Goal: Task Accomplishment & Management: Manage account settings

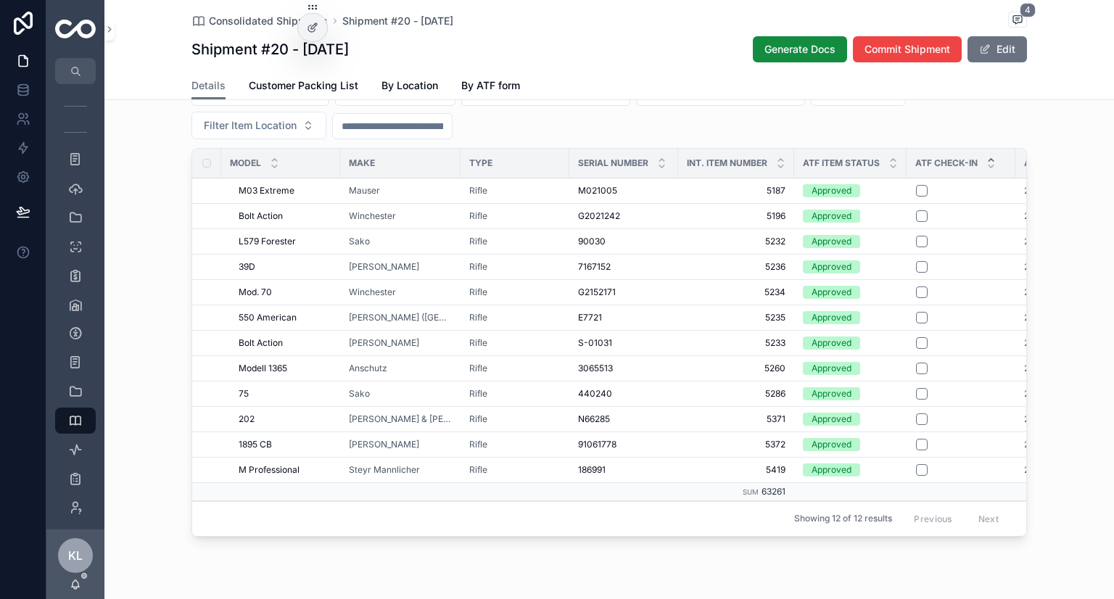
scroll to position [0, 247]
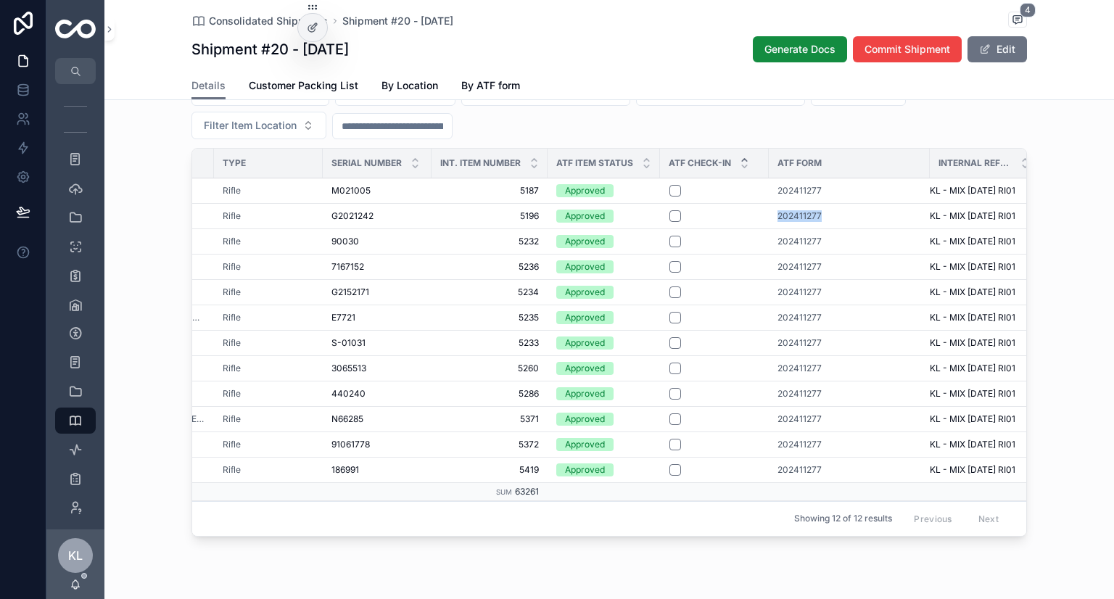
drag, startPoint x: 749, startPoint y: 231, endPoint x: 807, endPoint y: 236, distance: 58.3
click at [807, 229] on tr "Bolt Action Bolt Action Winchester Rifle G2021242 G2021242 5196 5196 Approved 2…" at bounding box center [492, 215] width 1093 height 25
copy tr "202411277"
click at [787, 222] on span "202411277" at bounding box center [800, 216] width 44 height 12
click at [670, 476] on button "scrollable content" at bounding box center [676, 470] width 12 height 12
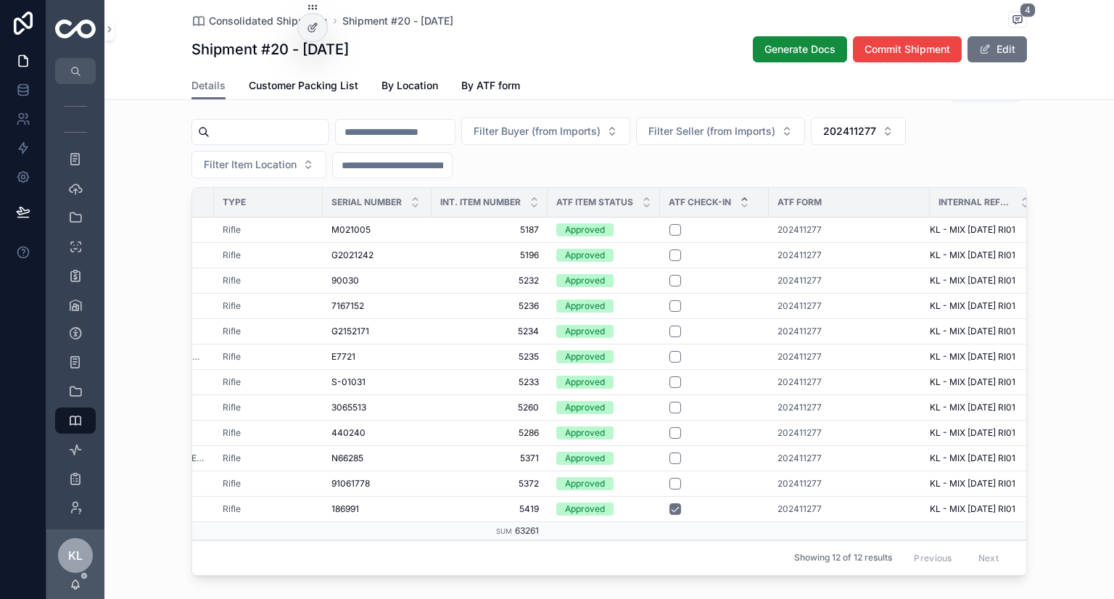
scroll to position [960, 0]
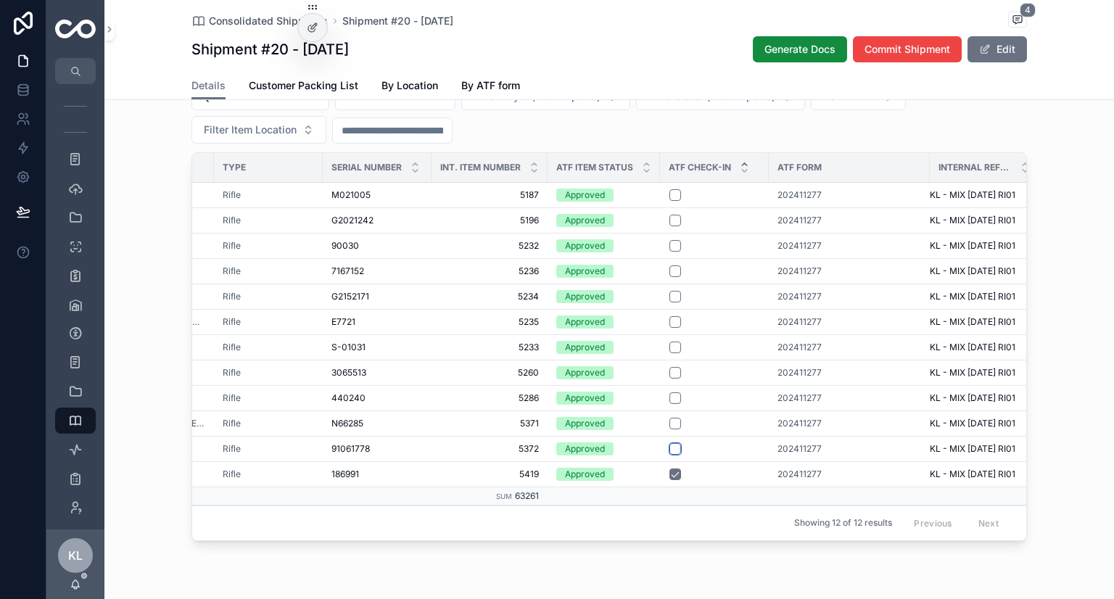
click at [670, 455] on button "scrollable content" at bounding box center [676, 449] width 12 height 12
click at [670, 429] on button "scrollable content" at bounding box center [676, 424] width 12 height 12
click at [670, 404] on button "scrollable content" at bounding box center [676, 398] width 12 height 12
click at [670, 353] on button "scrollable content" at bounding box center [676, 348] width 12 height 12
click at [670, 328] on button "scrollable content" at bounding box center [676, 322] width 12 height 12
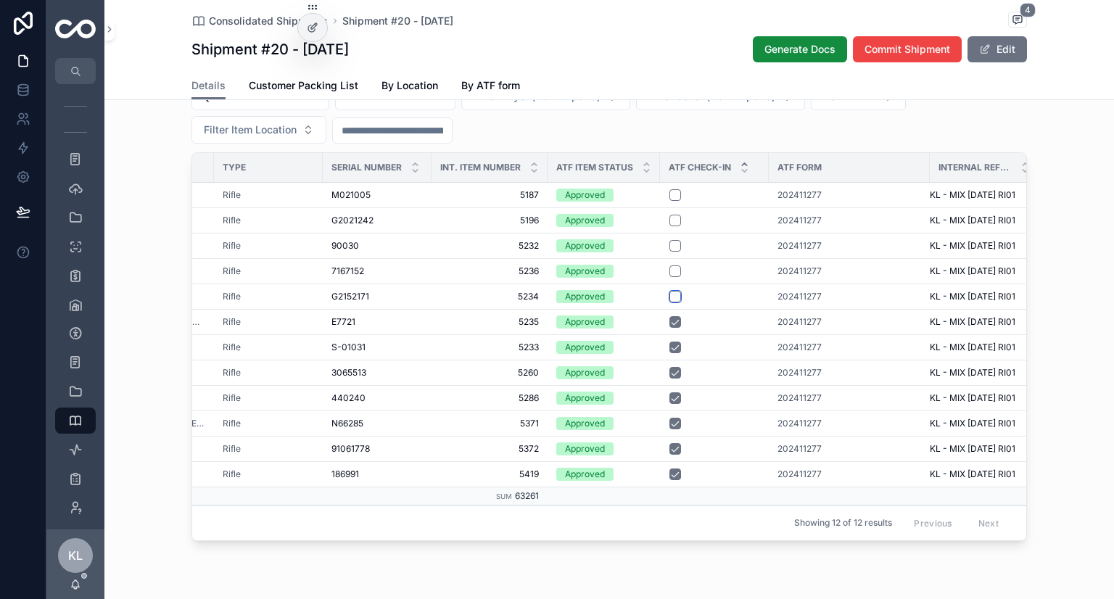
click at [670, 302] on button "scrollable content" at bounding box center [676, 297] width 12 height 12
click at [670, 277] on button "scrollable content" at bounding box center [676, 272] width 12 height 12
click at [670, 252] on button "scrollable content" at bounding box center [676, 246] width 12 height 12
click at [670, 226] on button "scrollable content" at bounding box center [676, 221] width 12 height 12
click at [670, 201] on button "scrollable content" at bounding box center [676, 195] width 12 height 12
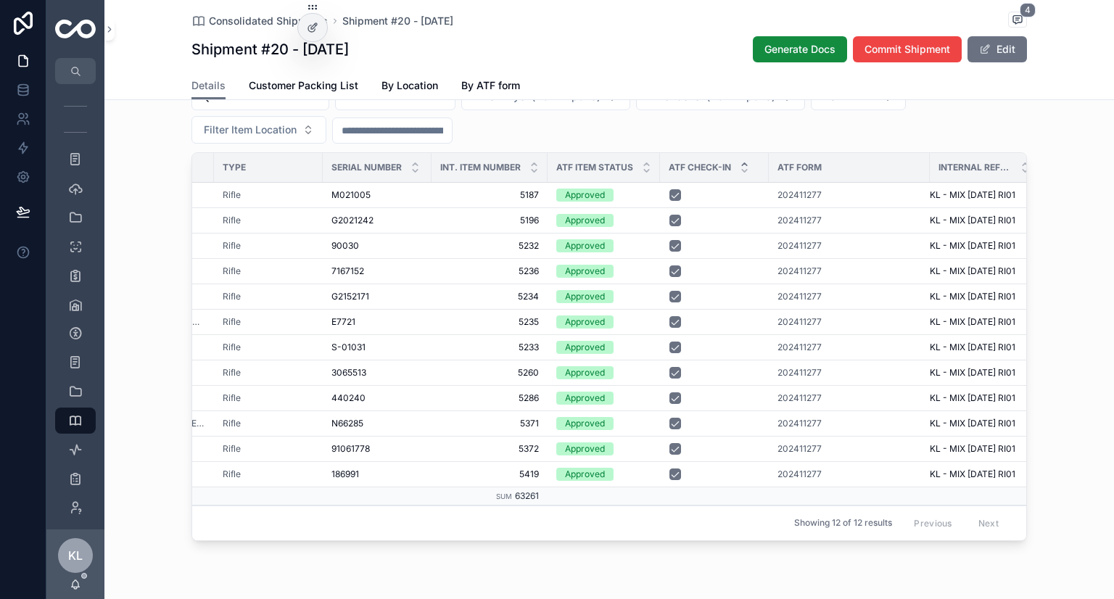
click at [1066, 242] on div "ATF Check-In Export Filter Buyer (from Imports) Filter Seller (from Imports) 20…" at bounding box center [609, 294] width 1010 height 518
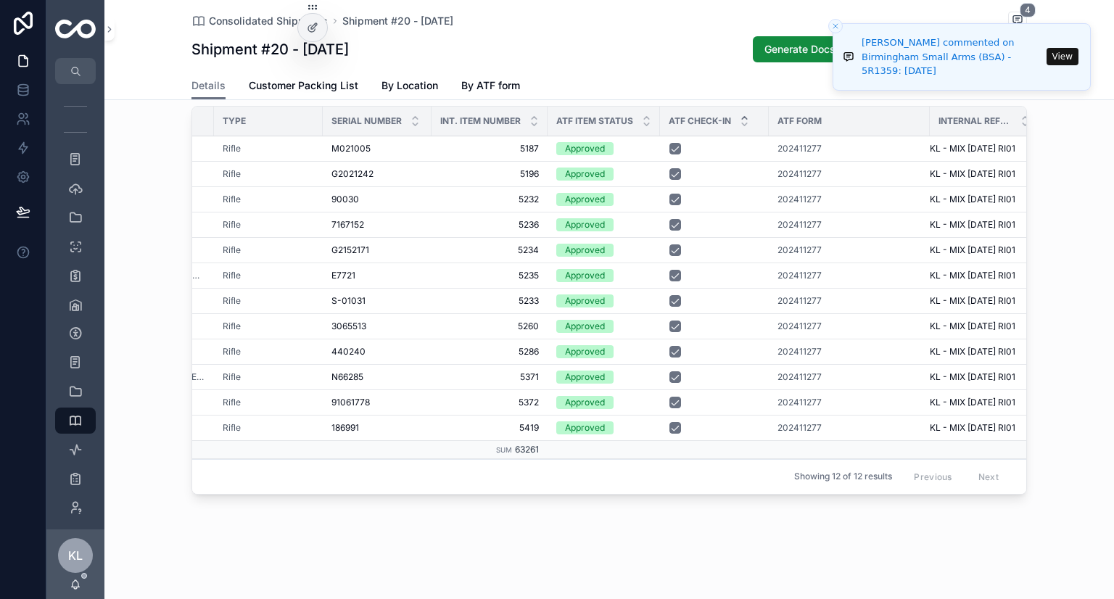
scroll to position [1033, 0]
click at [836, 29] on icon "Close toast" at bounding box center [835, 26] width 9 height 9
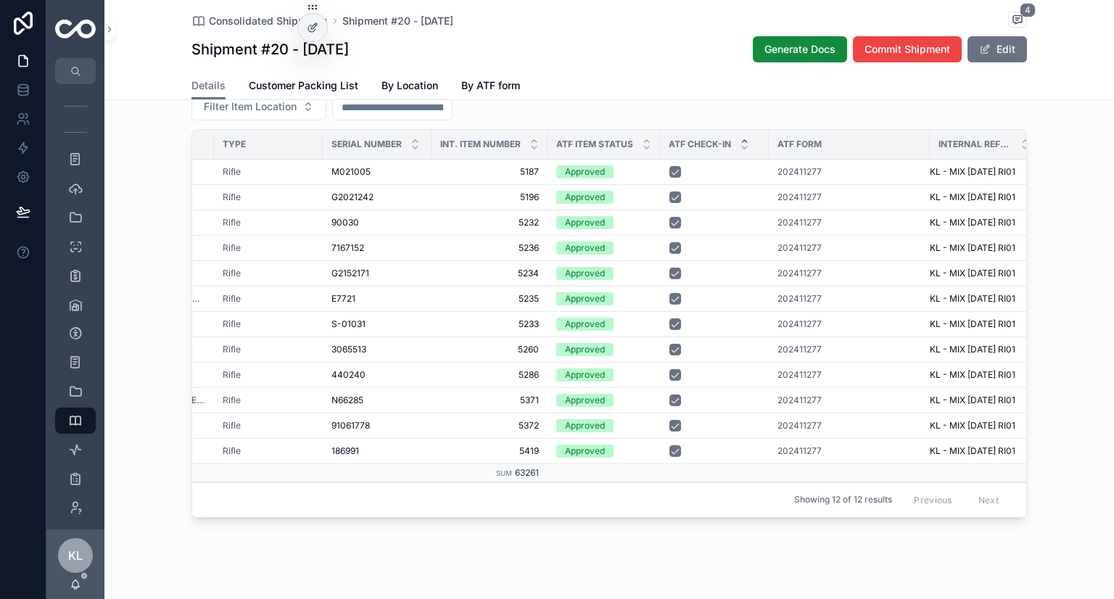
scroll to position [960, 0]
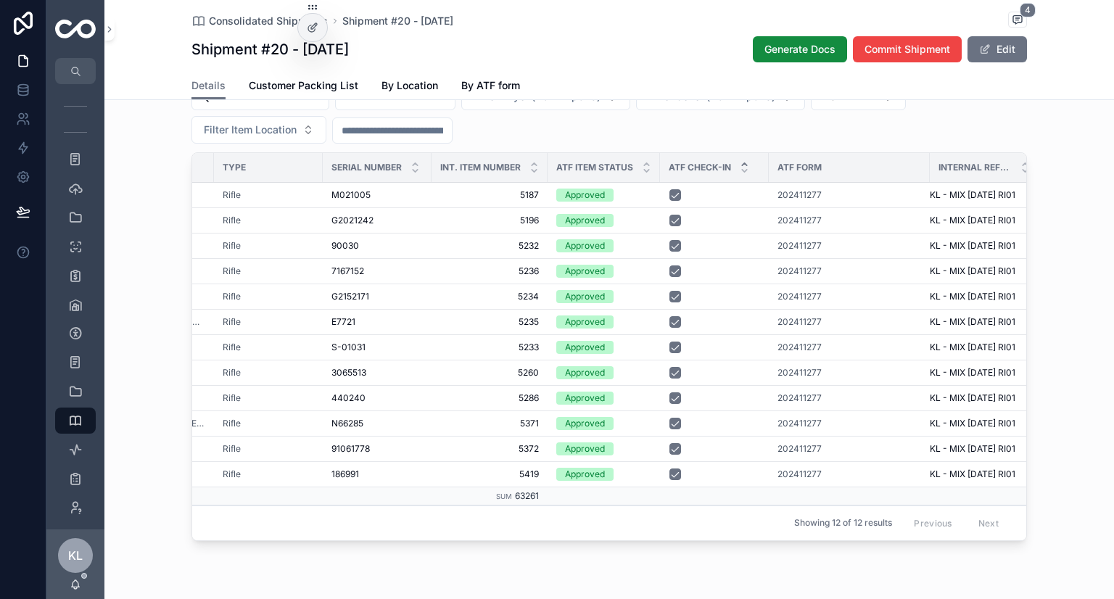
click at [876, 104] on span "202411277" at bounding box center [849, 96] width 53 height 15
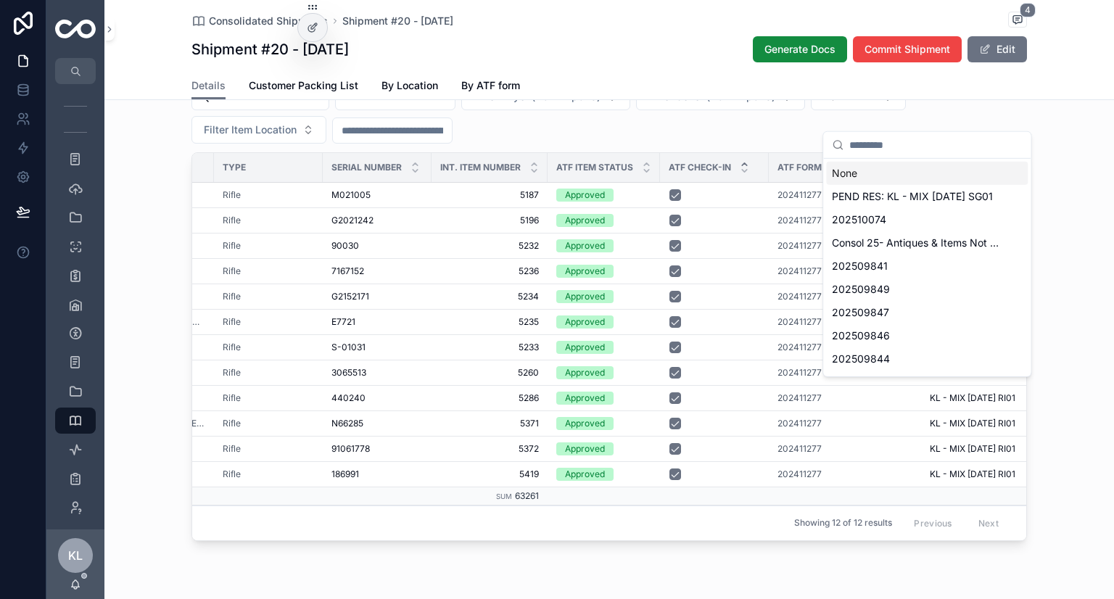
click at [860, 173] on div "None" at bounding box center [927, 173] width 202 height 23
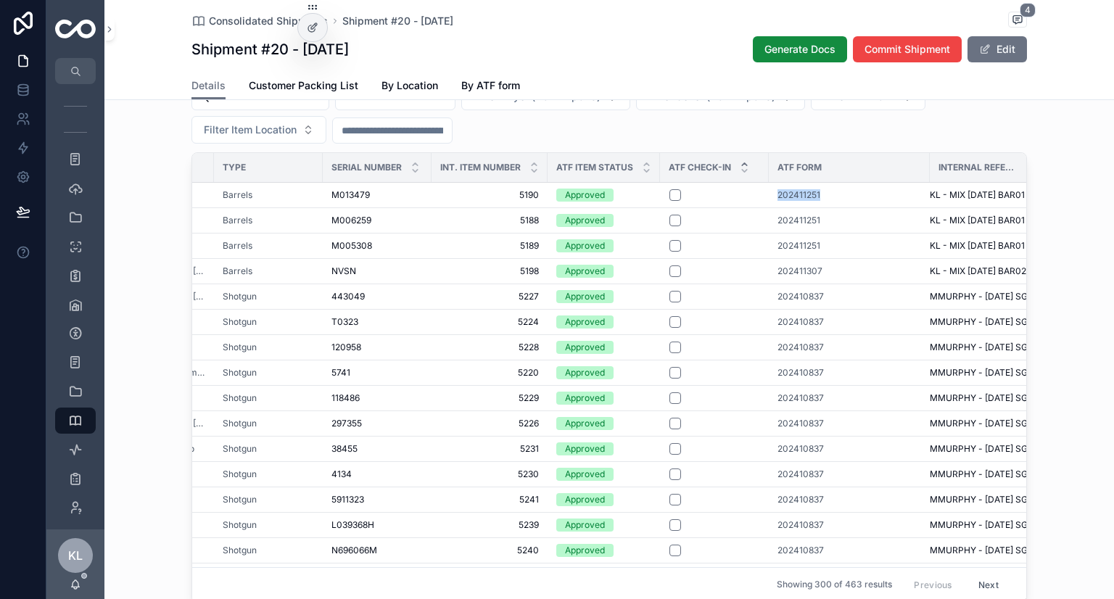
drag, startPoint x: 765, startPoint y: 213, endPoint x: 815, endPoint y: 215, distance: 50.8
click at [815, 207] on td "202411251" at bounding box center [849, 194] width 161 height 25
copy span "202411251"
click at [896, 104] on span "Filter ATF Form" at bounding box center [859, 96] width 73 height 15
type input "*********"
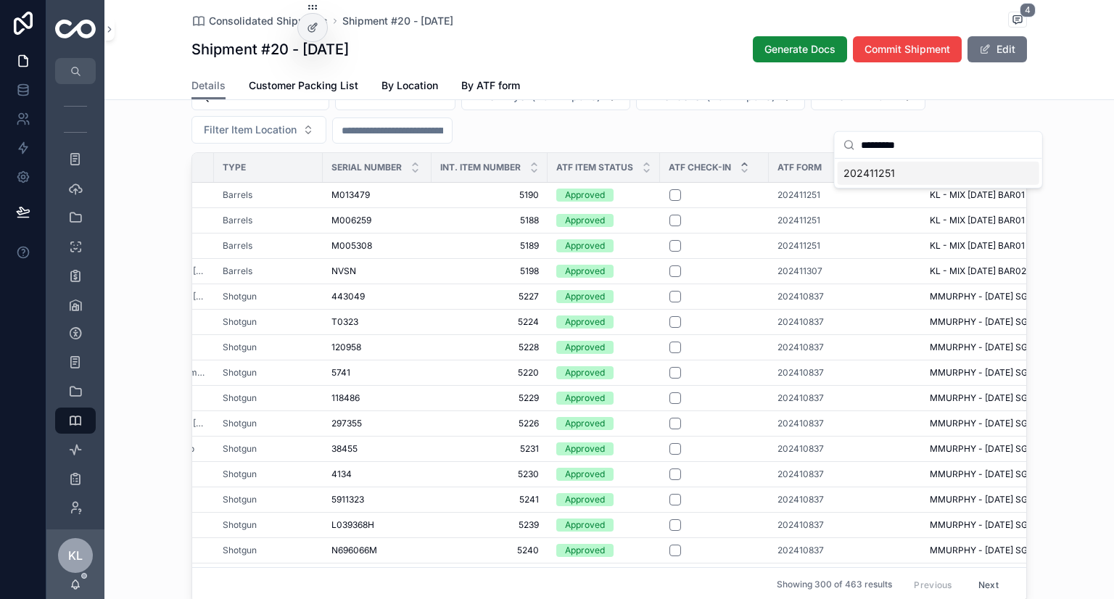
click at [906, 170] on div "202411251" at bounding box center [939, 173] width 202 height 23
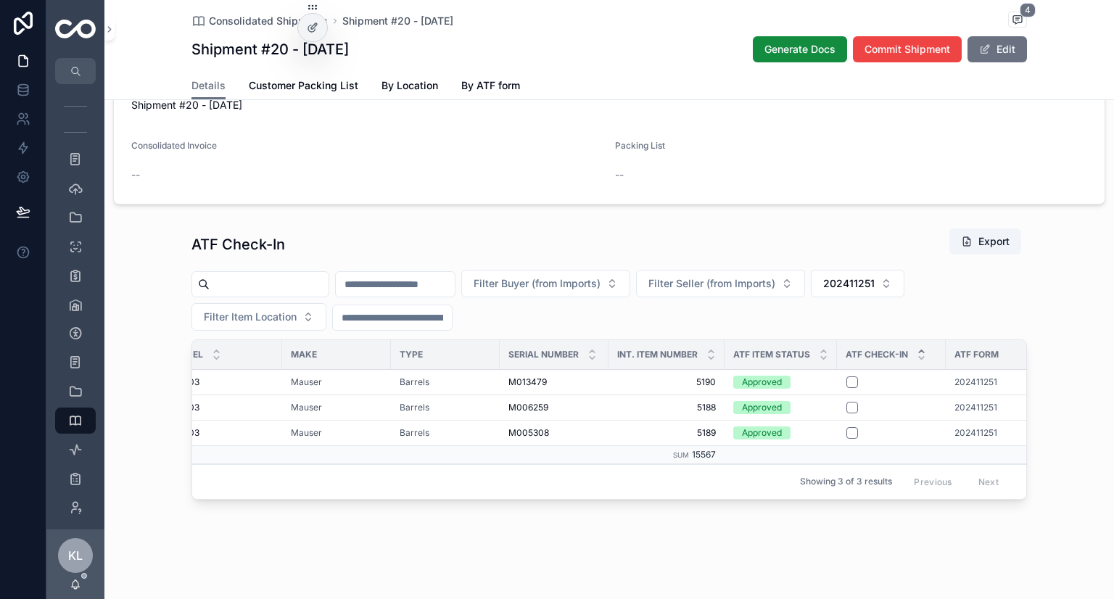
scroll to position [0, 59]
click at [969, 388] on span "202411251" at bounding box center [974, 382] width 43 height 12
click at [905, 297] on button "202411251" at bounding box center [858, 284] width 94 height 28
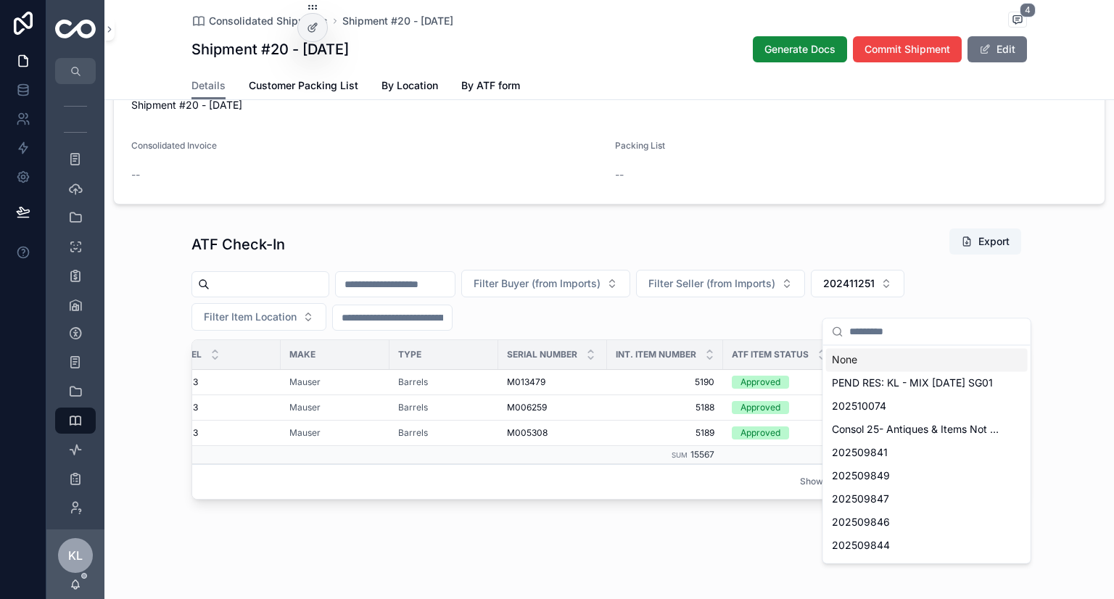
click at [848, 357] on div "None" at bounding box center [927, 359] width 202 height 23
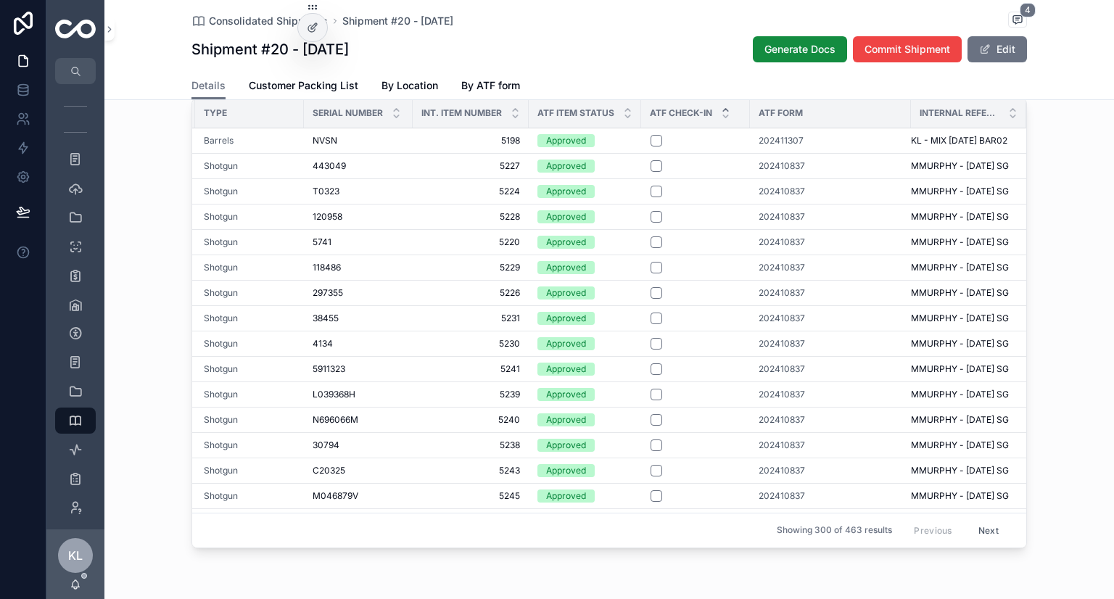
scroll to position [991, 0]
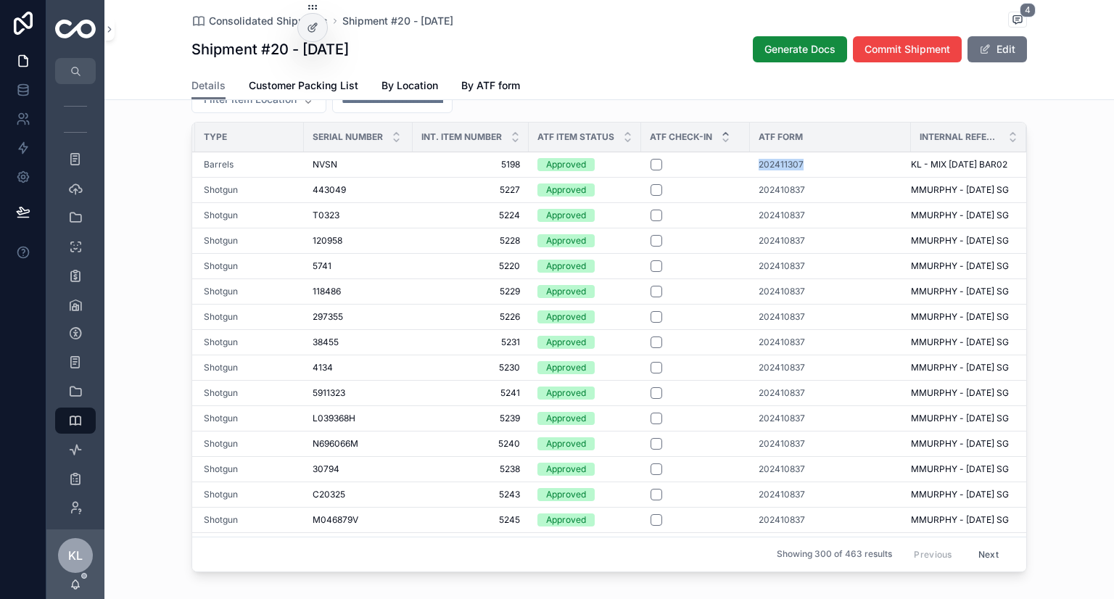
drag, startPoint x: 731, startPoint y: 184, endPoint x: 798, endPoint y: 189, distance: 66.9
click at [798, 177] on tr "County County Aguirre And Aranzabel (AyA) Barrels NVSN NVSN 5198 5198 Approved …" at bounding box center [470, 164] width 1111 height 25
copy tr "202411307"
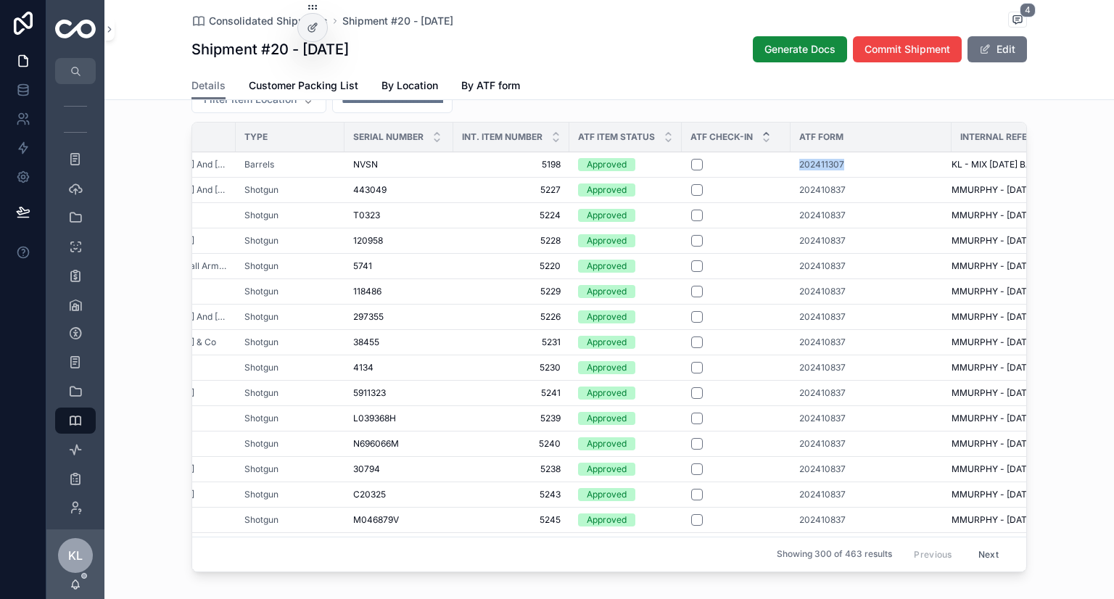
scroll to position [0, 292]
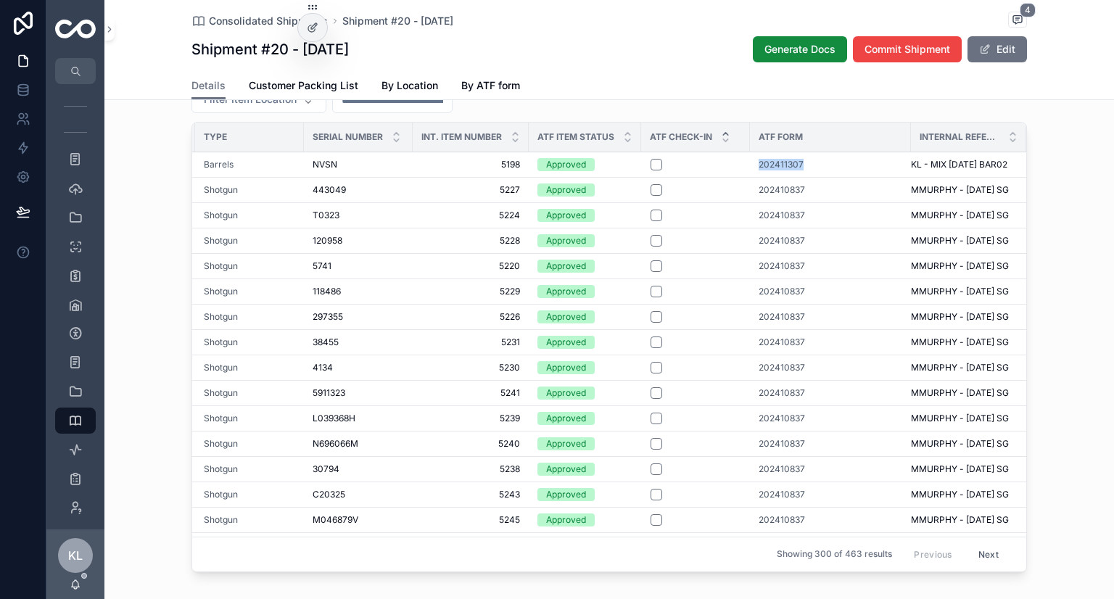
click at [770, 170] on span "202411307" at bounding box center [781, 165] width 45 height 12
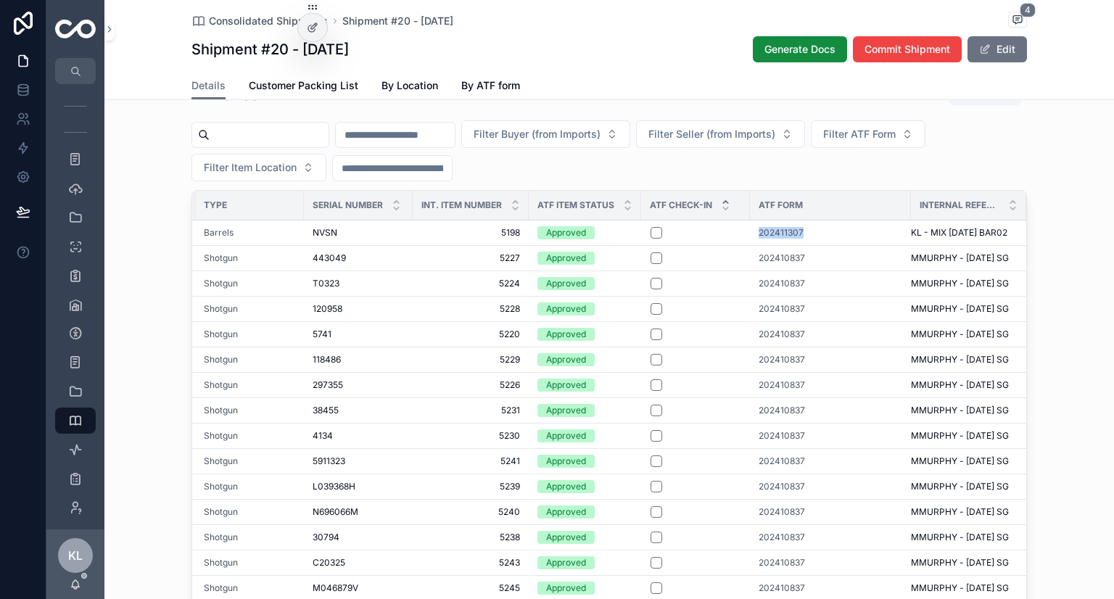
scroll to position [846, 0]
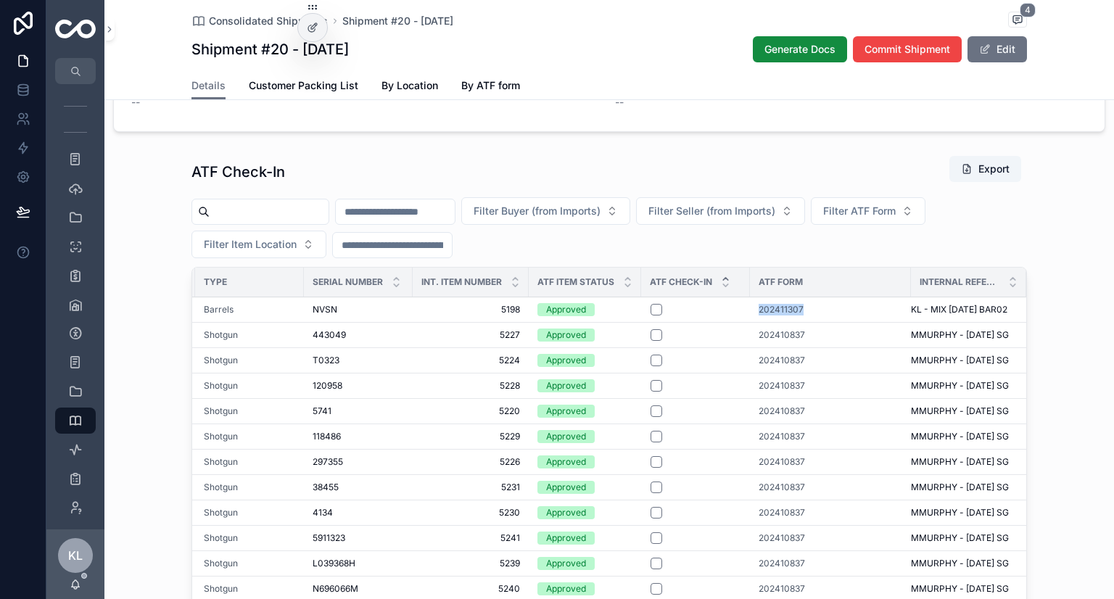
click at [896, 218] on span "Filter ATF Form" at bounding box center [859, 211] width 73 height 15
type input "*********"
click at [915, 287] on div "202411307" at bounding box center [939, 287] width 202 height 23
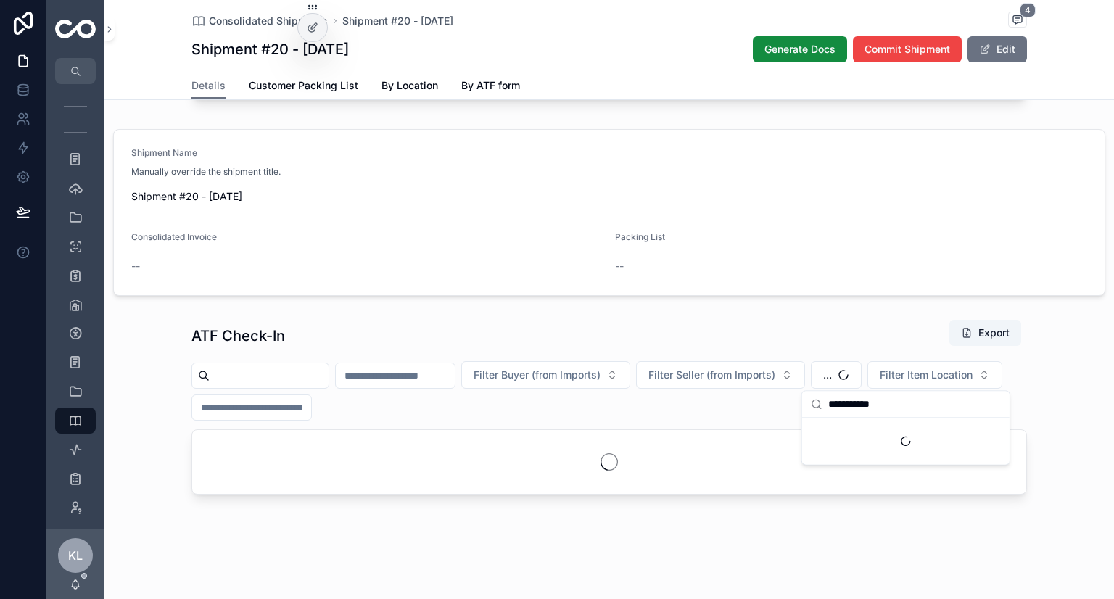
scroll to position [701, 0]
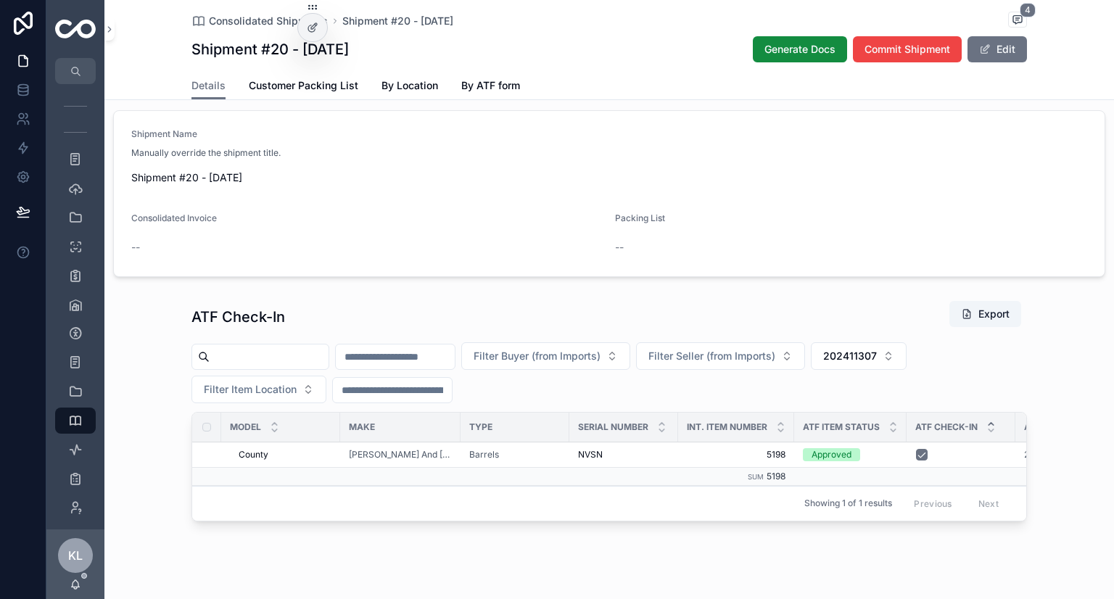
click at [877, 363] on span "202411307" at bounding box center [850, 356] width 54 height 15
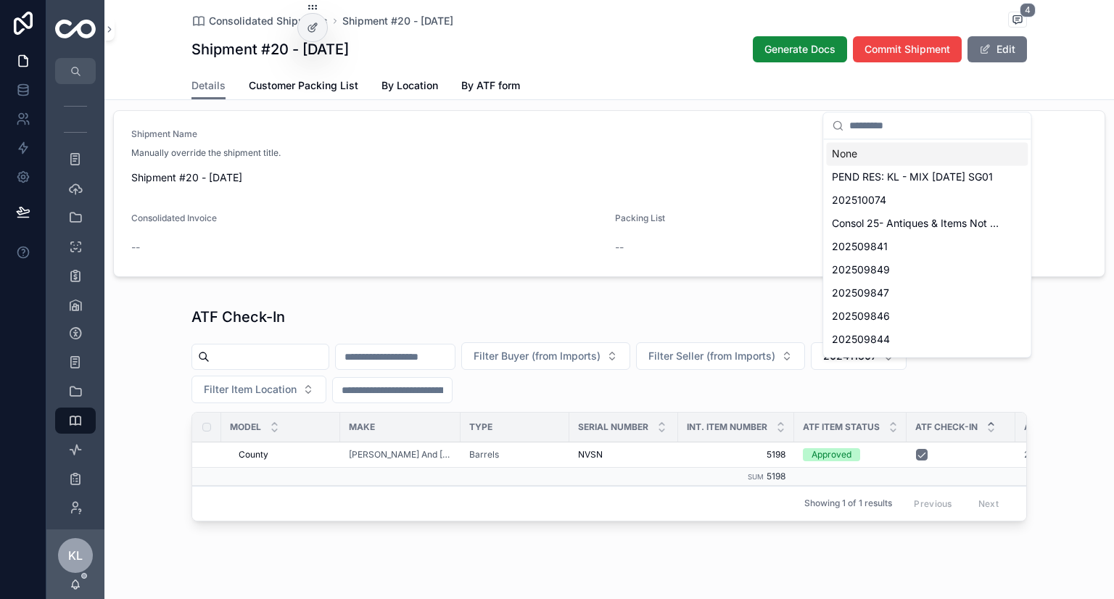
click at [859, 160] on div "None" at bounding box center [927, 153] width 202 height 23
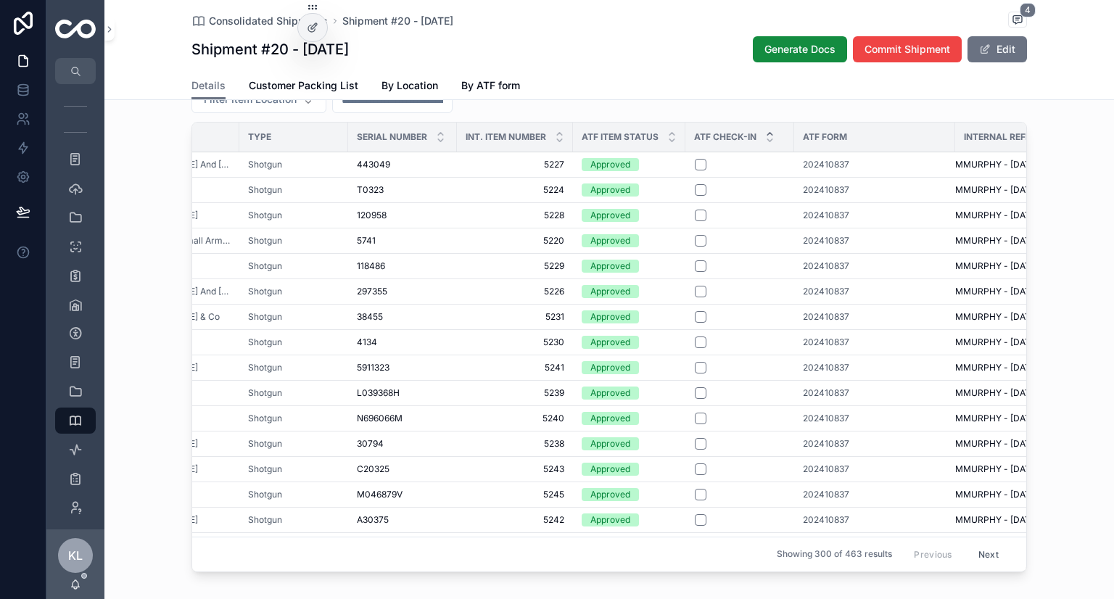
scroll to position [0, 234]
drag, startPoint x: 784, startPoint y: 181, endPoint x: 863, endPoint y: 187, distance: 79.3
click at [863, 177] on tr "Boxlock Non-Ejector Boxlock Non-Ejector Aguirre And Aranzabel (AyA) Shotgun 443…" at bounding box center [513, 164] width 1111 height 25
copy tr "202410837"
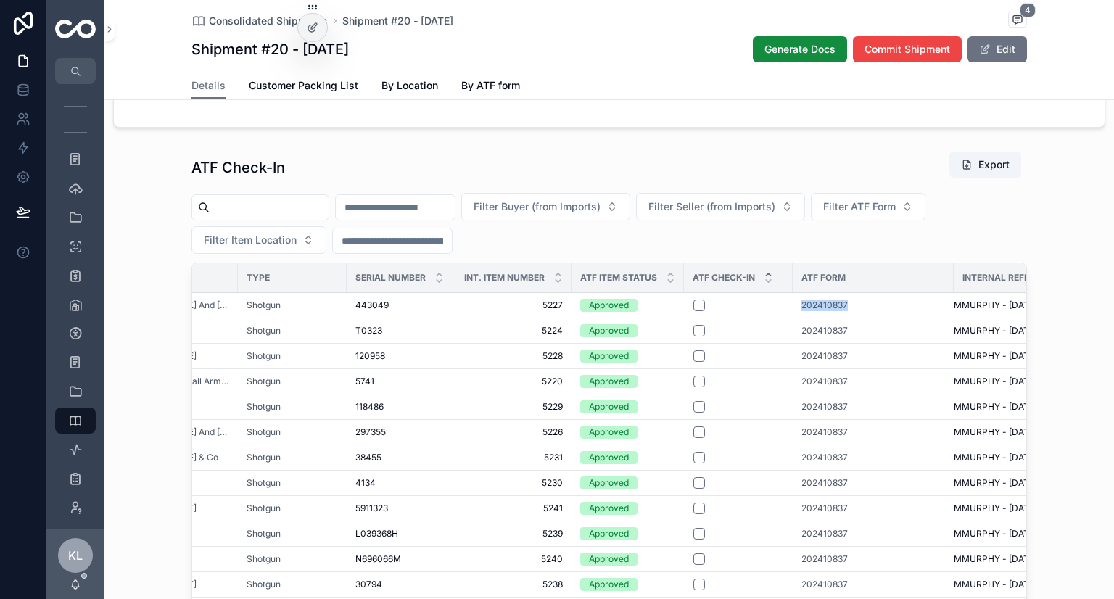
scroll to position [846, 0]
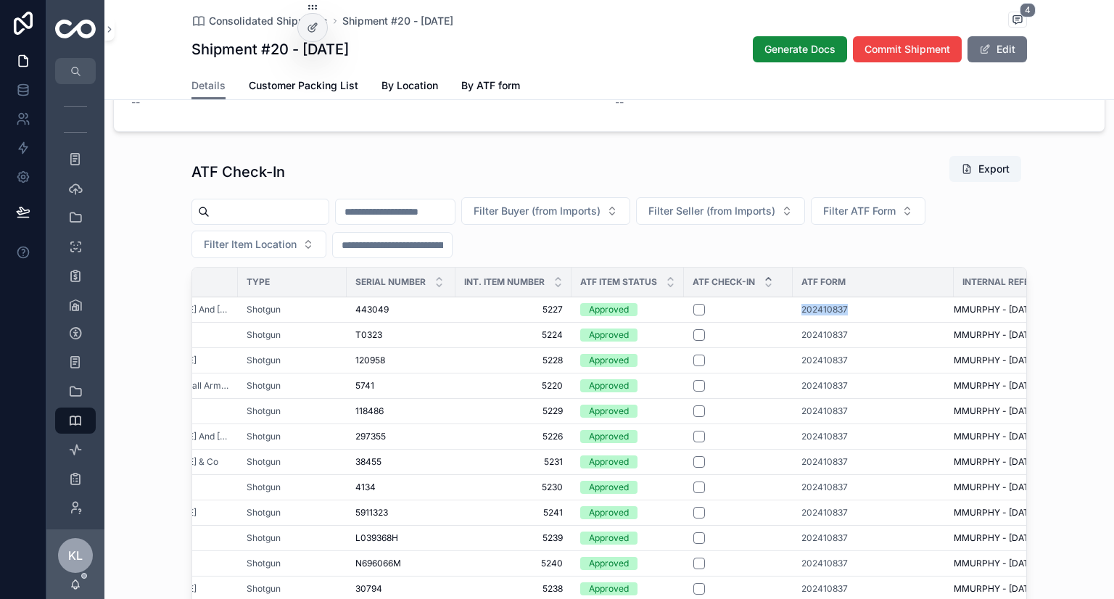
click at [896, 218] on span "Filter ATF Form" at bounding box center [859, 211] width 73 height 15
type input "*********"
drag, startPoint x: 911, startPoint y: 283, endPoint x: 1008, endPoint y: 255, distance: 101.0
click at [911, 284] on div "202410837" at bounding box center [939, 287] width 202 height 23
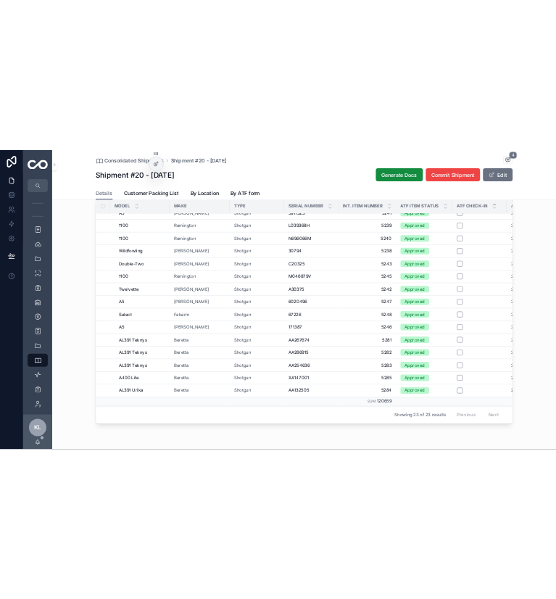
scroll to position [218, 280]
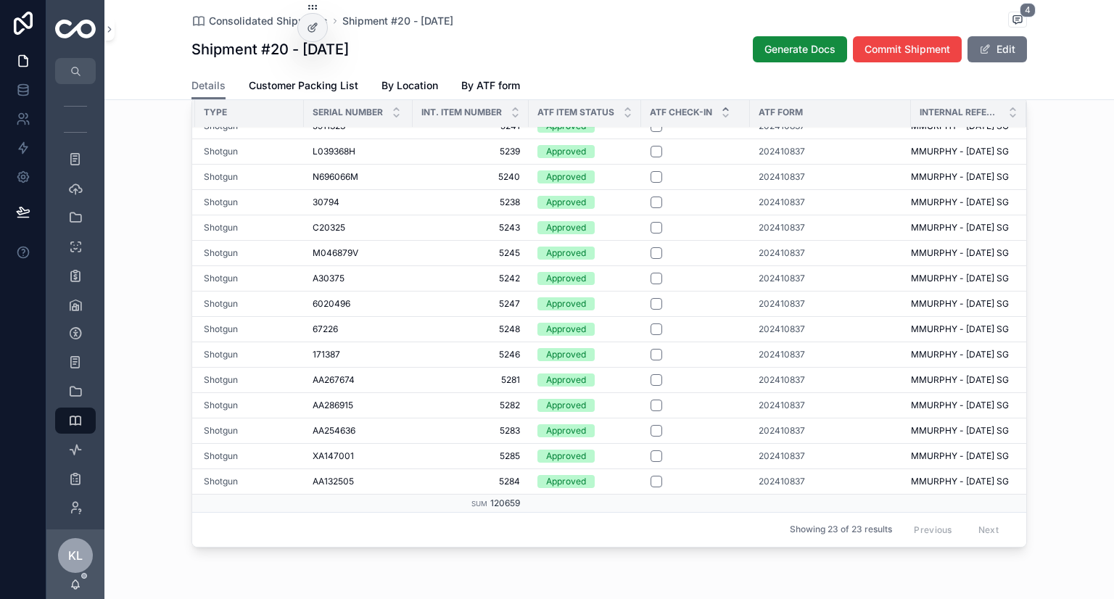
click at [773, 411] on span "202410837" at bounding box center [782, 406] width 46 height 12
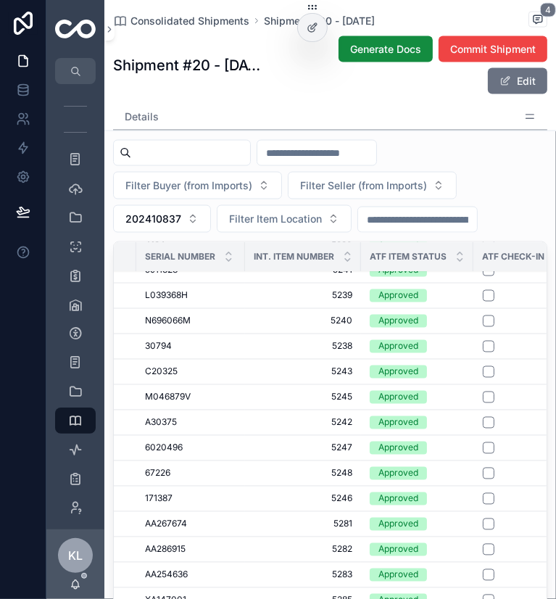
scroll to position [223, 347]
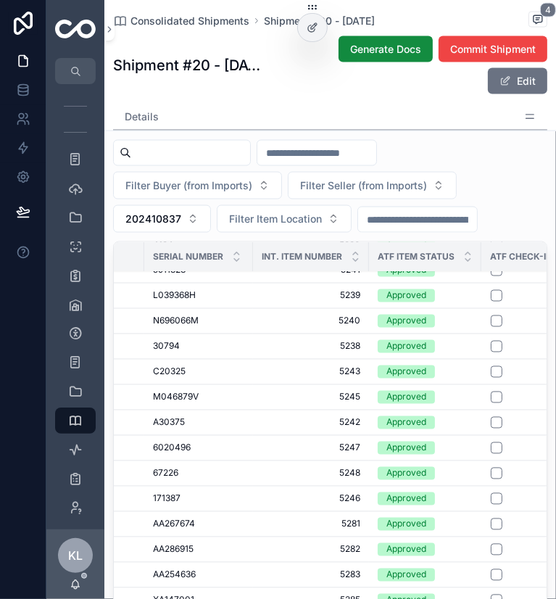
click at [496, 595] on button "scrollable content" at bounding box center [497, 601] width 12 height 12
click at [496, 569] on button "scrollable content" at bounding box center [497, 575] width 12 height 12
click at [493, 544] on button "scrollable content" at bounding box center [497, 550] width 12 height 12
click at [491, 519] on button "scrollable content" at bounding box center [497, 525] width 12 height 12
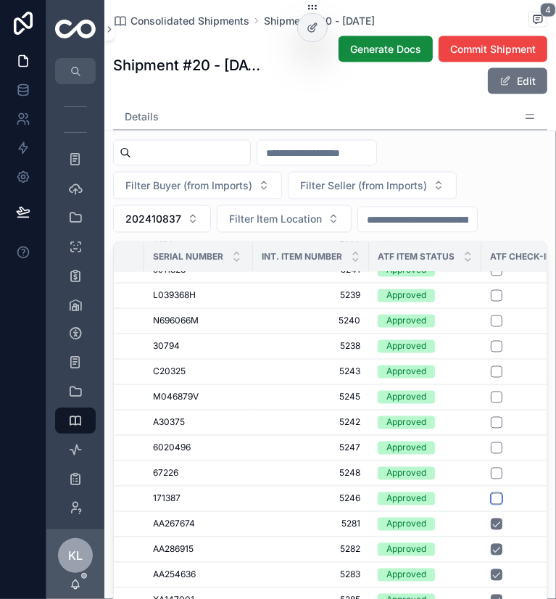
click at [494, 493] on button "scrollable content" at bounding box center [497, 499] width 12 height 12
click at [496, 468] on button "scrollable content" at bounding box center [497, 474] width 12 height 12
click at [497, 443] on button "scrollable content" at bounding box center [497, 449] width 12 height 12
click at [498, 417] on button "scrollable content" at bounding box center [497, 423] width 12 height 12
click at [495, 392] on button "scrollable content" at bounding box center [497, 398] width 12 height 12
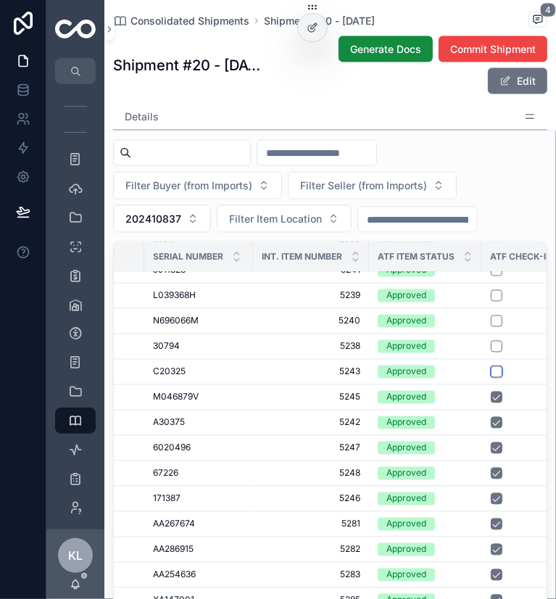
click at [497, 366] on button "scrollable content" at bounding box center [497, 372] width 12 height 12
click at [493, 341] on button "scrollable content" at bounding box center [497, 347] width 12 height 12
click at [495, 316] on button "scrollable content" at bounding box center [497, 322] width 12 height 12
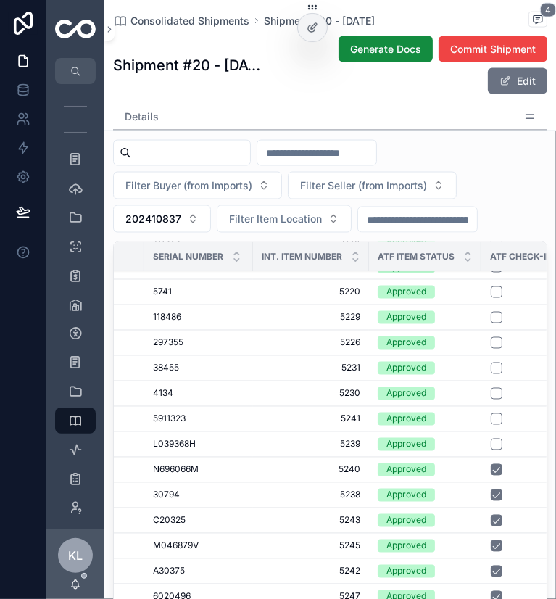
scroll to position [0, 347]
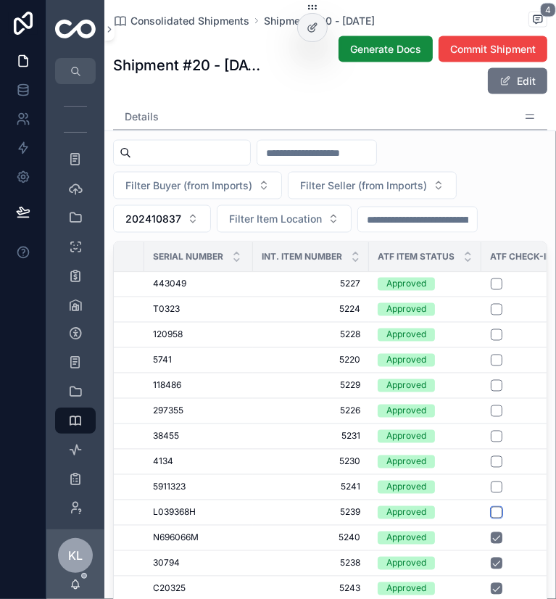
click at [499, 507] on button "scrollable content" at bounding box center [497, 513] width 12 height 12
click at [495, 482] on button "scrollable content" at bounding box center [497, 488] width 12 height 12
click at [498, 456] on button "scrollable content" at bounding box center [497, 462] width 12 height 12
click at [496, 431] on button "scrollable content" at bounding box center [497, 437] width 12 height 12
click at [496, 406] on button "scrollable content" at bounding box center [497, 412] width 12 height 12
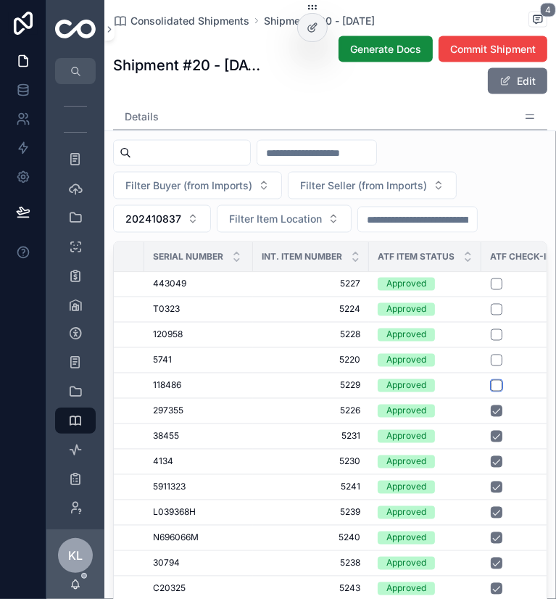
click at [497, 380] on button "scrollable content" at bounding box center [497, 386] width 12 height 12
click at [495, 355] on button "scrollable content" at bounding box center [497, 361] width 12 height 12
click at [496, 329] on button "scrollable content" at bounding box center [497, 335] width 12 height 12
click at [495, 304] on button "scrollable content" at bounding box center [497, 310] width 12 height 12
click at [498, 279] on button "scrollable content" at bounding box center [497, 285] width 12 height 12
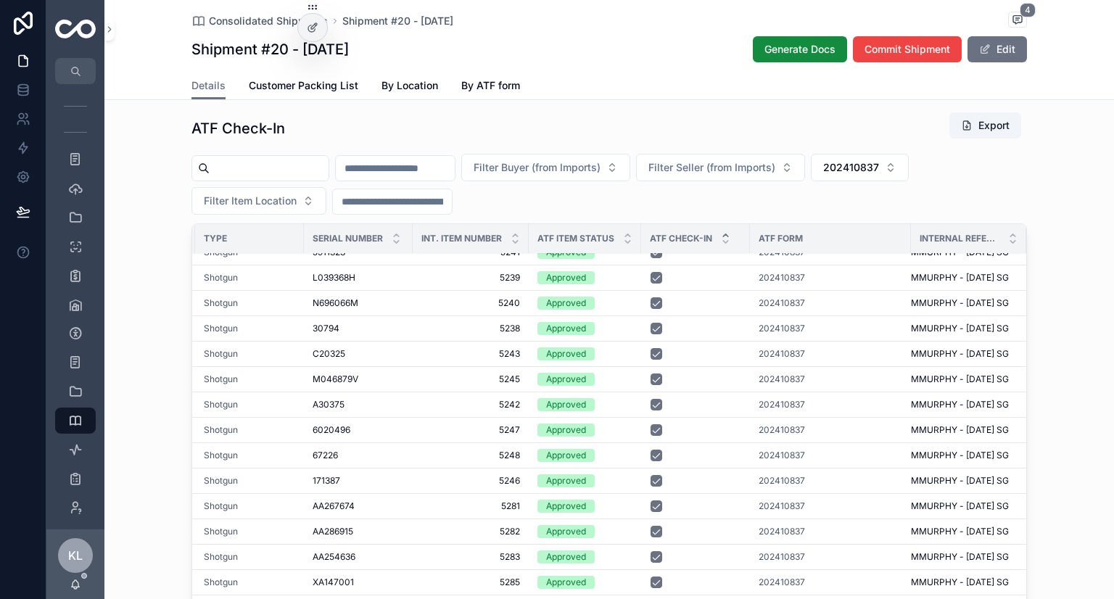
scroll to position [868, 0]
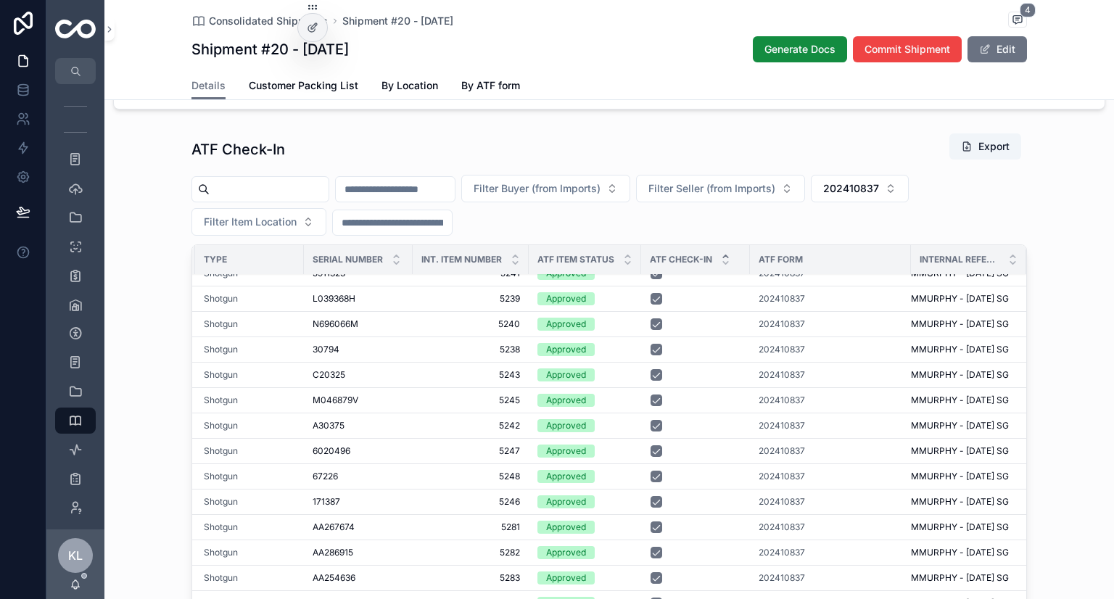
click at [879, 196] on span "202410837" at bounding box center [851, 188] width 56 height 15
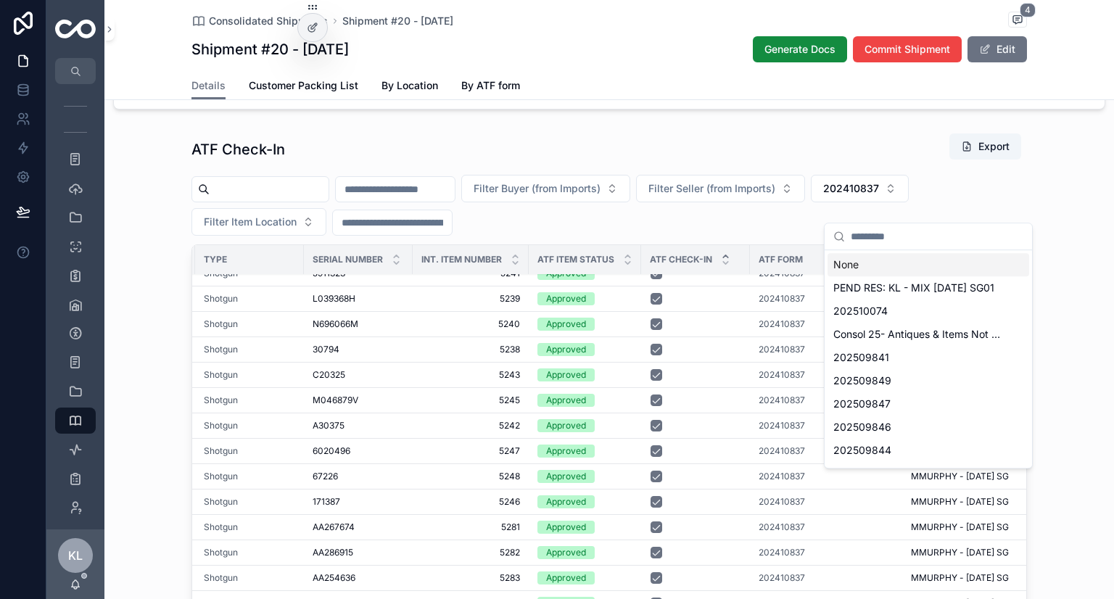
click at [857, 267] on div "None" at bounding box center [929, 264] width 202 height 23
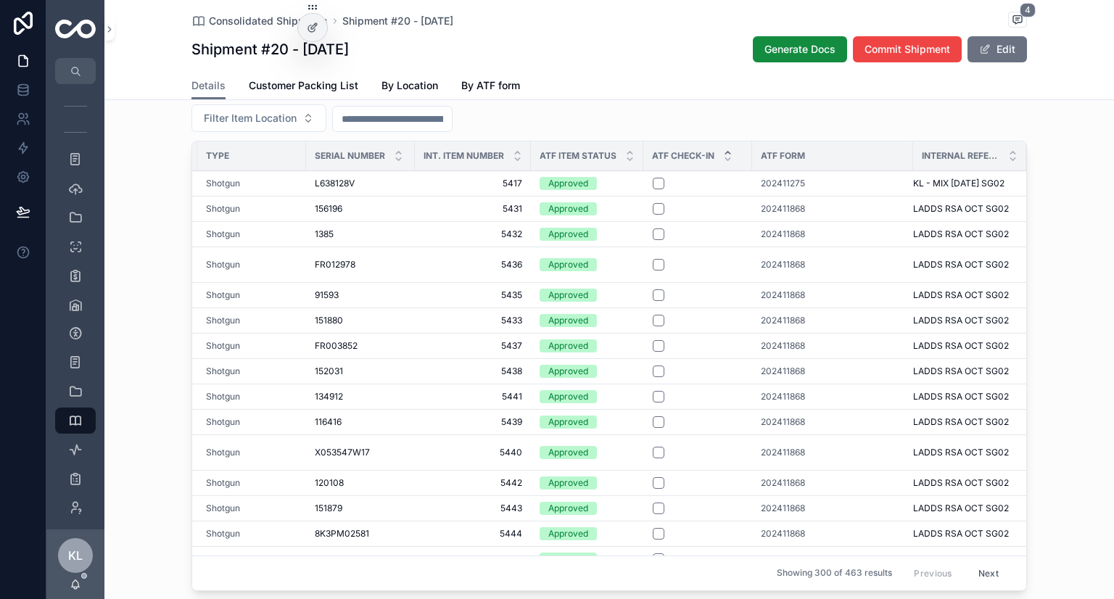
scroll to position [941, 0]
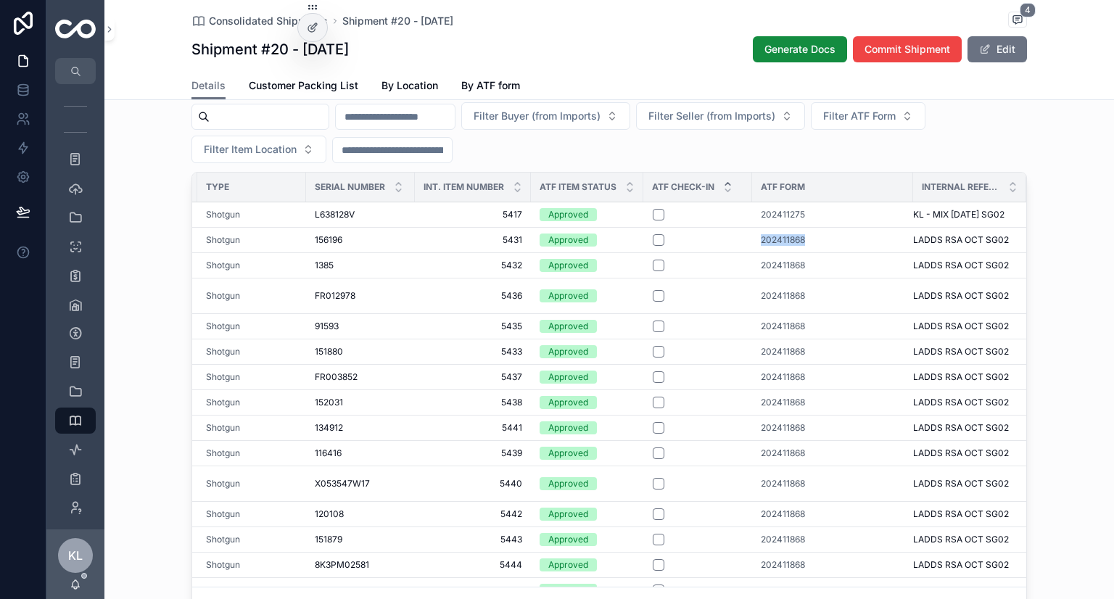
drag, startPoint x: 746, startPoint y: 266, endPoint x: 799, endPoint y: 268, distance: 52.3
click at [799, 252] on td "202411868" at bounding box center [832, 239] width 161 height 25
copy span "202411868"
click at [896, 123] on span "Filter ATF Form" at bounding box center [859, 116] width 73 height 15
type input "*********"
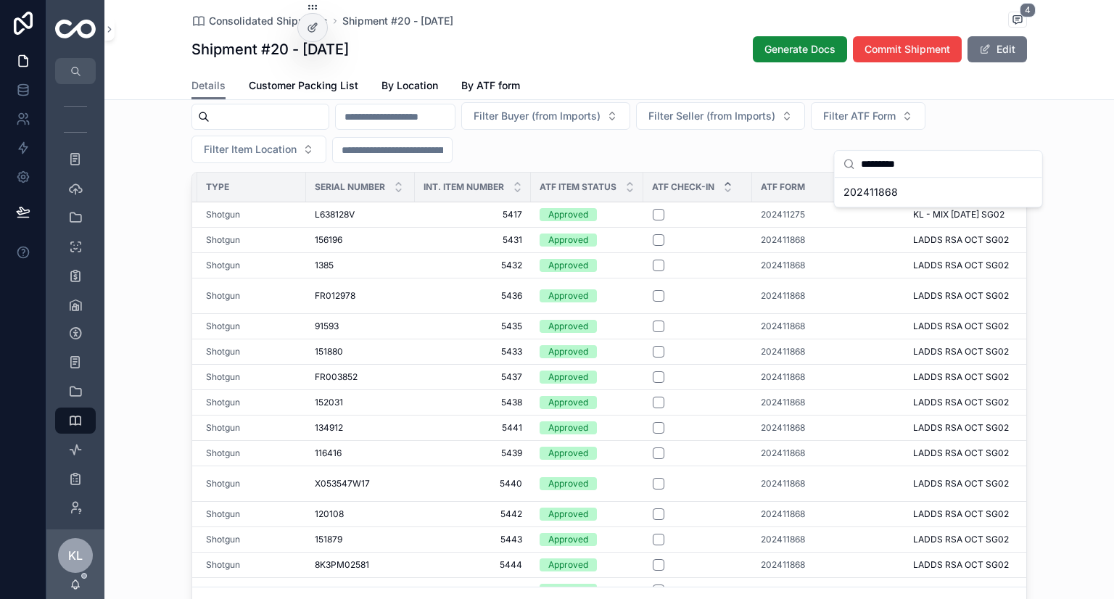
click at [910, 203] on div "202411868" at bounding box center [939, 192] width 202 height 23
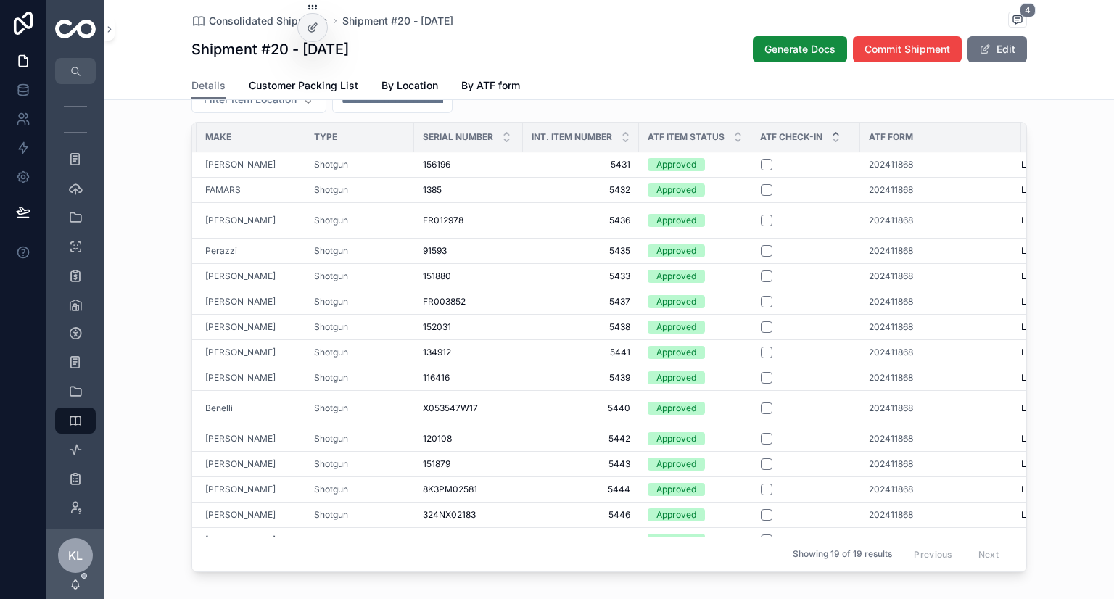
scroll to position [0, 213]
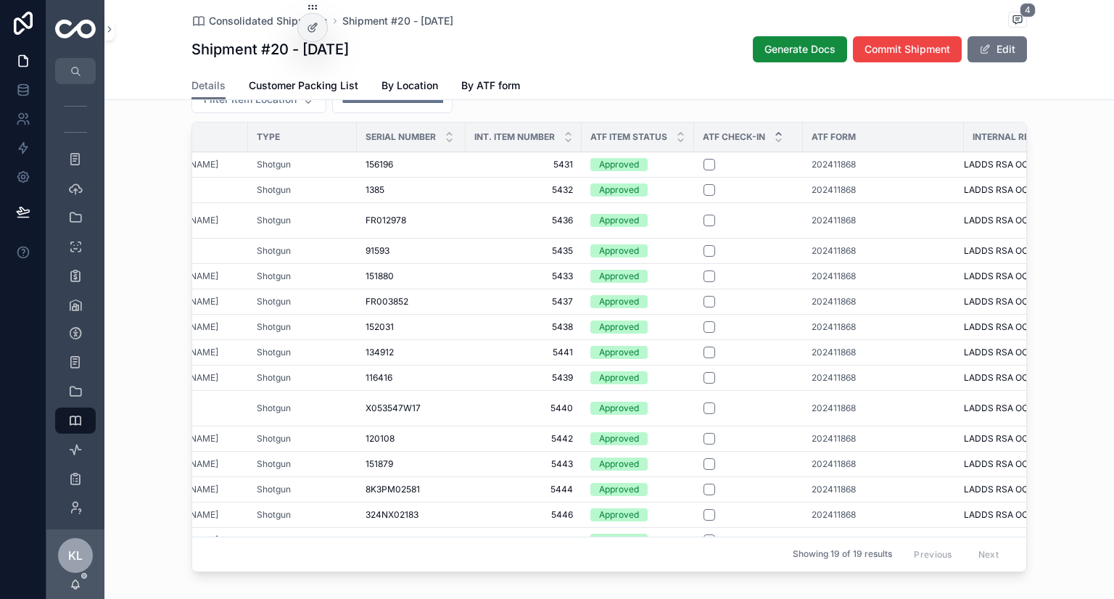
click at [834, 384] on span "202411868" at bounding box center [834, 378] width 44 height 12
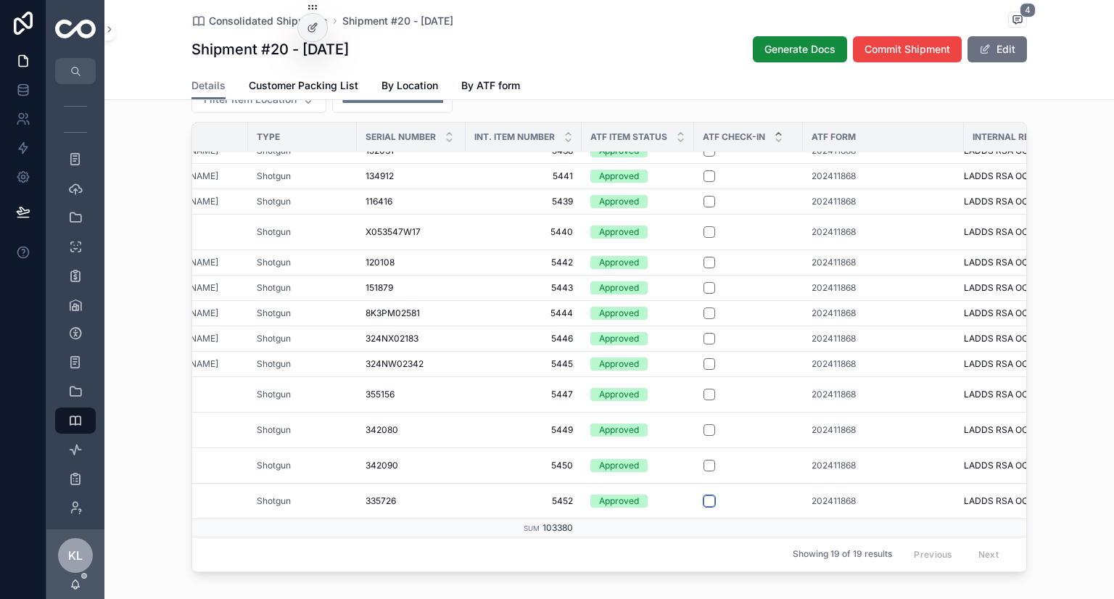
click at [705, 506] on button "scrollable content" at bounding box center [710, 501] width 12 height 12
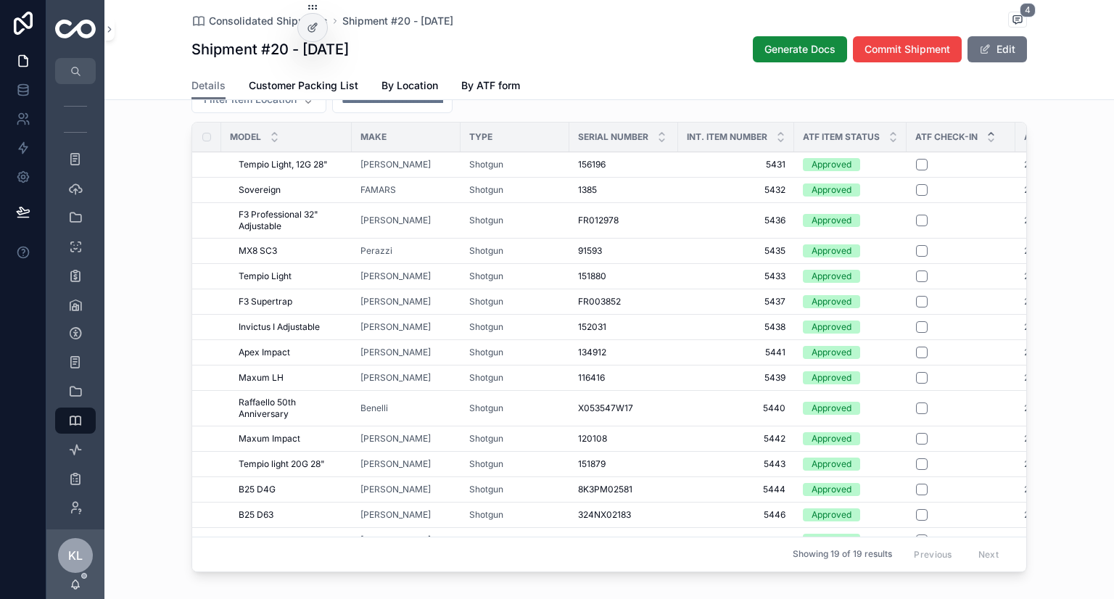
scroll to position [184, 0]
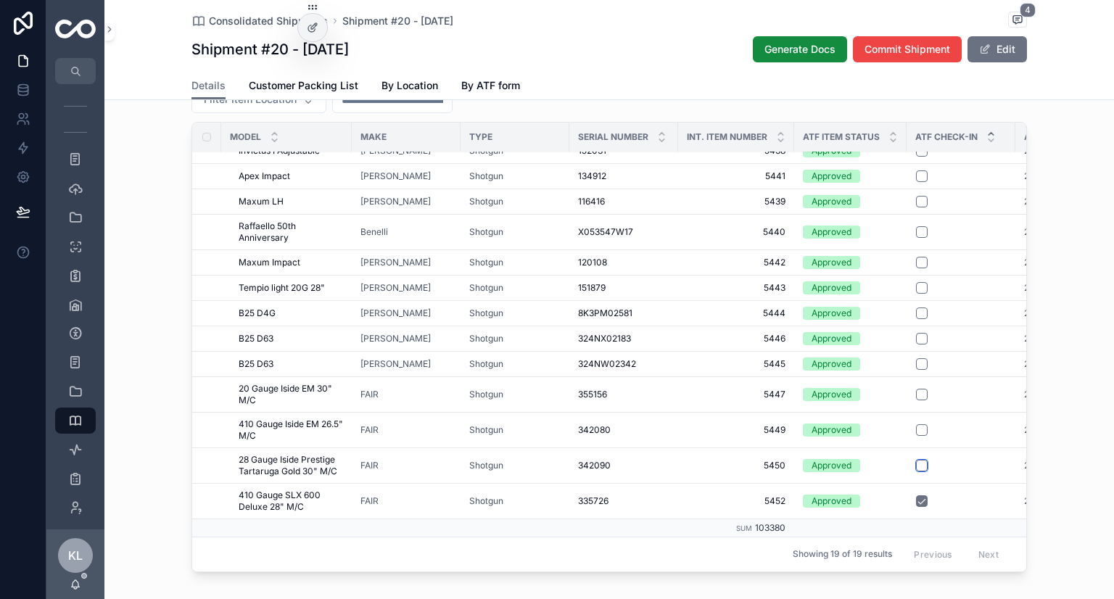
click at [918, 472] on button "scrollable content" at bounding box center [922, 466] width 12 height 12
click at [920, 436] on button "scrollable content" at bounding box center [922, 430] width 12 height 12
click at [921, 410] on td "scrollable content" at bounding box center [961, 394] width 109 height 36
click at [916, 400] on button "scrollable content" at bounding box center [922, 395] width 12 height 12
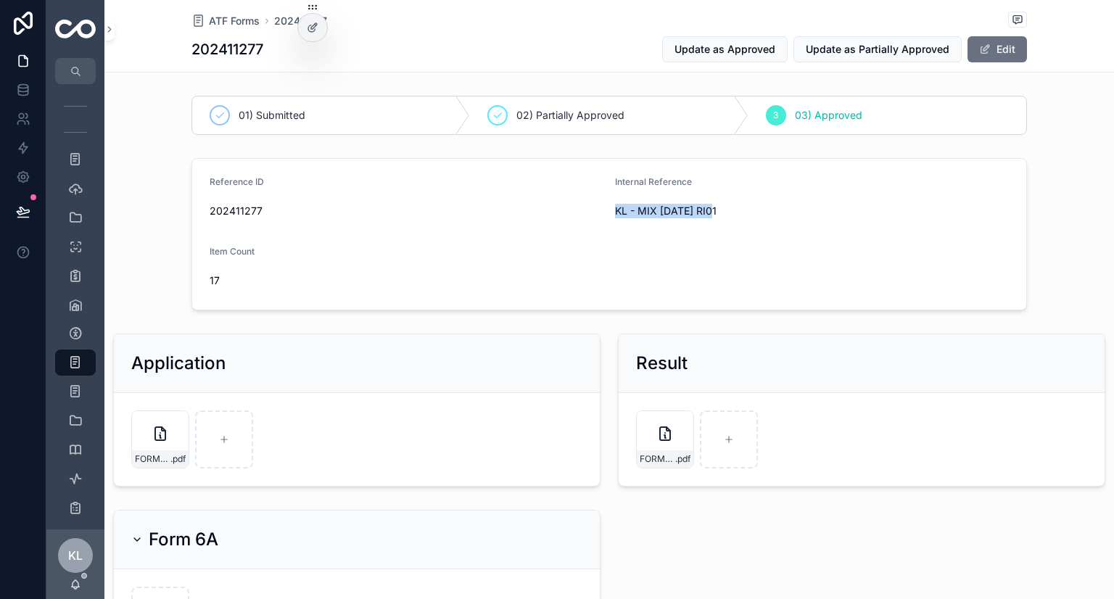
drag, startPoint x: 612, startPoint y: 211, endPoint x: 720, endPoint y: 214, distance: 108.1
click at [720, 213] on span "KL - MIX OCT24 RI01" at bounding box center [812, 211] width 394 height 15
copy span "KL - MIX OCT24 RI01"
click at [901, 371] on div "Result" at bounding box center [861, 363] width 451 height 23
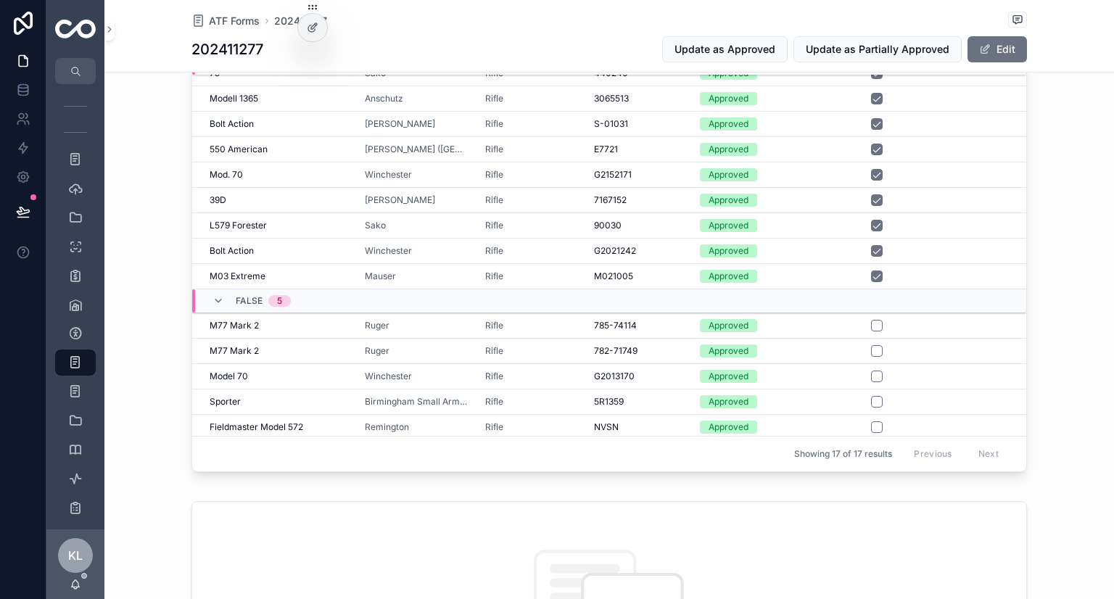
scroll to position [798, 0]
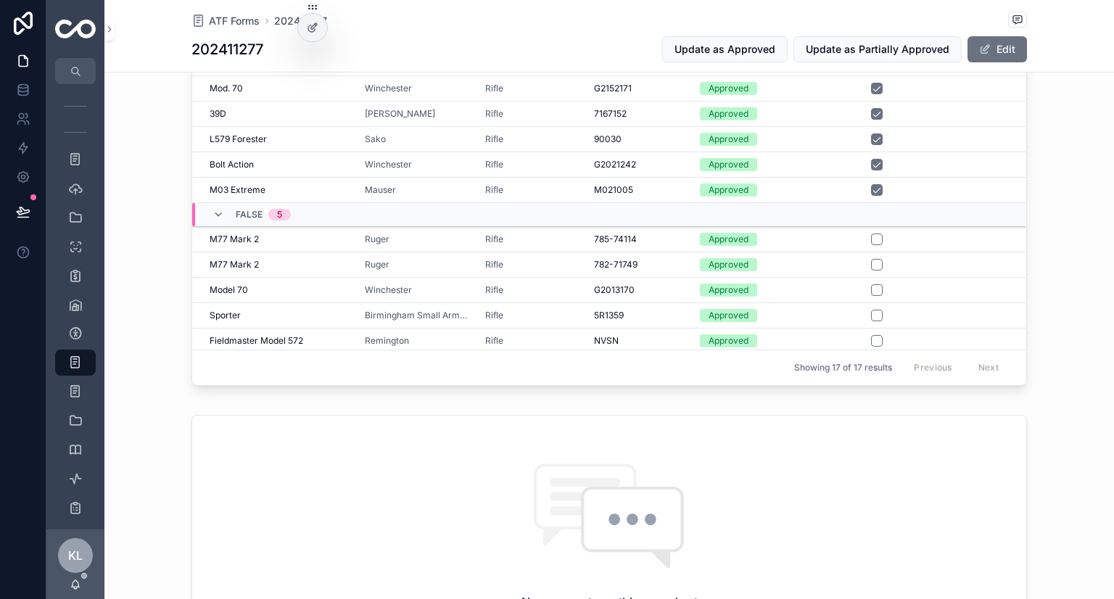
click at [651, 239] on div "785-74114 785-74114" at bounding box center [638, 240] width 89 height 12
click at [667, 263] on div "782-71749 782-71749" at bounding box center [638, 265] width 89 height 12
click at [420, 284] on div "Winchester" at bounding box center [416, 290] width 103 height 12
click at [521, 310] on div "Rifle" at bounding box center [530, 316] width 91 height 12
click at [530, 335] on div "Rifle" at bounding box center [530, 341] width 91 height 12
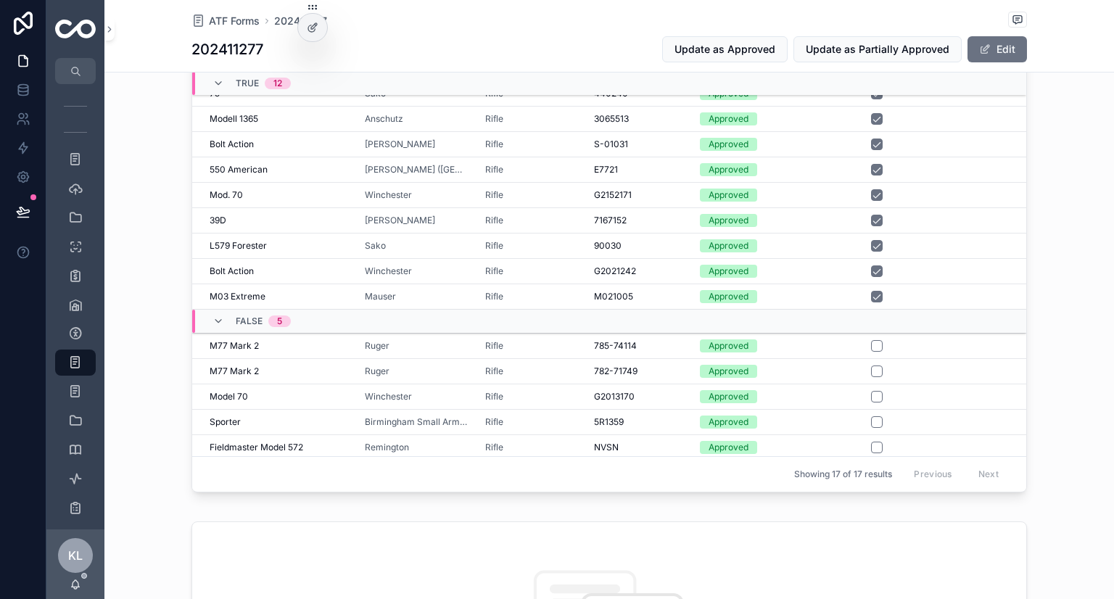
scroll to position [363, 0]
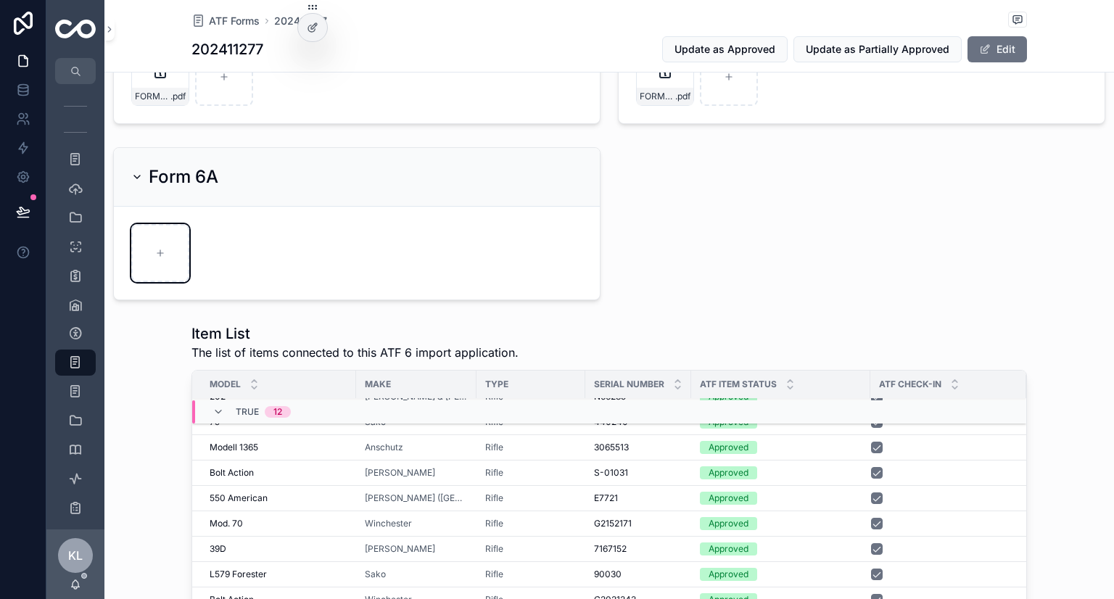
click at [144, 255] on div "scrollable content" at bounding box center [160, 253] width 58 height 58
type input "**********"
drag, startPoint x: 774, startPoint y: 281, endPoint x: 763, endPoint y: 282, distance: 10.9
click at [773, 281] on div "01) Submitted 02) Partially Approved 3 03) Approved Reference ID 202411277 Inte…" at bounding box center [609, 471] width 1010 height 1489
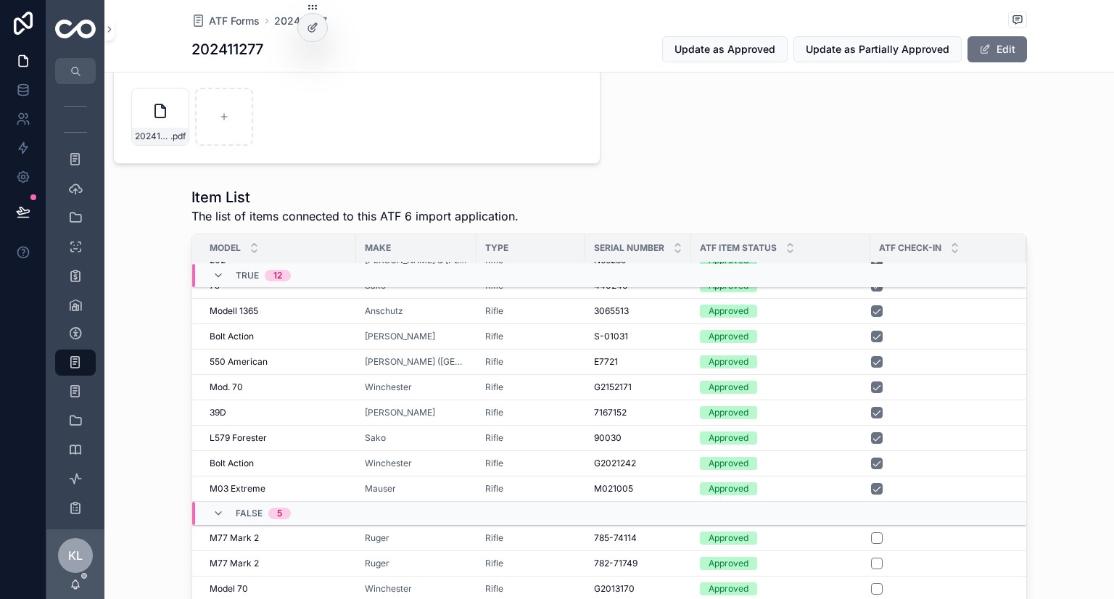
scroll to position [508, 0]
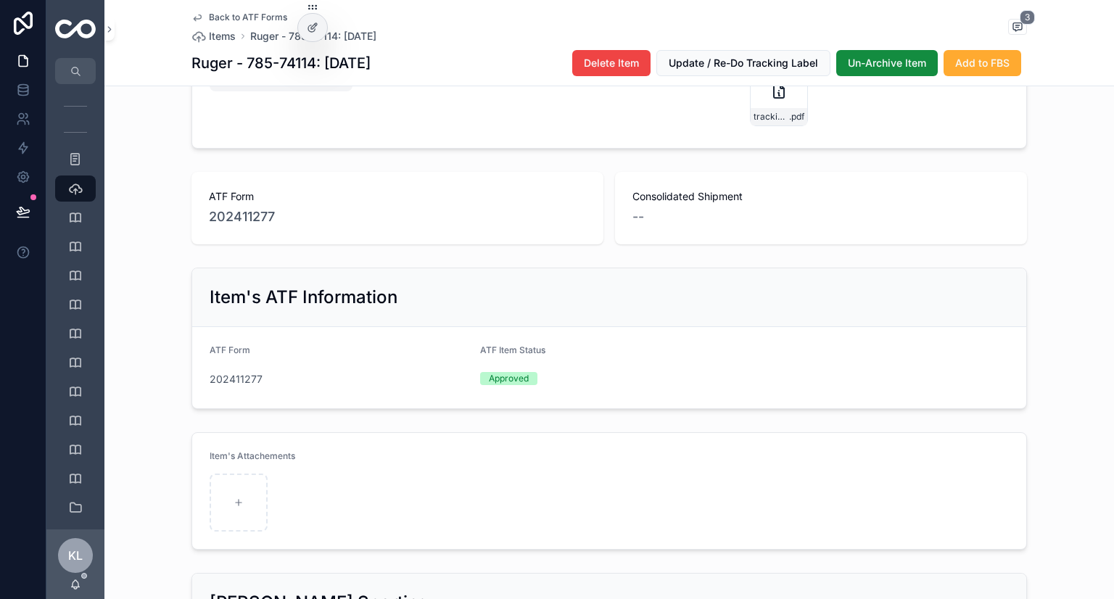
scroll to position [725, 0]
click at [1020, 22] on span "3" at bounding box center [1027, 17] width 15 height 15
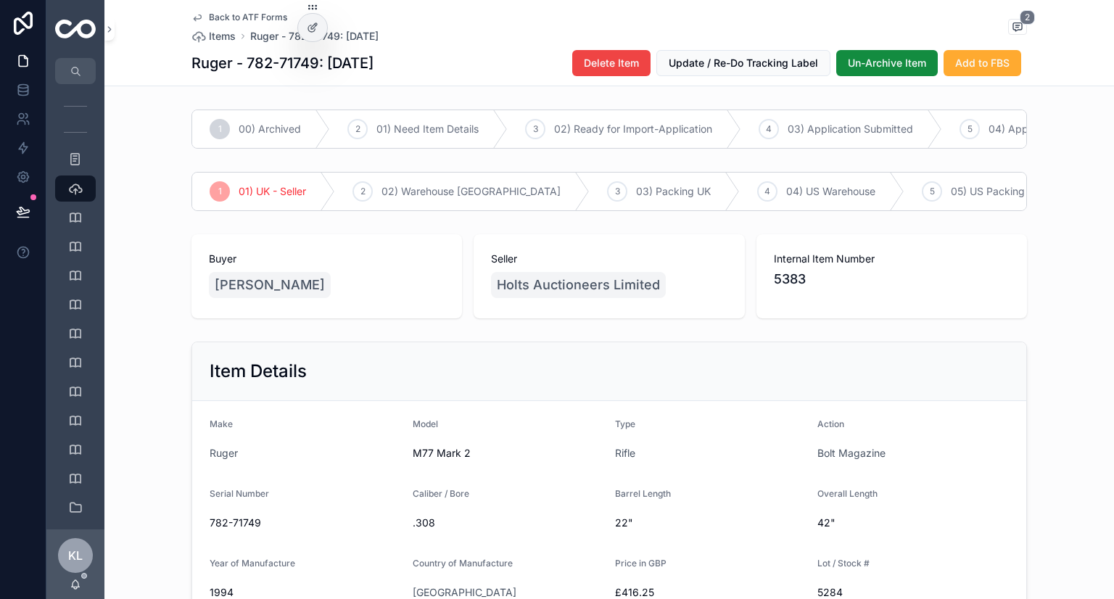
click at [1012, 17] on div "Back to ATF Forms Items Ruger - 782-71749: 13.10.2024 2" at bounding box center [610, 28] width 836 height 32
click at [1016, 25] on icon "scrollable content" at bounding box center [1018, 25] width 4 height 0
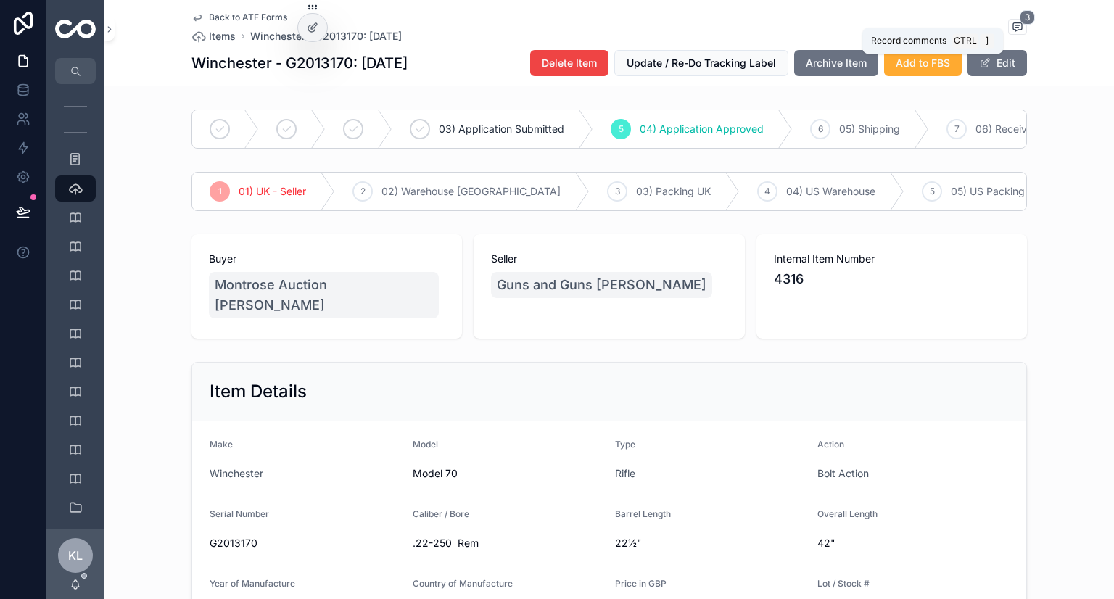
click at [1015, 25] on icon "scrollable content" at bounding box center [1018, 27] width 12 height 12
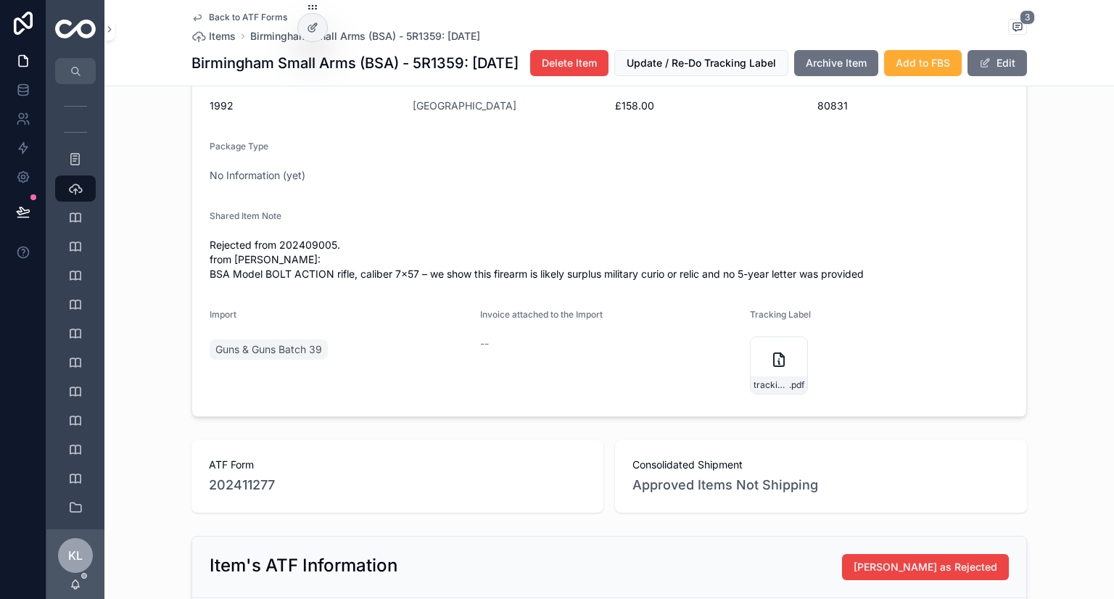
scroll to position [508, 0]
click at [867, 60] on span "Archive Item" at bounding box center [836, 63] width 61 height 15
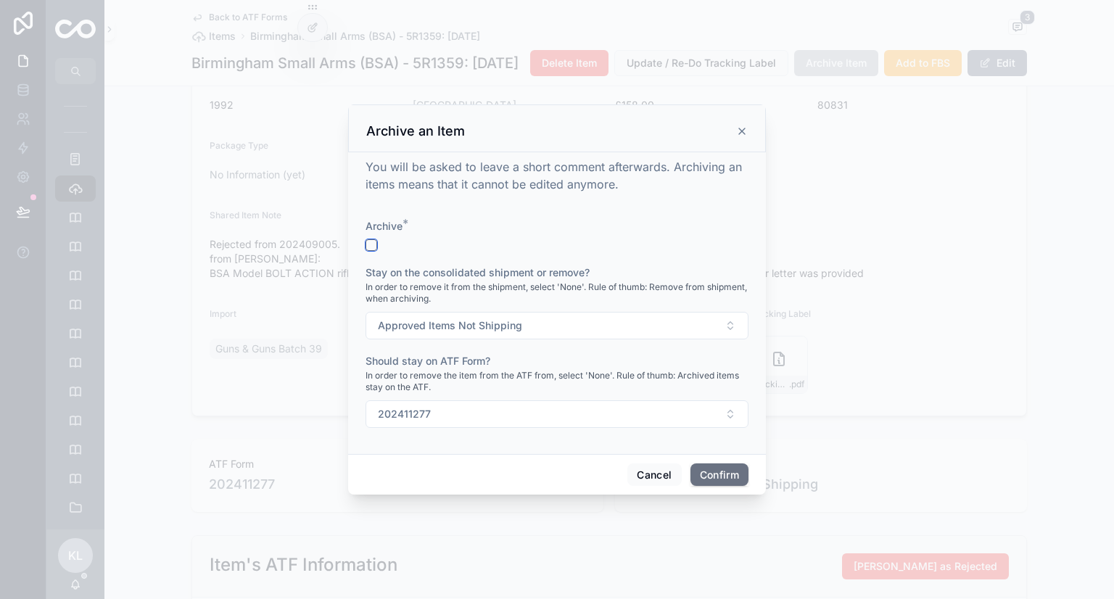
click at [372, 244] on button "button" at bounding box center [372, 245] width 12 height 12
click at [737, 482] on button "Confirm" at bounding box center [720, 475] width 58 height 23
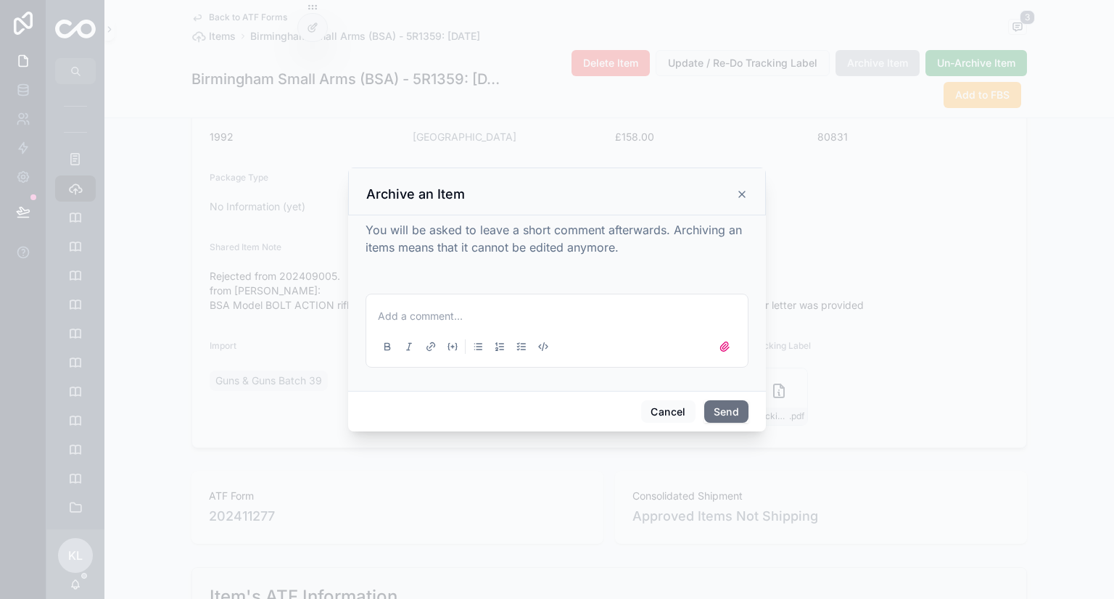
click at [737, 413] on button "Send" at bounding box center [726, 411] width 44 height 23
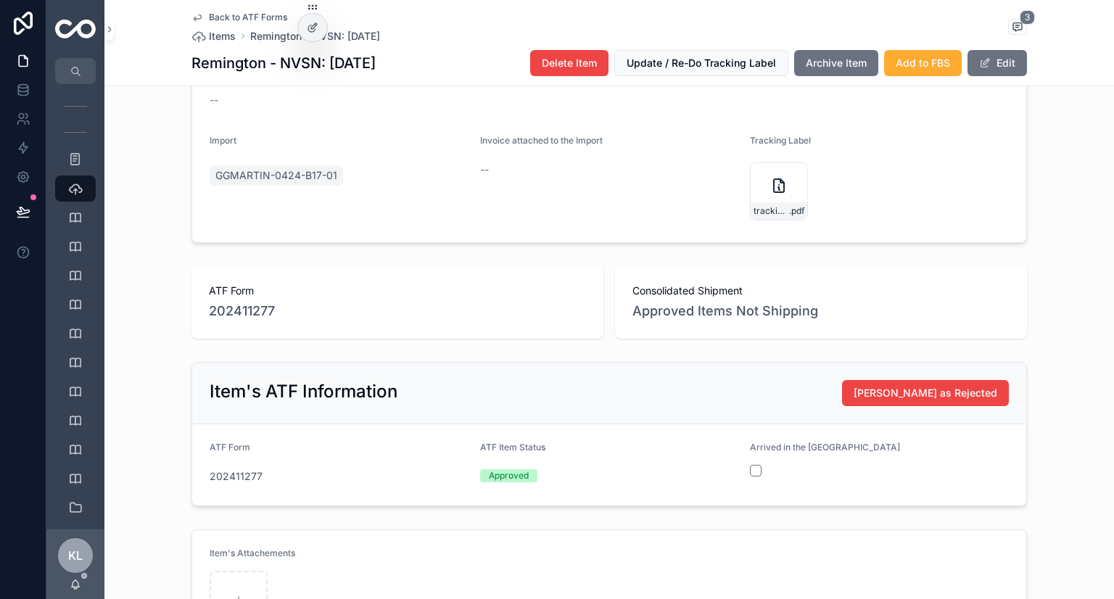
scroll to position [653, 0]
click at [830, 67] on span "Archive Item" at bounding box center [836, 63] width 61 height 15
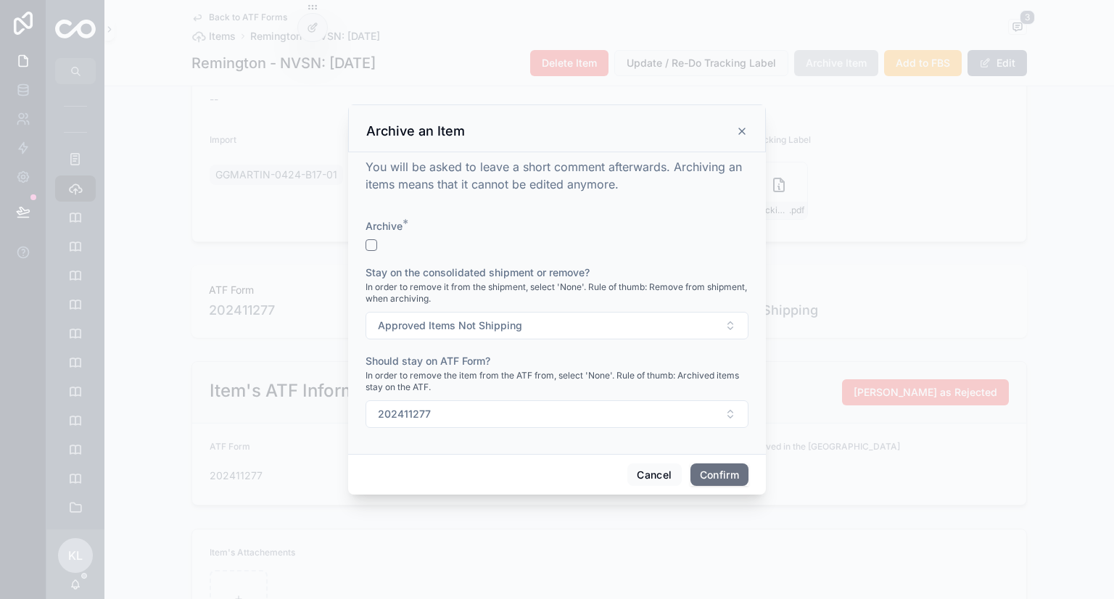
click at [734, 476] on button "Confirm" at bounding box center [720, 475] width 58 height 23
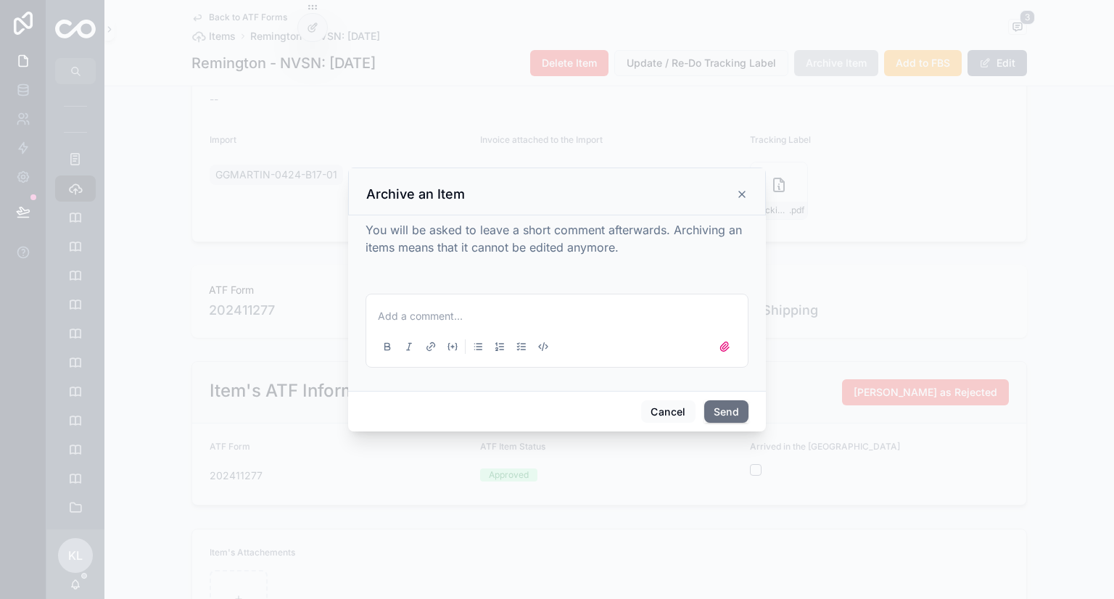
click at [738, 195] on icon at bounding box center [742, 195] width 12 height 12
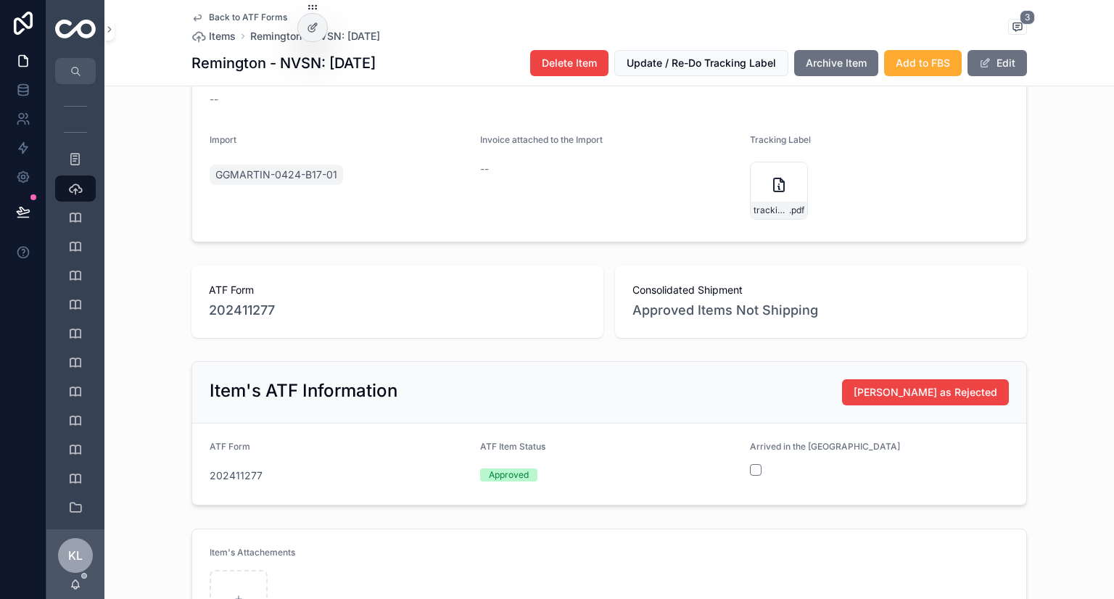
click at [841, 67] on span "Archive Item" at bounding box center [836, 63] width 61 height 15
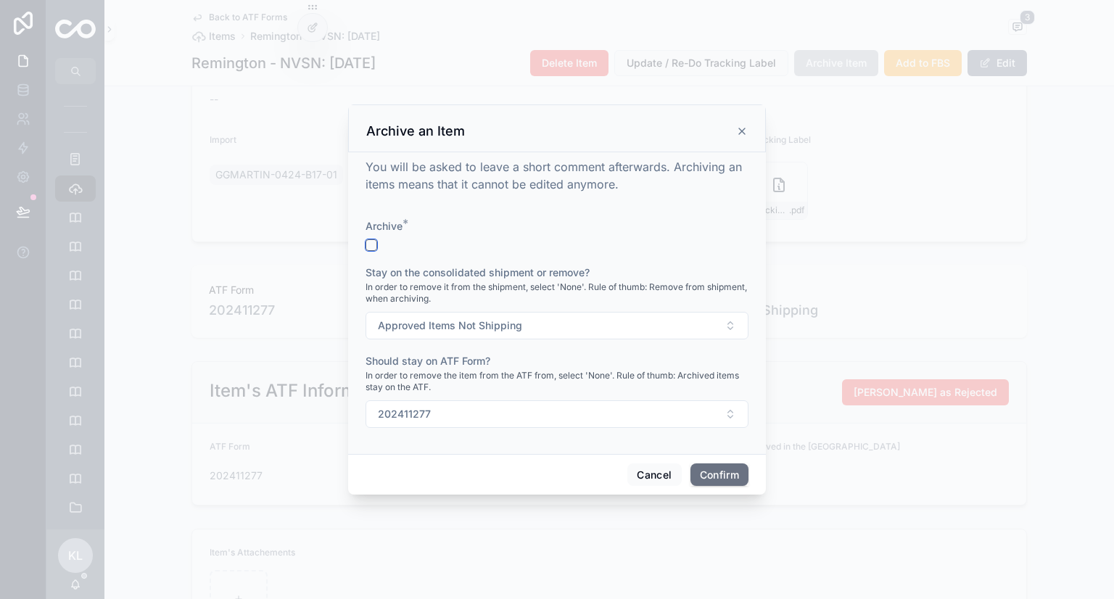
click at [373, 246] on button "button" at bounding box center [372, 245] width 12 height 12
click at [732, 474] on button "Confirm" at bounding box center [720, 475] width 58 height 23
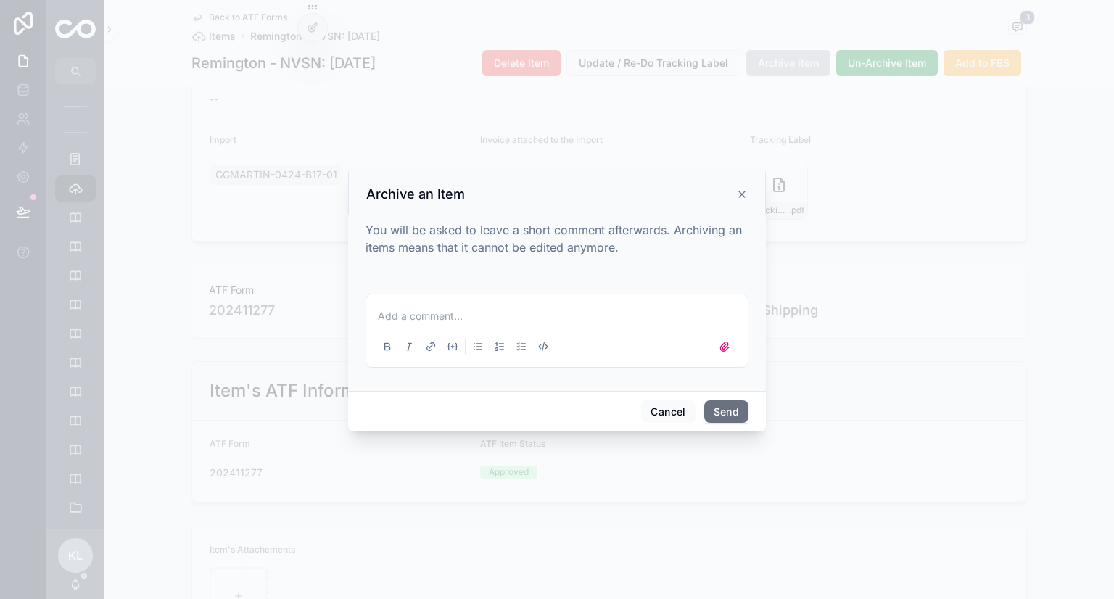
click at [730, 416] on button "Send" at bounding box center [726, 411] width 44 height 23
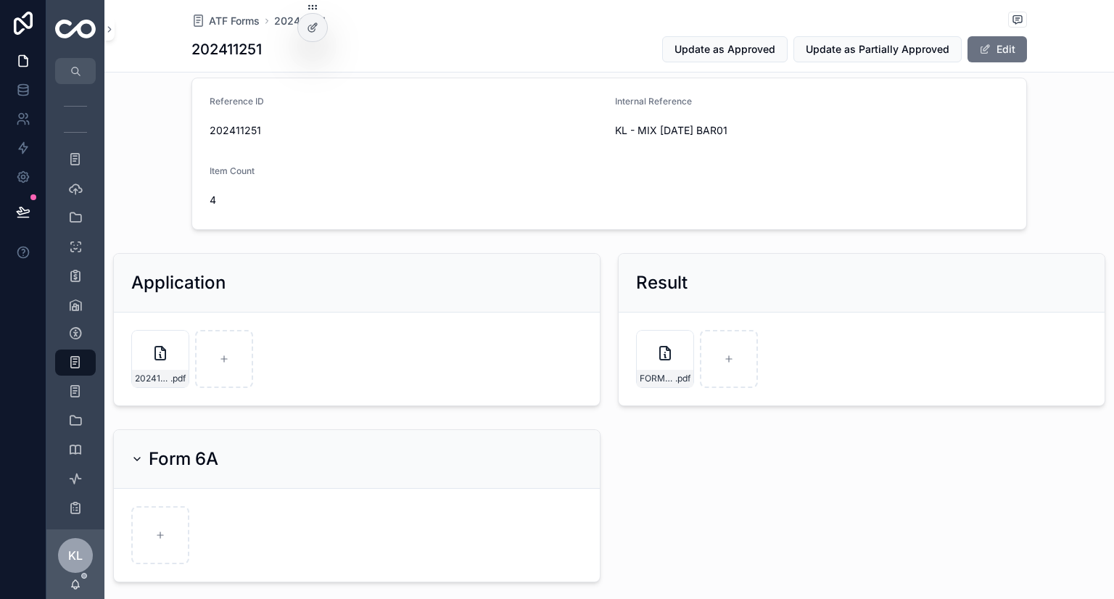
scroll to position [218, 0]
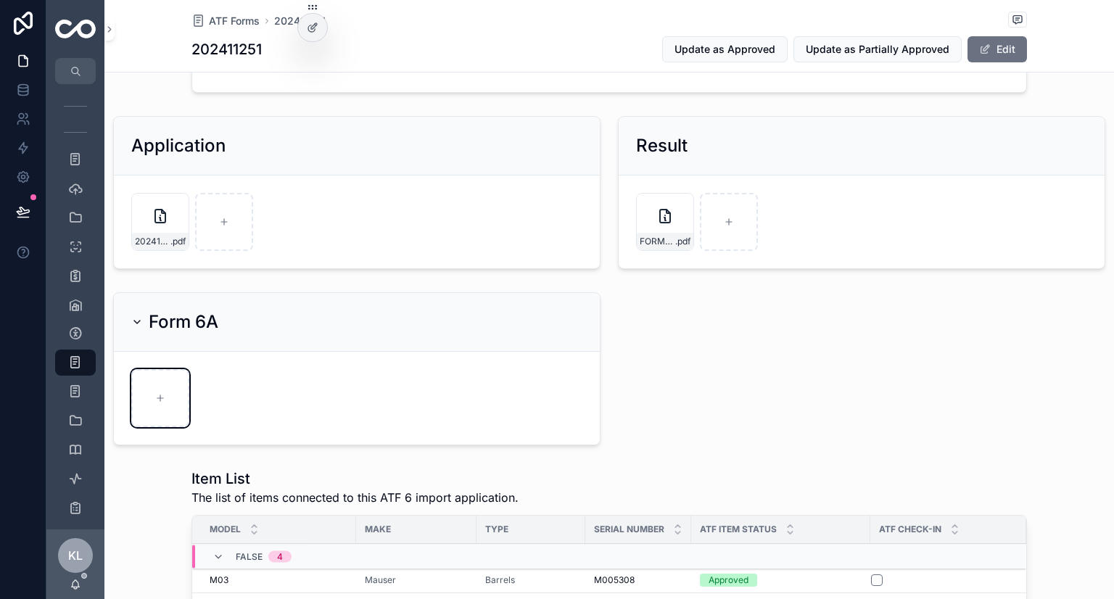
click at [168, 410] on div "scrollable content" at bounding box center [160, 398] width 58 height 58
type input "**********"
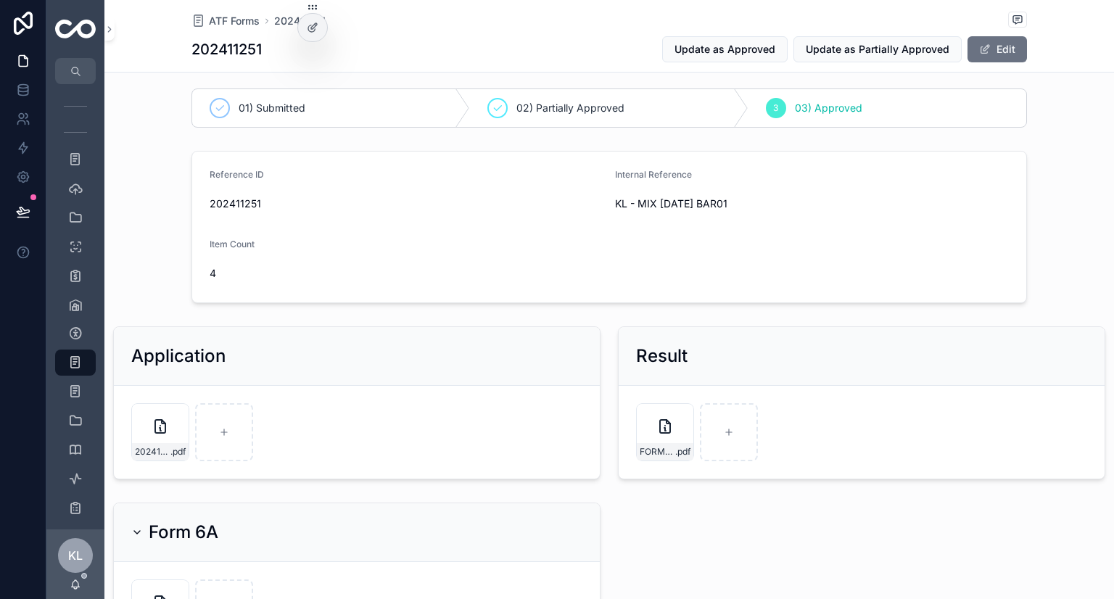
scroll to position [0, 0]
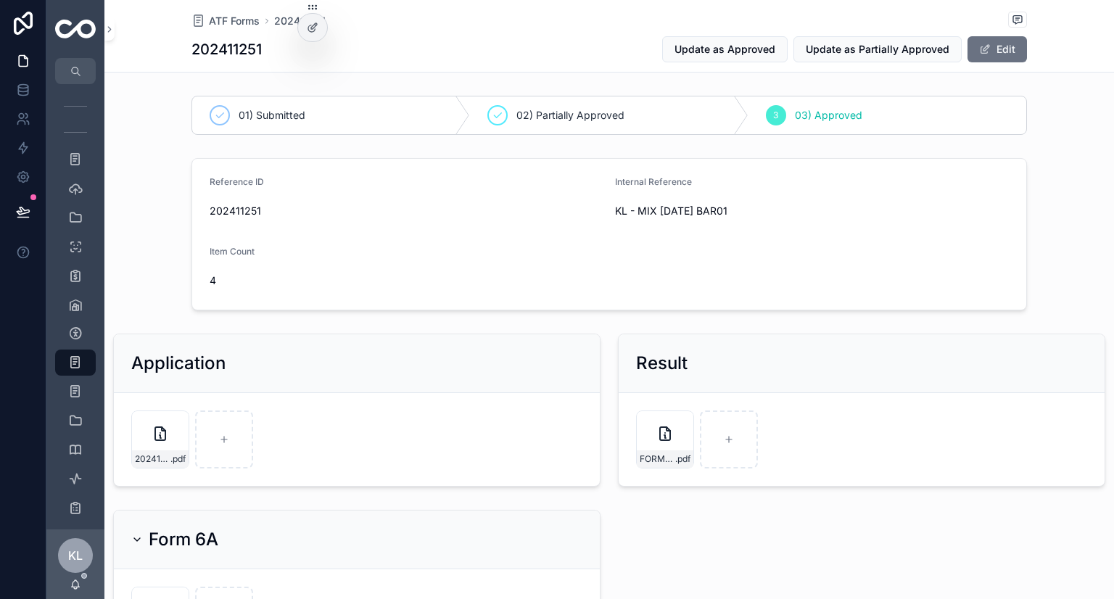
click at [247, 212] on span "202411251" at bounding box center [407, 211] width 394 height 15
copy span "202411251"
drag, startPoint x: 624, startPoint y: 207, endPoint x: 725, endPoint y: 207, distance: 101.6
click at [725, 207] on form "Reference ID 202411251 Internal Reference KL - MIX OCT24 BAR01 Item Count 4" at bounding box center [609, 234] width 834 height 151
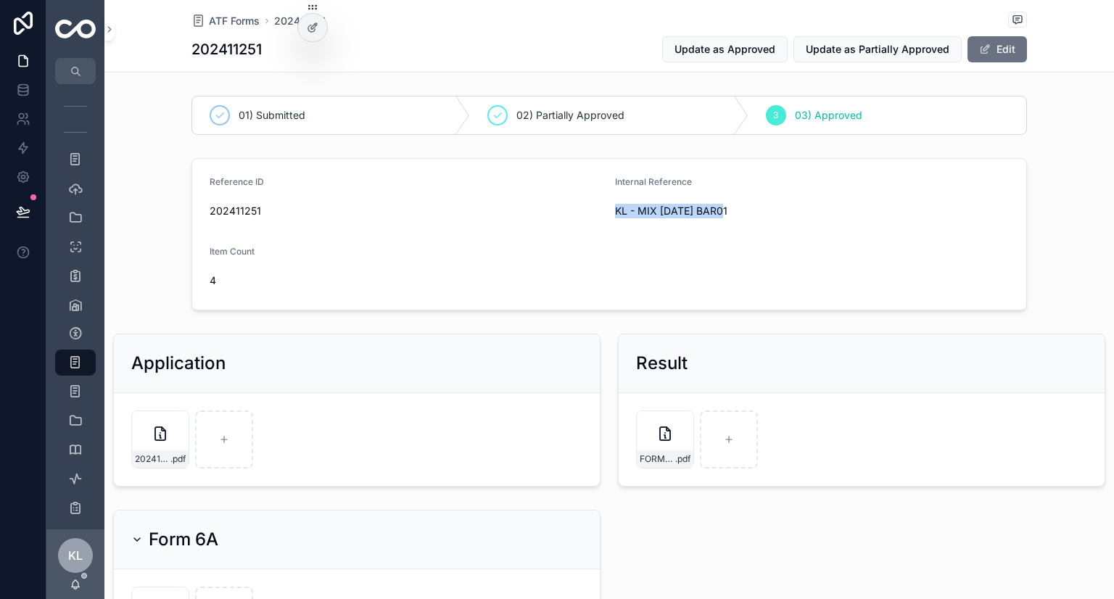
copy span "KL - MIX OCT24 BAR01"
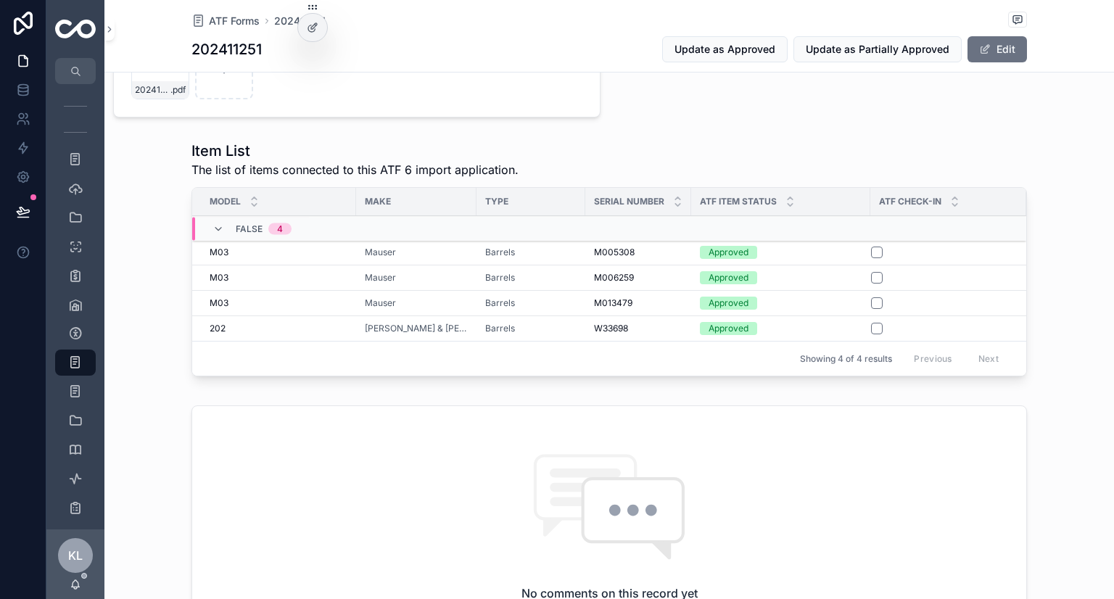
scroll to position [580, 0]
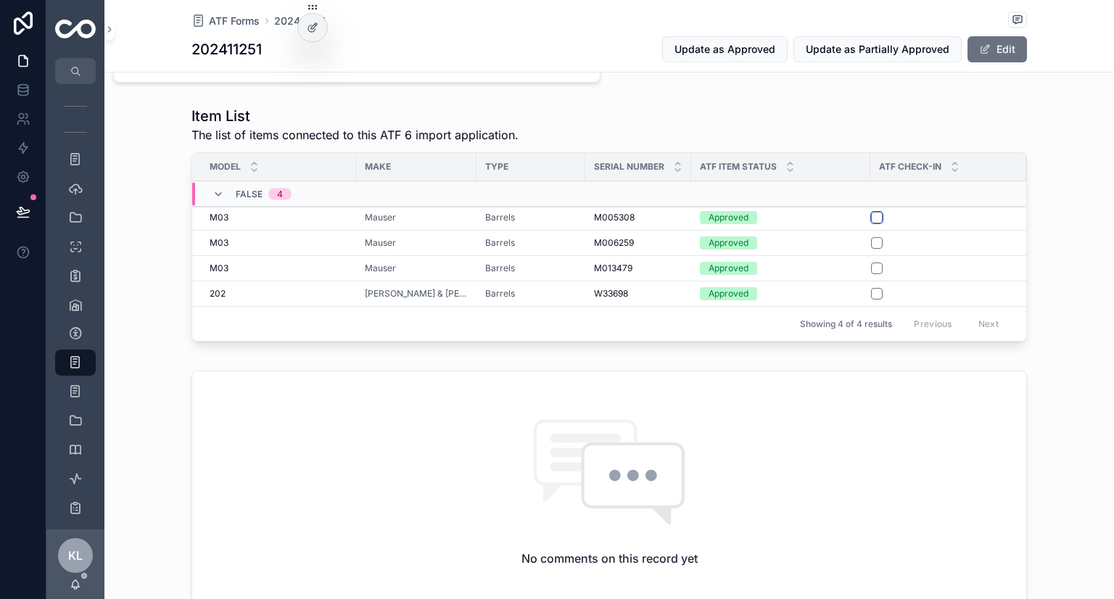
click at [871, 214] on button "scrollable content" at bounding box center [877, 218] width 12 height 12
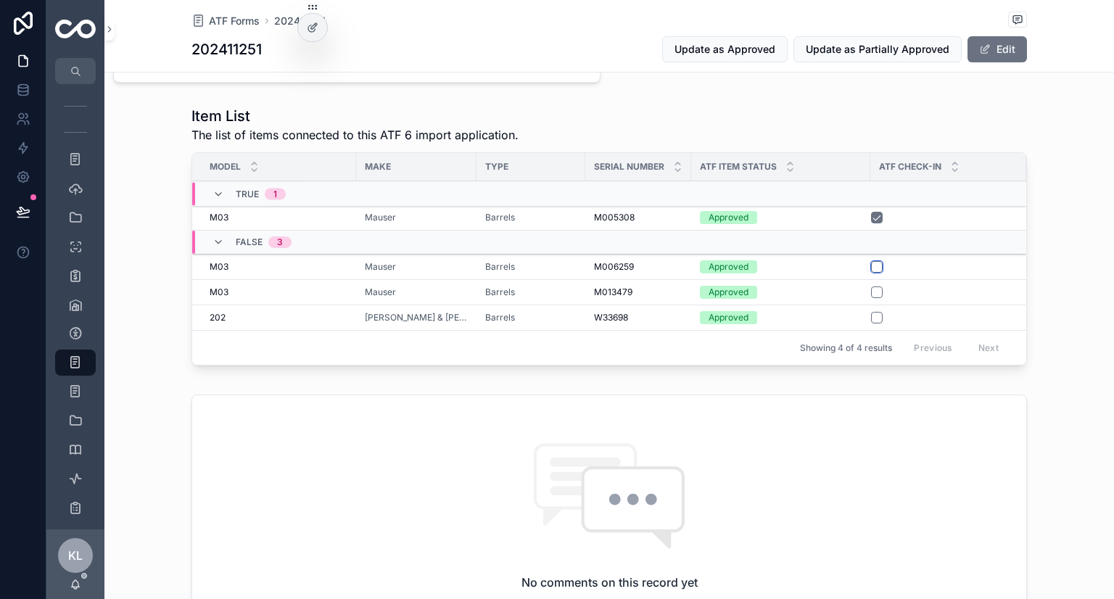
click at [871, 266] on button "scrollable content" at bounding box center [877, 267] width 12 height 12
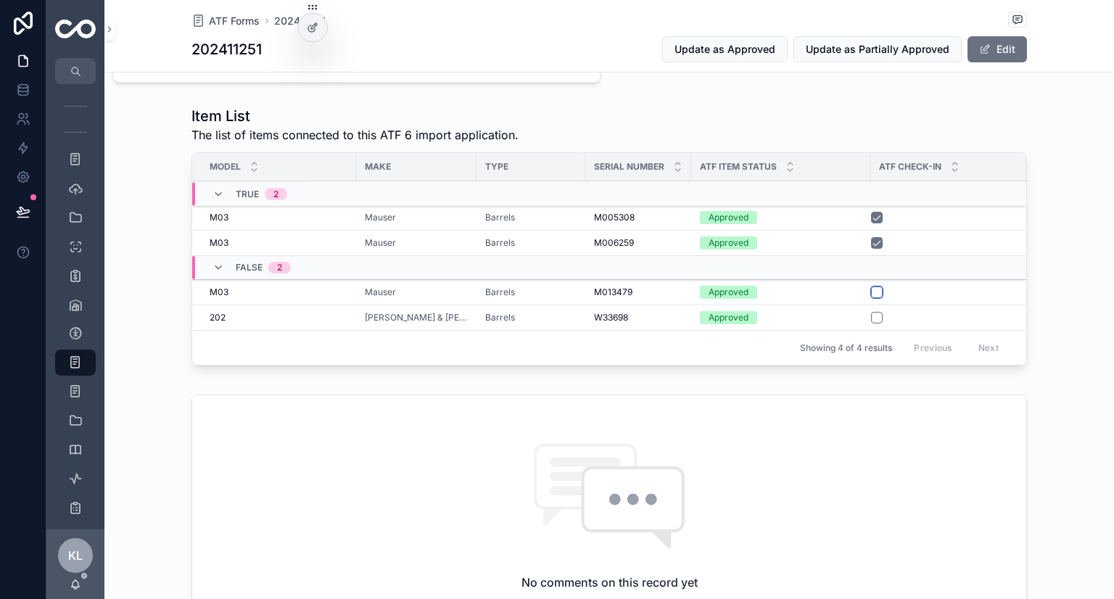
click at [871, 288] on button "scrollable content" at bounding box center [877, 293] width 12 height 12
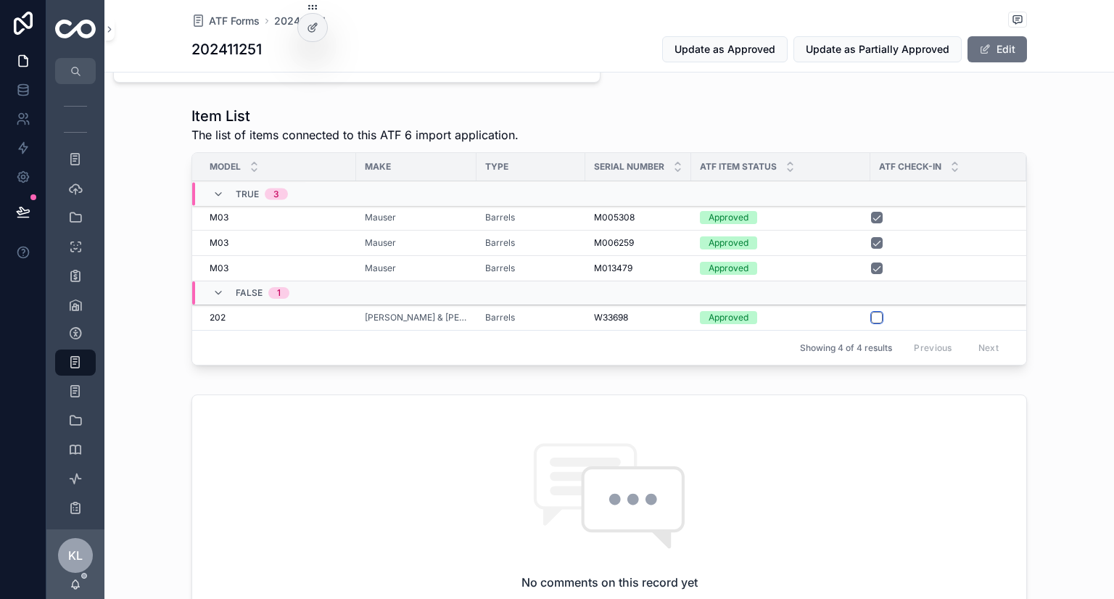
click at [871, 315] on button "scrollable content" at bounding box center [877, 318] width 12 height 12
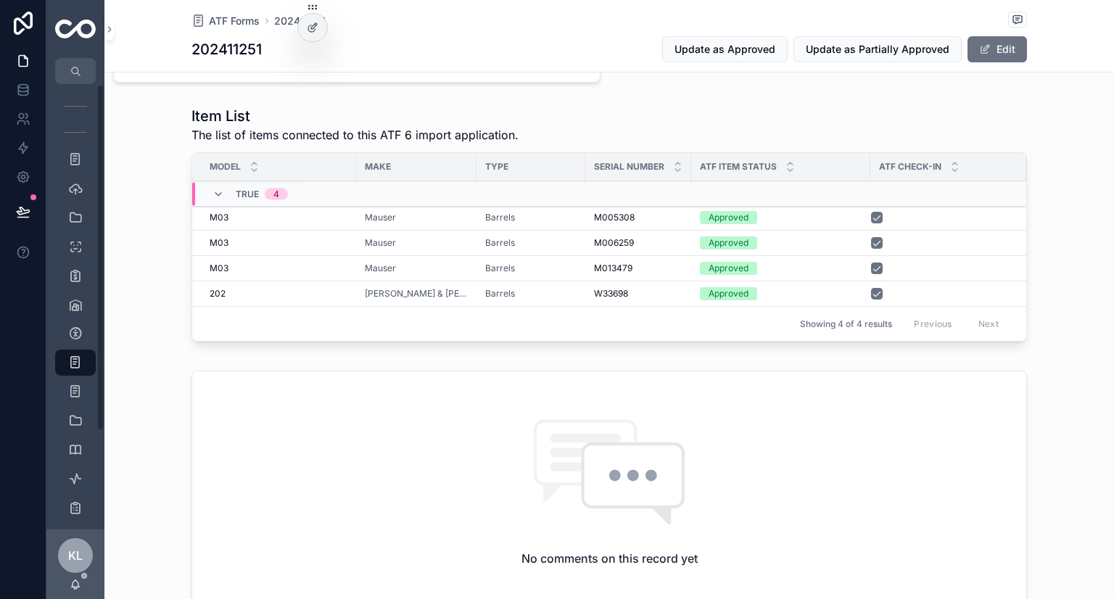
click at [147, 201] on div "Item List The list of items connected to this ATF 6 import application. Model M…" at bounding box center [609, 226] width 1010 height 253
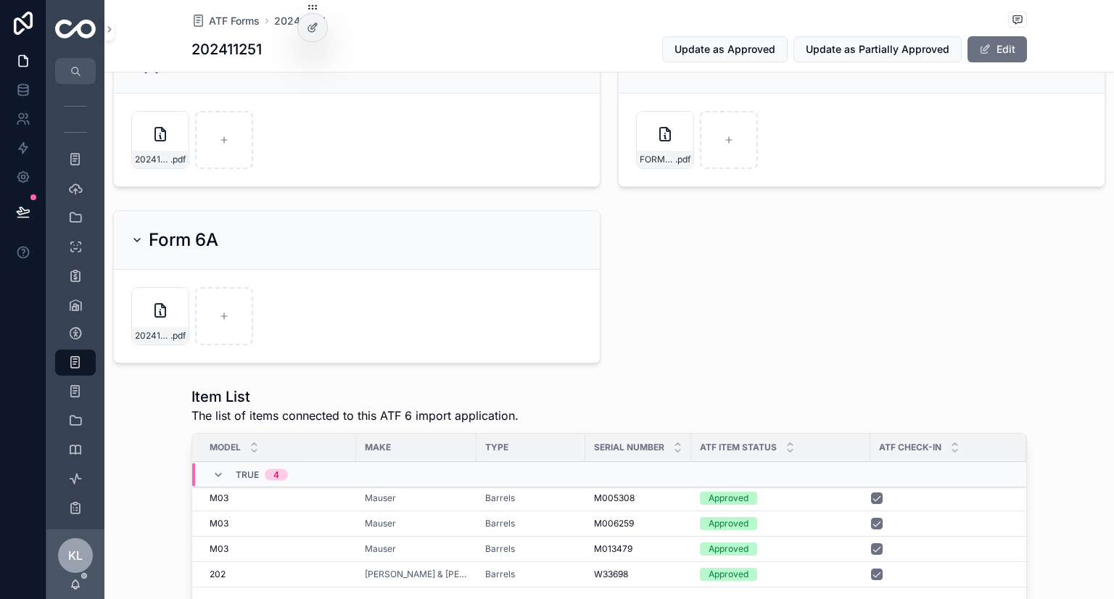
scroll to position [290, 0]
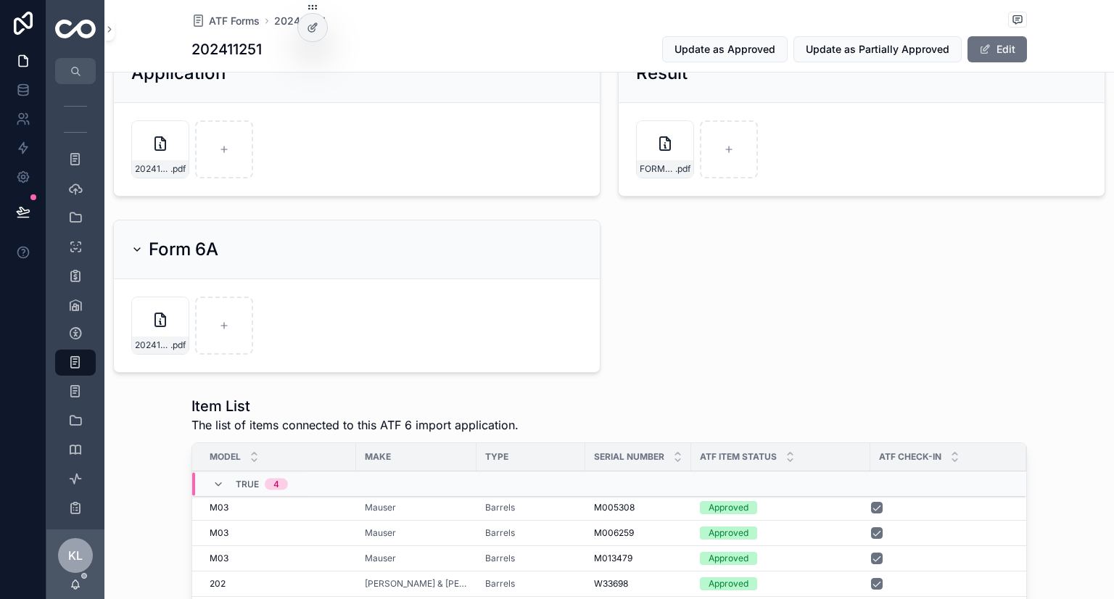
click at [0, 0] on icon "scrollable content" at bounding box center [0, 0] width 0 height 0
click at [193, 282] on icon "scrollable content" at bounding box center [193, 282] width 12 height 12
click at [159, 322] on icon "scrollable content" at bounding box center [160, 326] width 10 height 10
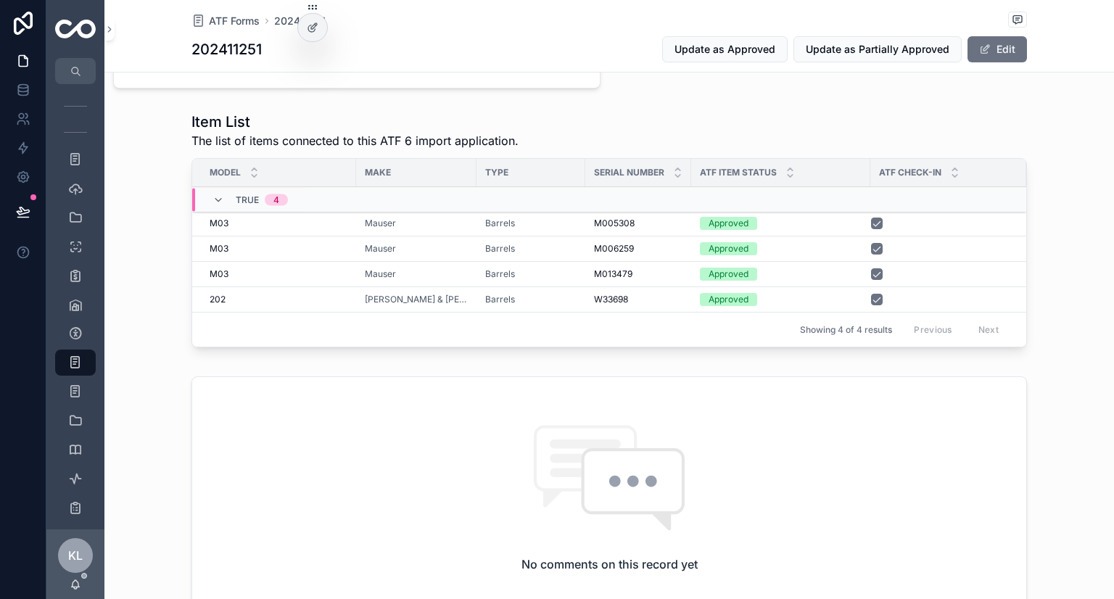
scroll to position [725, 0]
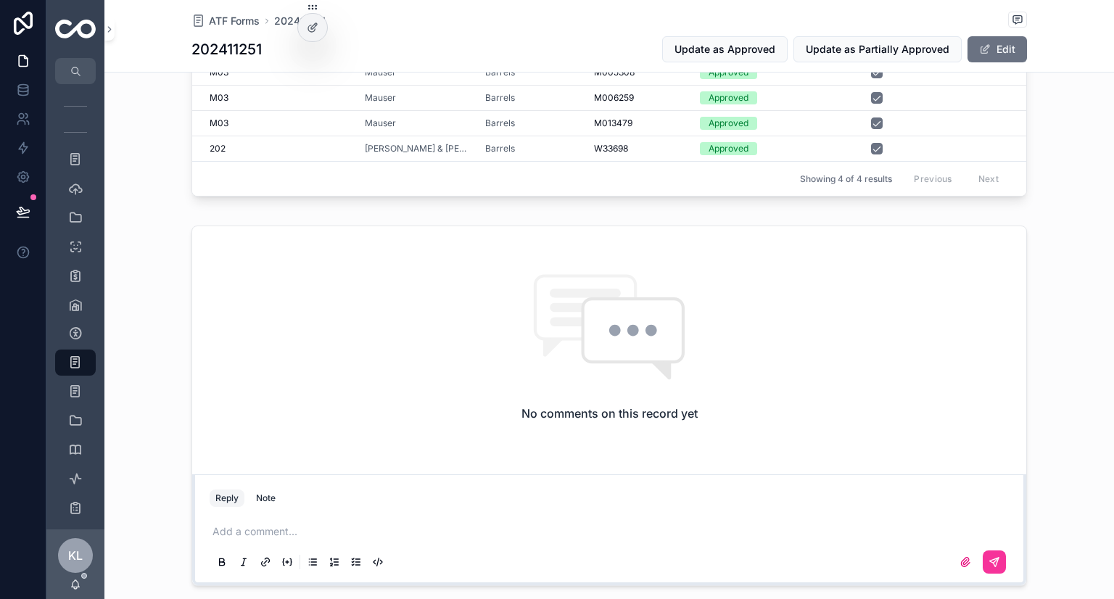
click at [273, 146] on div "202 202" at bounding box center [279, 149] width 138 height 12
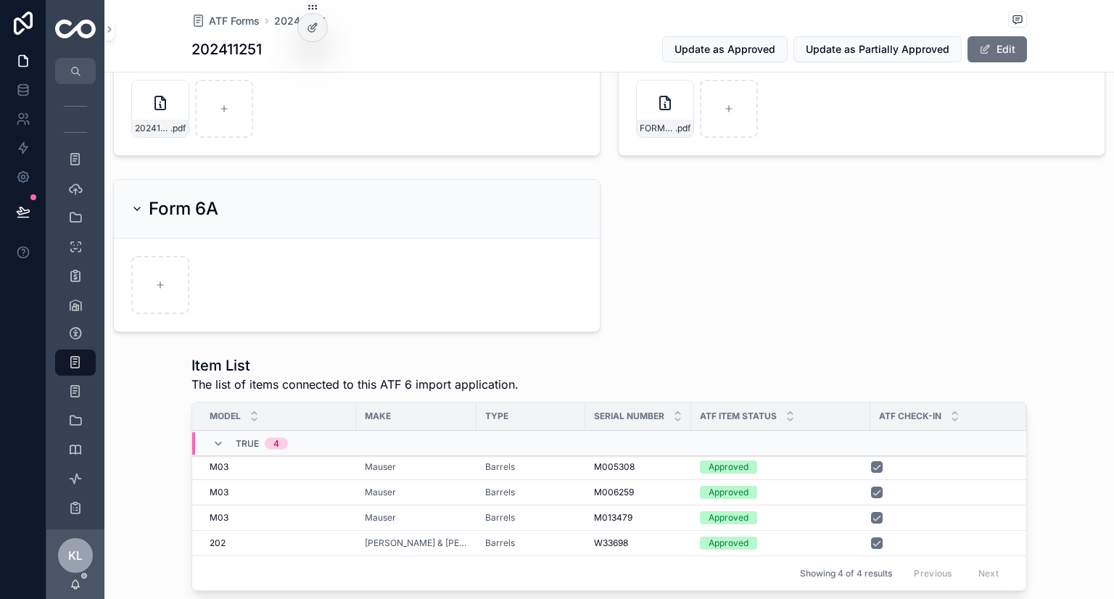
scroll to position [290, 0]
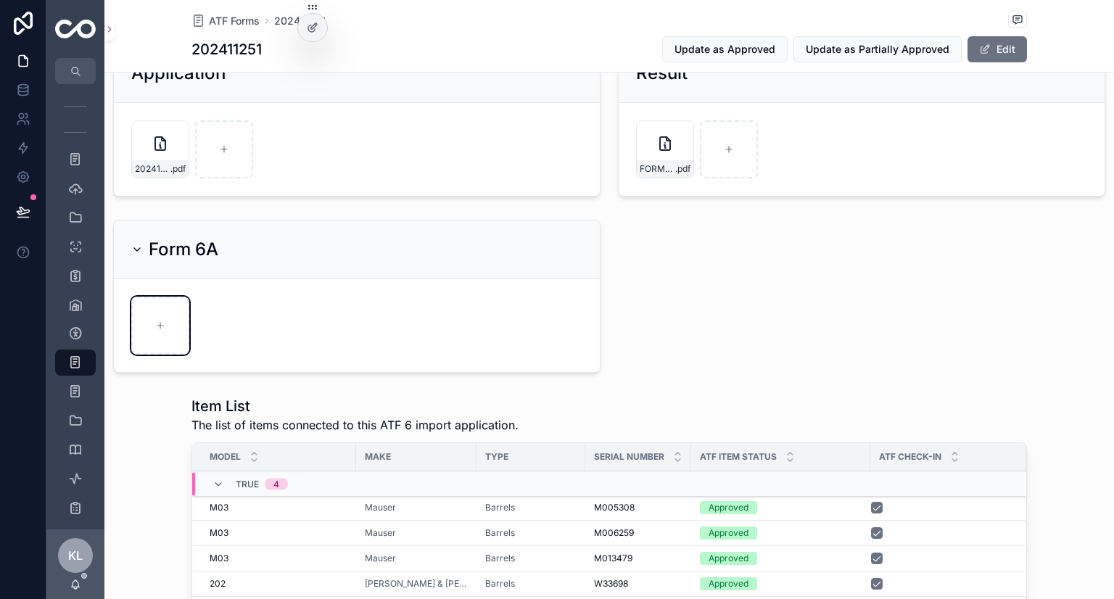
click at [143, 336] on div "scrollable content" at bounding box center [160, 326] width 58 height 58
type input "**********"
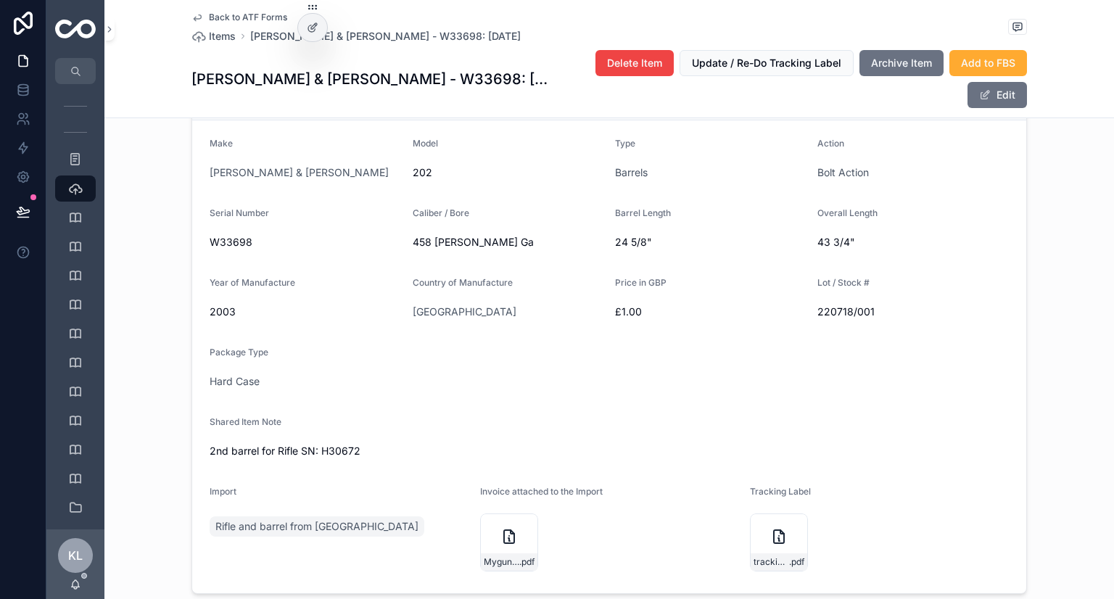
scroll to position [290, 0]
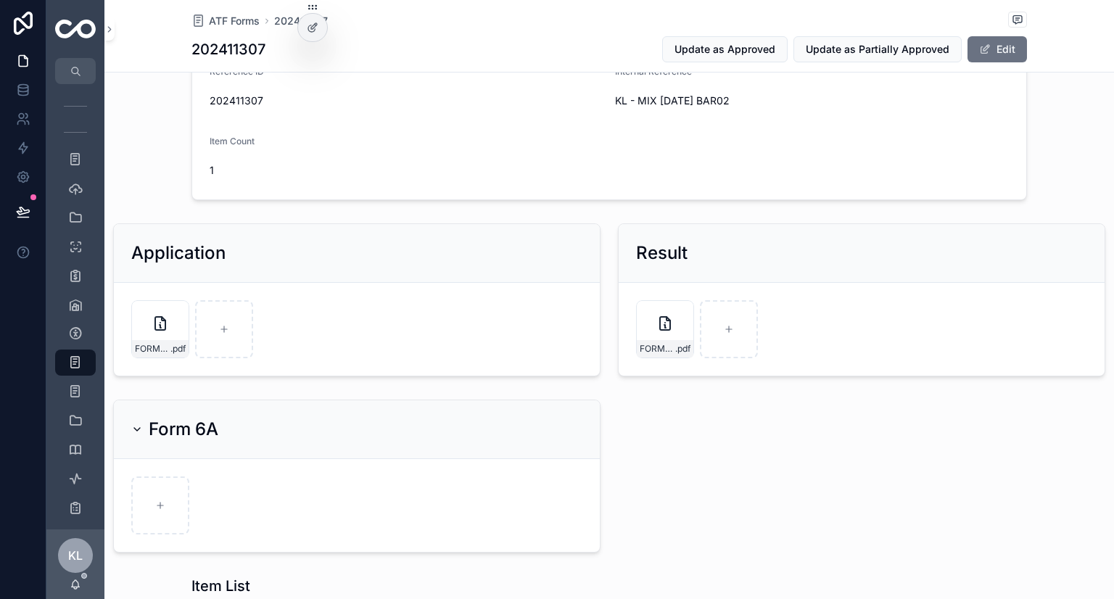
scroll to position [73, 0]
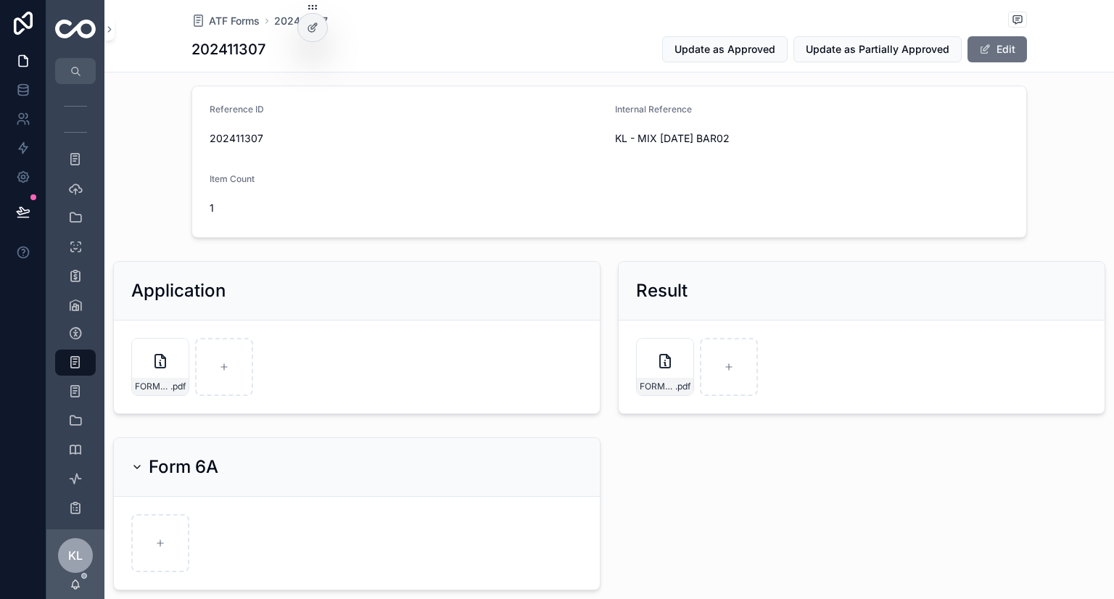
click at [252, 131] on span "202411307" at bounding box center [407, 138] width 394 height 15
click at [251, 131] on span "202411307" at bounding box center [407, 138] width 394 height 15
copy span "202411307"
click at [742, 142] on span "KL - MIX [DATE] BAR02" at bounding box center [812, 138] width 394 height 15
drag, startPoint x: 614, startPoint y: 136, endPoint x: 732, endPoint y: 141, distance: 118.3
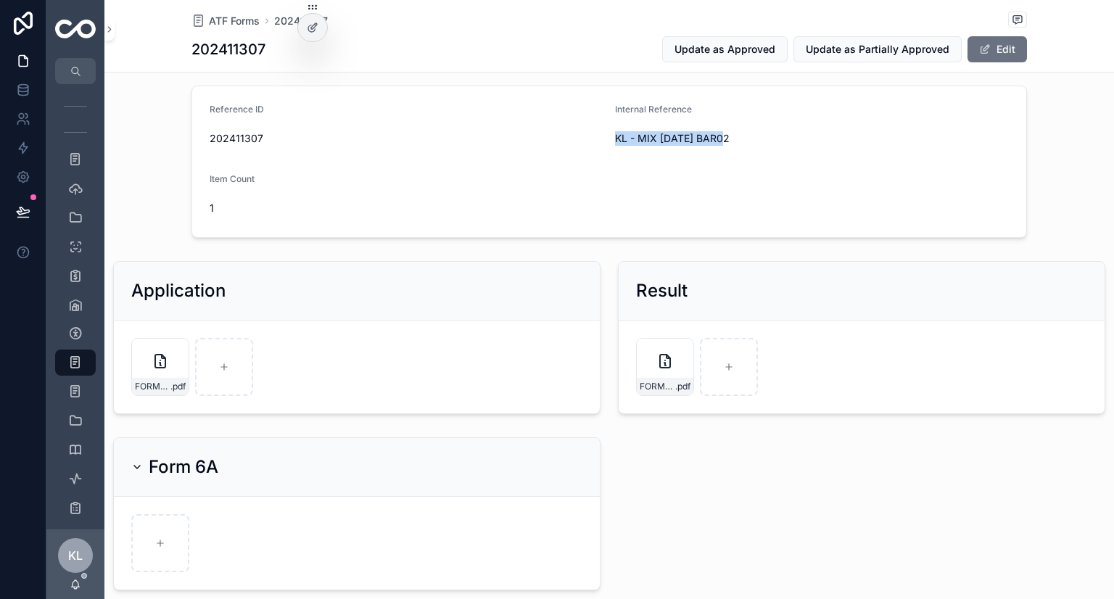
click at [732, 141] on form "Reference ID 202411307 Internal Reference KL - MIX [DATE] BAR02 Item Count 1" at bounding box center [609, 161] width 834 height 151
copy span "KL - MIX [DATE] BAR02"
click at [804, 207] on form "Reference ID 202411307 Internal Reference KL - MIX OCT24 BAR02 Item Count 1" at bounding box center [609, 161] width 834 height 151
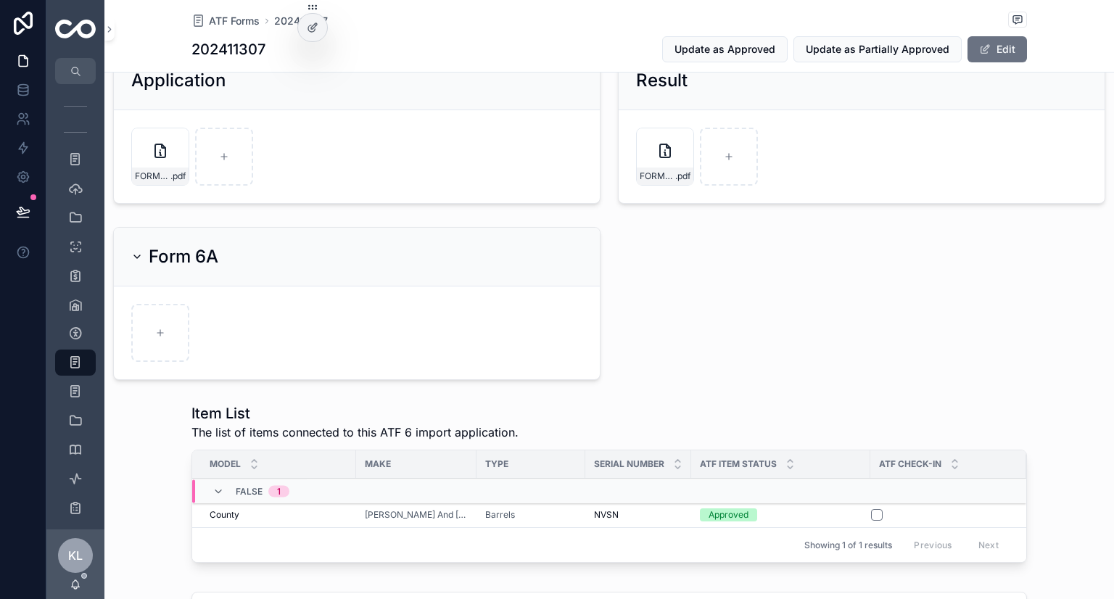
scroll to position [290, 0]
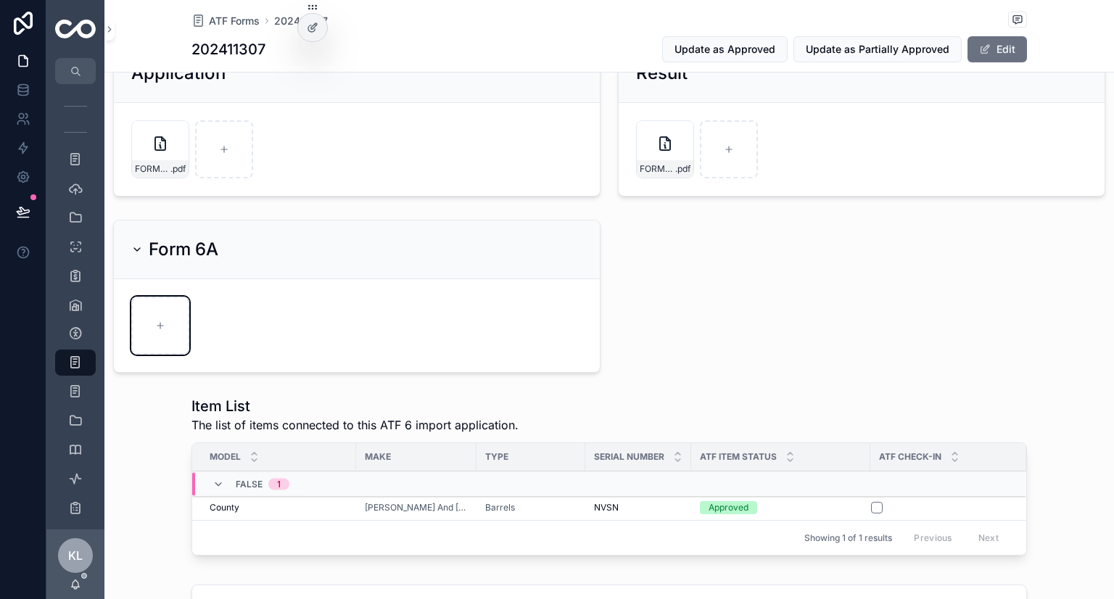
click at [168, 332] on div "scrollable content" at bounding box center [160, 326] width 58 height 58
type input "**********"
click at [873, 508] on button "scrollable content" at bounding box center [877, 508] width 12 height 12
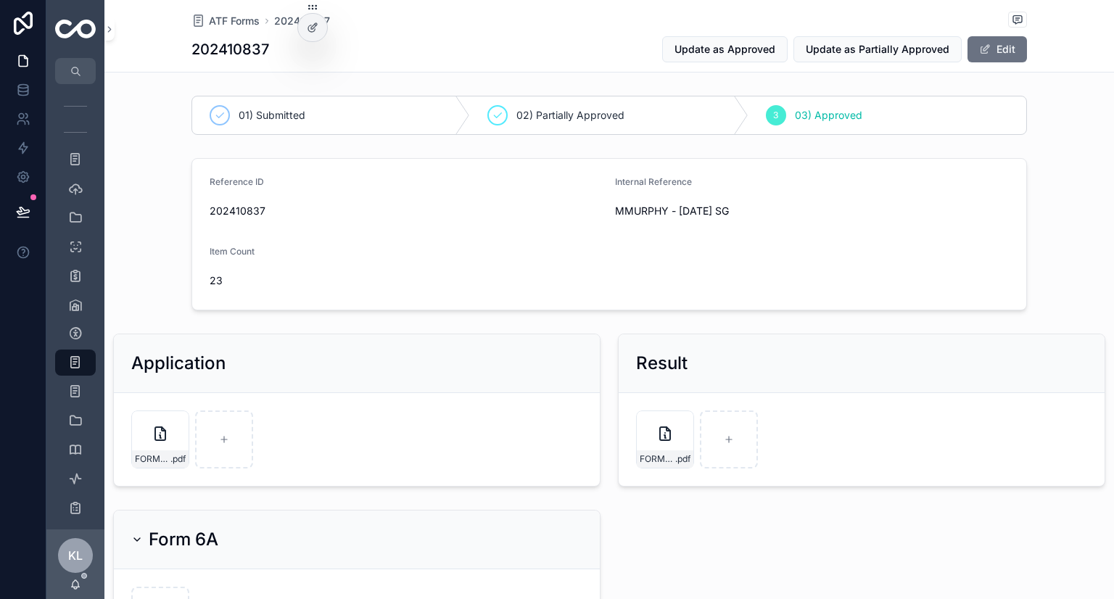
click at [210, 213] on span "202410837" at bounding box center [407, 211] width 394 height 15
copy span "202410837"
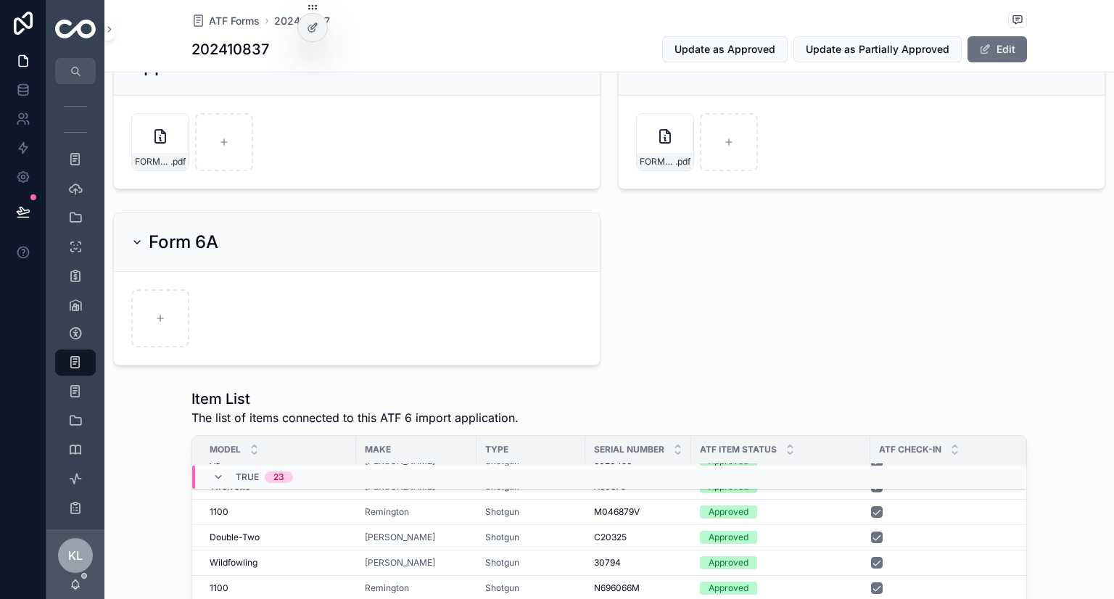
scroll to position [102, 0]
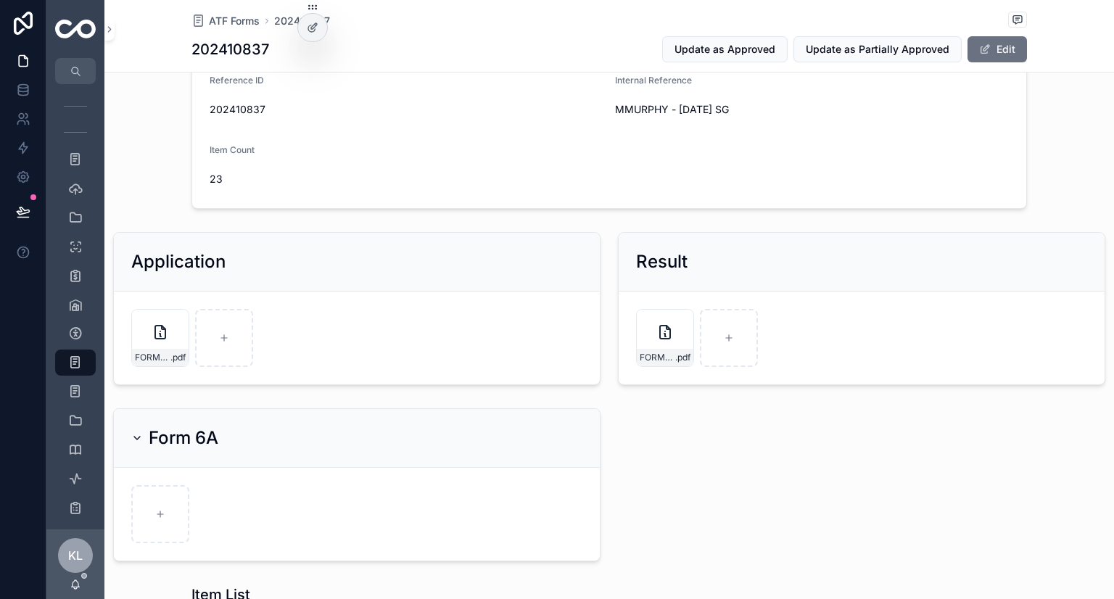
click at [255, 106] on span "202410837" at bounding box center [407, 109] width 394 height 15
click at [252, 110] on span "202410837" at bounding box center [407, 109] width 394 height 15
copy span "202410837"
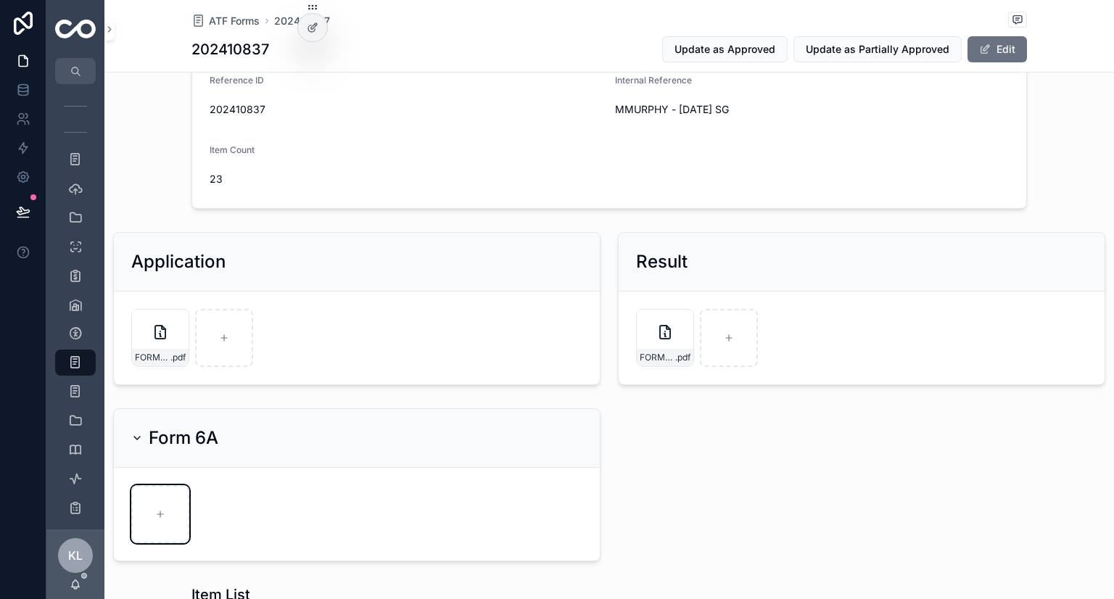
click at [176, 519] on div "scrollable content" at bounding box center [160, 514] width 58 height 58
type input "**********"
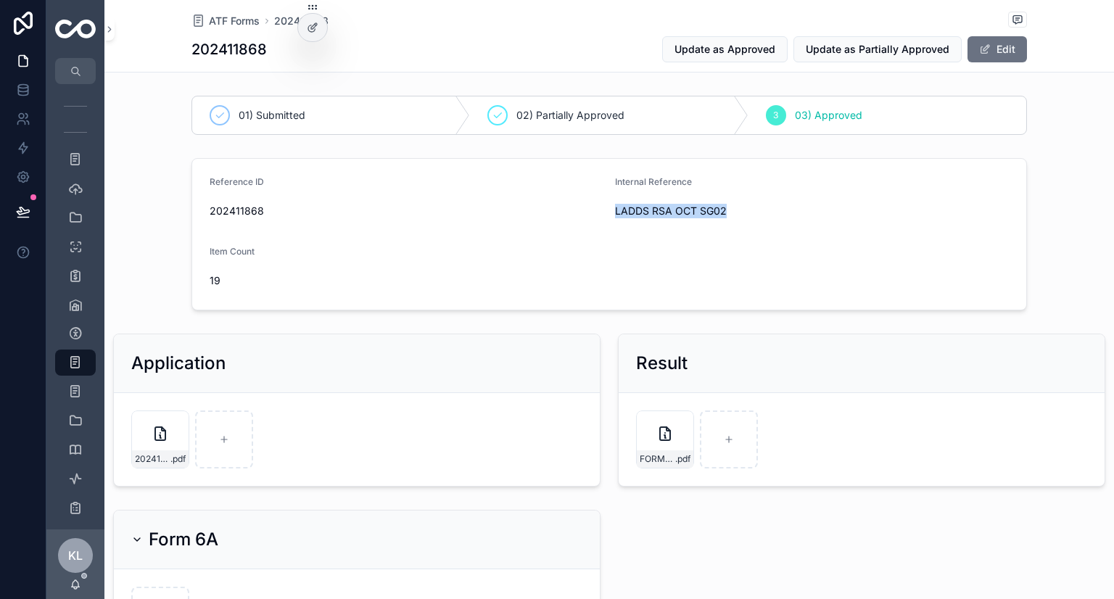
drag, startPoint x: 618, startPoint y: 212, endPoint x: 756, endPoint y: 210, distance: 137.8
click at [756, 210] on form "Reference ID 202411868 Internal Reference LADDS RSA OCT SG02 Item Count 19" at bounding box center [609, 234] width 834 height 151
click at [344, 315] on div "Reference ID 202411868 Internal Reference LADDS RSA OCT SG02 Item Count 19" at bounding box center [609, 234] width 1010 height 164
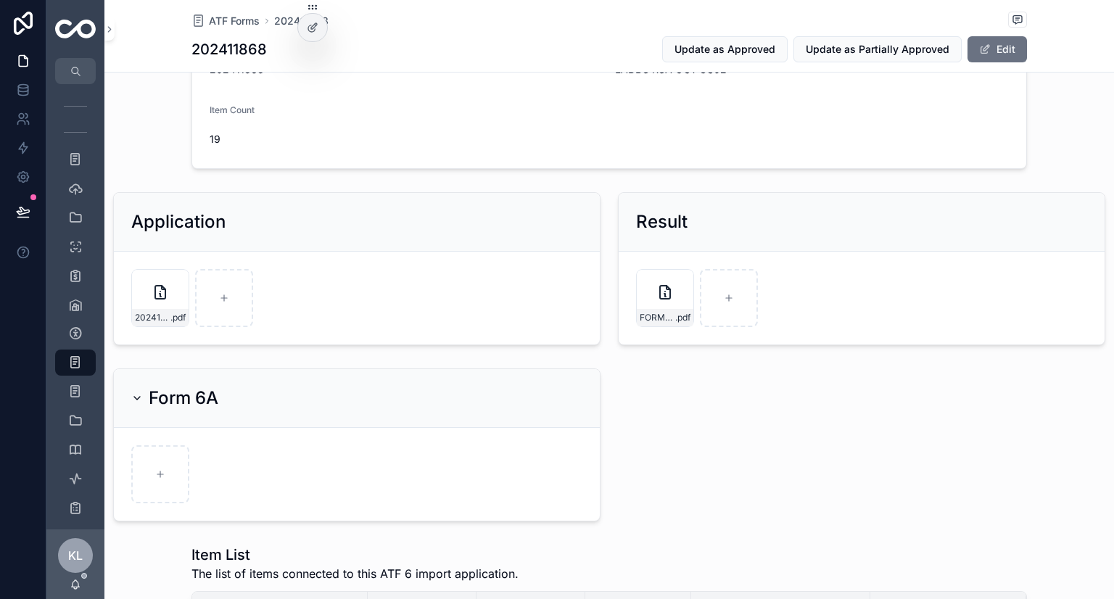
scroll to position [218, 0]
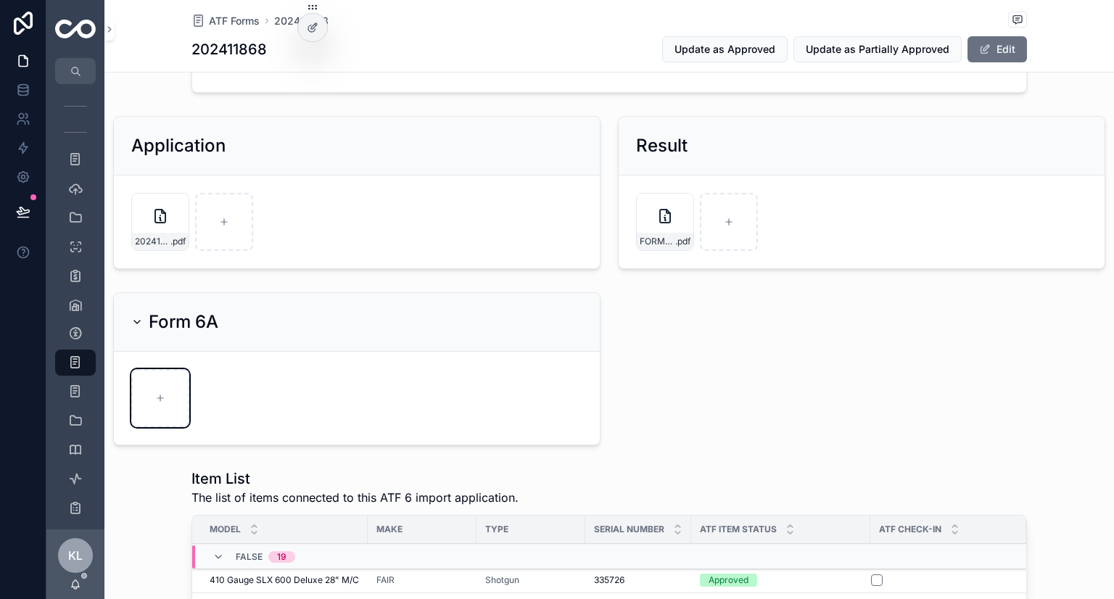
click at [155, 401] on icon "scrollable content" at bounding box center [160, 398] width 10 height 10
type input "**********"
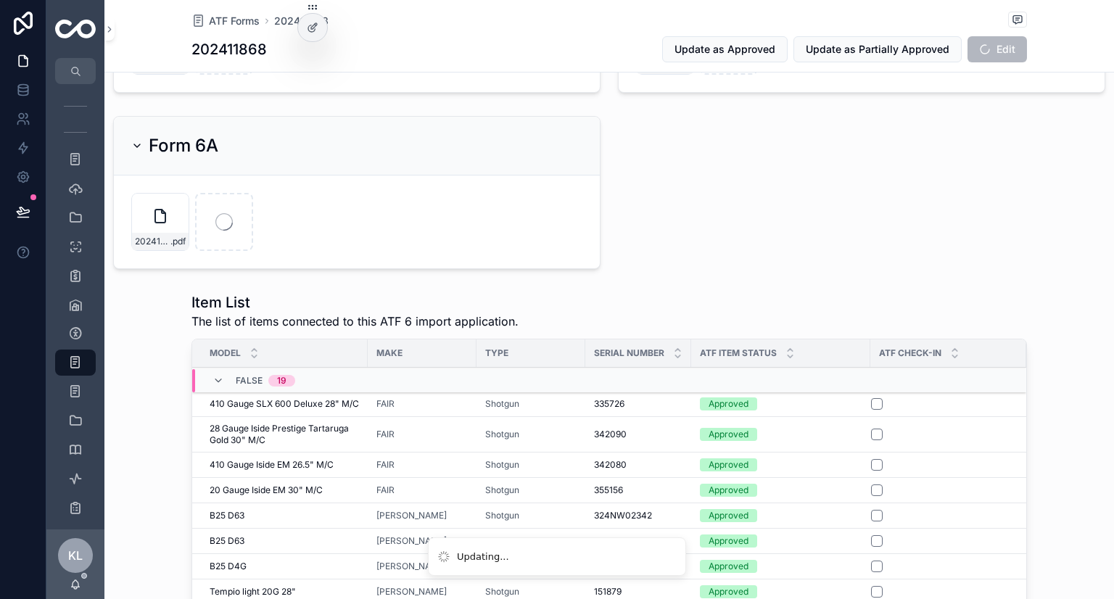
scroll to position [435, 0]
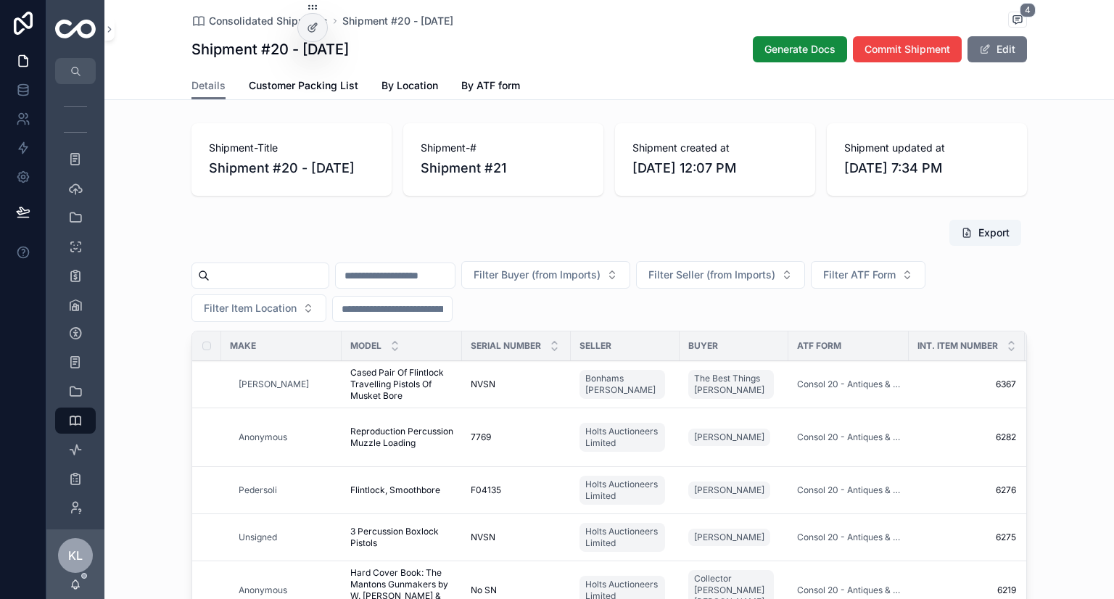
scroll to position [184, 0]
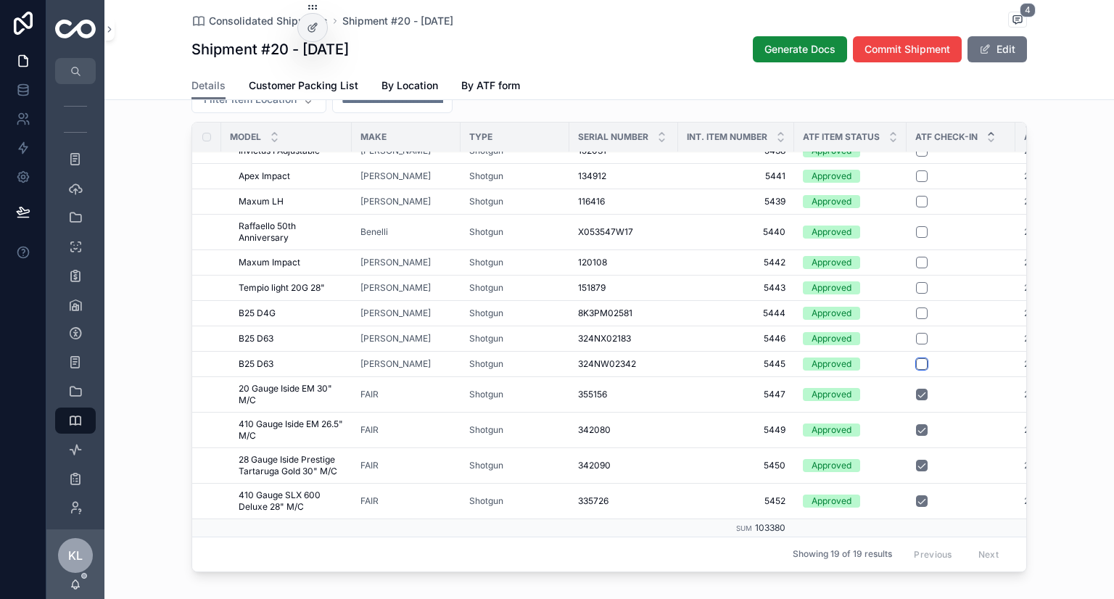
click at [919, 370] on button "scrollable content" at bounding box center [922, 364] width 12 height 12
click at [920, 345] on button "scrollable content" at bounding box center [922, 339] width 12 height 12
click at [917, 319] on button "scrollable content" at bounding box center [922, 314] width 12 height 12
click at [921, 294] on button "scrollable content" at bounding box center [922, 288] width 12 height 12
click at [918, 268] on button "scrollable content" at bounding box center [922, 263] width 12 height 12
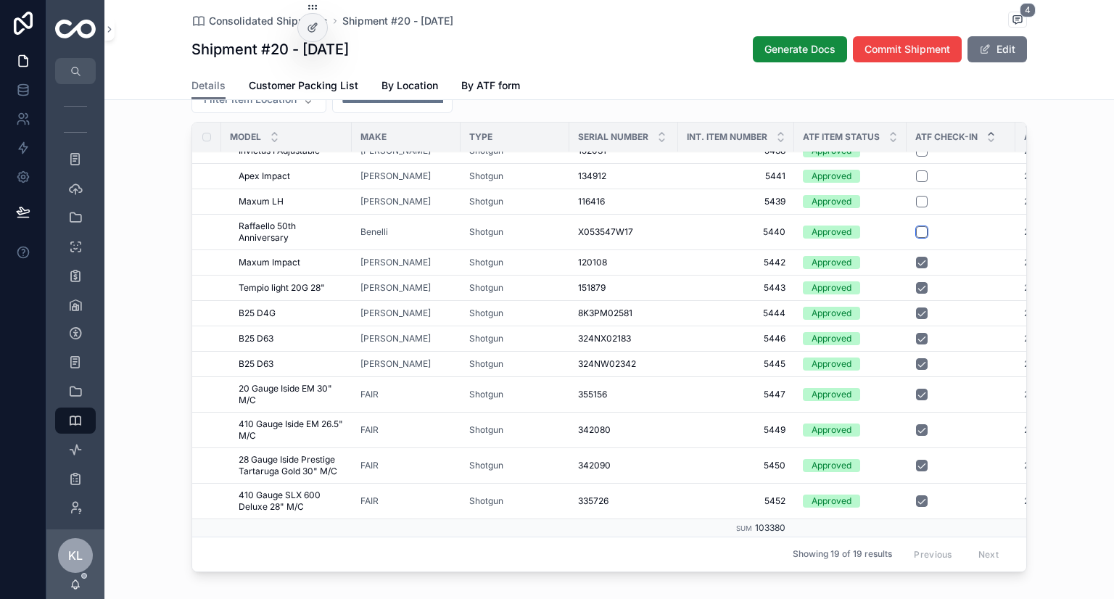
click at [916, 238] on button "scrollable content" at bounding box center [922, 232] width 12 height 12
click at [921, 207] on button "scrollable content" at bounding box center [922, 202] width 12 height 12
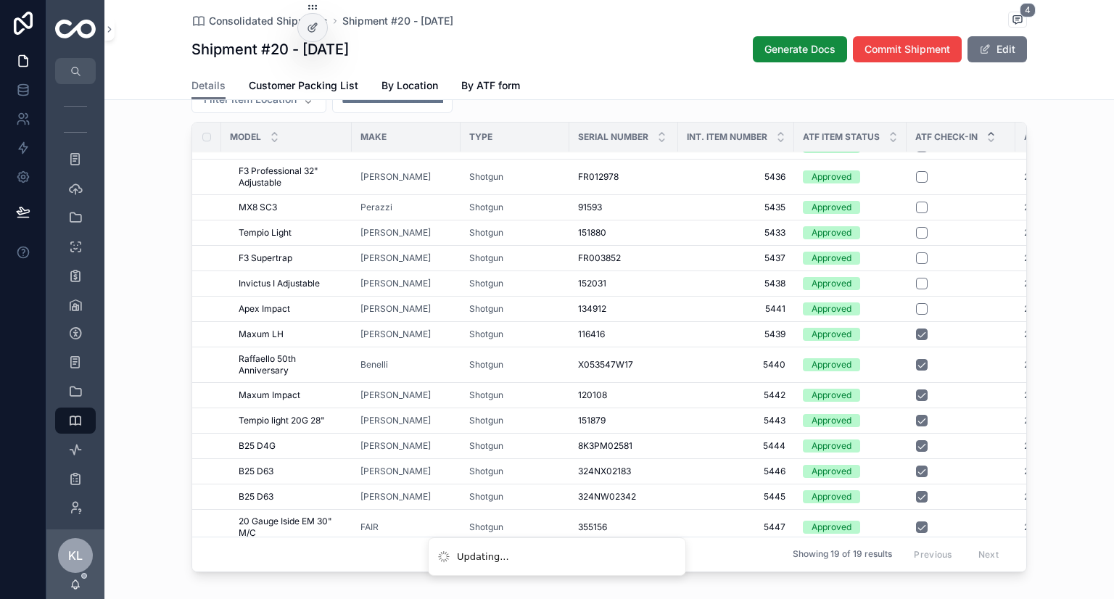
scroll to position [38, 0]
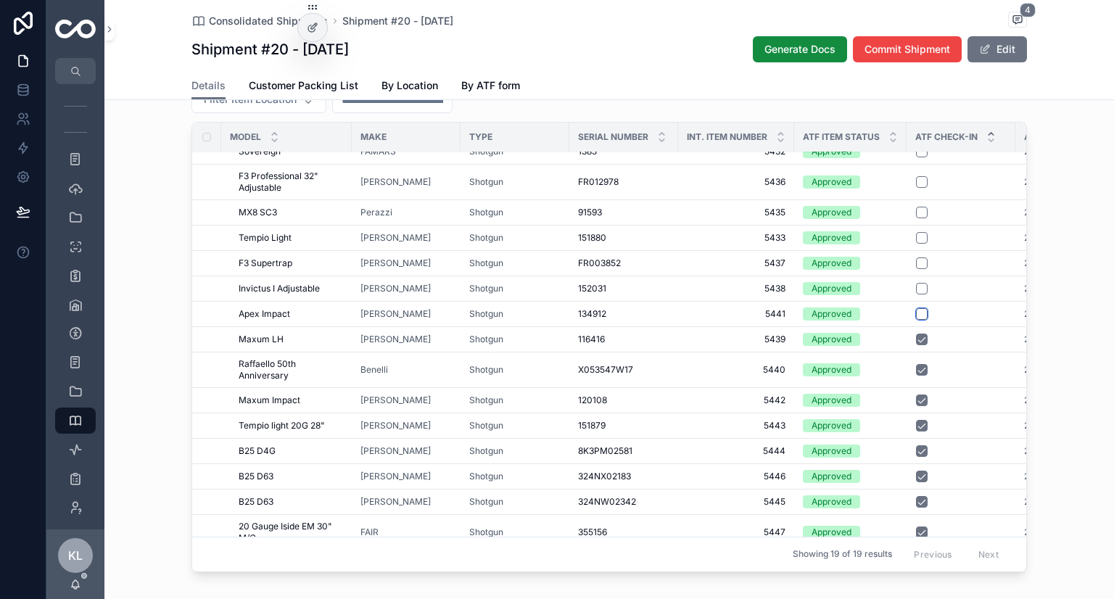
click at [917, 320] on button "scrollable content" at bounding box center [922, 314] width 12 height 12
click at [916, 295] on button "scrollable content" at bounding box center [922, 289] width 12 height 12
click at [916, 269] on button "scrollable content" at bounding box center [922, 264] width 12 height 12
click at [916, 244] on button "scrollable content" at bounding box center [922, 238] width 12 height 12
click at [920, 218] on button "scrollable content" at bounding box center [922, 213] width 12 height 12
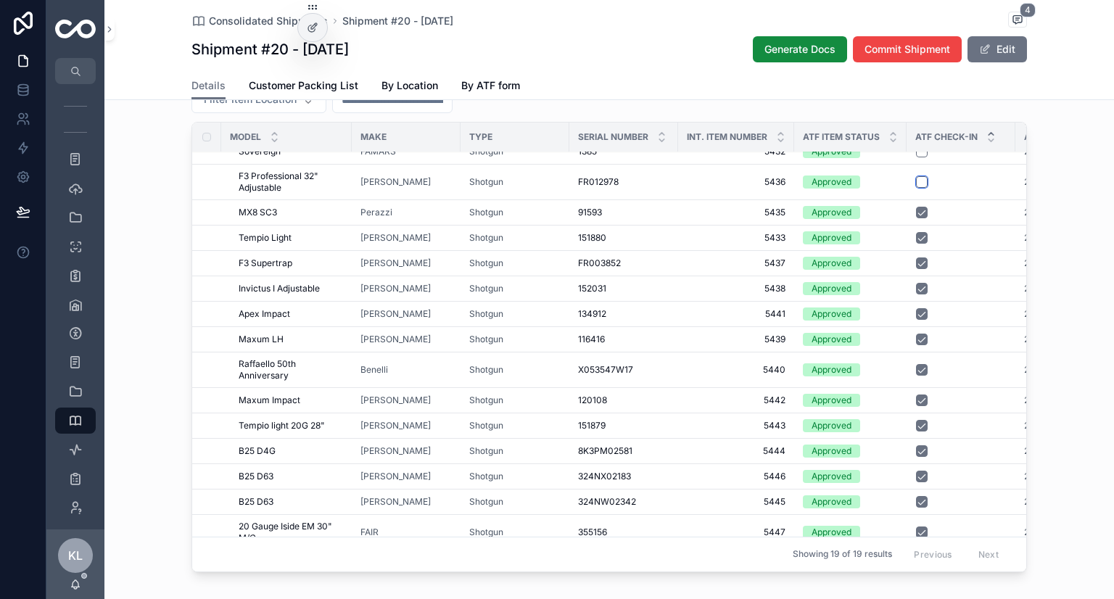
click at [916, 188] on button "scrollable content" at bounding box center [922, 182] width 12 height 12
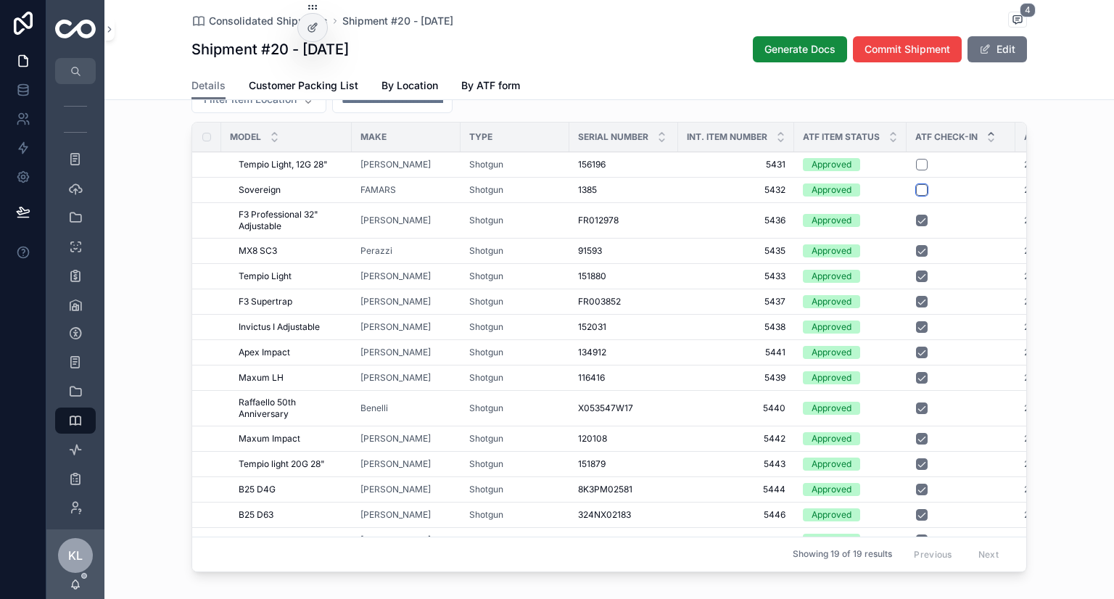
click at [917, 196] on button "scrollable content" at bounding box center [922, 190] width 12 height 12
click at [916, 170] on button "scrollable content" at bounding box center [922, 165] width 12 height 12
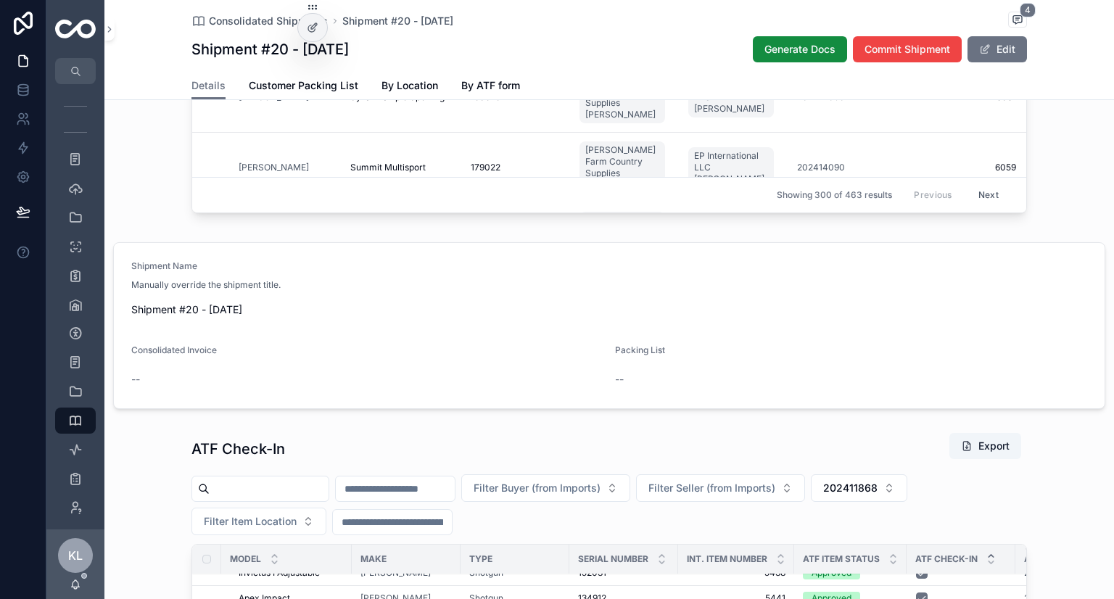
scroll to position [846, 0]
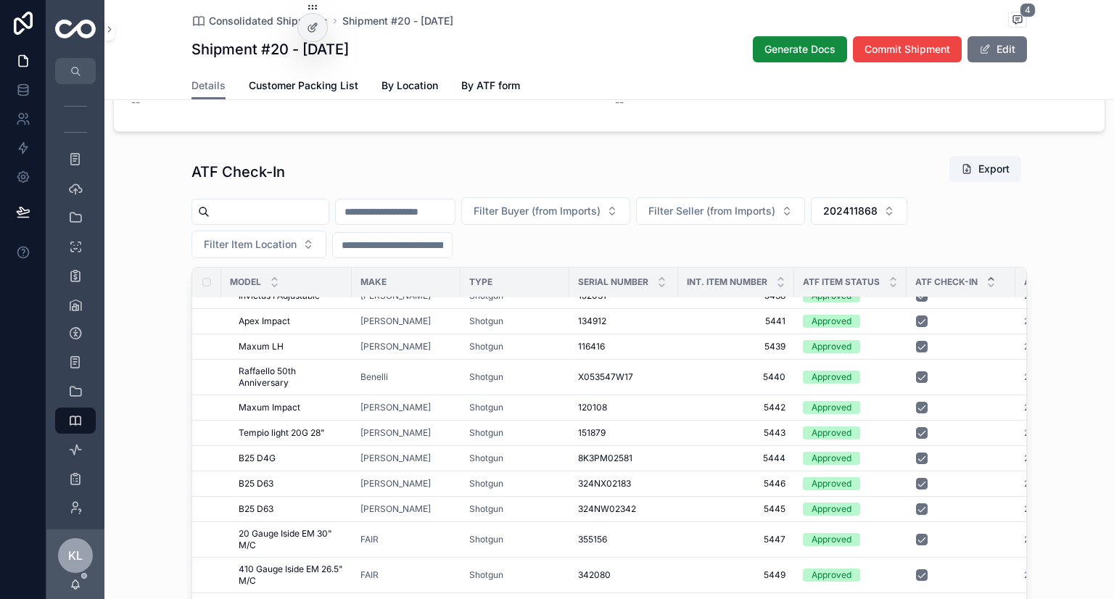
click at [907, 225] on button "202411868" at bounding box center [859, 211] width 96 height 28
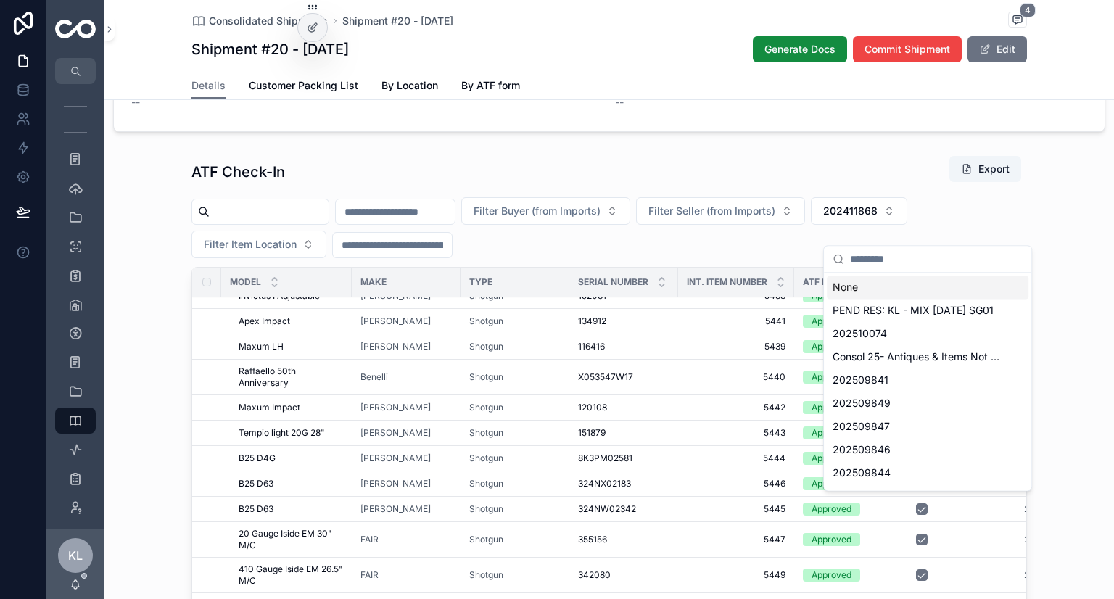
click at [851, 285] on div "None" at bounding box center [928, 287] width 202 height 23
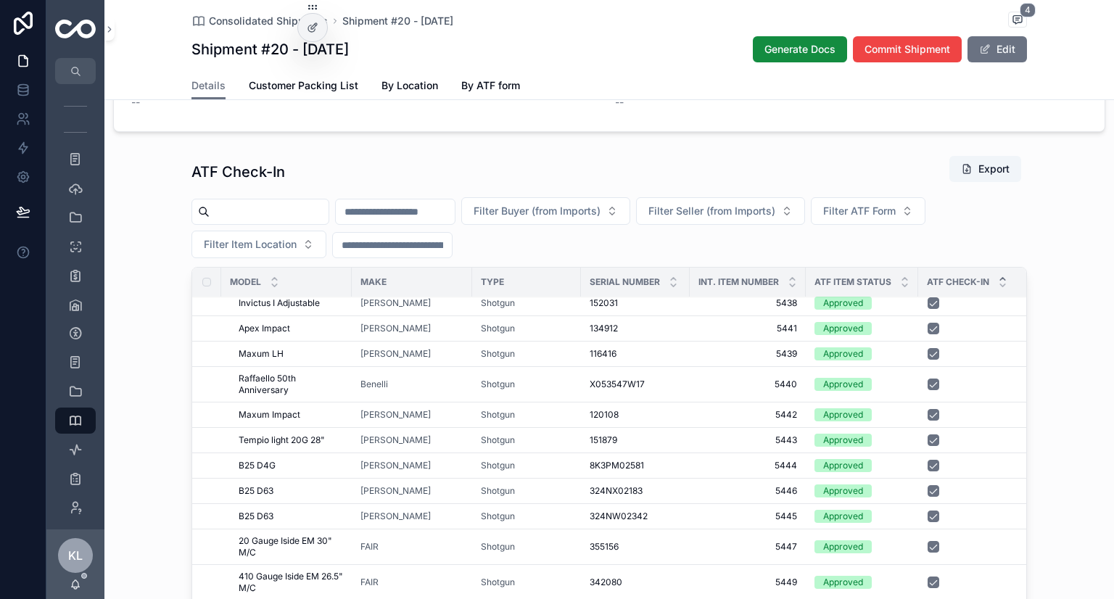
click at [1073, 297] on div "ATF Check-In Export Filter Buyer (from Imports) Filter Seller (from Imports) Fi…" at bounding box center [609, 439] width 1010 height 580
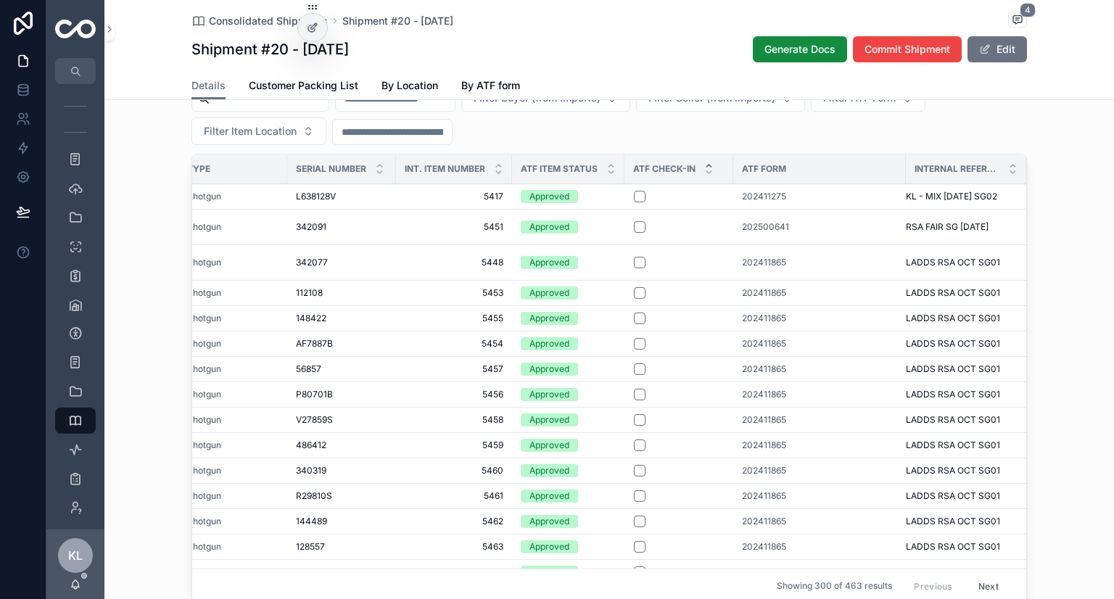
scroll to position [941, 0]
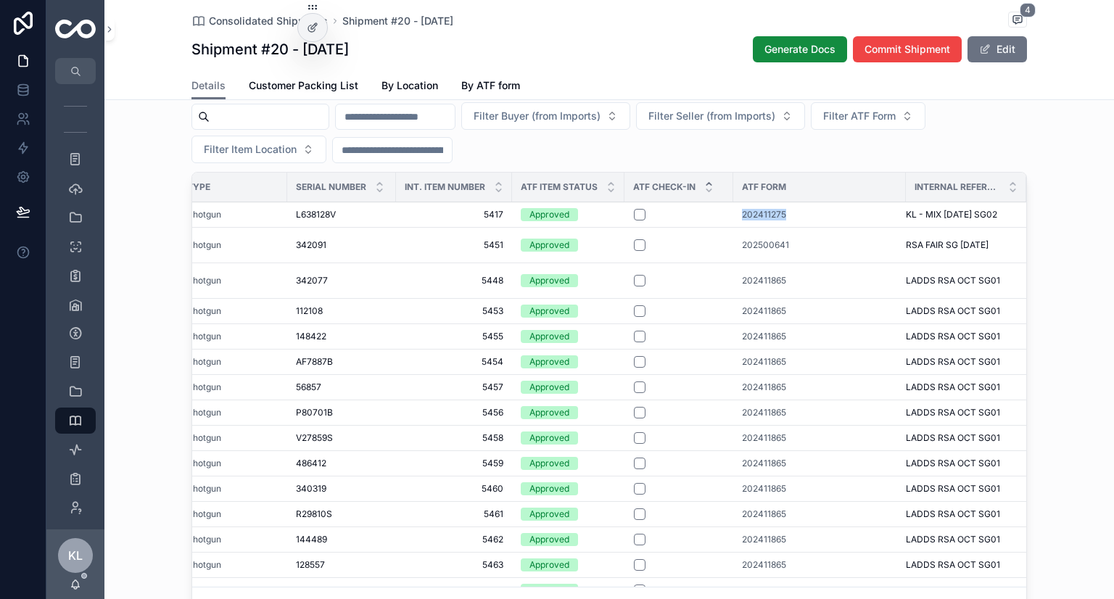
drag, startPoint x: 709, startPoint y: 229, endPoint x: 775, endPoint y: 231, distance: 66.8
click at [775, 227] on tr "1100 1100 Remington Shotgun L638128V L638128V 5417 5417 Approved 202411275 KL -…" at bounding box center [462, 214] width 1128 height 25
copy tr "202411275"
click at [896, 123] on span "Filter ATF Form" at bounding box center [859, 116] width 73 height 15
type input "*********"
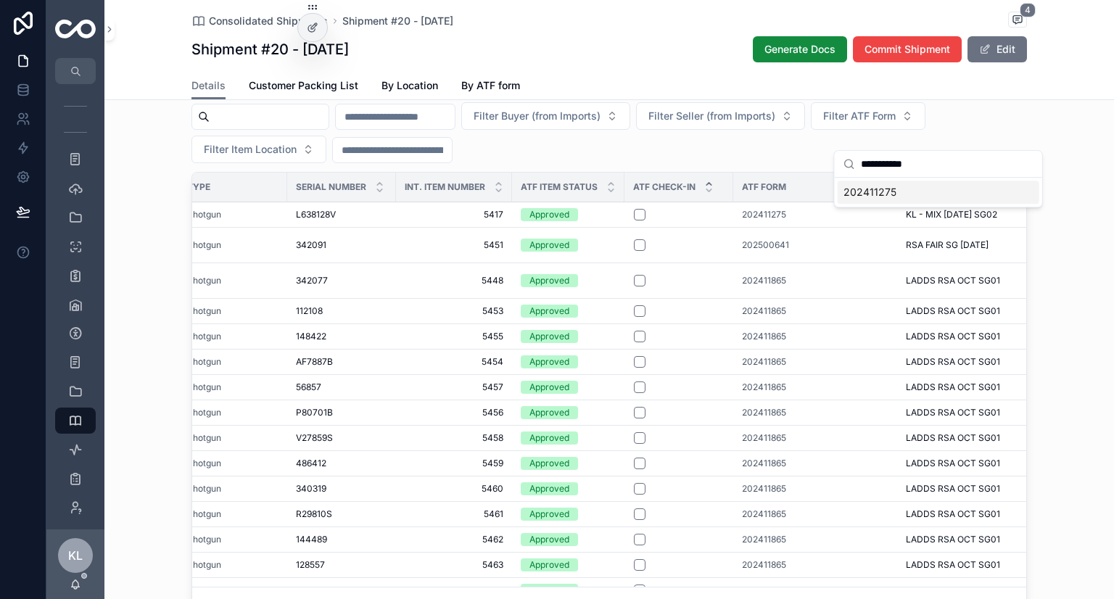
click at [888, 190] on span "202411275" at bounding box center [870, 192] width 53 height 15
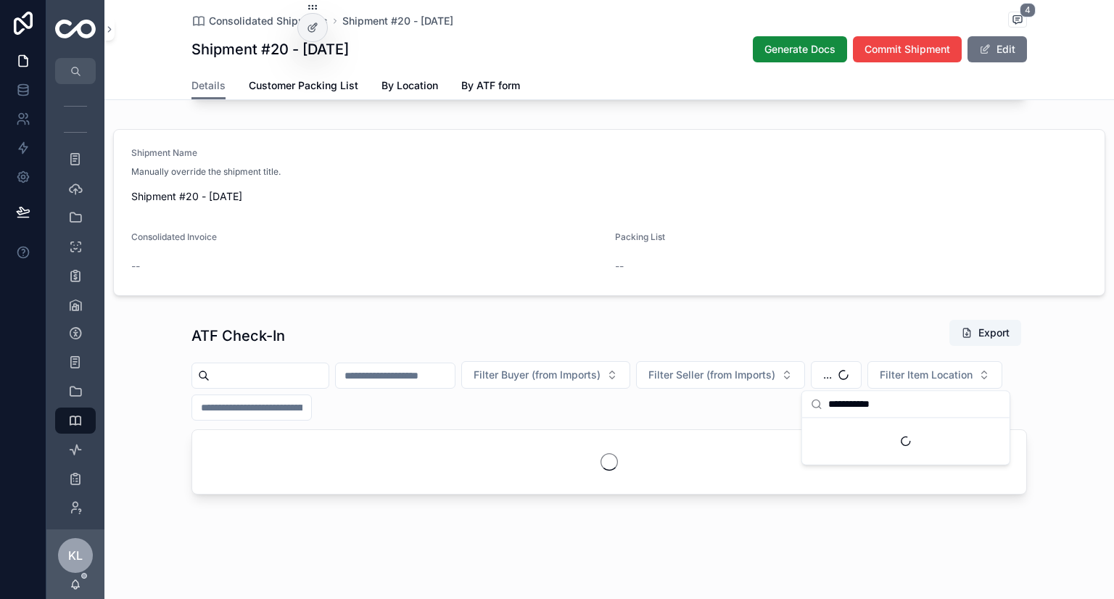
scroll to position [701, 0]
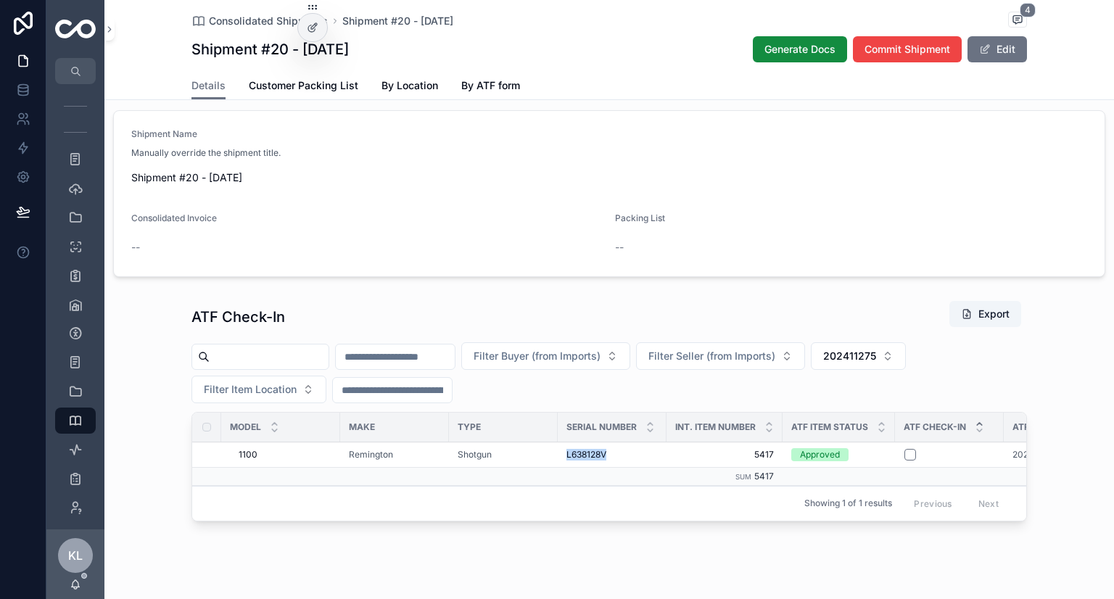
drag, startPoint x: 554, startPoint y: 480, endPoint x: 612, endPoint y: 482, distance: 58.1
click at [612, 467] on td "L638128V L638128V" at bounding box center [612, 454] width 109 height 25
copy span "L638128V"
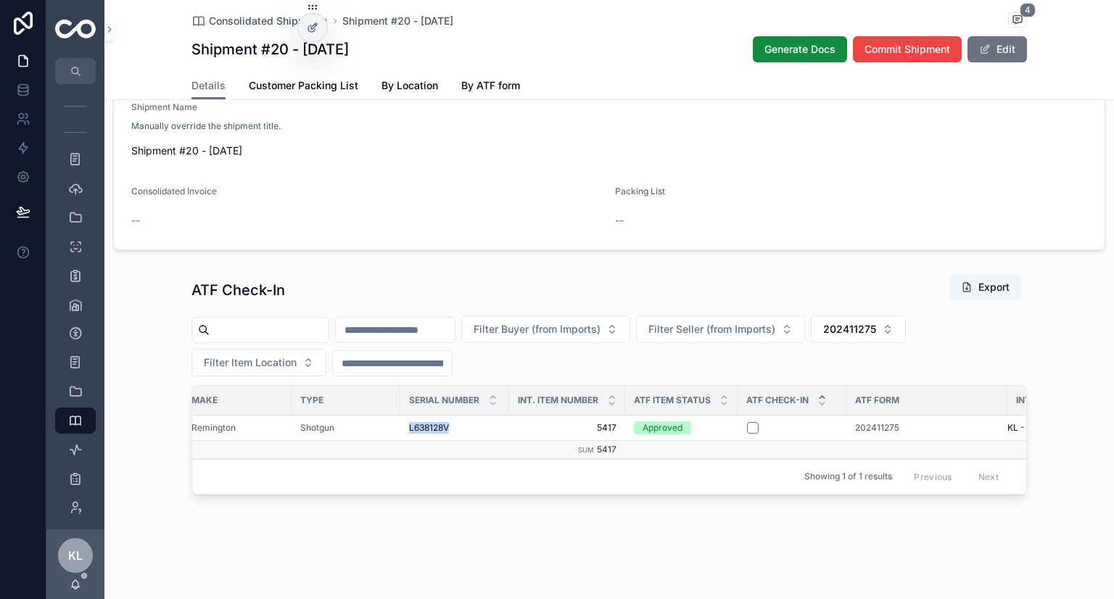
scroll to position [0, 159]
click at [858, 422] on span "202411275" at bounding box center [876, 428] width 44 height 12
click at [746, 422] on button "scrollable content" at bounding box center [752, 428] width 12 height 12
click at [876, 322] on span "202411275" at bounding box center [849, 329] width 53 height 15
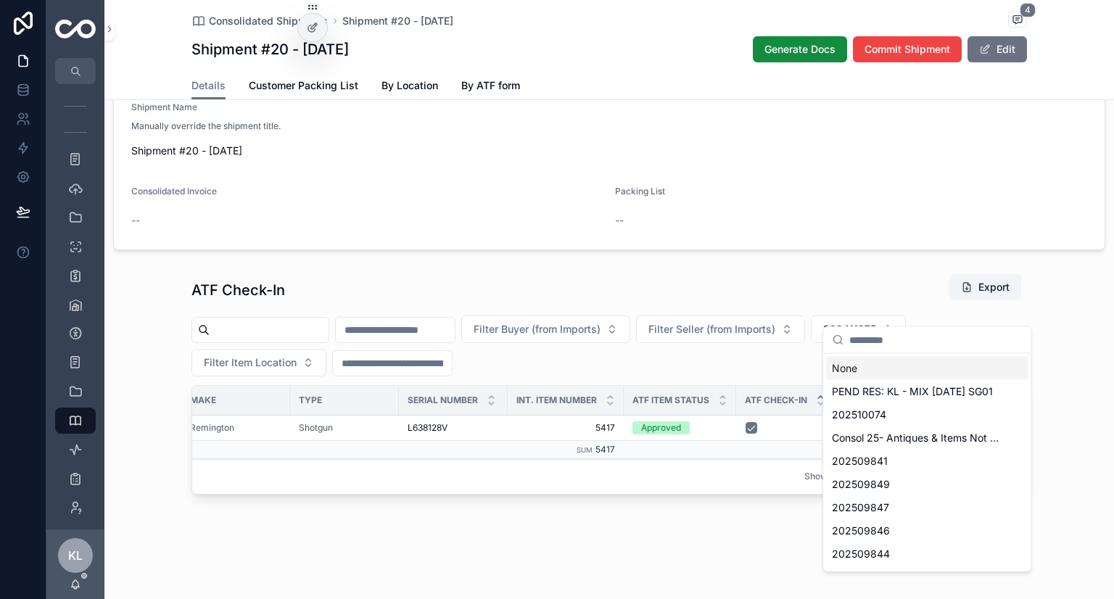
click at [860, 367] on div "None" at bounding box center [927, 368] width 202 height 23
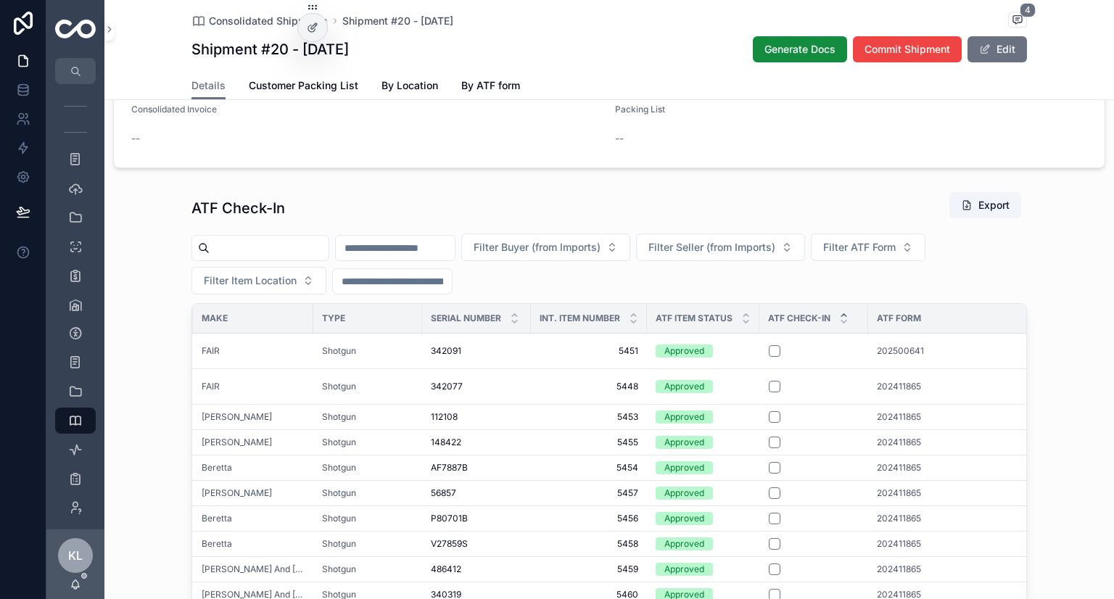
scroll to position [838, 0]
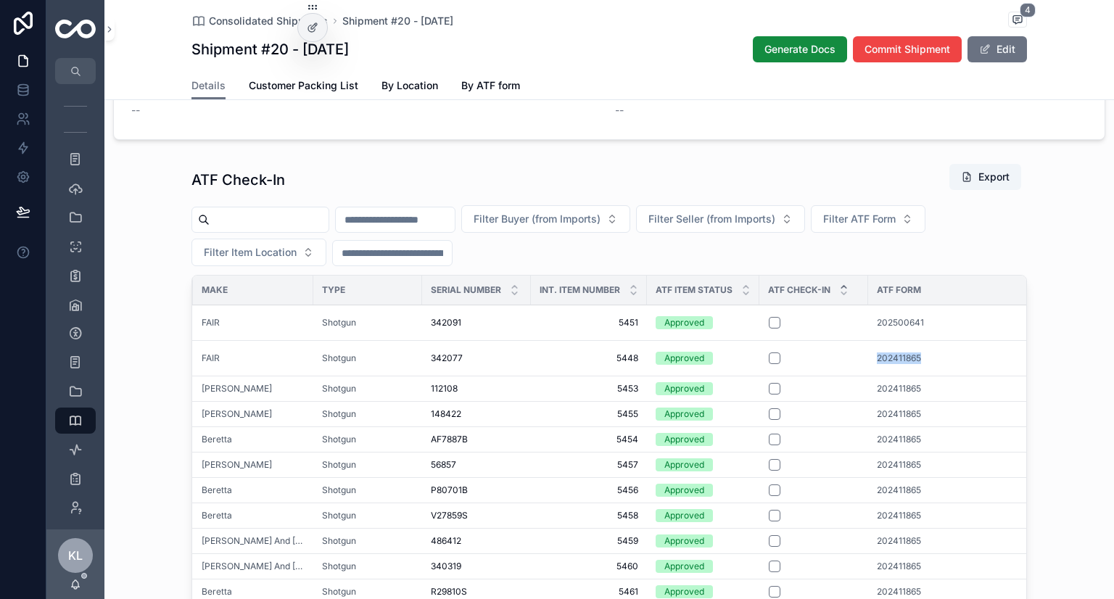
drag, startPoint x: 856, startPoint y: 378, endPoint x: 930, endPoint y: 379, distance: 74.0
click at [930, 376] on tr "28 Gauge Iside EM 26 1/2" M/C 28 Gauge Iside EM 26 1/2" M/C FAIR Shotgun 342077…" at bounding box center [597, 358] width 1128 height 36
copy tr "202411865"
click at [888, 364] on span "202411865" at bounding box center [899, 359] width 44 height 12
click at [896, 226] on span "Filter ATF Form" at bounding box center [859, 219] width 73 height 15
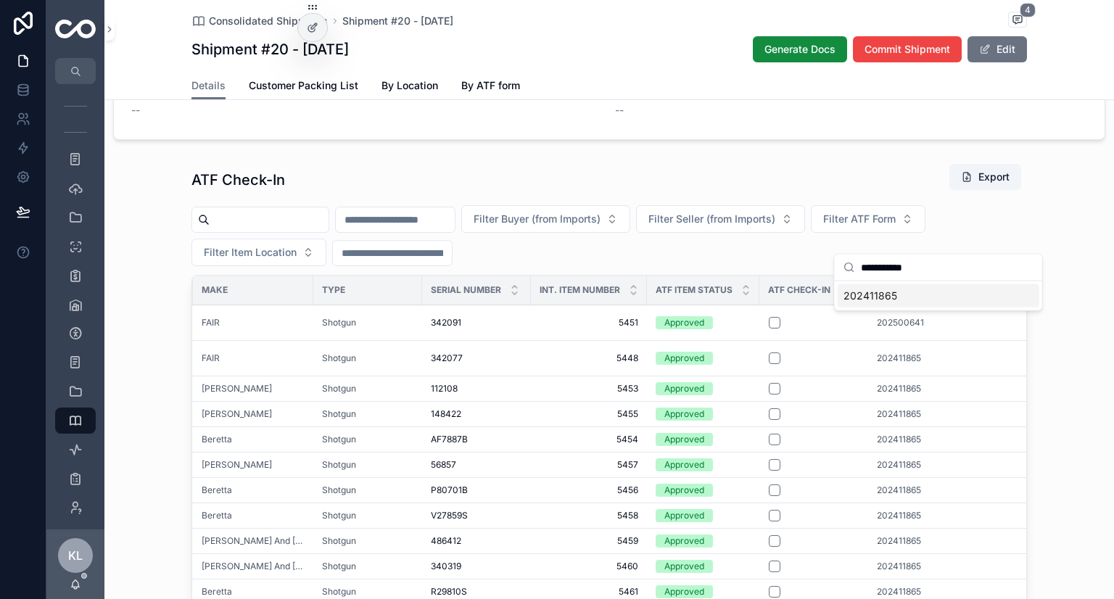
type input "*********"
click at [881, 300] on span "202411865" at bounding box center [871, 296] width 54 height 15
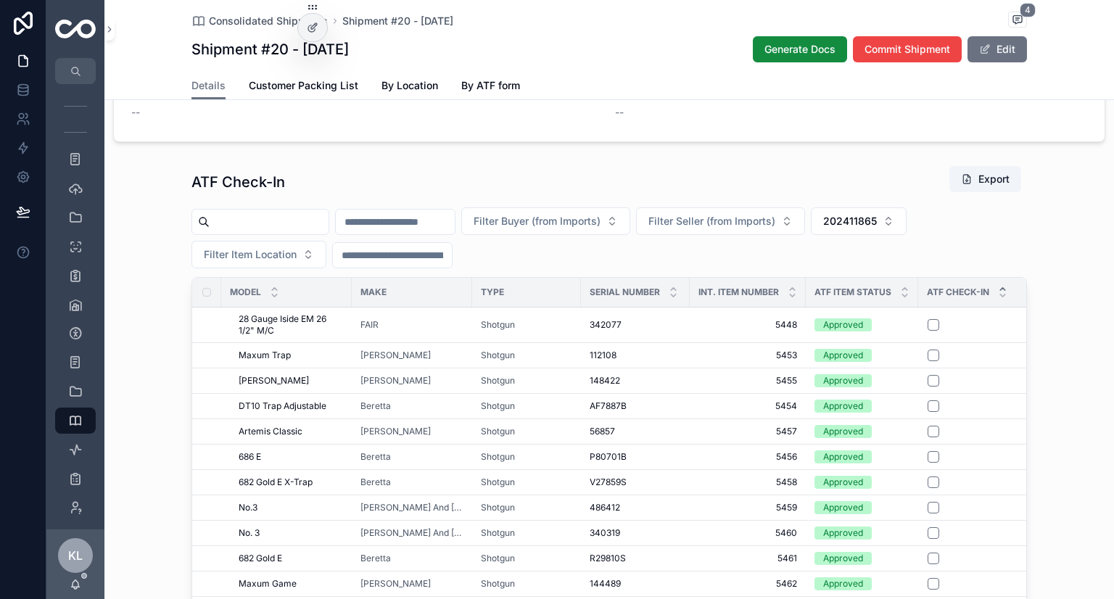
scroll to position [868, 0]
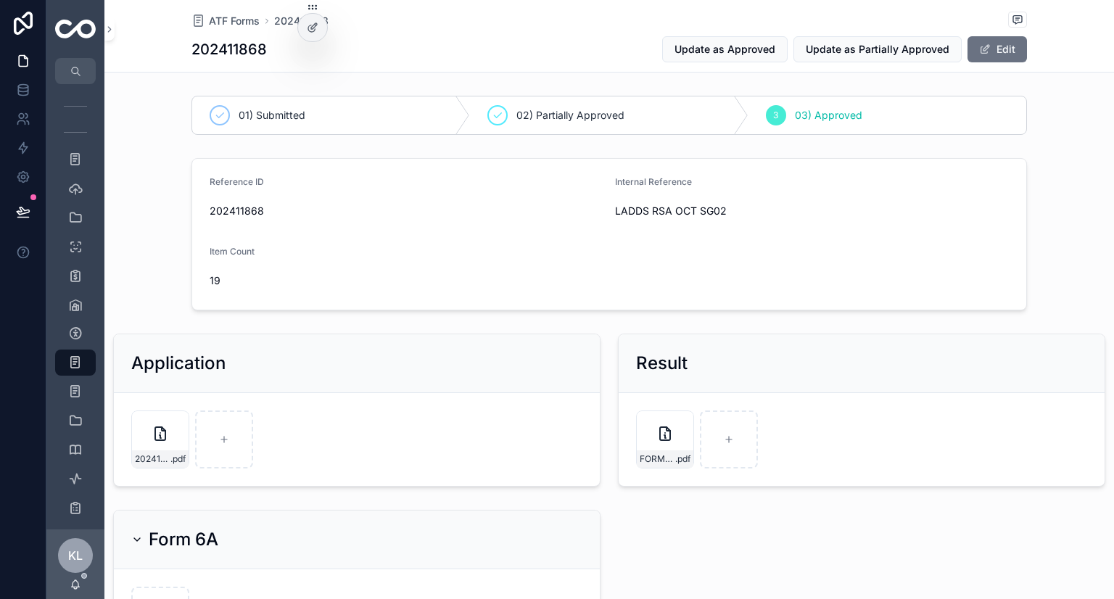
scroll to position [508, 0]
click at [227, 208] on span "202411275" at bounding box center [407, 211] width 394 height 15
copy span "202411275"
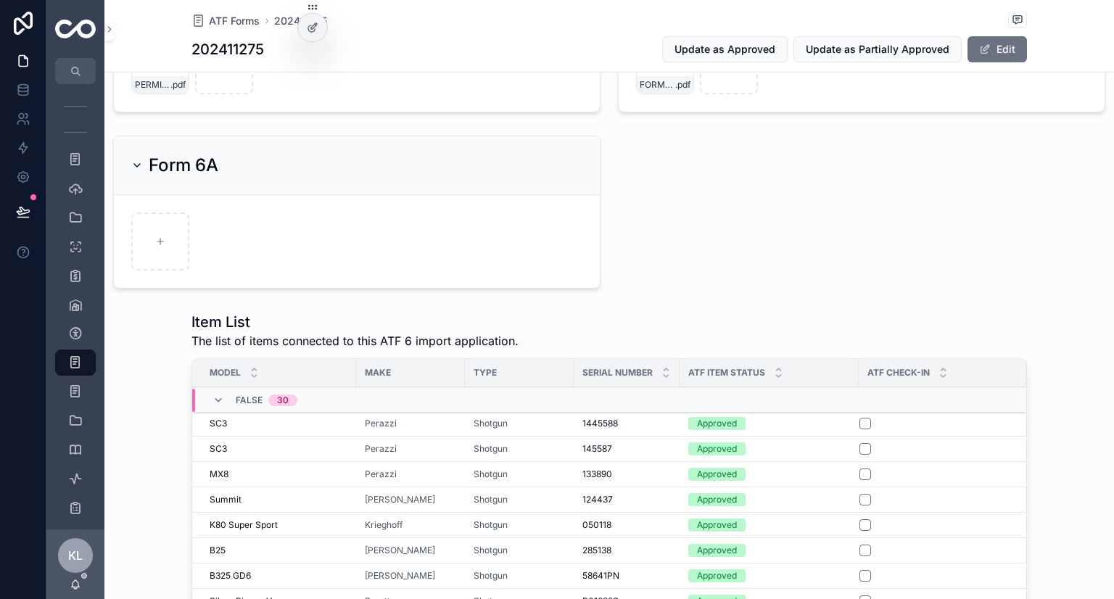
scroll to position [290, 0]
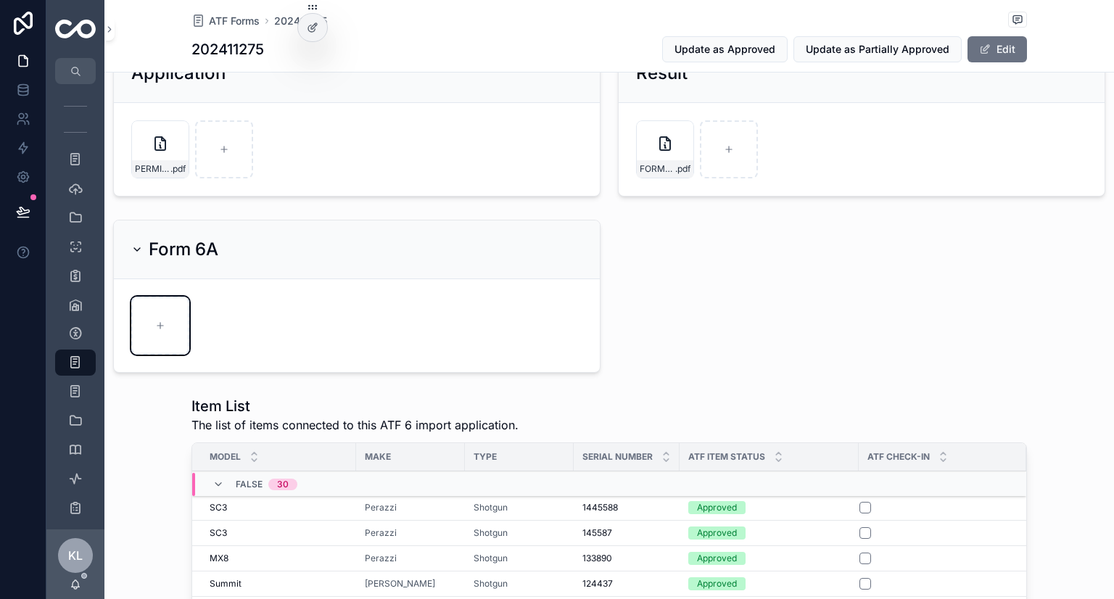
click at [152, 326] on div "scrollable content" at bounding box center [160, 326] width 58 height 58
type input "**********"
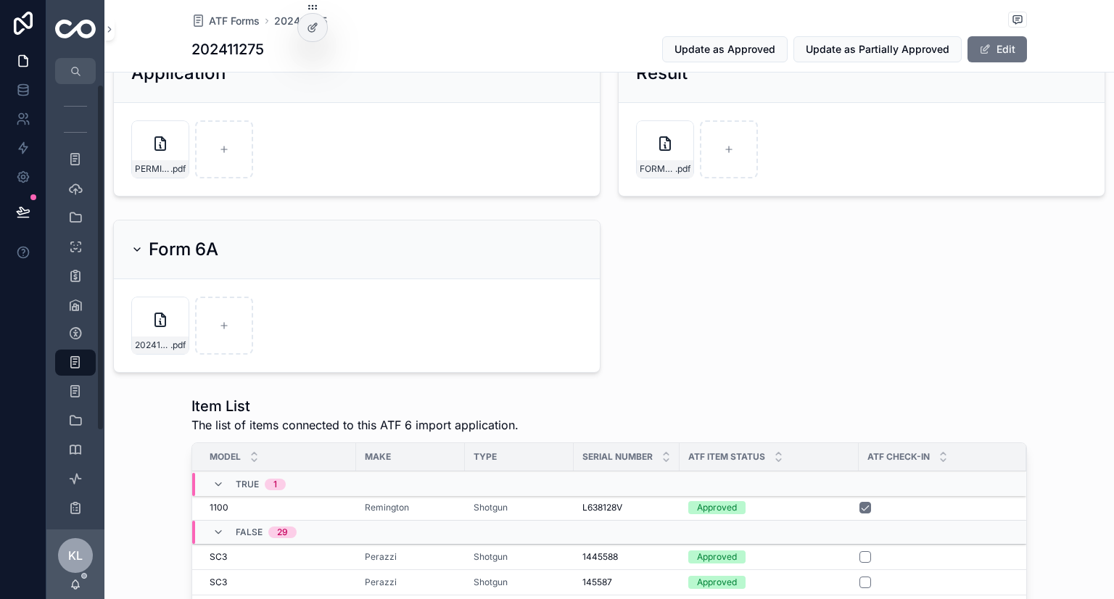
click at [139, 337] on div "202411275-FORM6A-SUBMITTED-AVALON---MARC-MURPHY-(1) .pdf" at bounding box center [160, 345] width 57 height 17
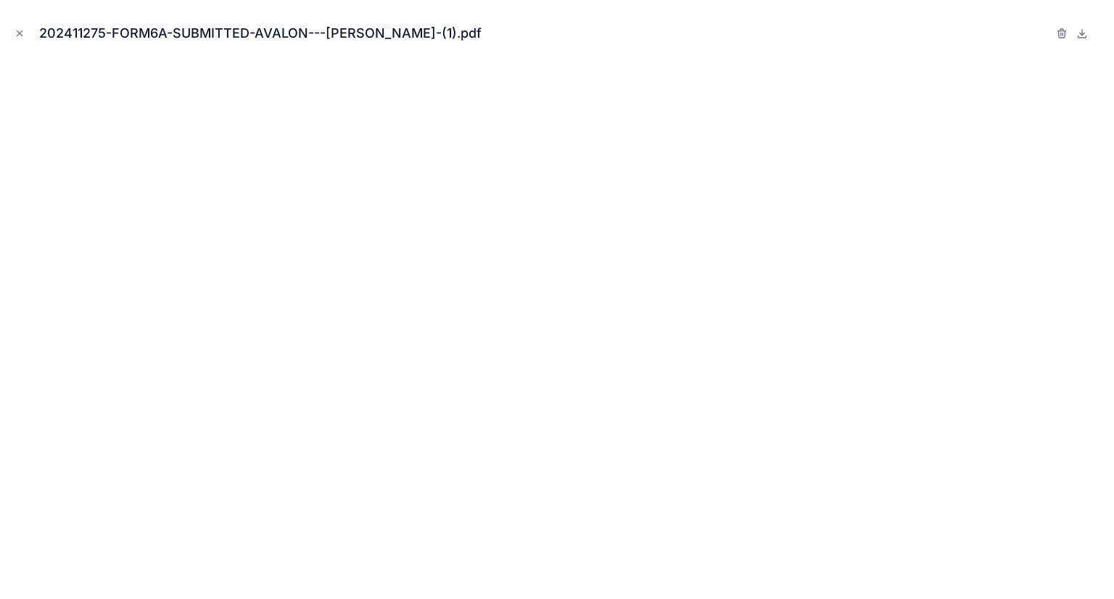
click at [19, 32] on icon "Close modal" at bounding box center [20, 33] width 10 height 10
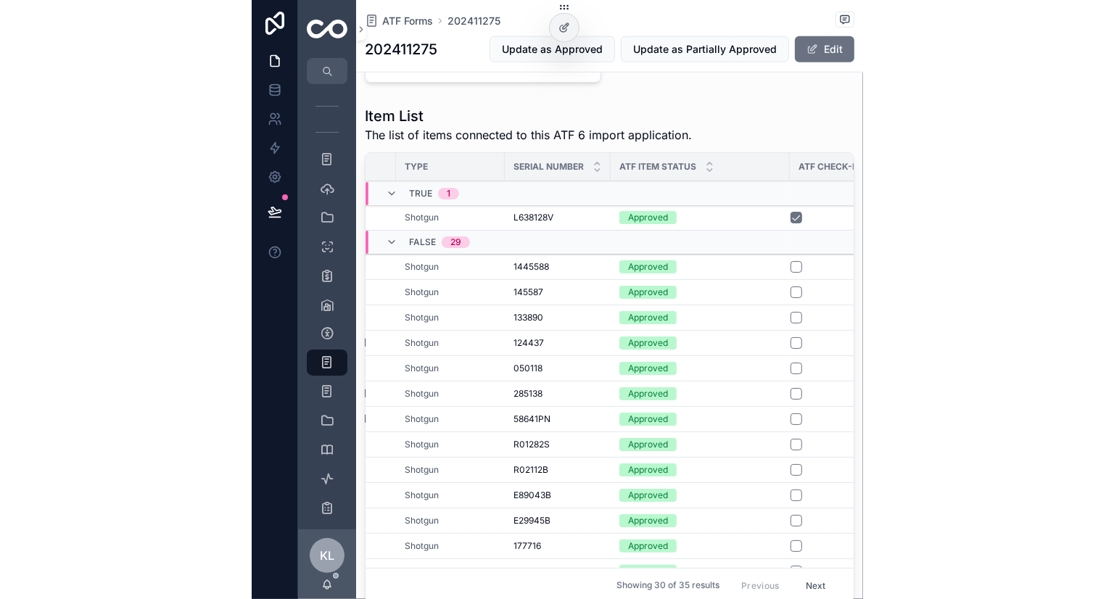
scroll to position [0, 242]
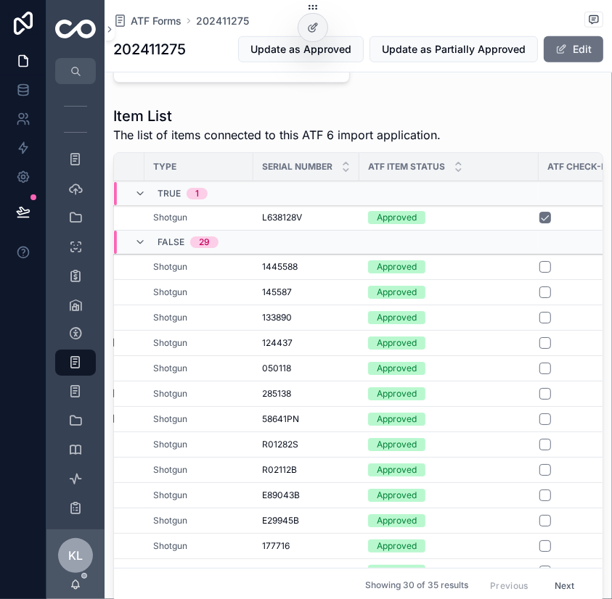
click at [287, 266] on span "1445588" at bounding box center [280, 267] width 36 height 12
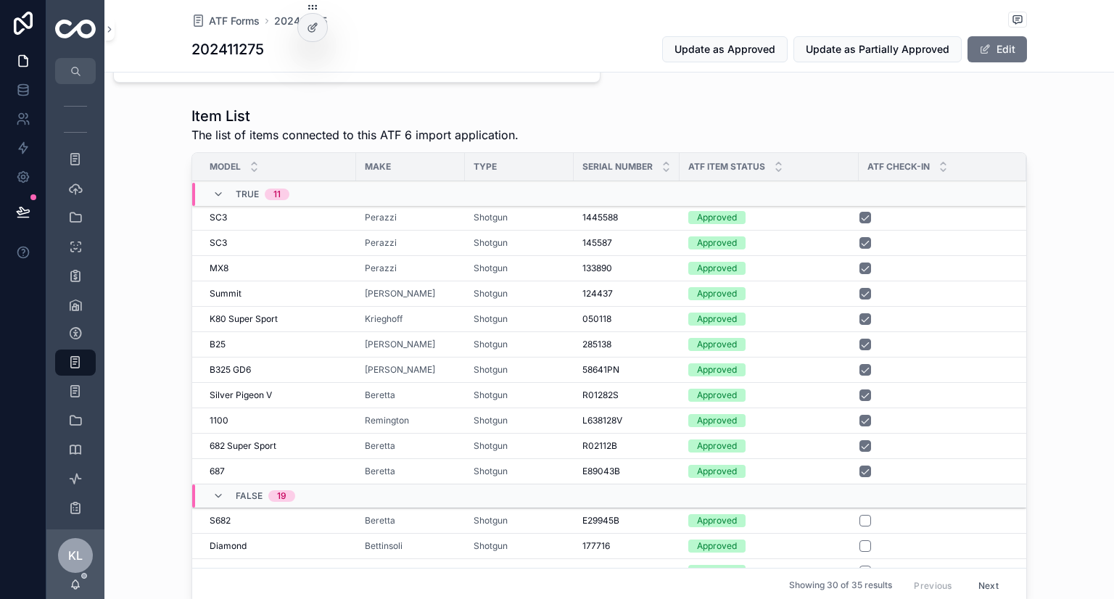
scroll to position [435, 0]
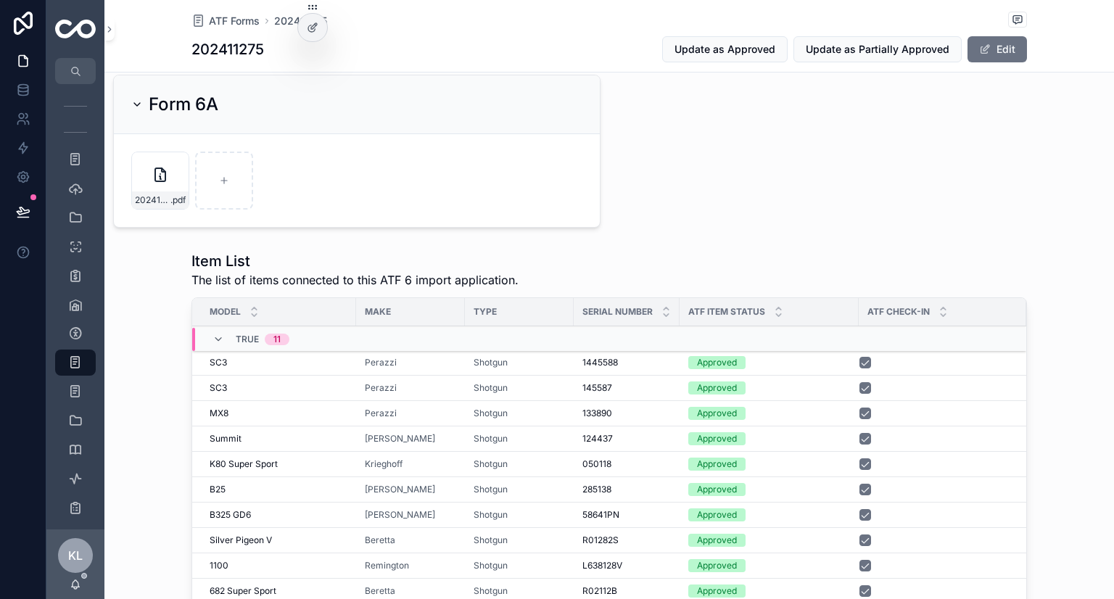
click at [244, 50] on h1 "202411275" at bounding box center [228, 49] width 73 height 20
copy h1 "202411275"
click at [226, 184] on div "scrollable content" at bounding box center [224, 181] width 58 height 58
type input "**********"
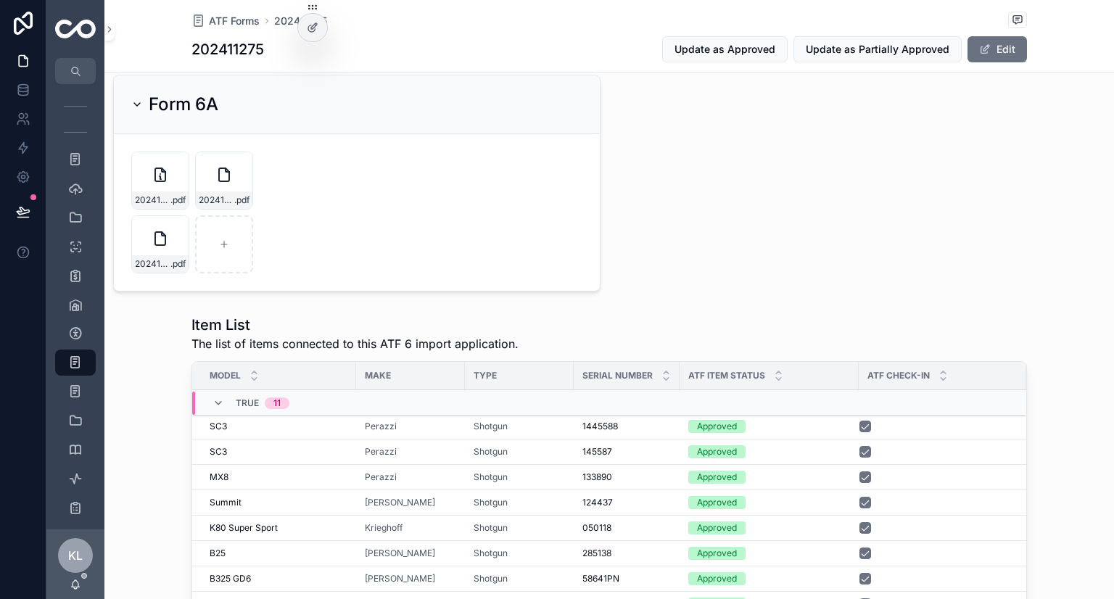
click at [153, 160] on div "202411275-FORM6A-SUBMITTED-AVALON---MARC-MURPHY-(1) .pdf" at bounding box center [160, 181] width 58 height 58
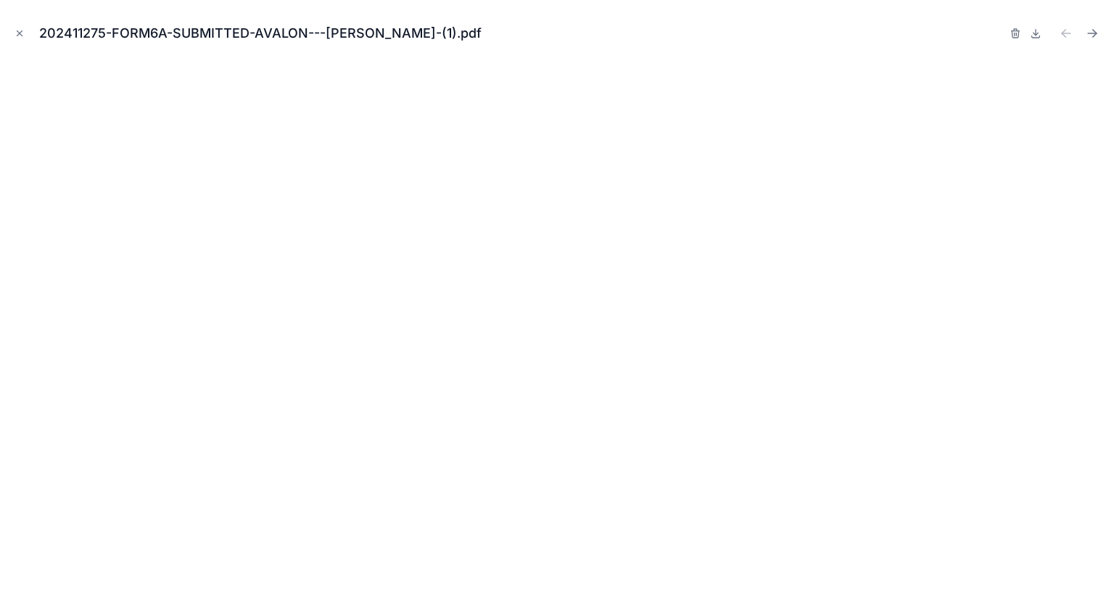
click at [15, 33] on icon "Close modal" at bounding box center [20, 33] width 10 height 10
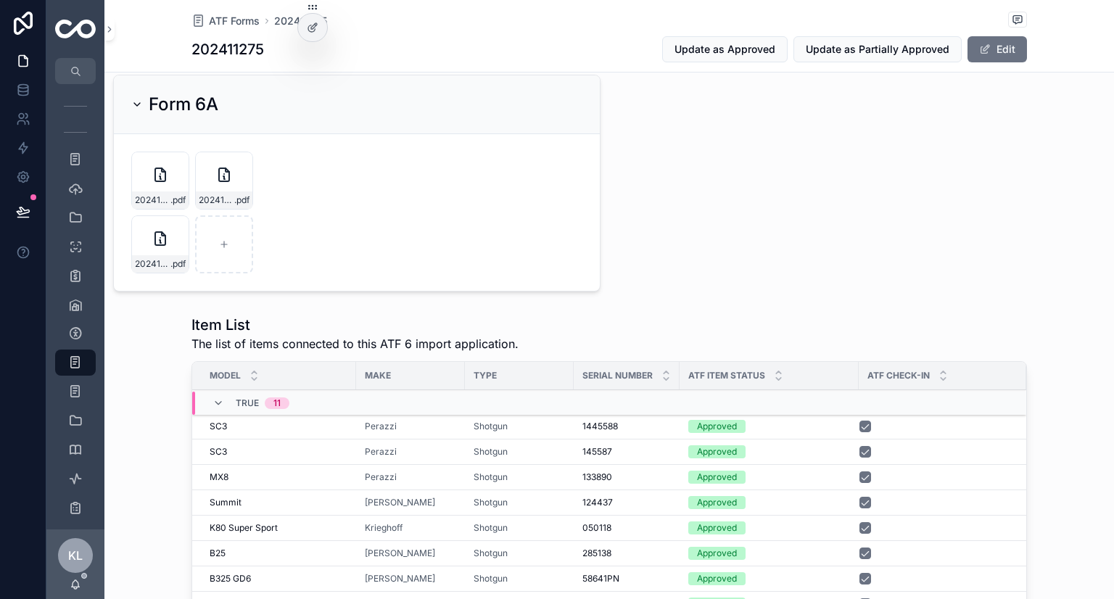
click at [0, 0] on icon "scrollable content" at bounding box center [0, 0] width 0 height 0
click at [193, 141] on icon "scrollable content" at bounding box center [193, 137] width 12 height 12
click at [192, 133] on icon "scrollable content" at bounding box center [193, 133] width 8 height 0
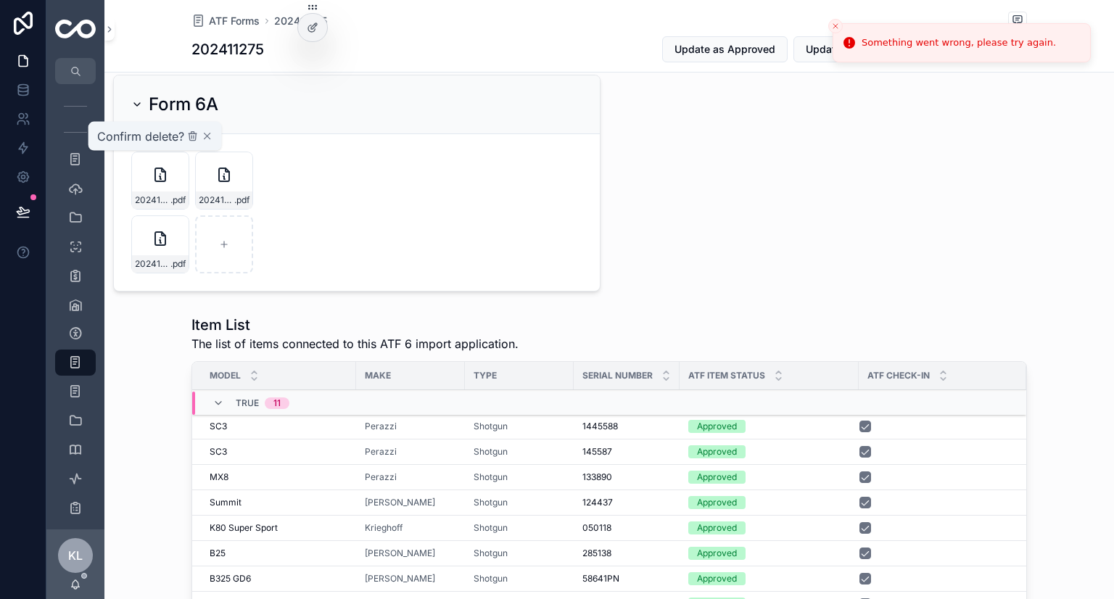
click at [192, 137] on icon "scrollable content" at bounding box center [192, 137] width 0 height 3
click at [760, 219] on div "01) Submitted 02) Partially Approved 3 03) Approved Reference ID 202411275 Inte…" at bounding box center [609, 431] width 1010 height 1552
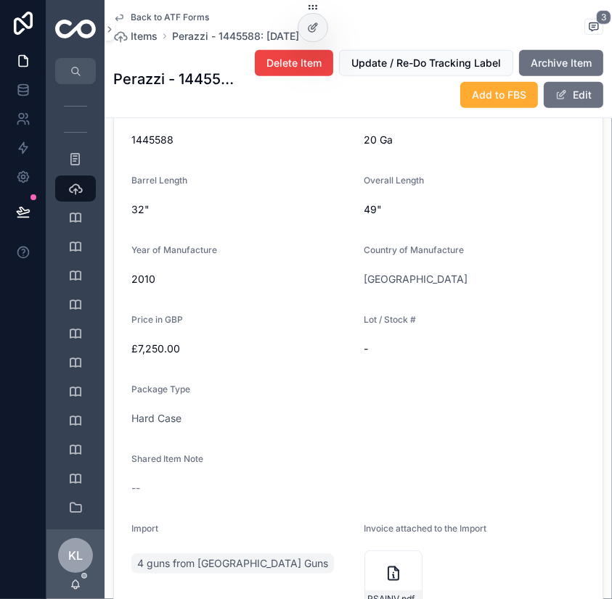
scroll to position [580, 0]
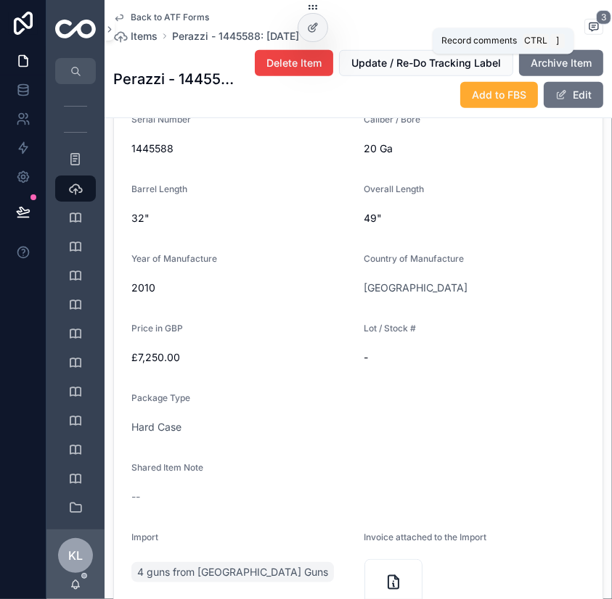
click at [588, 27] on icon "scrollable content" at bounding box center [594, 27] width 12 height 12
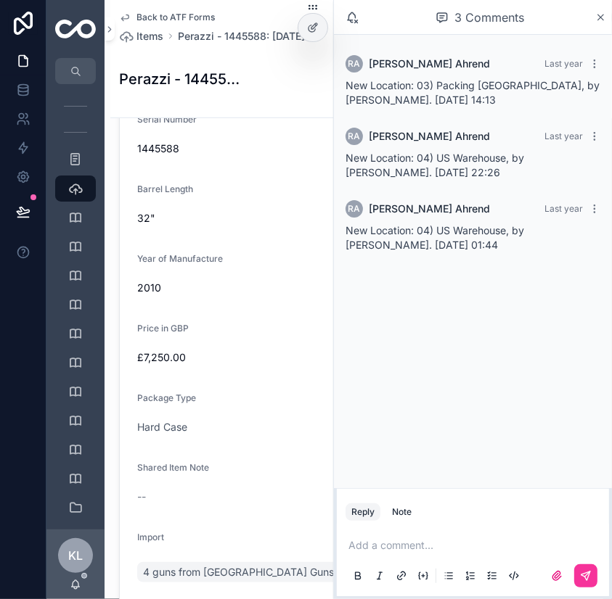
click at [290, 230] on div "32"" at bounding box center [246, 218] width 218 height 23
click at [601, 17] on icon "scrollable content" at bounding box center [600, 18] width 11 height 12
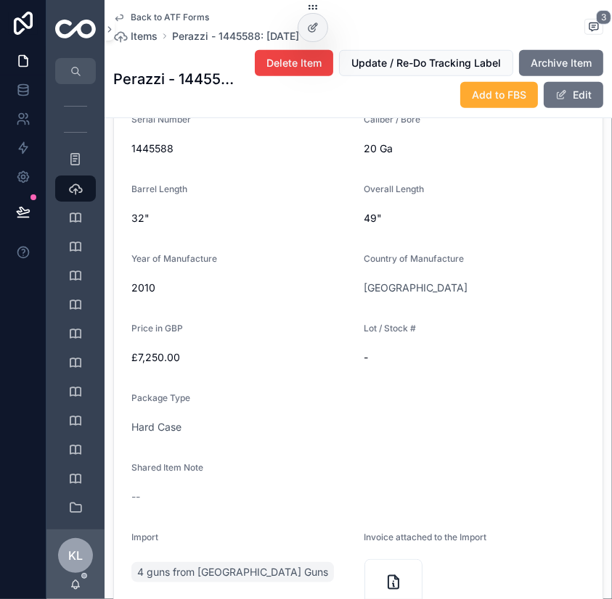
click at [119, 18] on icon "scrollable content" at bounding box center [119, 18] width 12 height 12
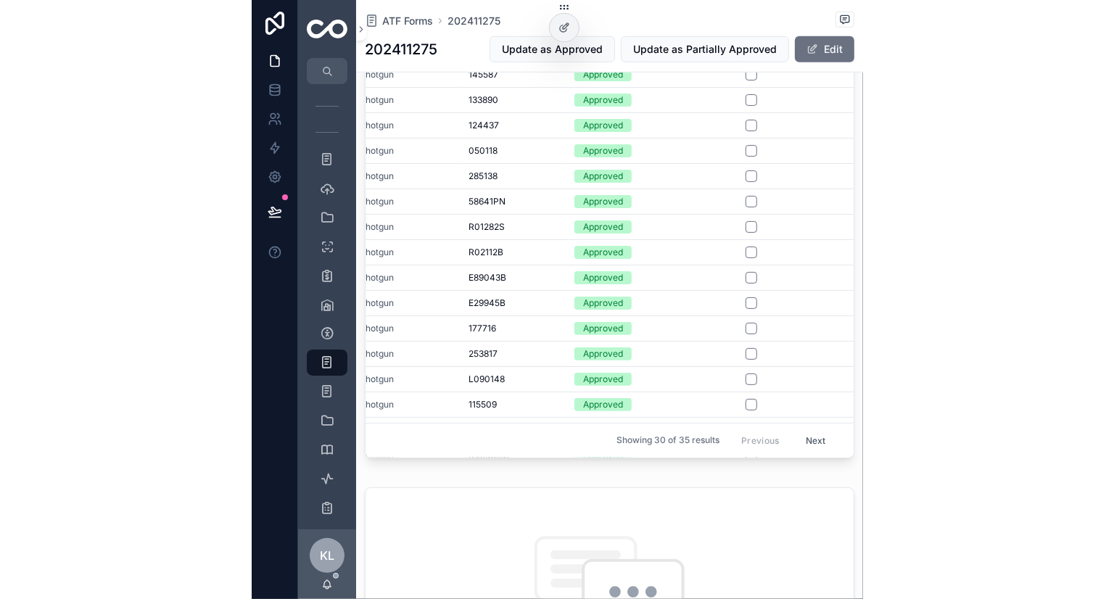
scroll to position [0, 309]
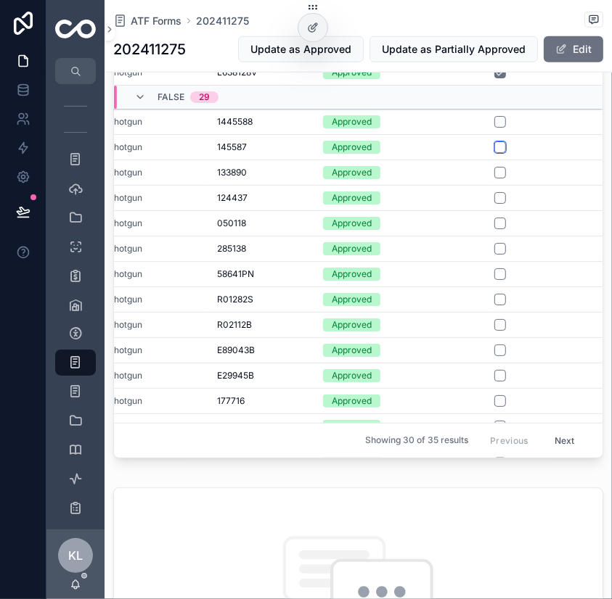
click at [494, 146] on button "scrollable content" at bounding box center [500, 147] width 12 height 12
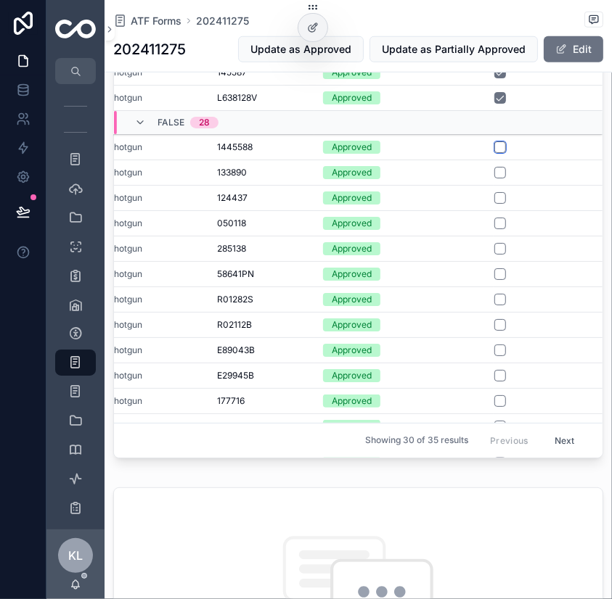
click at [494, 147] on button "scrollable content" at bounding box center [500, 147] width 12 height 12
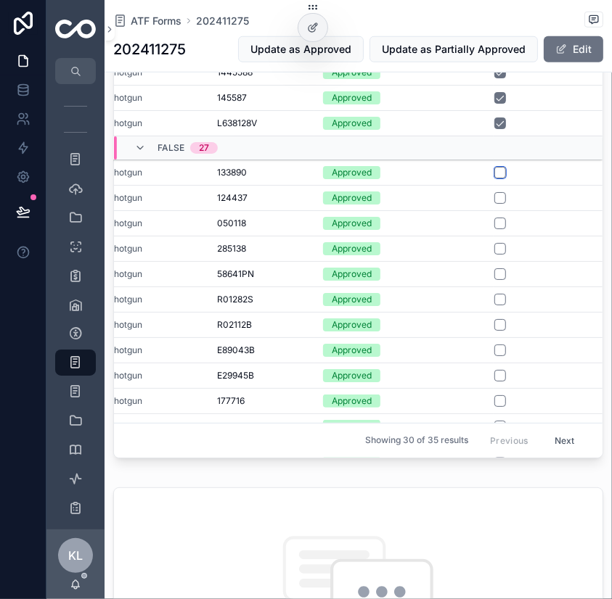
click at [494, 169] on button "scrollable content" at bounding box center [500, 173] width 12 height 12
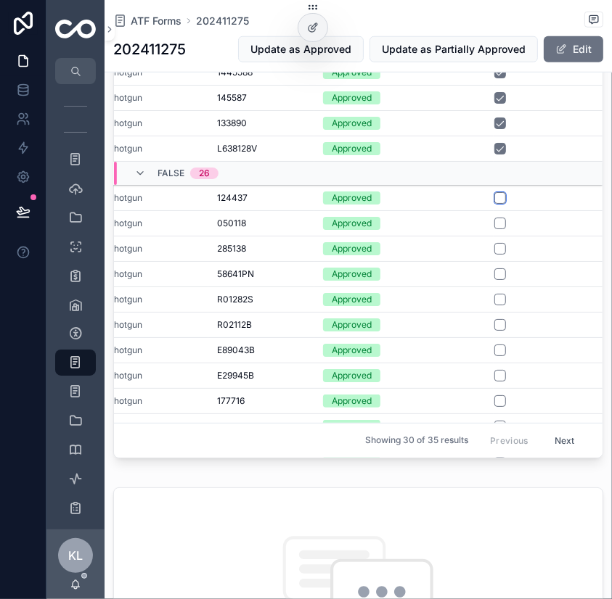
click at [494, 198] on button "scrollable content" at bounding box center [500, 198] width 12 height 12
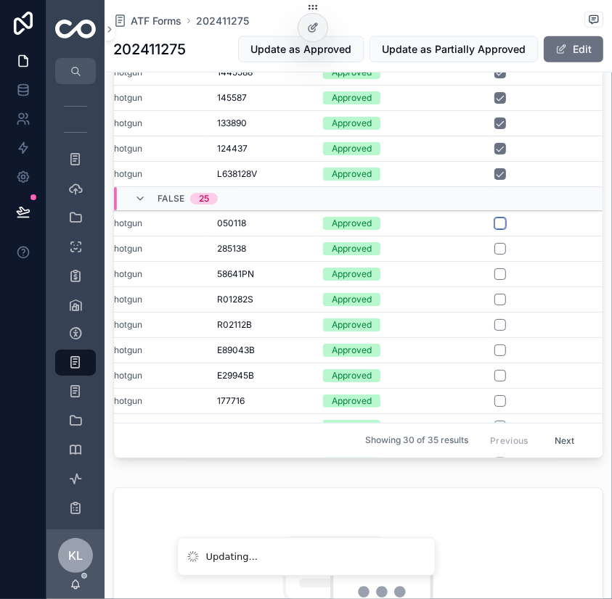
click at [494, 222] on button "scrollable content" at bounding box center [500, 224] width 12 height 12
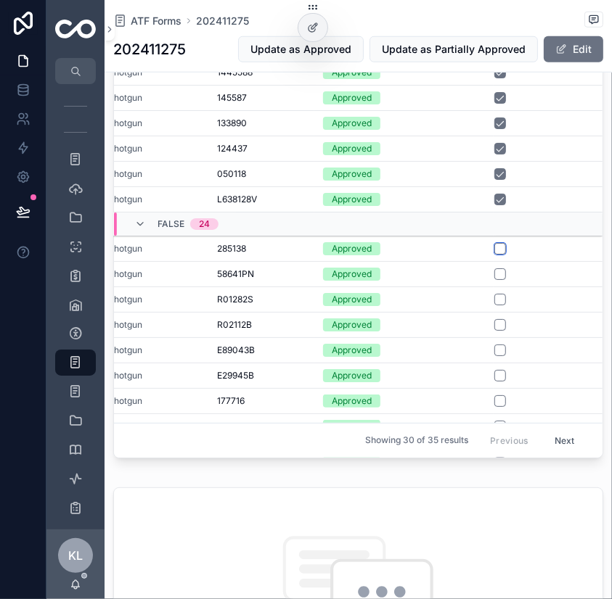
click at [494, 244] on button "scrollable content" at bounding box center [500, 249] width 12 height 12
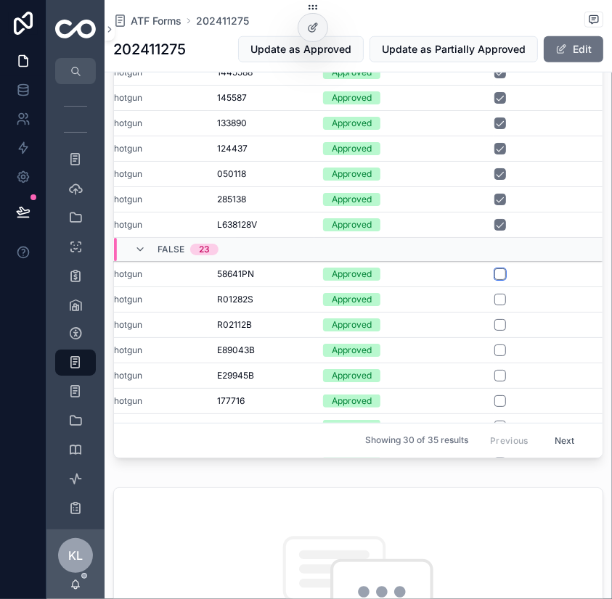
click at [494, 270] on button "scrollable content" at bounding box center [500, 274] width 12 height 12
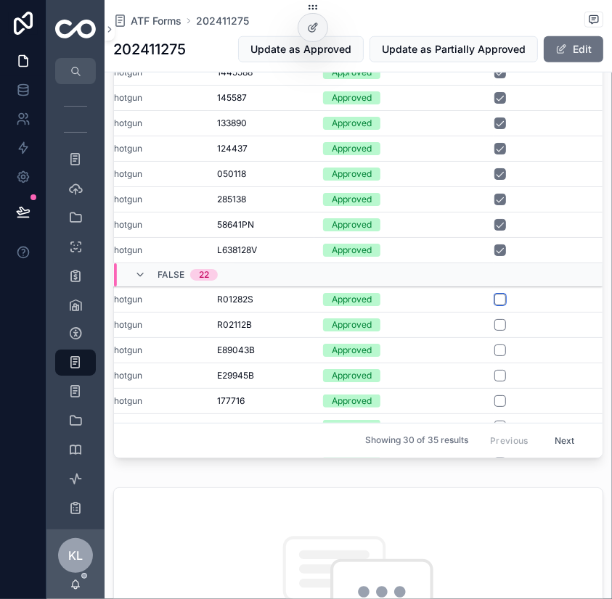
click at [494, 297] on button "scrollable content" at bounding box center [500, 300] width 12 height 12
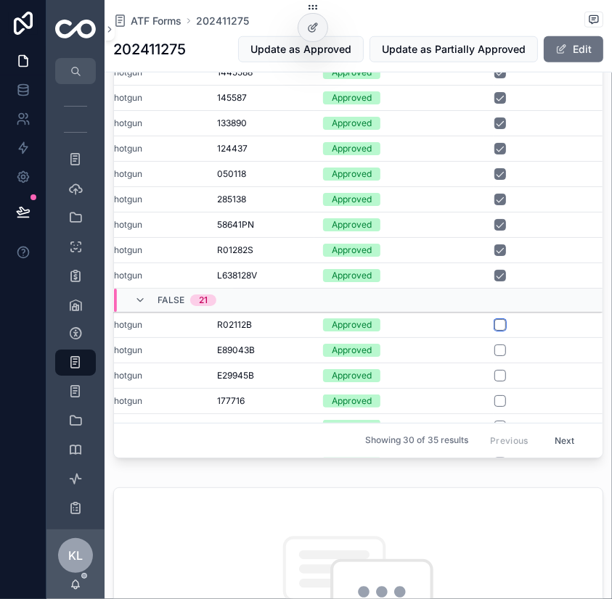
click at [494, 320] on button "scrollable content" at bounding box center [500, 325] width 12 height 12
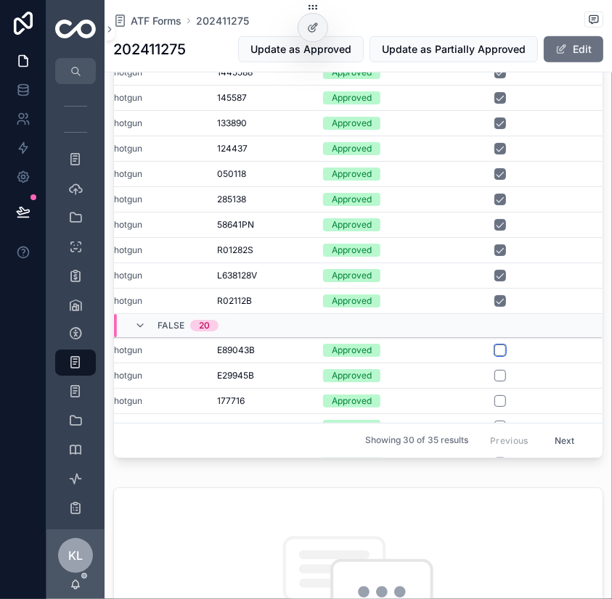
click at [494, 349] on button "scrollable content" at bounding box center [500, 351] width 12 height 12
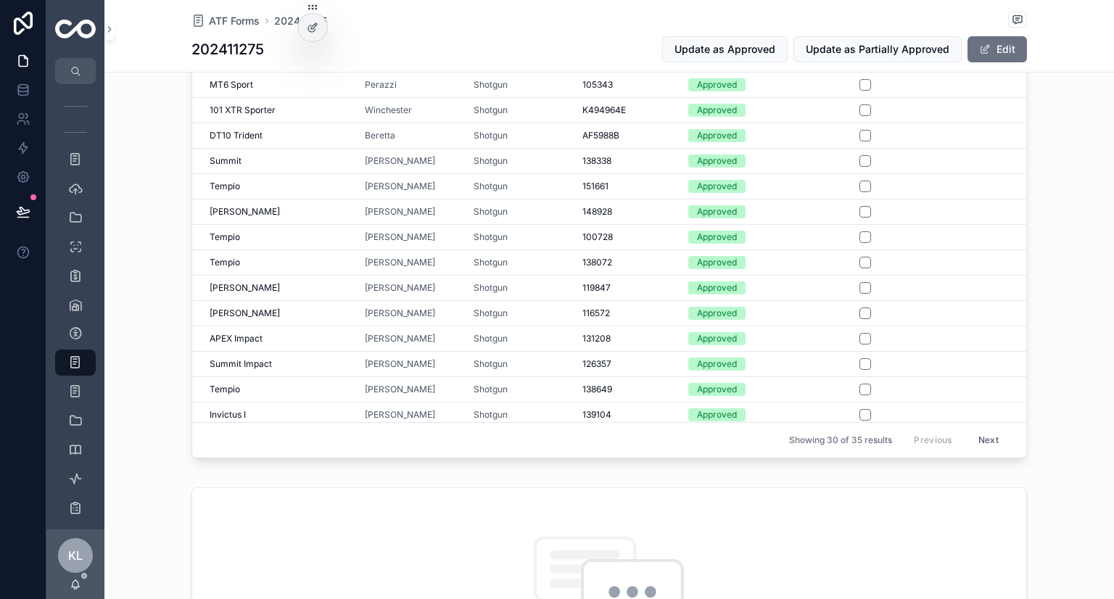
scroll to position [438, 0]
click at [242, 158] on div "Summit Summit" at bounding box center [279, 161] width 138 height 12
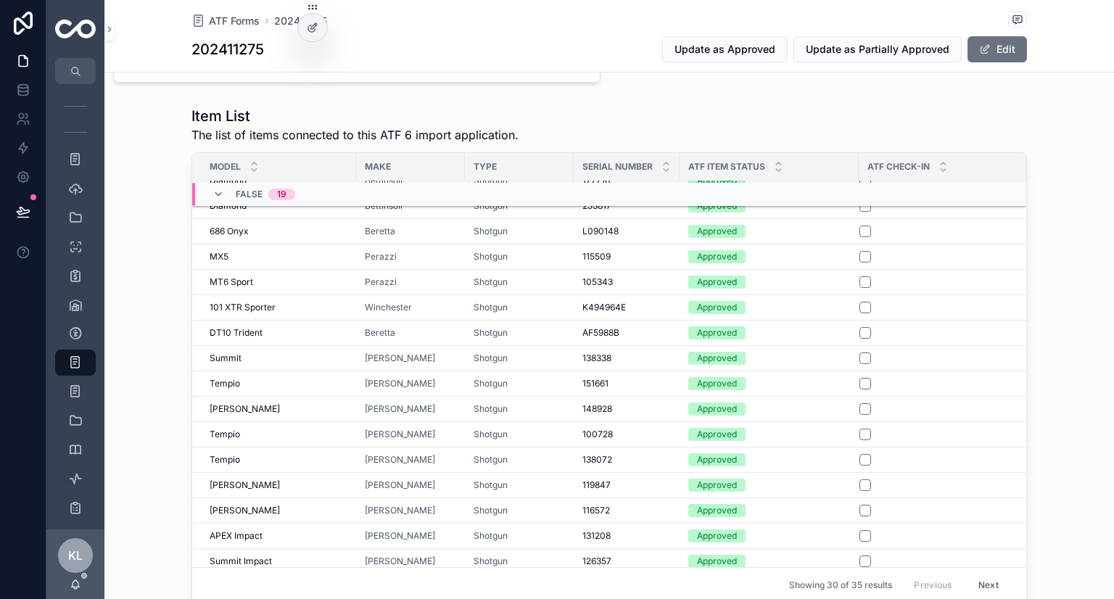
scroll to position [199, 0]
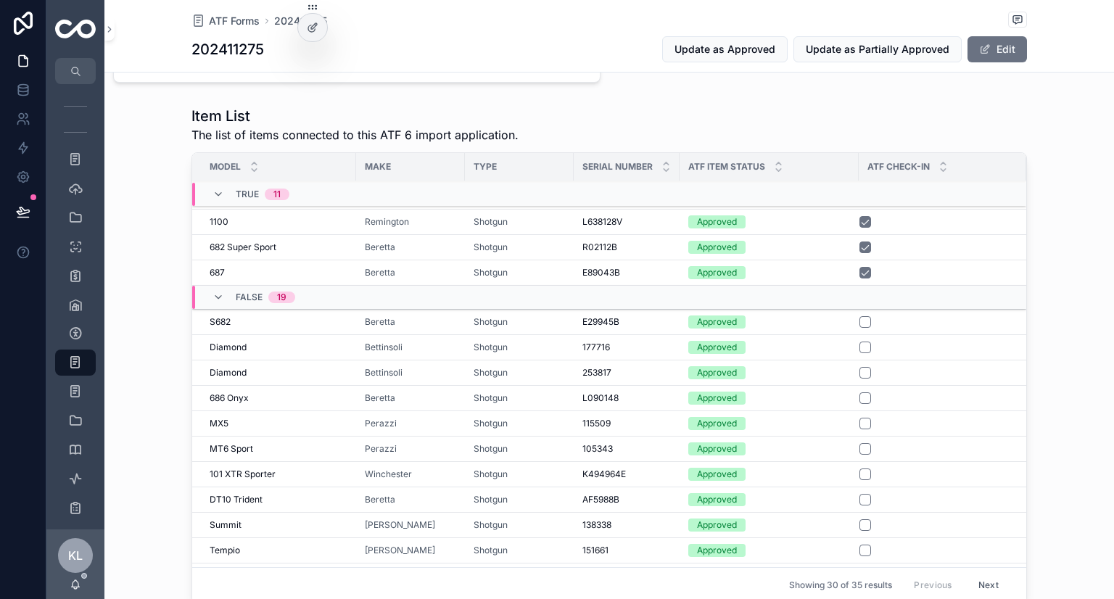
click at [611, 316] on div "E29945B E29945B" at bounding box center [627, 322] width 89 height 12
click at [611, 342] on div "177716 177716" at bounding box center [627, 348] width 89 height 12
click at [611, 368] on div "253817 253817" at bounding box center [627, 373] width 89 height 12
click at [611, 392] on div "L090148 L090148" at bounding box center [627, 398] width 89 height 12
click at [611, 411] on td "115509 115509" at bounding box center [627, 423] width 106 height 25
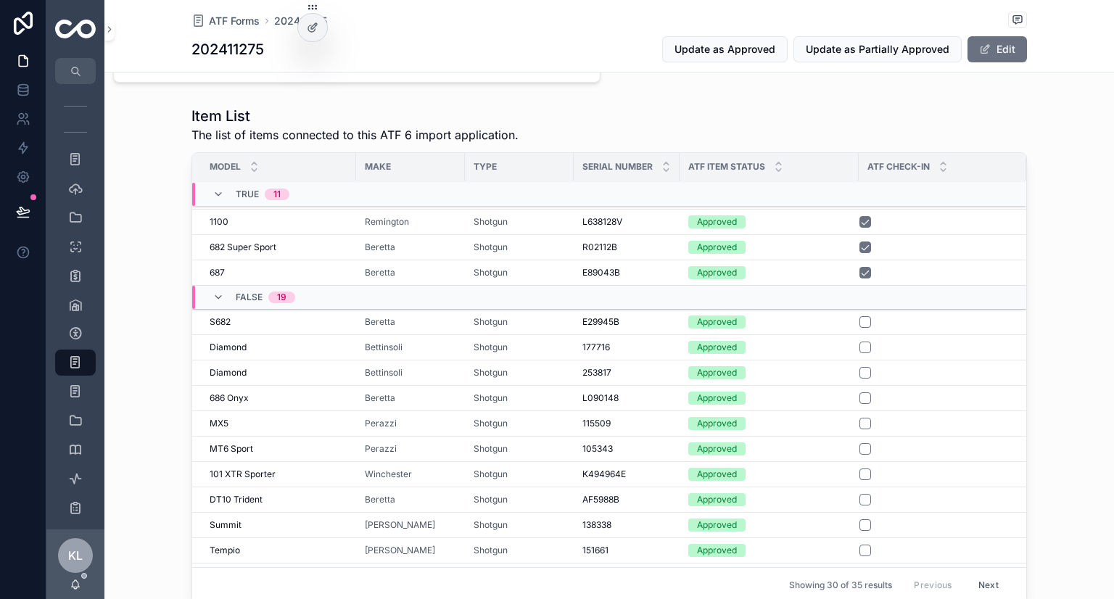
click at [611, 418] on div "115509 115509" at bounding box center [627, 424] width 89 height 12
click at [611, 444] on div "105343 105343" at bounding box center [627, 449] width 89 height 12
click at [611, 469] on div "K494964E K494964E" at bounding box center [627, 475] width 89 height 12
click at [611, 496] on div "AF5988B AF5988B" at bounding box center [627, 500] width 89 height 12
click at [611, 519] on div "138338 138338" at bounding box center [627, 525] width 89 height 12
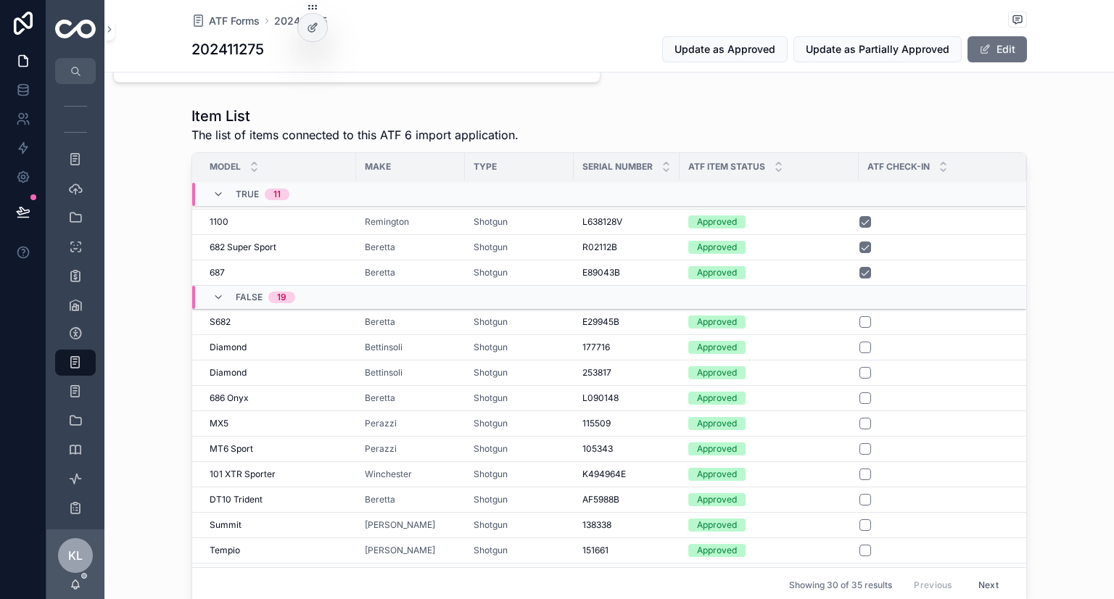
click at [611, 546] on div "151661 151661" at bounding box center [627, 551] width 89 height 12
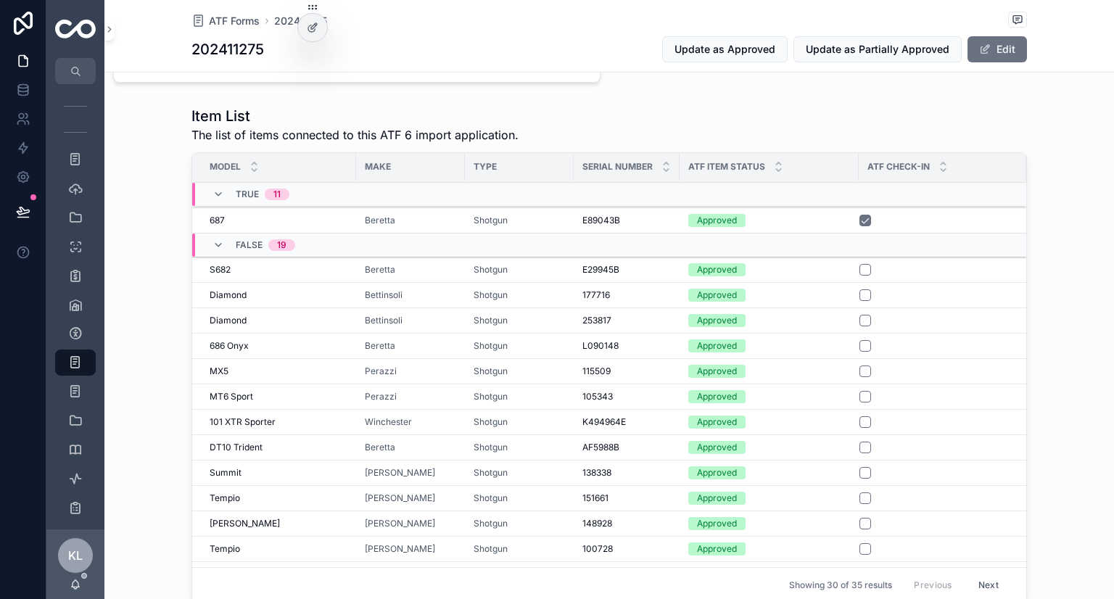
scroll to position [364, 0]
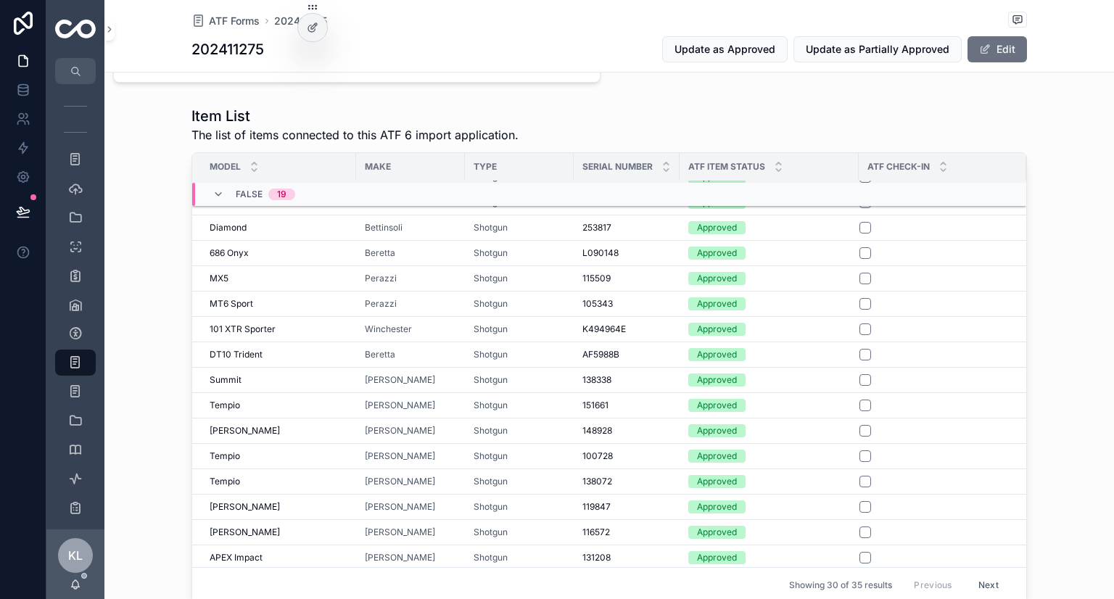
click at [609, 425] on div "148928 148928" at bounding box center [627, 431] width 89 height 12
click at [608, 450] on div "100728 100728" at bounding box center [627, 456] width 89 height 12
click at [606, 477] on span "138072" at bounding box center [598, 482] width 30 height 12
click at [604, 503] on span "119847" at bounding box center [597, 507] width 28 height 12
click at [601, 527] on span "116572" at bounding box center [597, 533] width 28 height 12
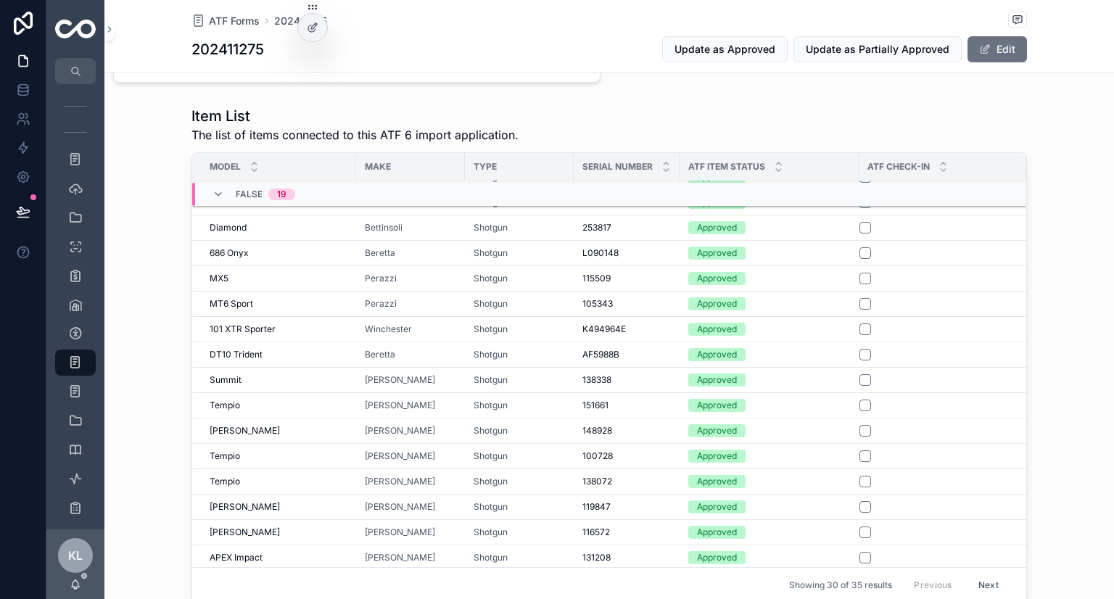
click at [598, 554] on span "131208" at bounding box center [597, 558] width 28 height 12
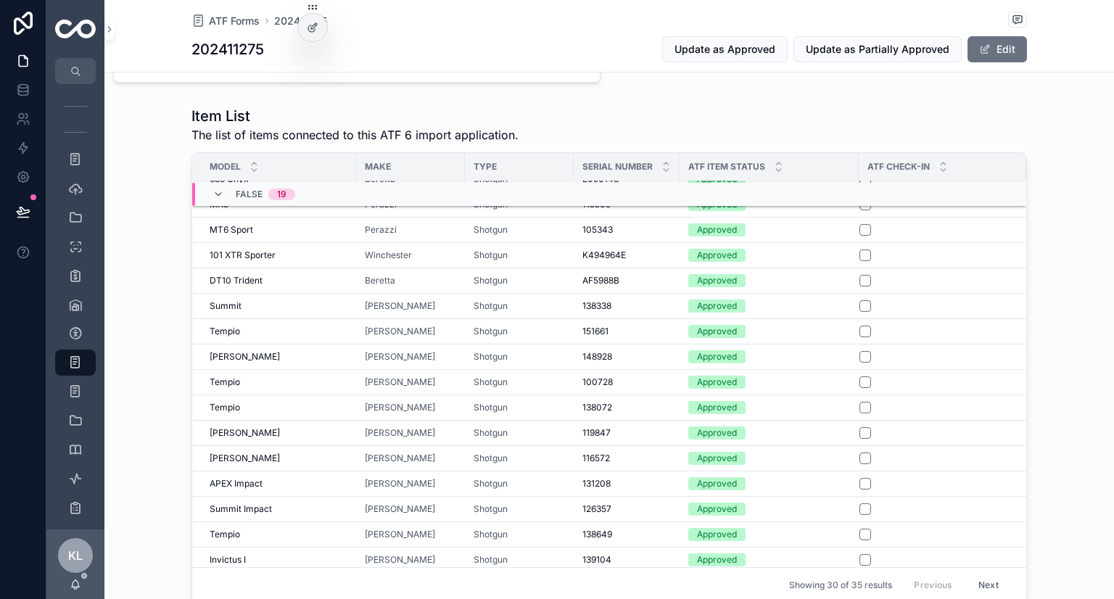
scroll to position [438, 0]
click at [607, 503] on div "126357 126357" at bounding box center [627, 509] width 89 height 12
click at [611, 529] on div "138649 138649" at bounding box center [627, 535] width 89 height 12
click at [609, 554] on div "139104 139104" at bounding box center [627, 560] width 89 height 12
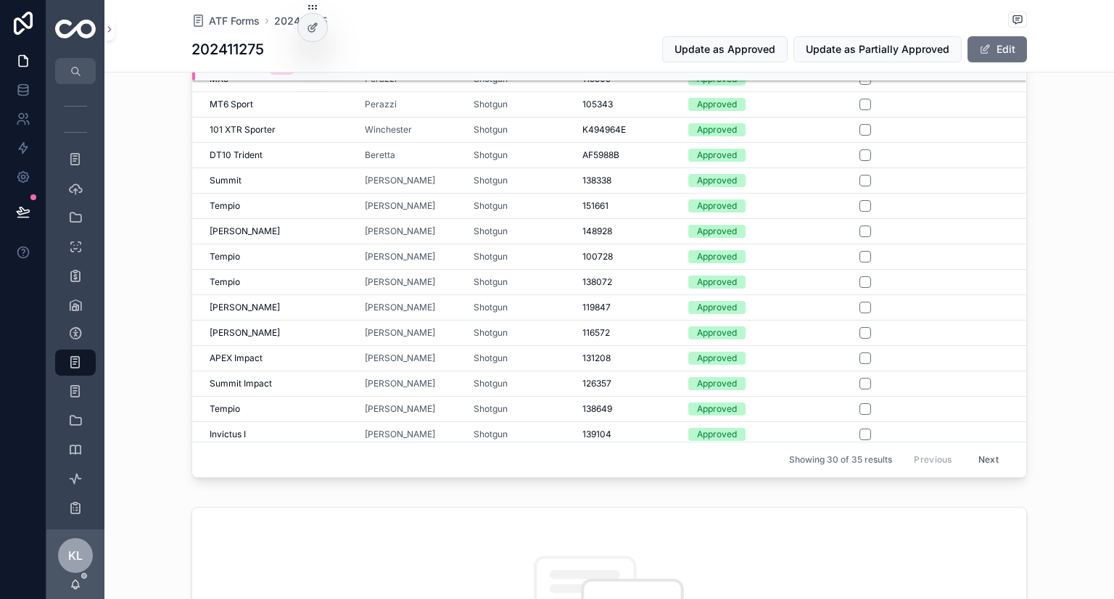
scroll to position [725, 0]
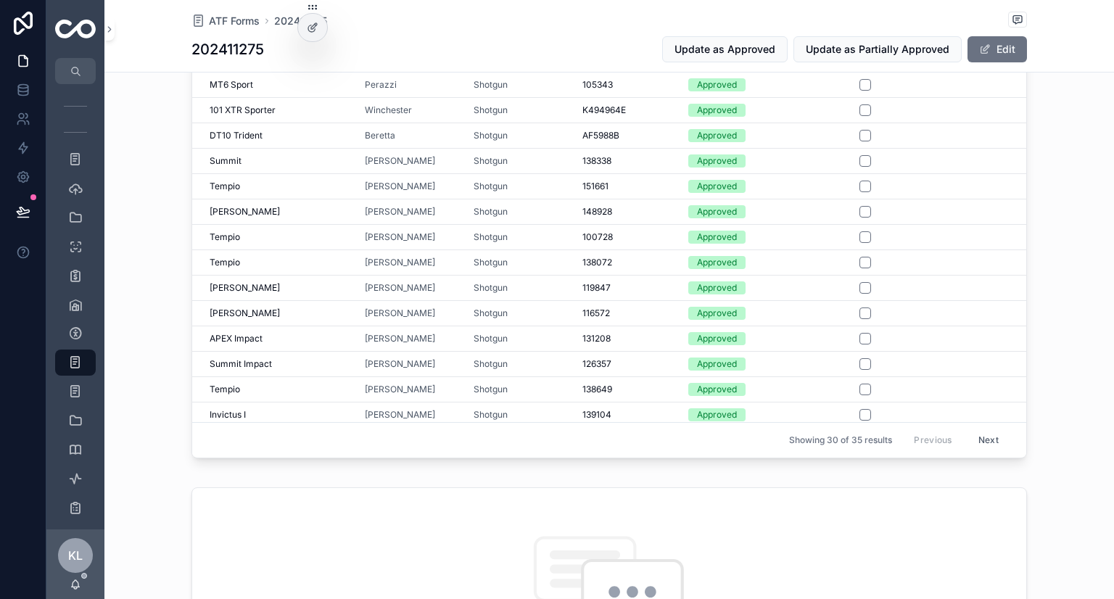
click at [611, 435] on button "Next" at bounding box center [988, 440] width 41 height 22
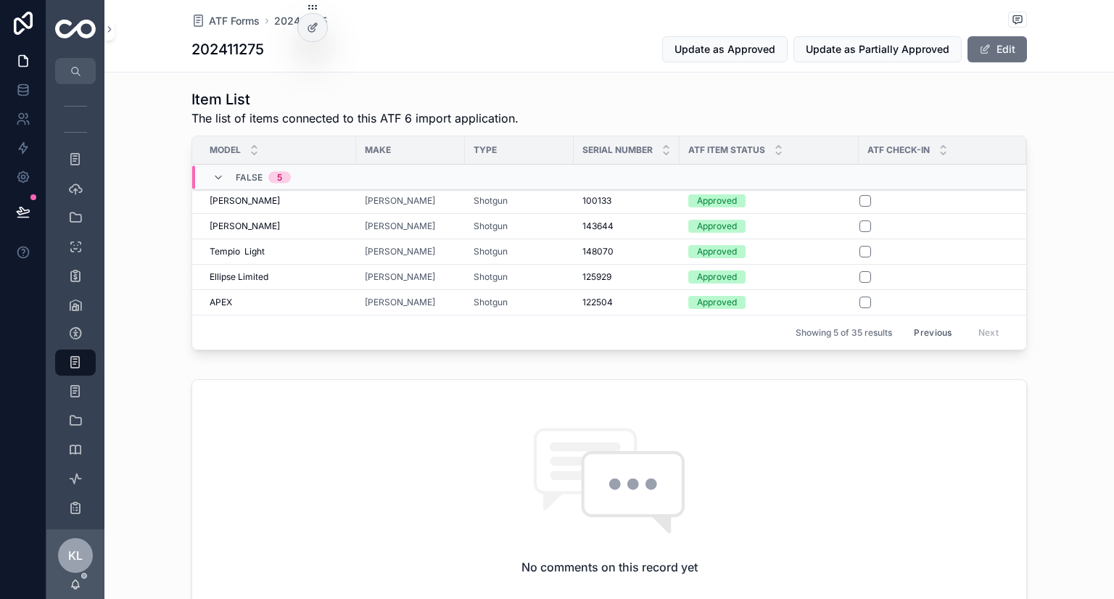
scroll to position [580, 0]
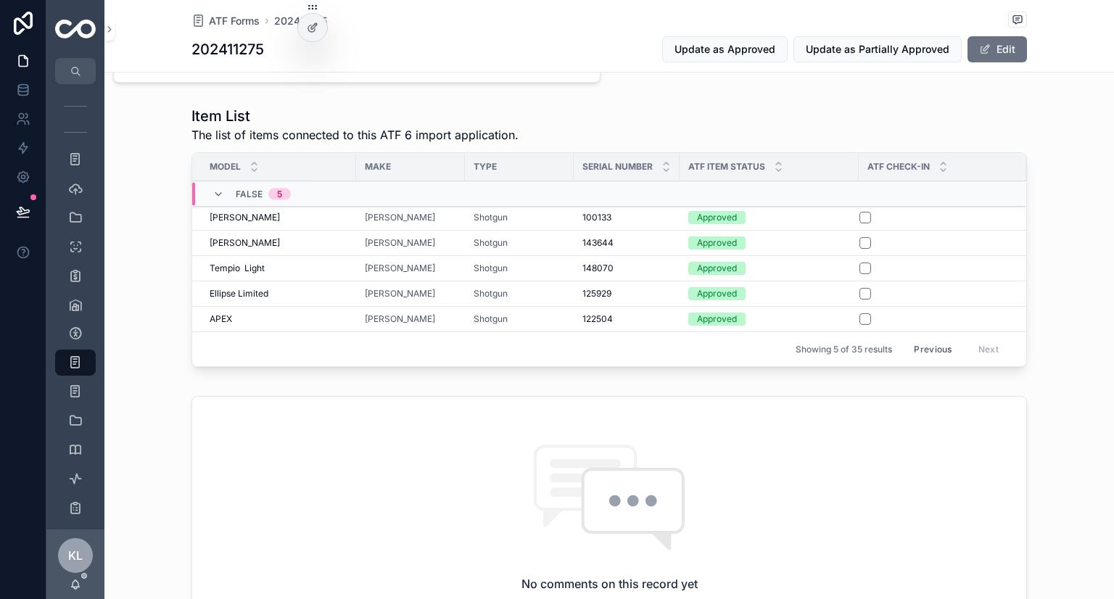
click at [334, 213] on div "Magnus Jaspe Magnus Jaspe" at bounding box center [279, 218] width 138 height 12
click at [330, 242] on div "Magnus Magnus" at bounding box center [279, 243] width 138 height 12
click at [339, 263] on div "Tempio Light Tempio Light" at bounding box center [279, 269] width 138 height 12
click at [339, 292] on div "Ellipse Limited Ellipse Limited" at bounding box center [279, 294] width 138 height 12
click at [340, 317] on div "APEX APEX" at bounding box center [279, 319] width 138 height 12
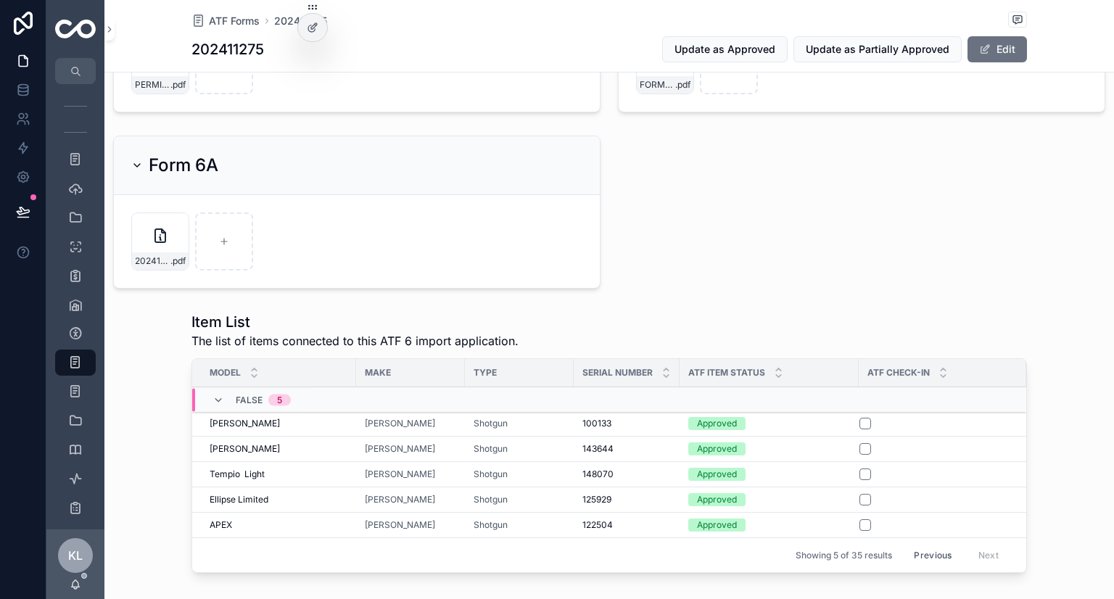
scroll to position [363, 0]
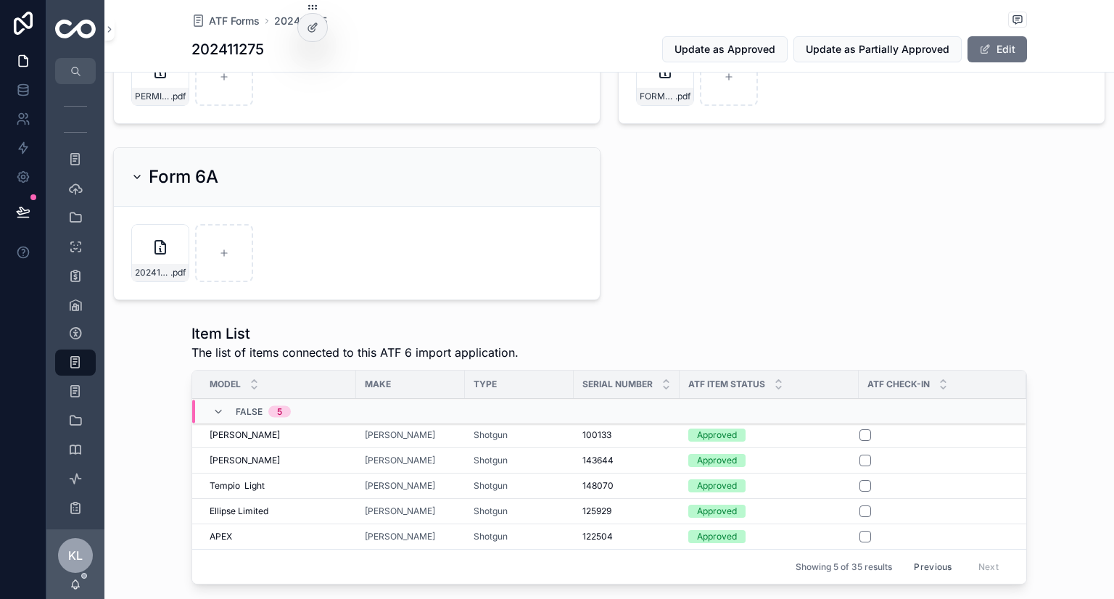
click at [611, 564] on button "Previous" at bounding box center [933, 567] width 58 height 22
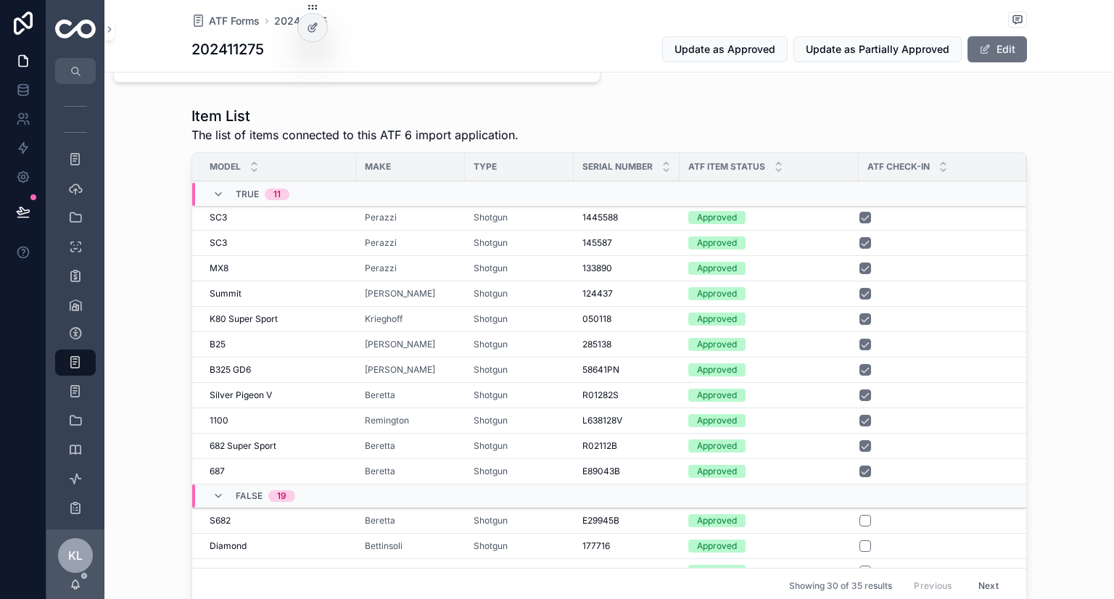
scroll to position [508, 0]
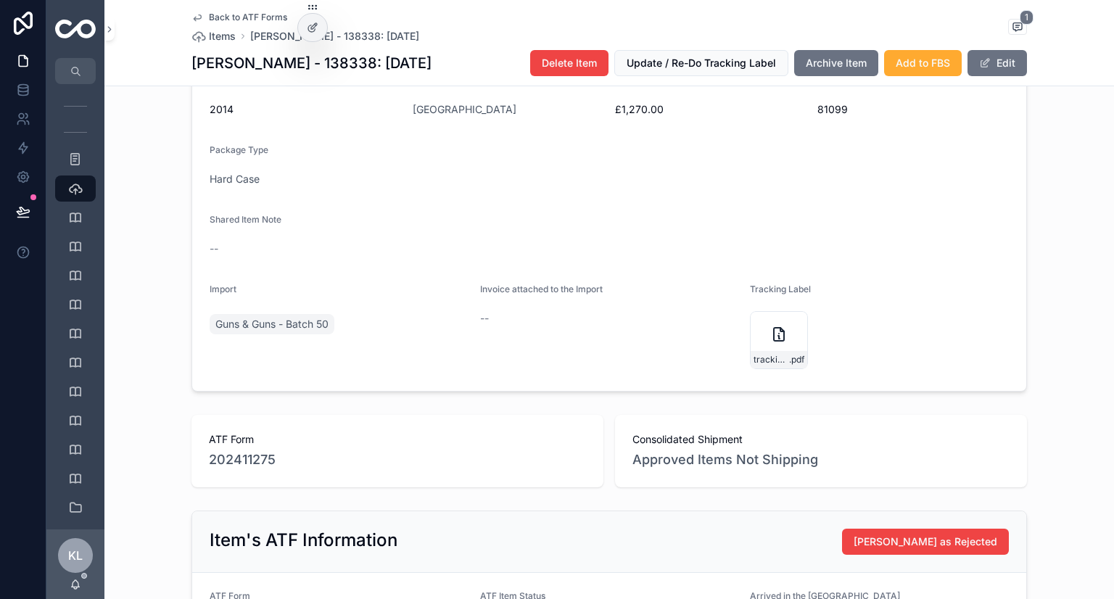
scroll to position [508, 0]
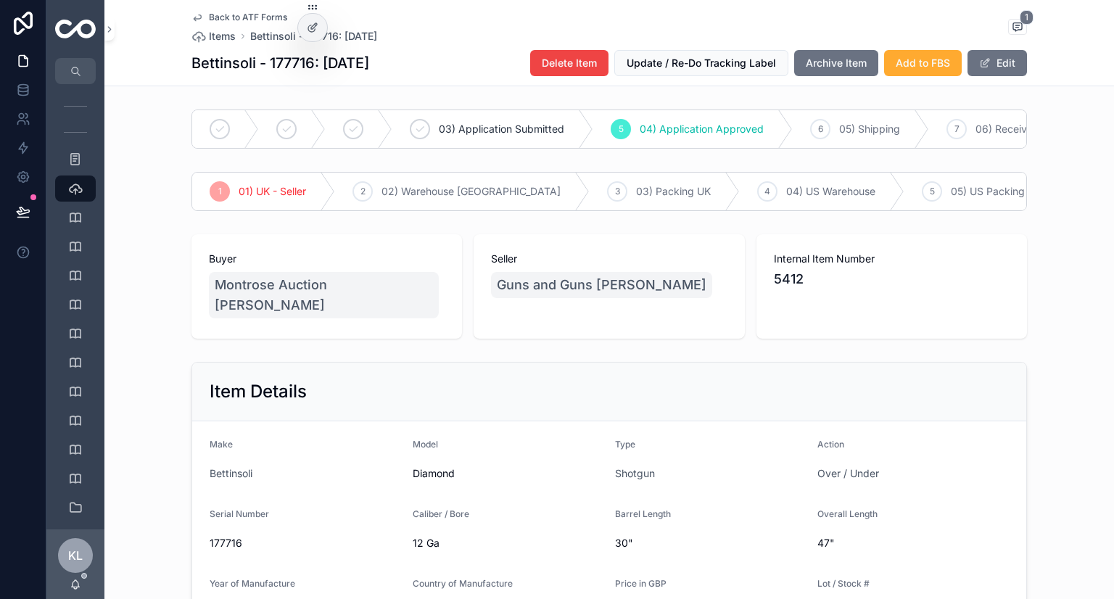
click at [849, 60] on span "Archive Item" at bounding box center [836, 63] width 61 height 15
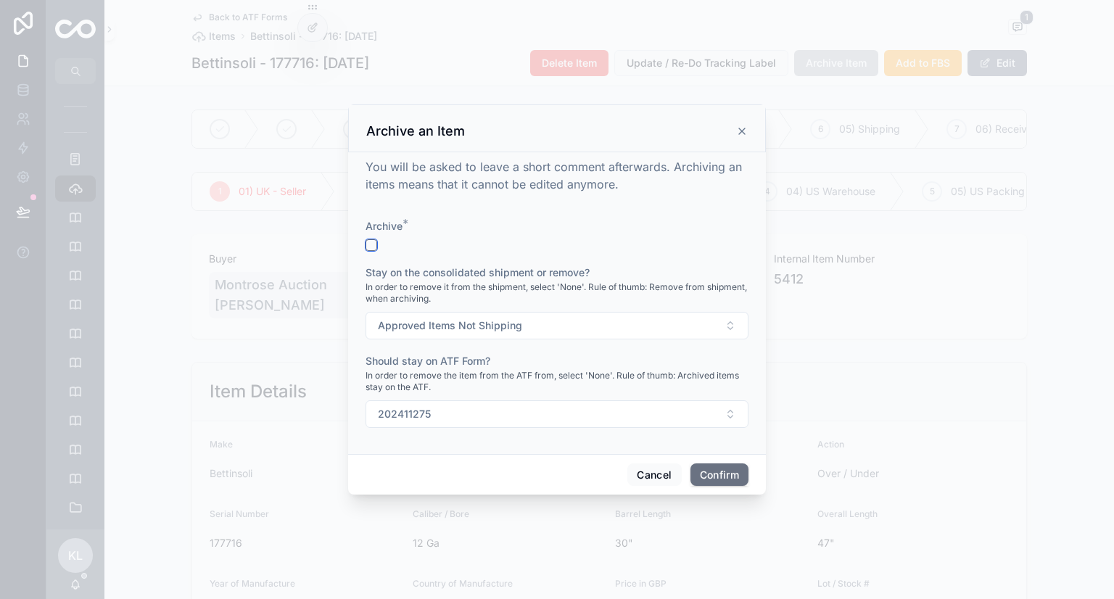
click at [369, 242] on button "button" at bounding box center [372, 245] width 12 height 12
click at [720, 472] on button "Confirm" at bounding box center [720, 475] width 58 height 23
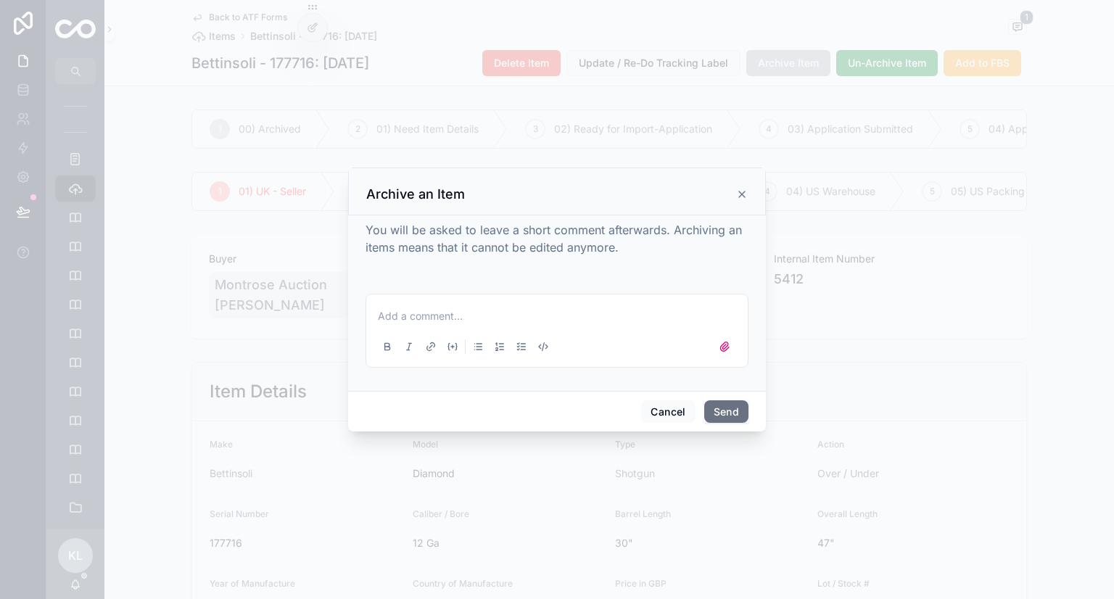
click at [725, 416] on button "Send" at bounding box center [726, 411] width 44 height 23
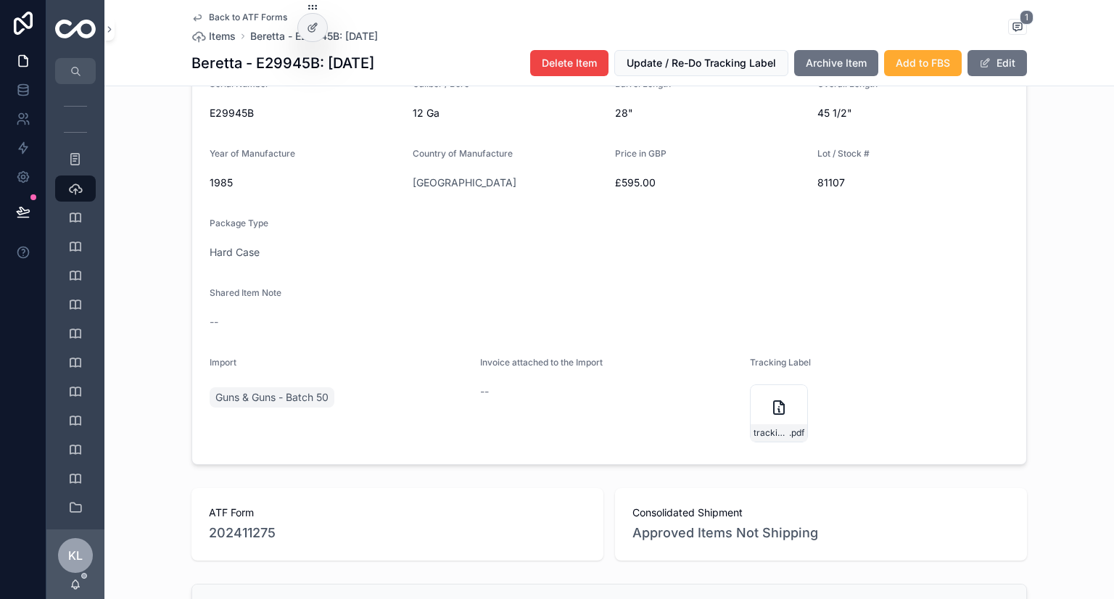
scroll to position [508, 0]
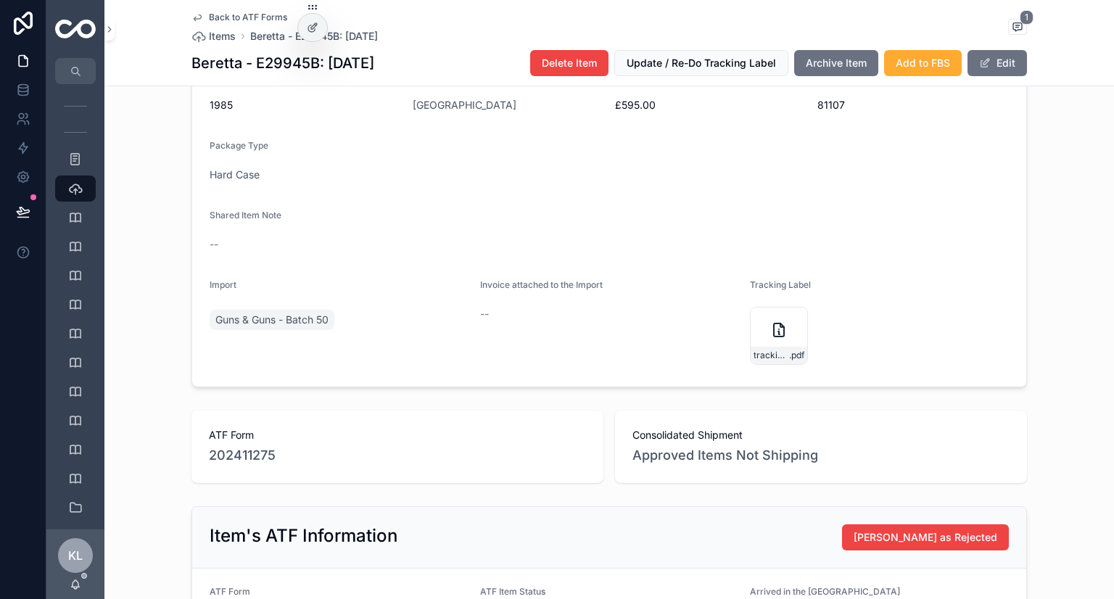
click at [841, 63] on span "Archive Item" at bounding box center [836, 63] width 61 height 15
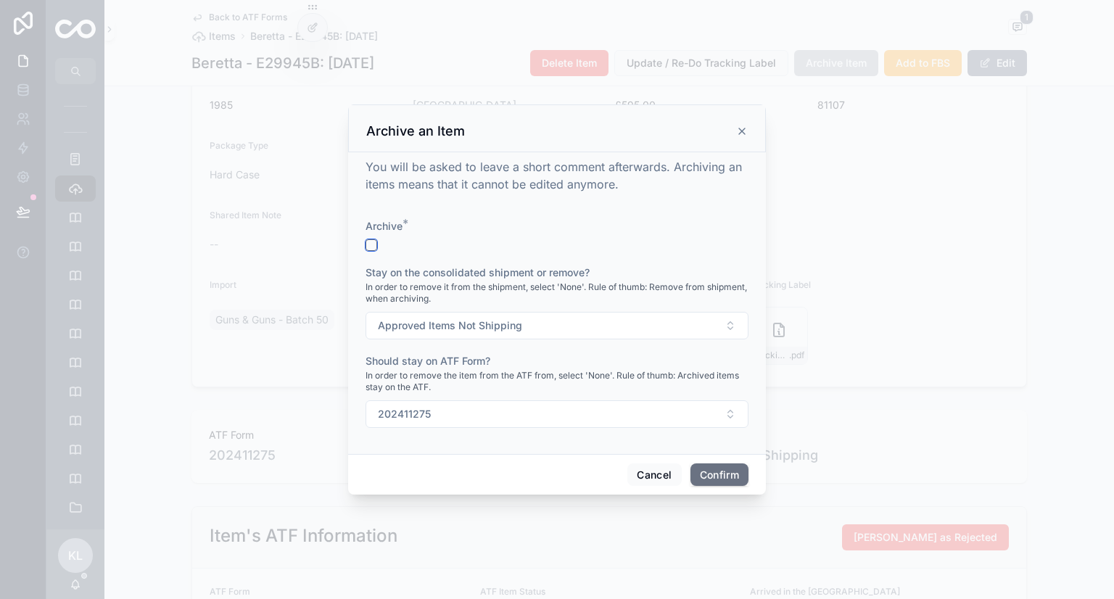
click at [369, 244] on button "button" at bounding box center [372, 245] width 12 height 12
click at [711, 474] on button "Confirm" at bounding box center [720, 475] width 58 height 23
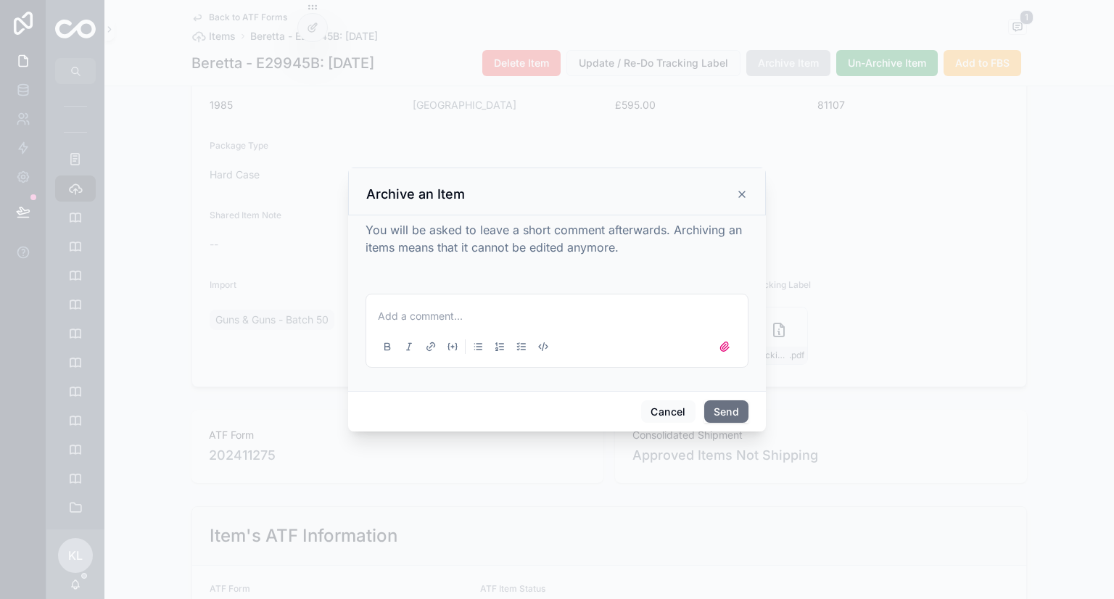
click at [717, 401] on button "Send" at bounding box center [726, 411] width 44 height 23
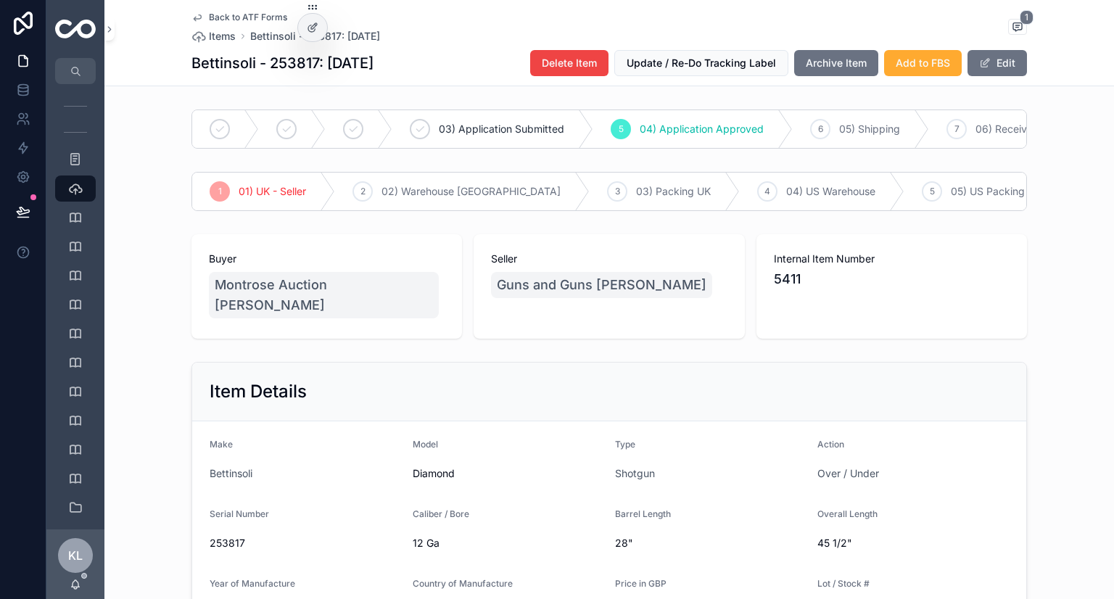
click at [832, 78] on div "Back to ATF Forms Items Bettinsoli - 253817: 13.10.2024 1 Bettinsoli - 253817: …" at bounding box center [610, 43] width 836 height 86
click at [830, 54] on button "Archive Item" at bounding box center [836, 63] width 84 height 26
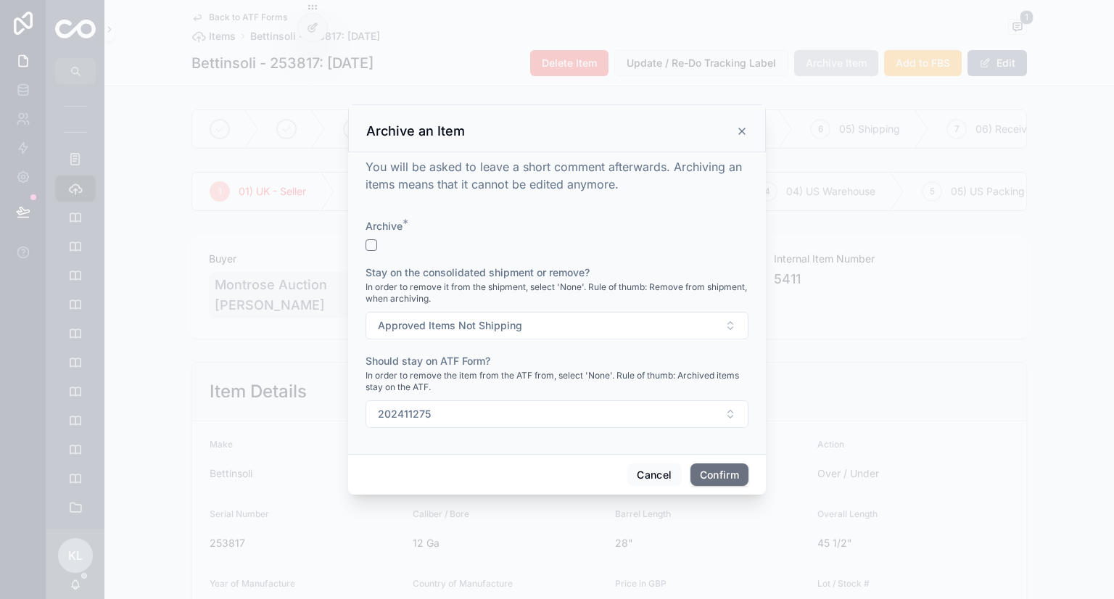
click at [370, 239] on div "Archive *" at bounding box center [557, 235] width 383 height 32
click at [373, 243] on button "button" at bounding box center [372, 245] width 12 height 12
click at [720, 468] on button "Confirm" at bounding box center [720, 475] width 58 height 23
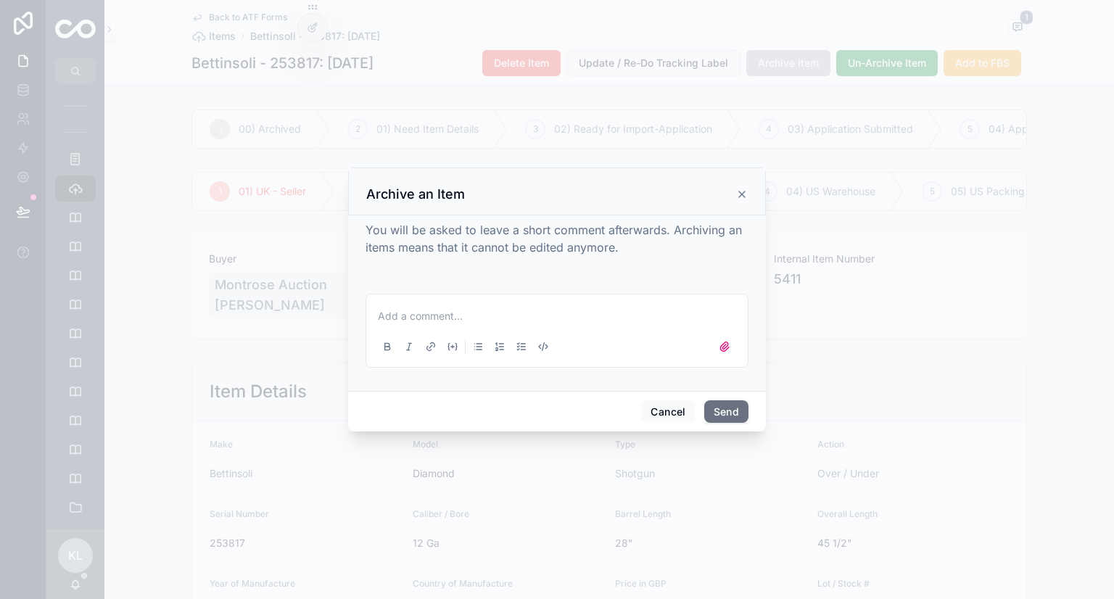
click at [732, 415] on button "Send" at bounding box center [726, 411] width 44 height 23
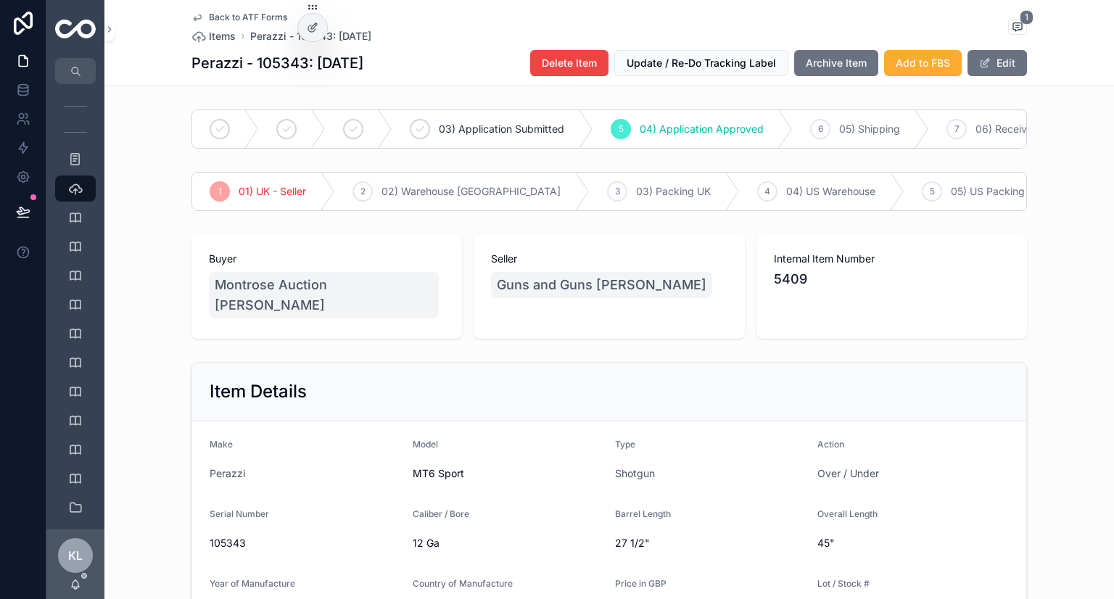
click at [853, 67] on span "Archive Item" at bounding box center [836, 63] width 61 height 15
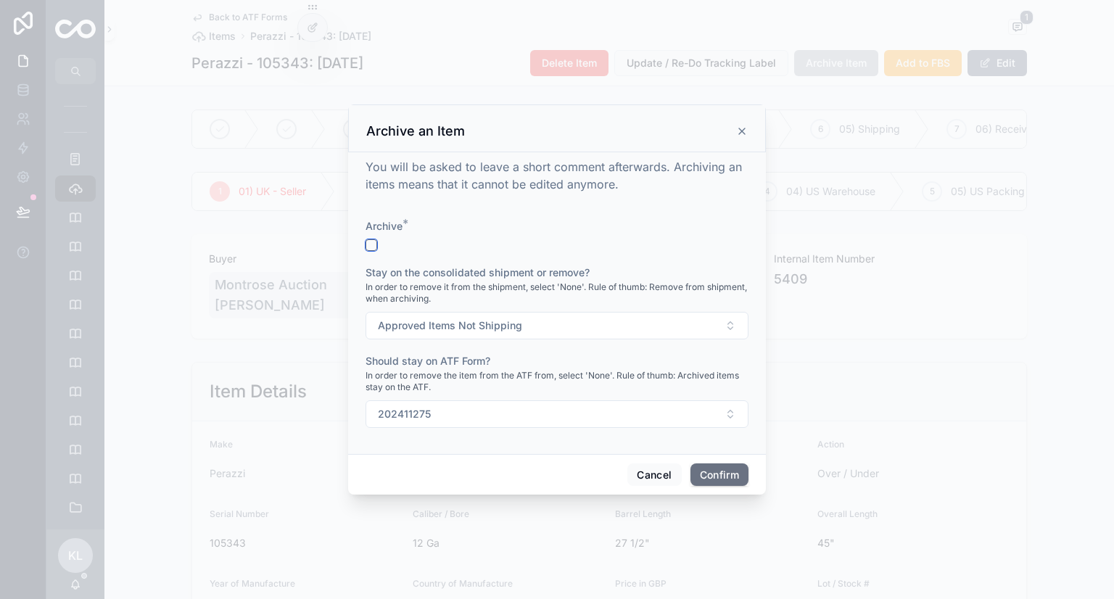
click at [369, 244] on button "button" at bounding box center [372, 245] width 12 height 12
click at [706, 474] on button "Confirm" at bounding box center [720, 475] width 58 height 23
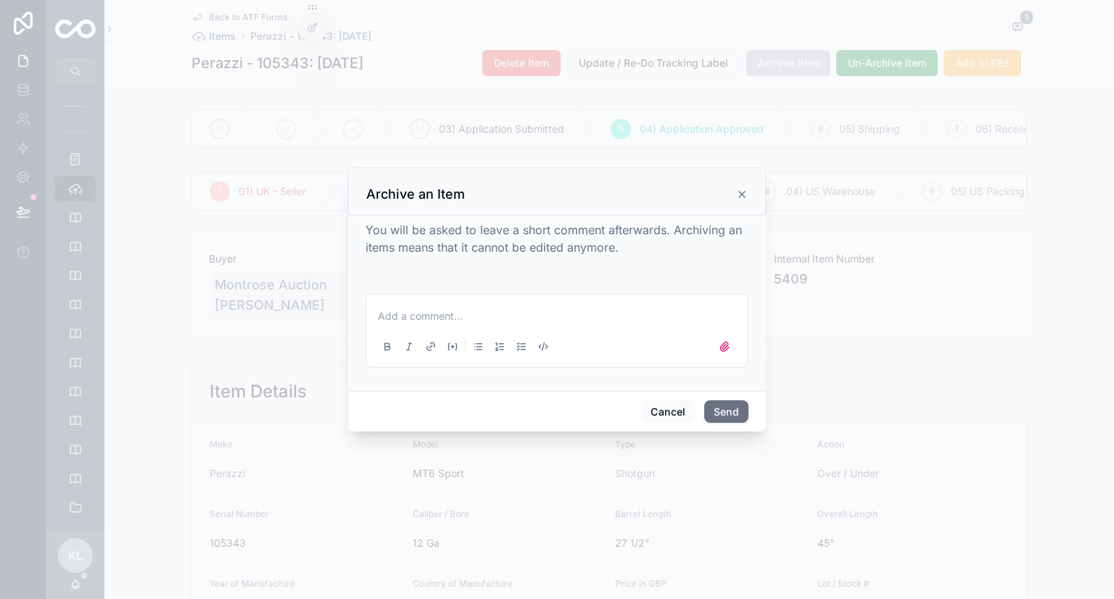
click at [720, 411] on button "Send" at bounding box center [726, 411] width 44 height 23
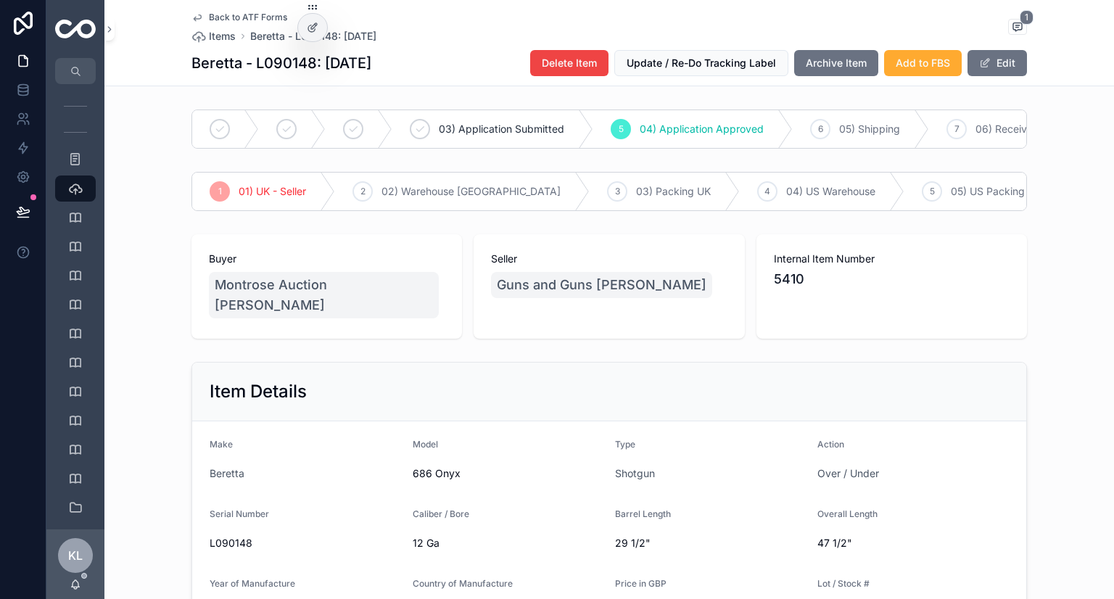
click at [824, 51] on button "Archive Item" at bounding box center [836, 63] width 84 height 26
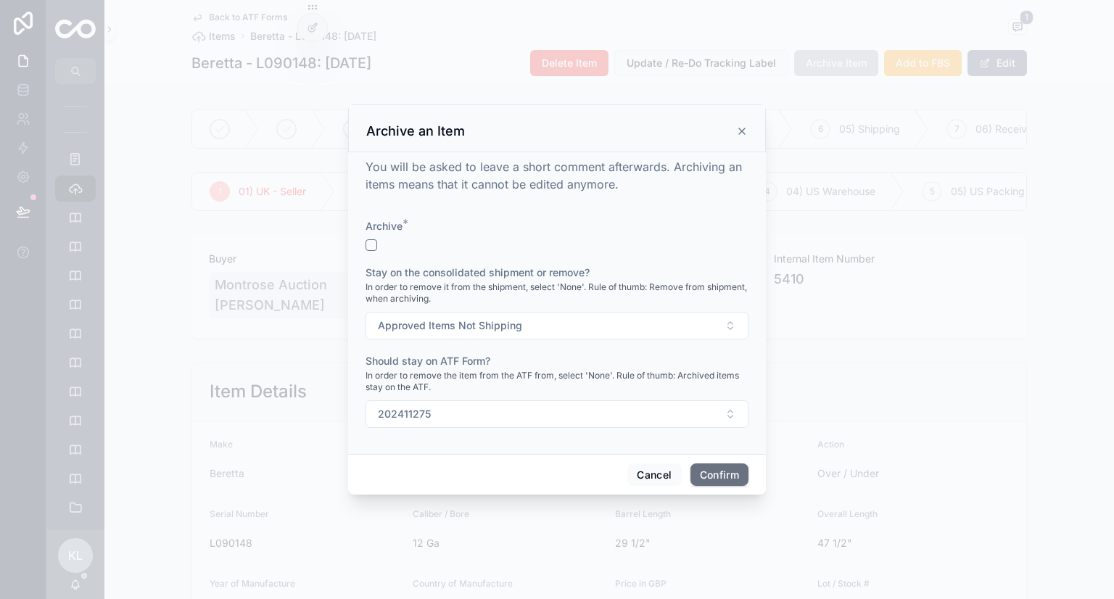
click at [369, 251] on form "Archive * Stay on the consolidated shipment or remove? In order to remove it fr…" at bounding box center [557, 330] width 383 height 223
click at [372, 246] on button "button" at bounding box center [372, 245] width 12 height 12
click at [725, 470] on button "Confirm" at bounding box center [720, 475] width 58 height 23
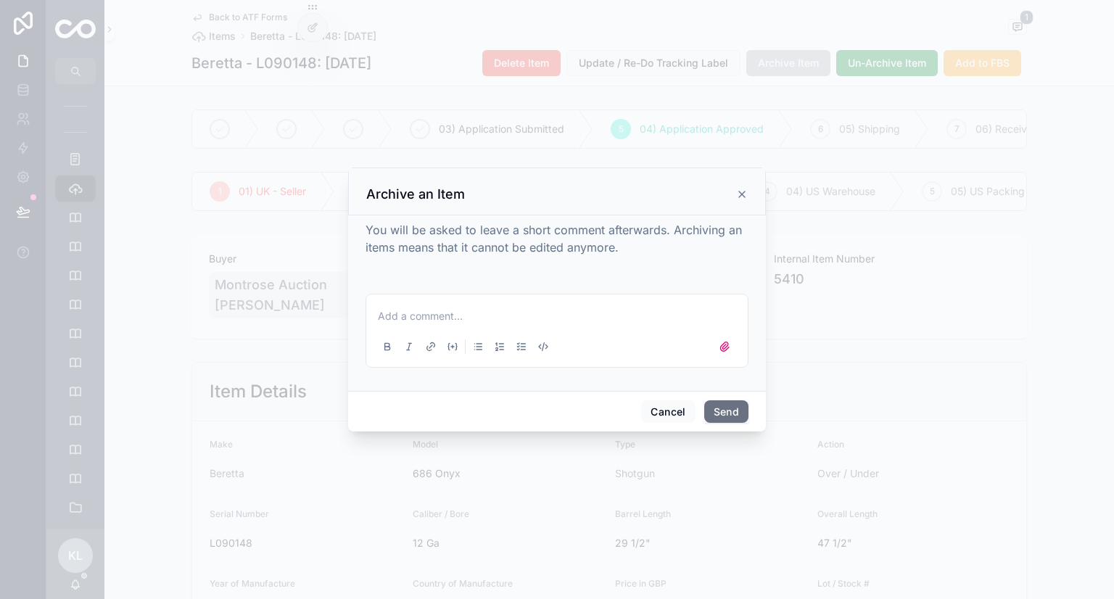
click at [725, 407] on button "Send" at bounding box center [726, 411] width 44 height 23
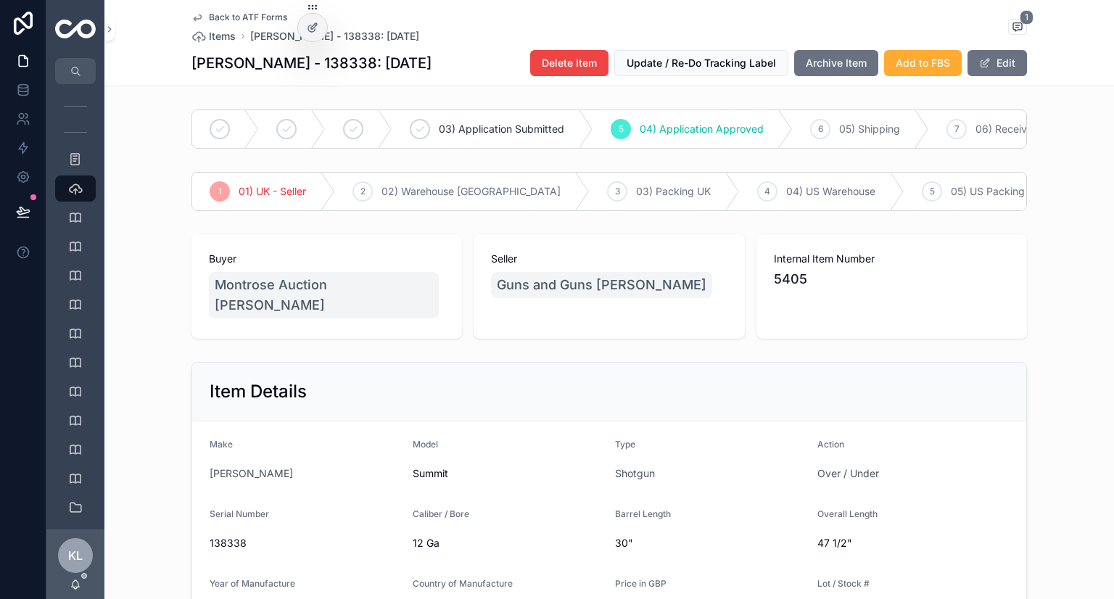
click at [823, 61] on span "Archive Item" at bounding box center [836, 63] width 61 height 15
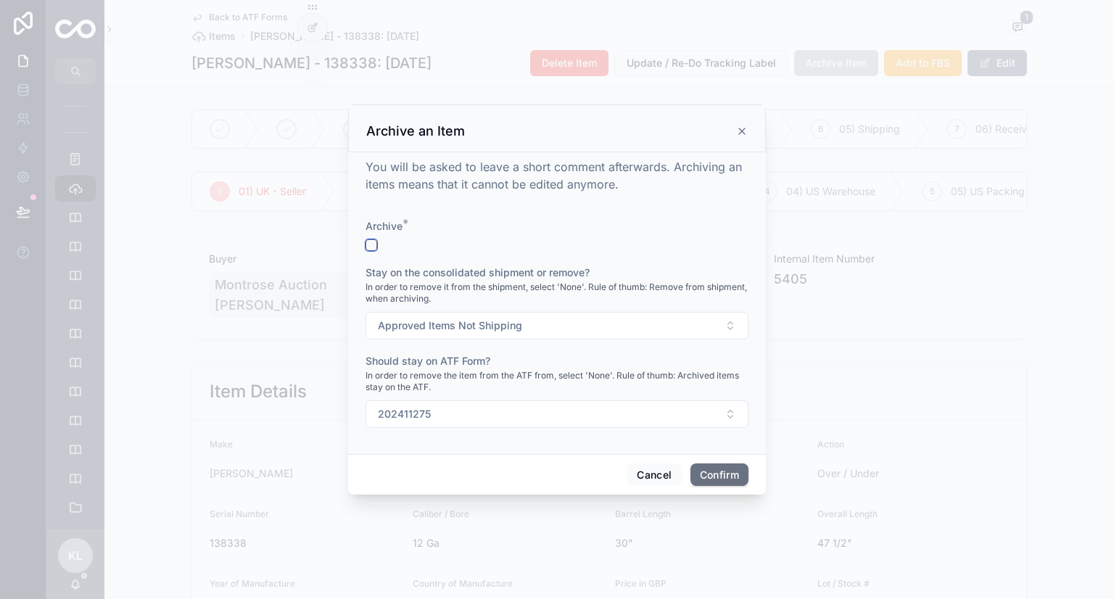
click at [372, 244] on button "button" at bounding box center [372, 245] width 12 height 12
click at [734, 480] on button "Confirm" at bounding box center [720, 475] width 58 height 23
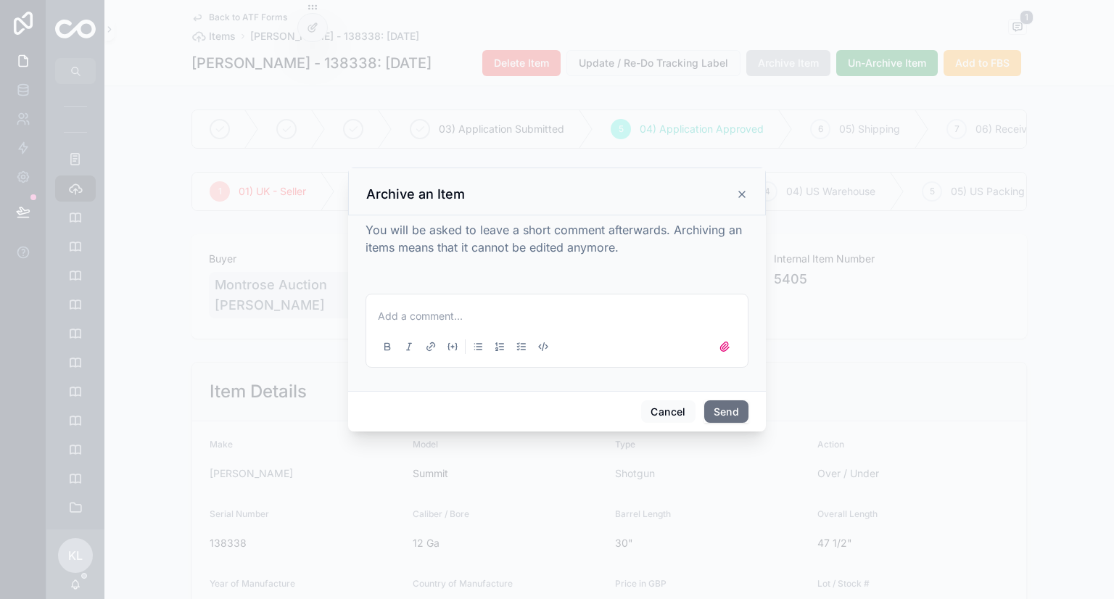
click at [708, 409] on button "Send" at bounding box center [726, 411] width 44 height 23
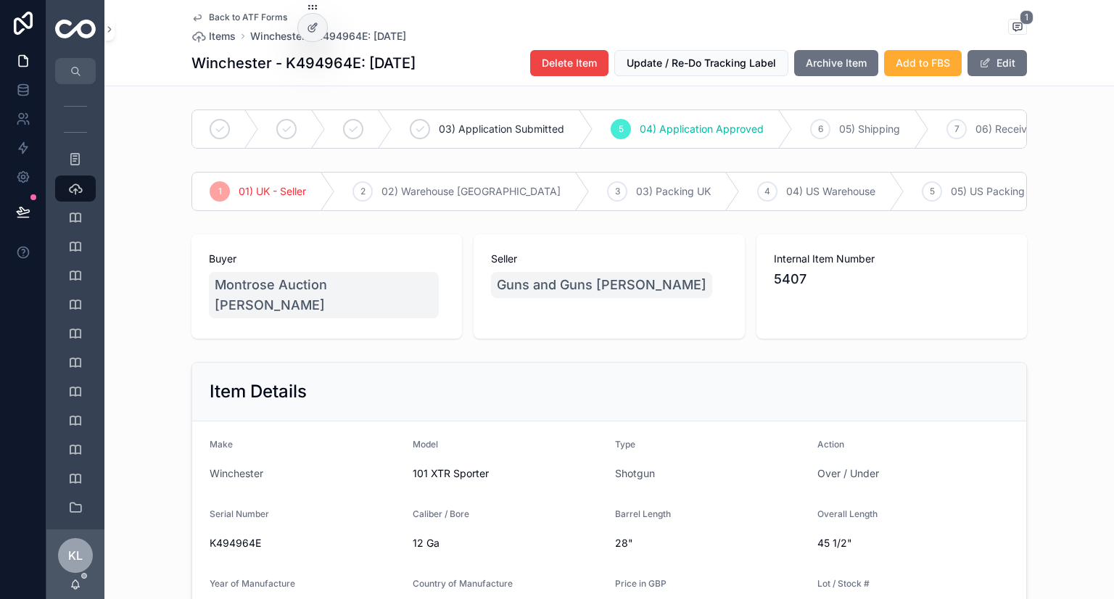
click at [827, 67] on span "Archive Item" at bounding box center [836, 63] width 61 height 15
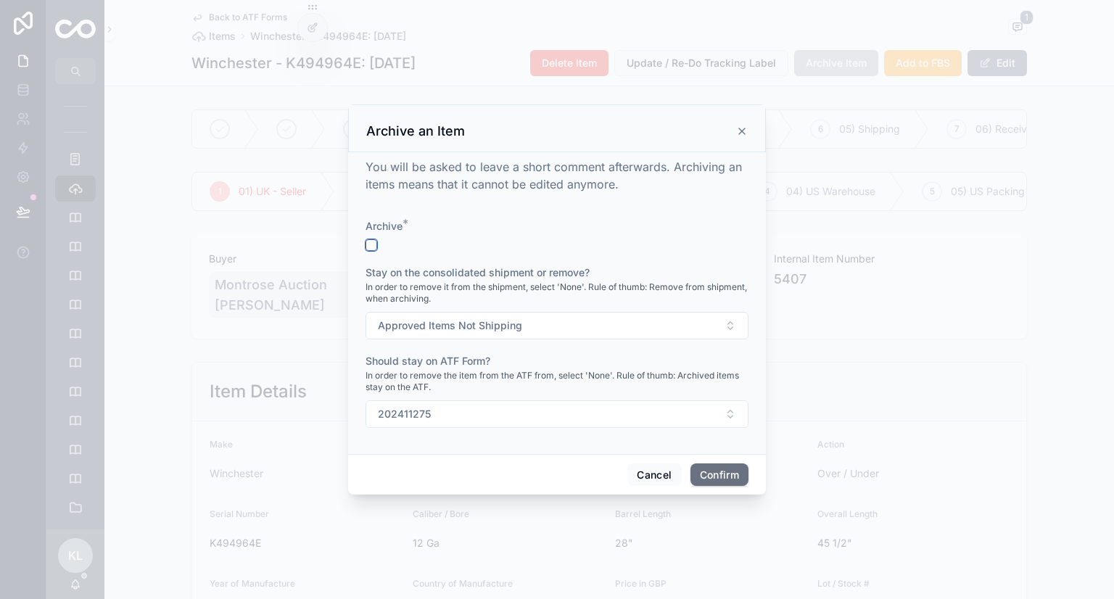
click at [372, 244] on button "button" at bounding box center [372, 245] width 12 height 12
click at [711, 472] on button "Confirm" at bounding box center [720, 475] width 58 height 23
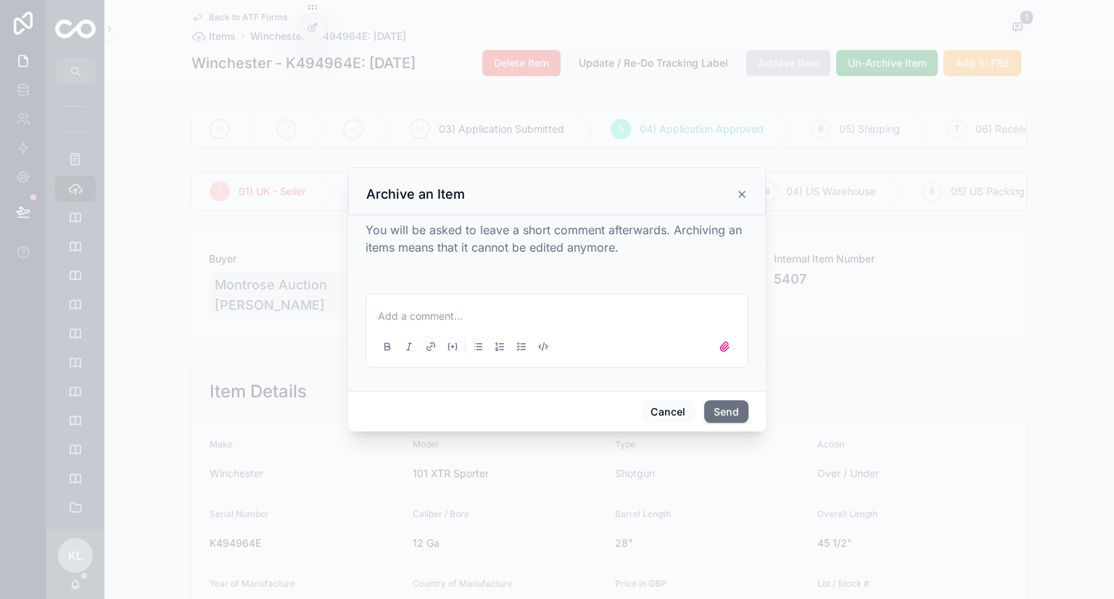
click at [731, 397] on div "Cancel Send" at bounding box center [557, 411] width 418 height 41
click at [726, 407] on button "Send" at bounding box center [726, 411] width 44 height 23
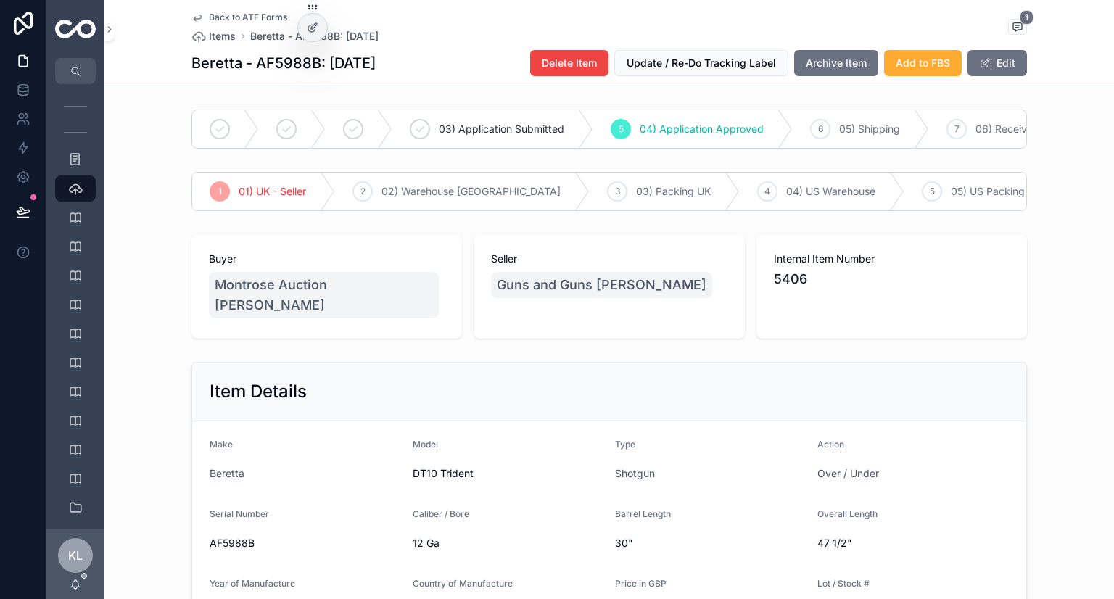
click at [846, 62] on span "Archive Item" at bounding box center [836, 63] width 61 height 15
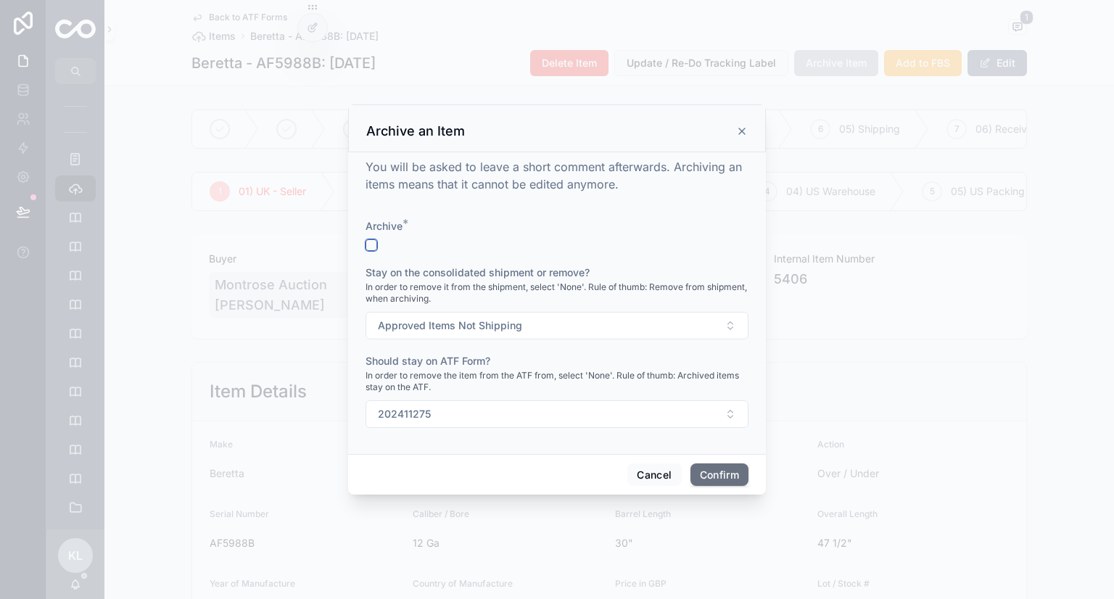
click at [374, 245] on button "button" at bounding box center [372, 245] width 12 height 12
click at [736, 466] on button "Confirm" at bounding box center [720, 475] width 58 height 23
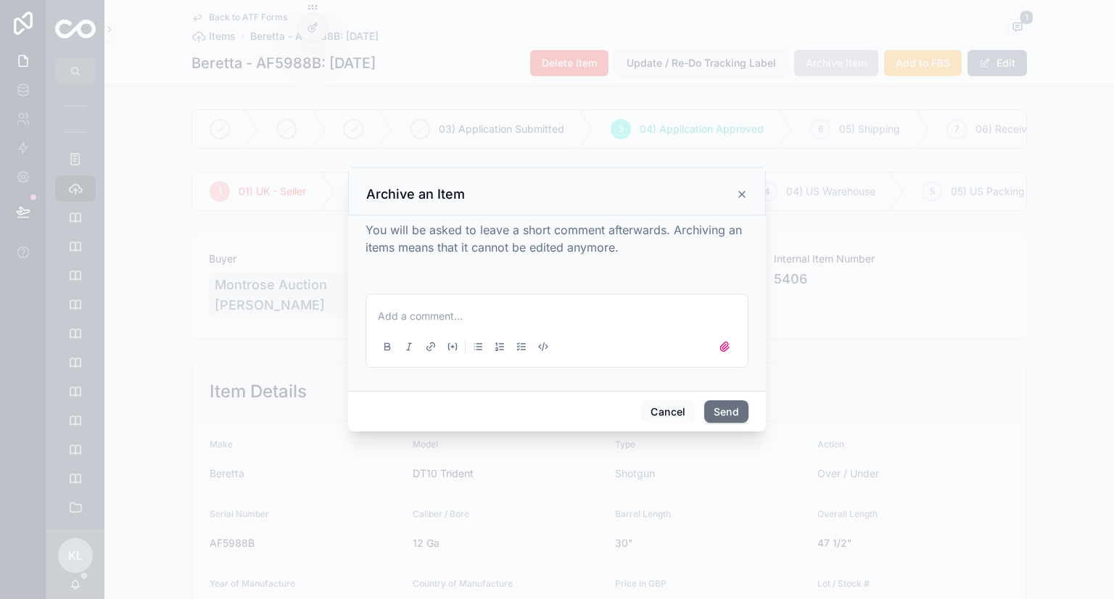
click at [715, 398] on div "Cancel Send" at bounding box center [557, 411] width 418 height 41
click at [721, 407] on button "Send" at bounding box center [726, 411] width 44 height 23
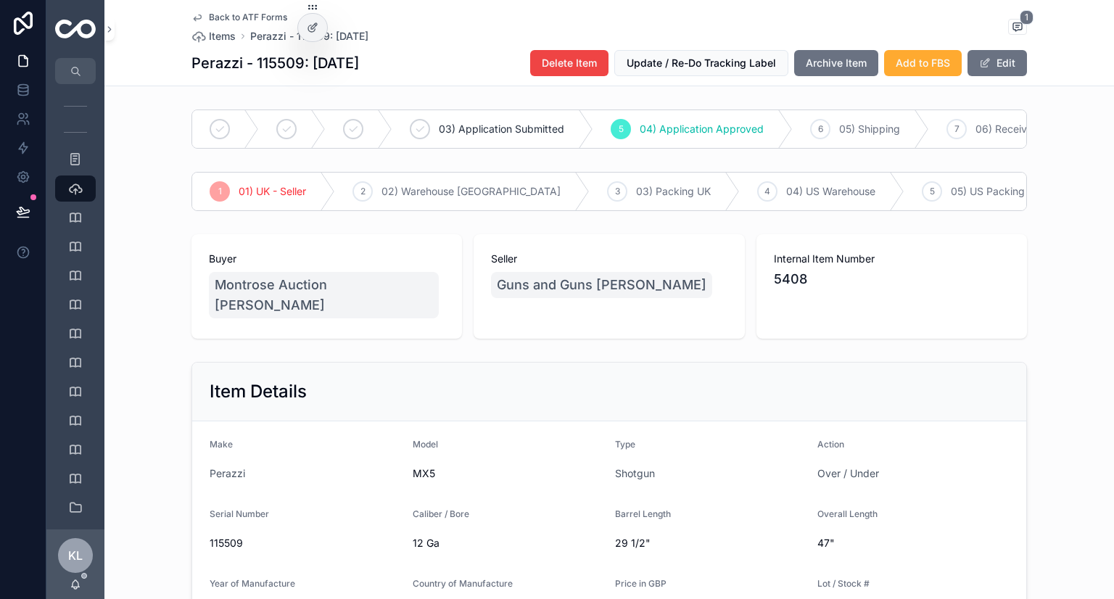
click at [823, 67] on span "Archive Item" at bounding box center [836, 63] width 61 height 15
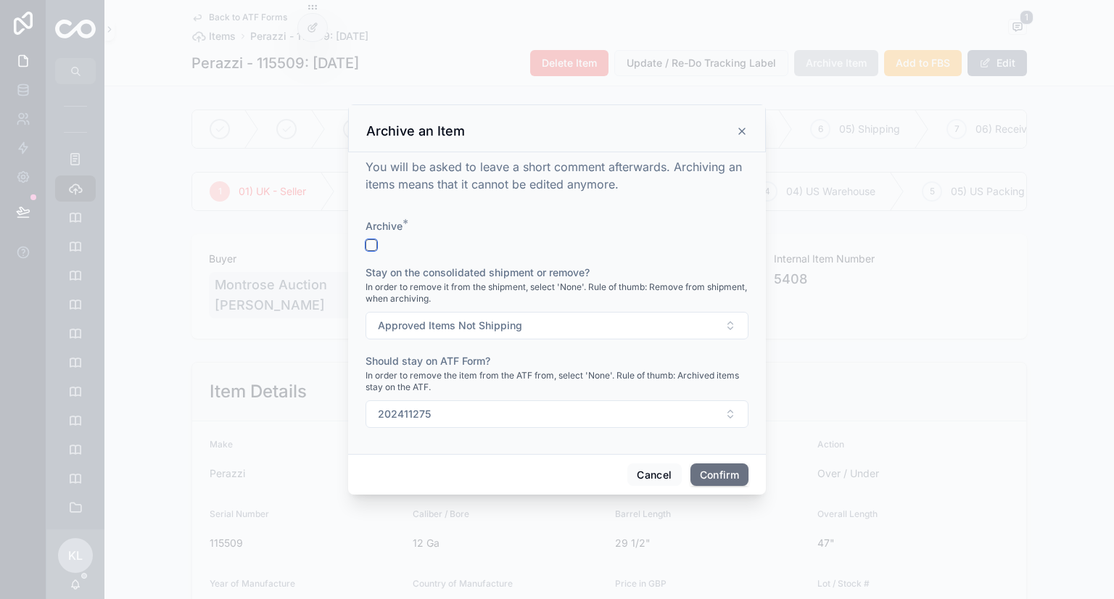
click at [374, 241] on button "button" at bounding box center [372, 245] width 12 height 12
click at [717, 466] on button "Confirm" at bounding box center [720, 475] width 58 height 23
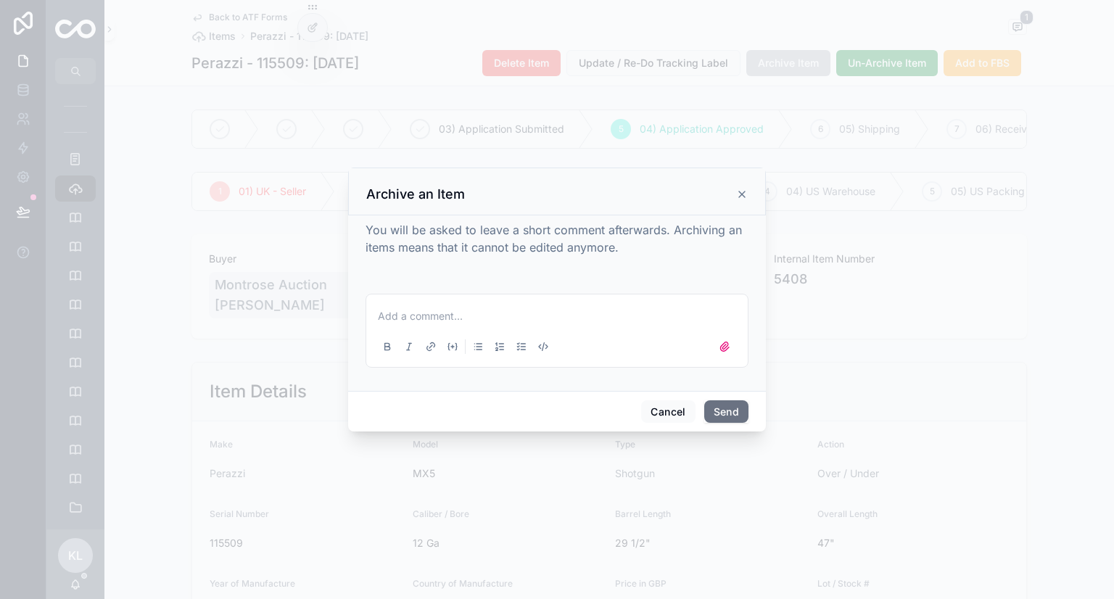
click at [728, 404] on button "Send" at bounding box center [726, 411] width 44 height 23
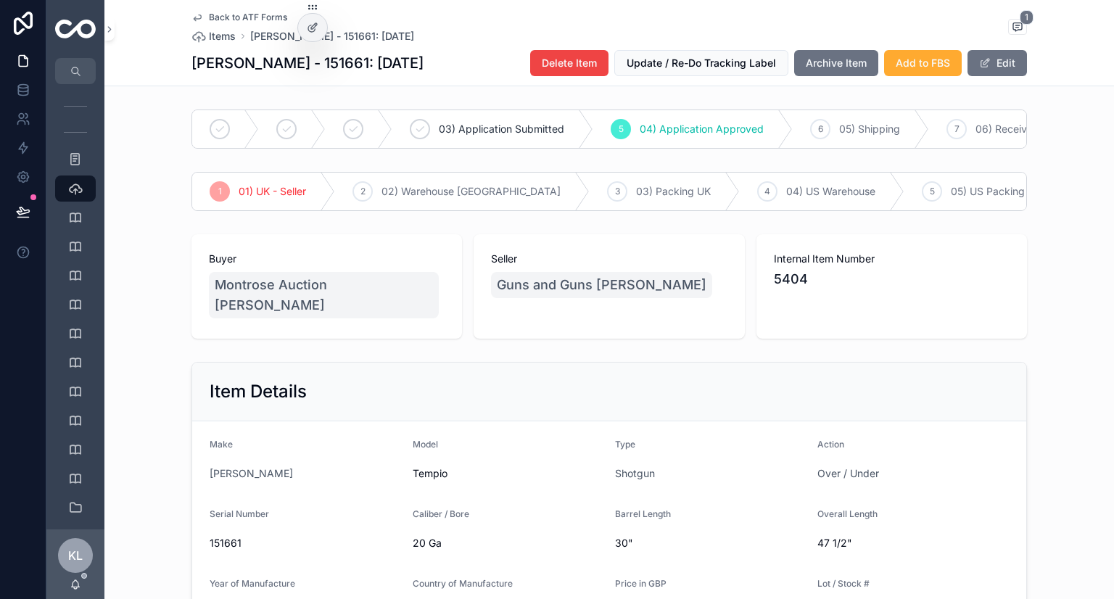
click at [818, 72] on button "Archive Item" at bounding box center [836, 63] width 84 height 26
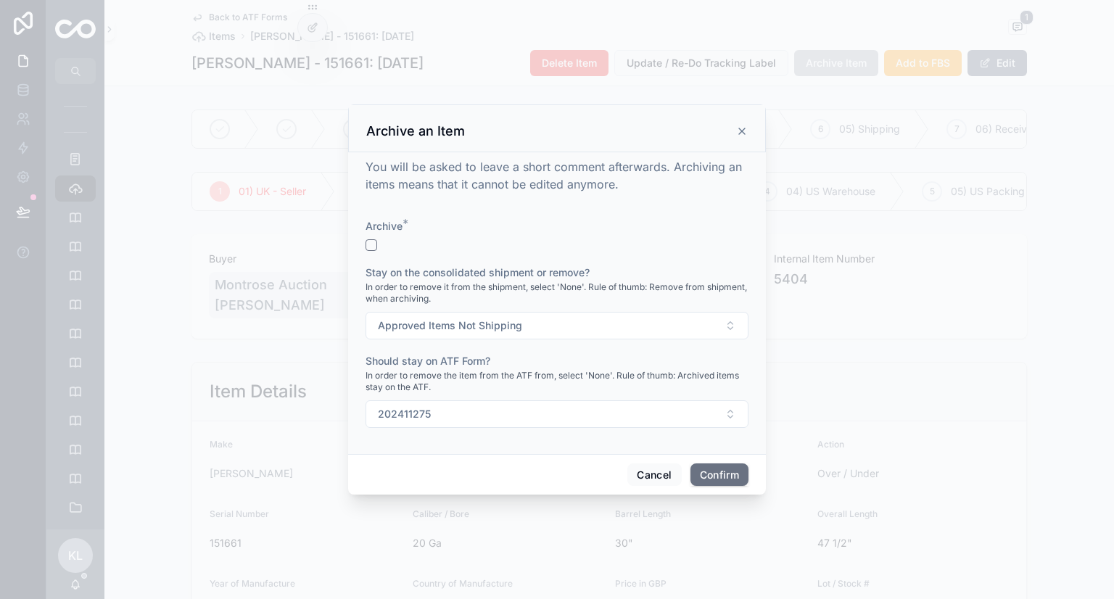
click at [365, 244] on div "You will be asked to leave a short comment afterwards. Archiving an items means…" at bounding box center [557, 303] width 418 height 302
click at [371, 244] on button "button" at bounding box center [372, 245] width 12 height 12
click at [731, 468] on button "Confirm" at bounding box center [720, 475] width 58 height 23
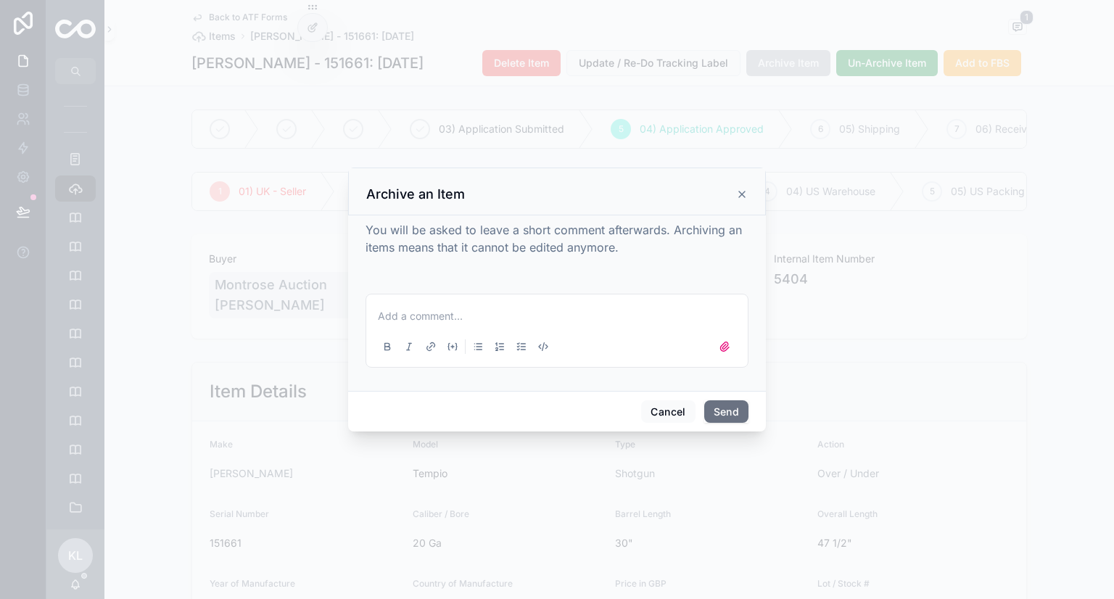
click at [740, 406] on button "Send" at bounding box center [726, 411] width 44 height 23
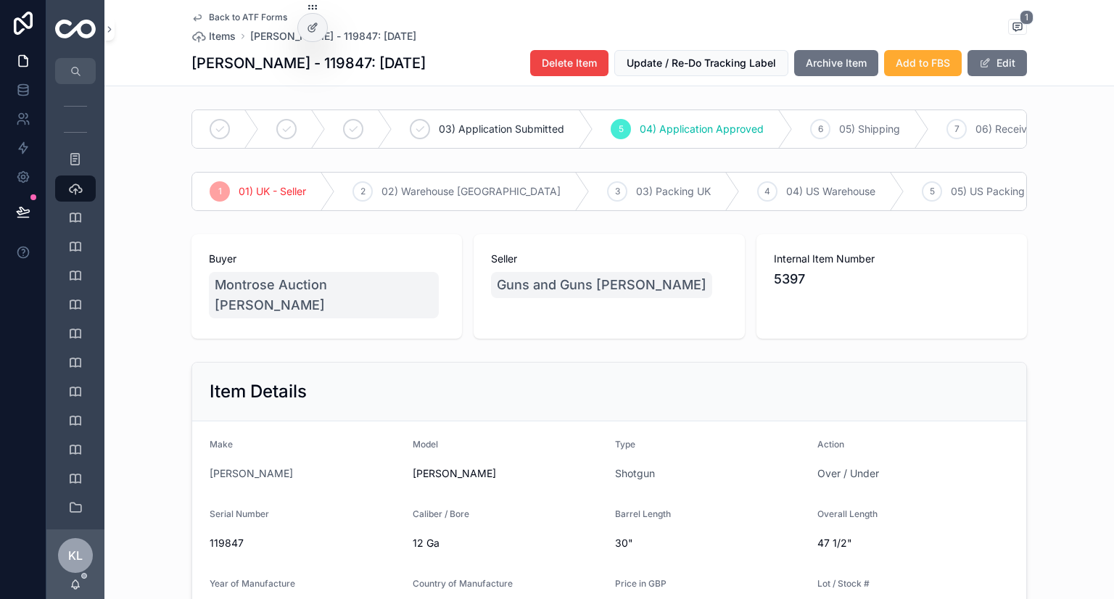
click at [835, 63] on span "Archive Item" at bounding box center [836, 63] width 61 height 15
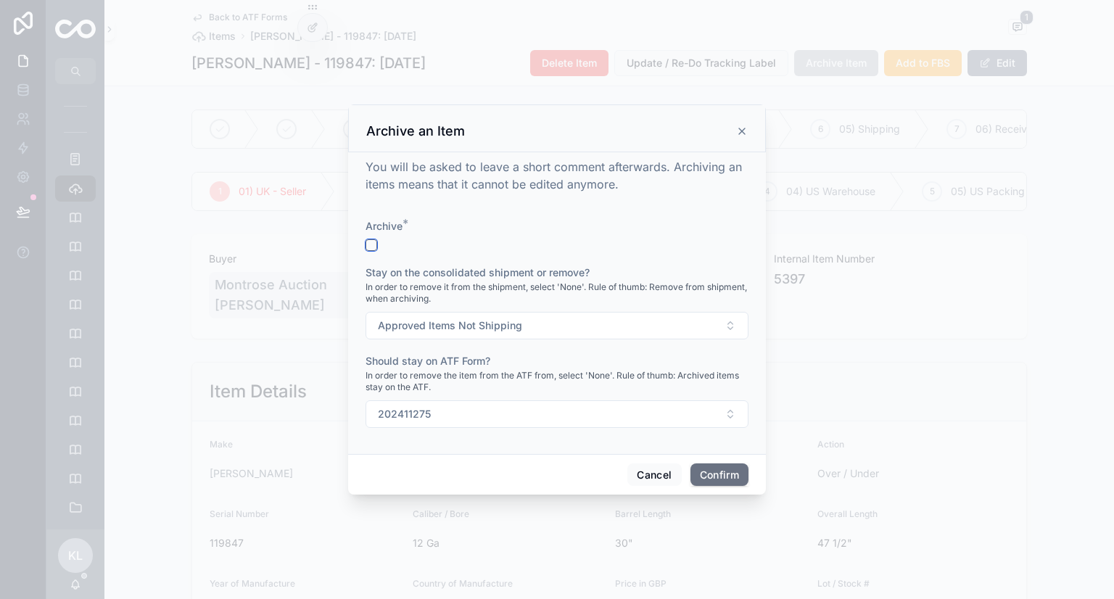
click at [372, 247] on button "button" at bounding box center [372, 245] width 12 height 12
click at [725, 466] on button "Confirm" at bounding box center [720, 475] width 58 height 23
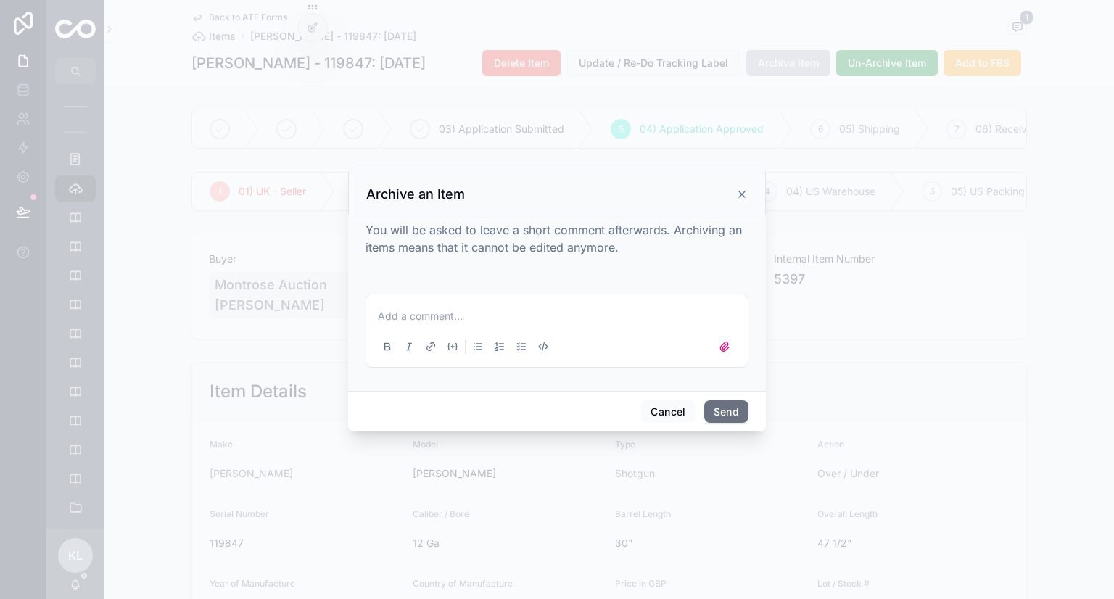
click at [726, 412] on button "Send" at bounding box center [726, 411] width 44 height 23
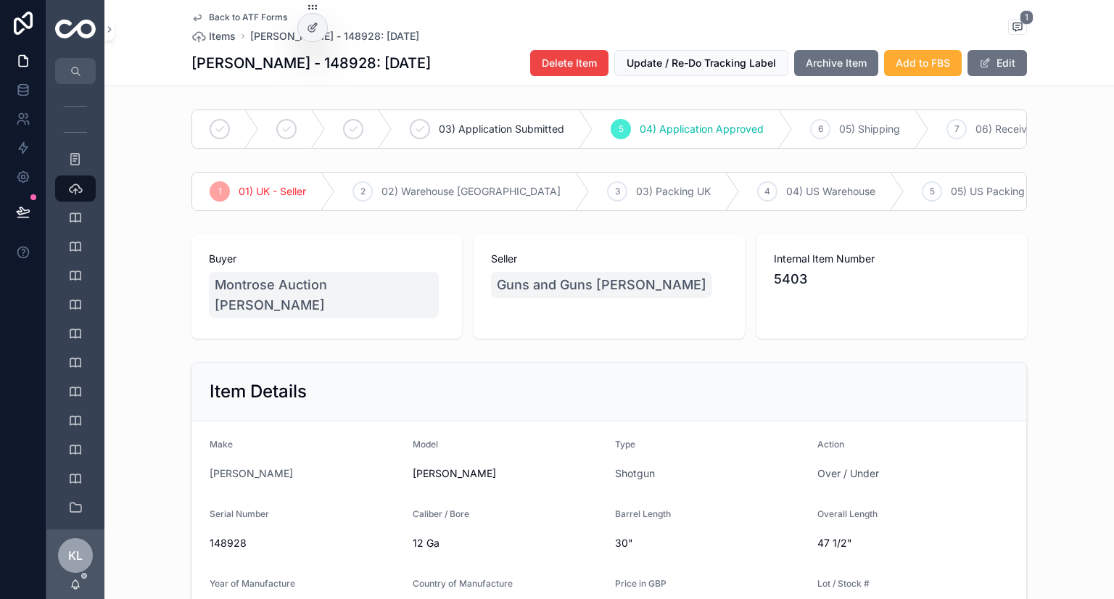
click at [807, 63] on span "Archive Item" at bounding box center [836, 63] width 61 height 15
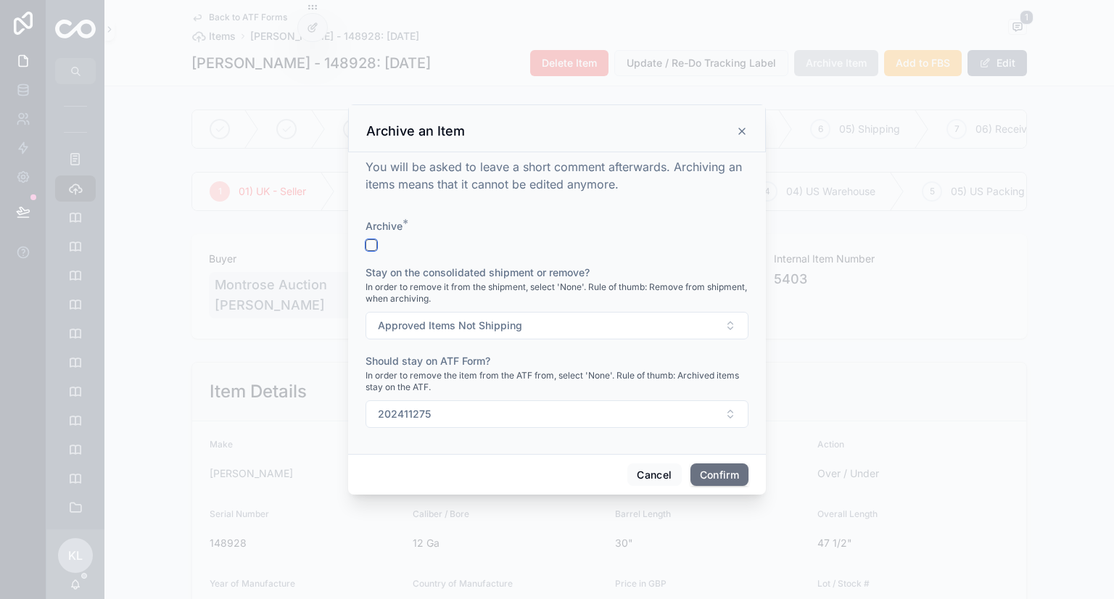
click at [369, 242] on button "button" at bounding box center [372, 245] width 12 height 12
click at [730, 464] on button "Confirm" at bounding box center [720, 475] width 58 height 23
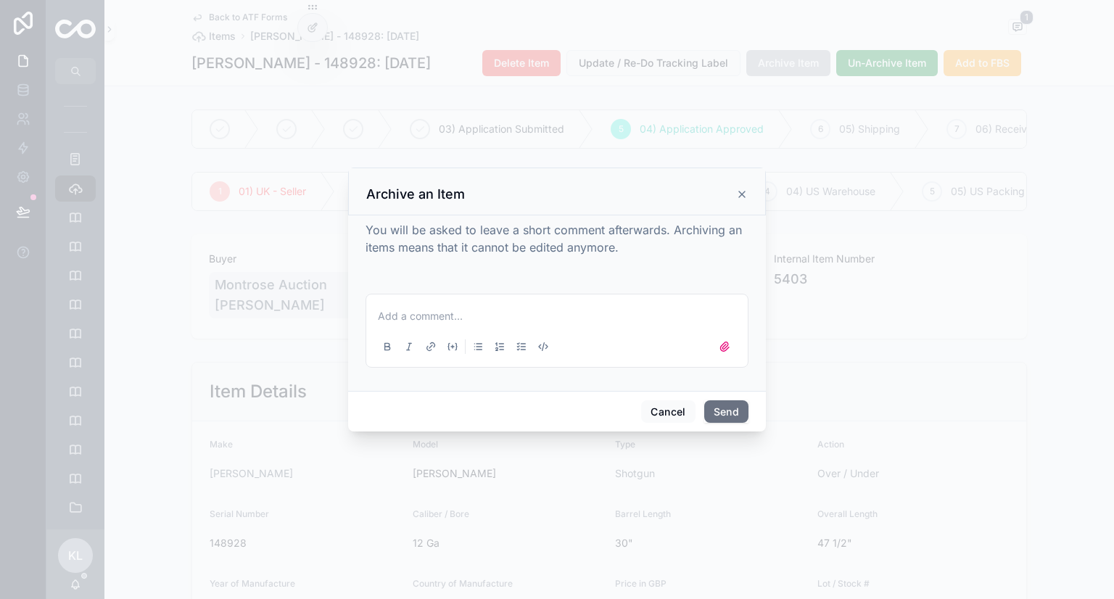
click at [743, 408] on button "Send" at bounding box center [726, 411] width 44 height 23
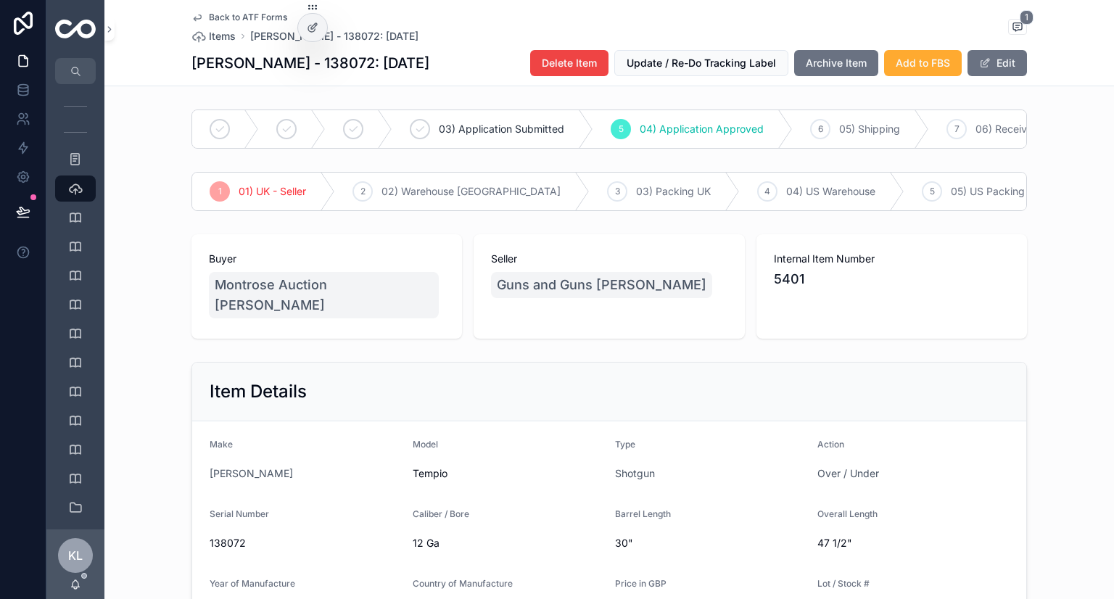
click at [809, 57] on span "Archive Item" at bounding box center [836, 63] width 61 height 15
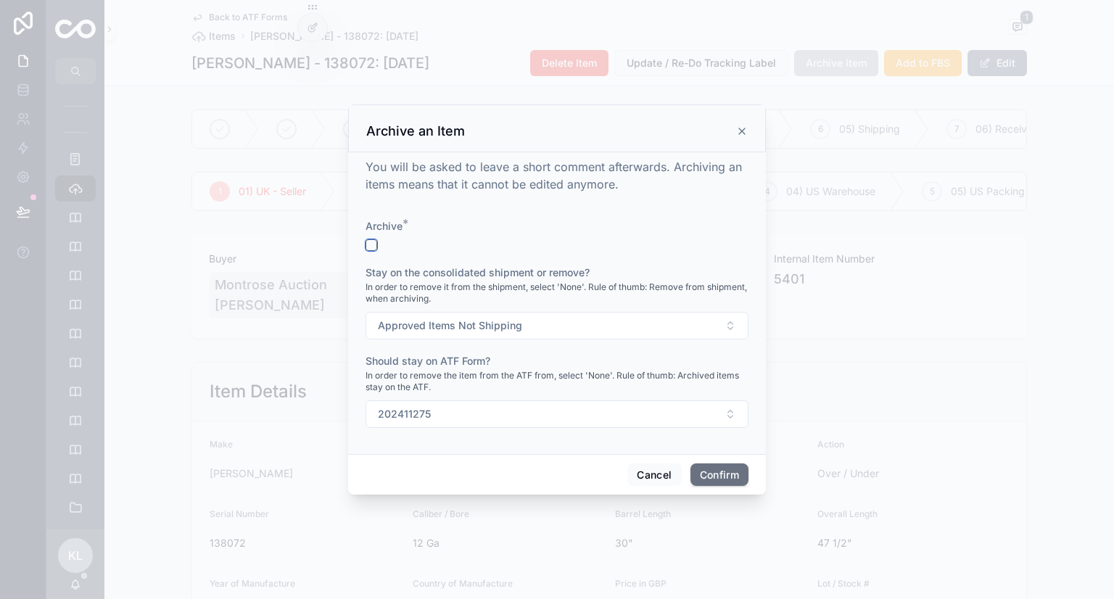
click at [374, 244] on button "button" at bounding box center [372, 245] width 12 height 12
click at [712, 471] on button "Confirm" at bounding box center [720, 475] width 58 height 23
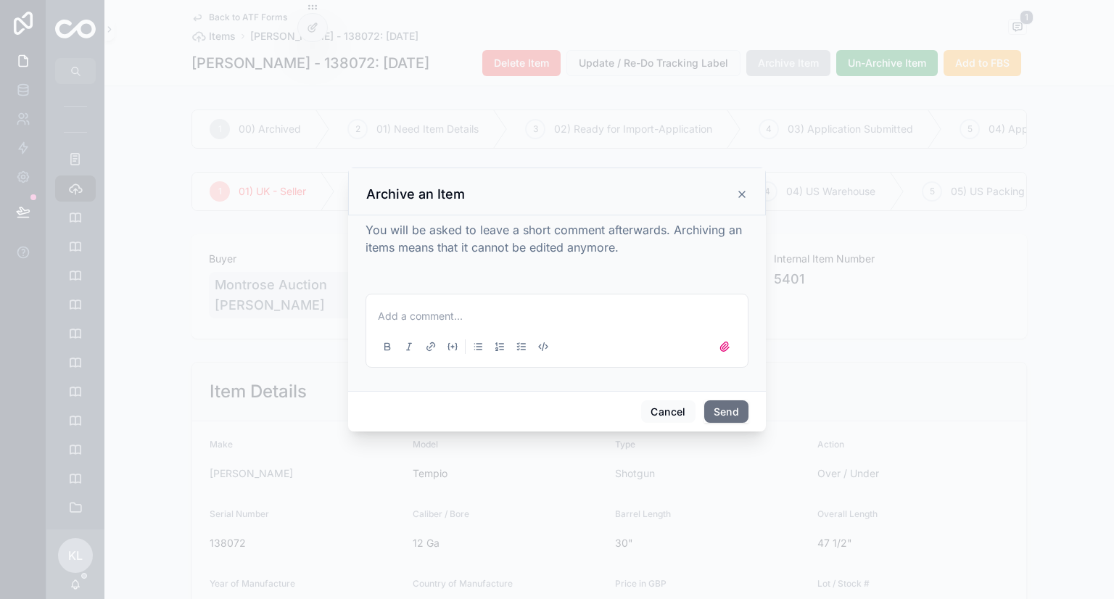
click at [725, 403] on button "Send" at bounding box center [726, 411] width 44 height 23
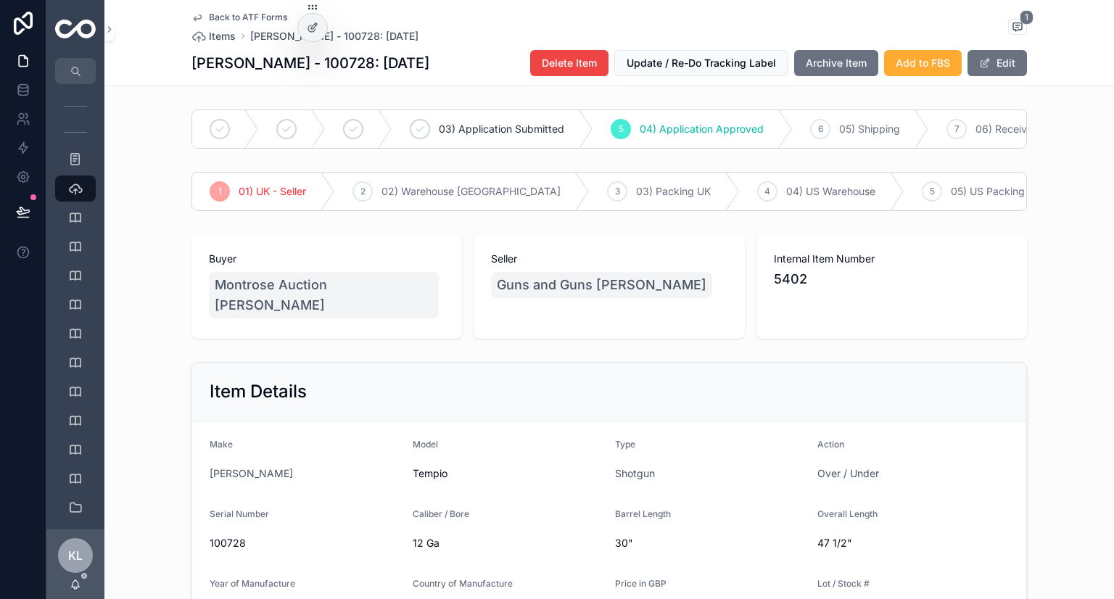
click at [824, 67] on span "Archive Item" at bounding box center [836, 63] width 61 height 15
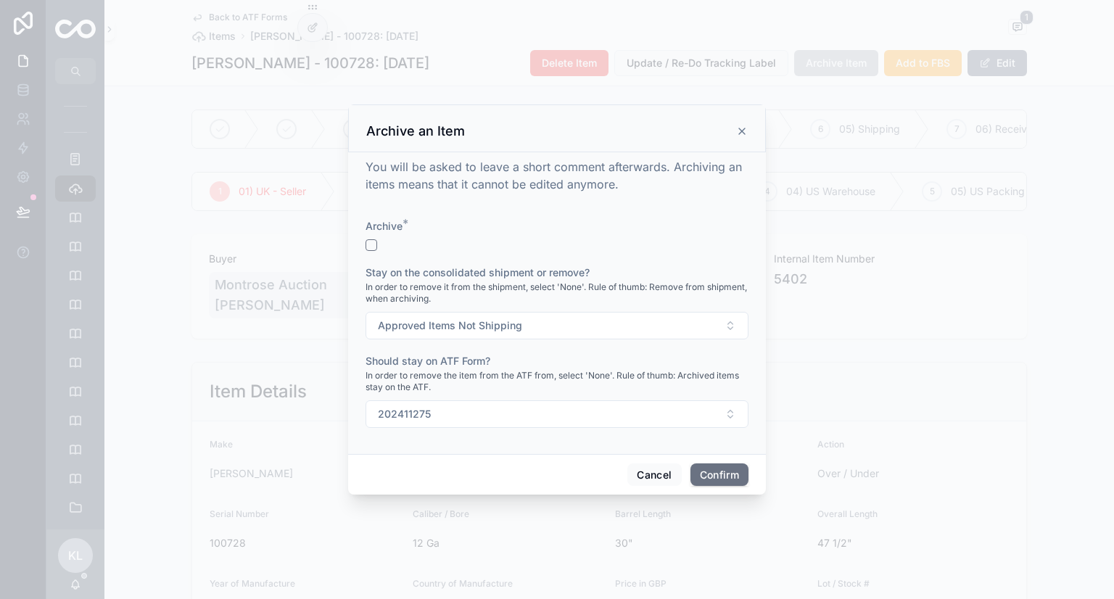
click at [377, 244] on div at bounding box center [557, 245] width 383 height 12
click at [366, 239] on button "button" at bounding box center [372, 245] width 12 height 12
click at [705, 471] on button "Confirm" at bounding box center [720, 475] width 58 height 23
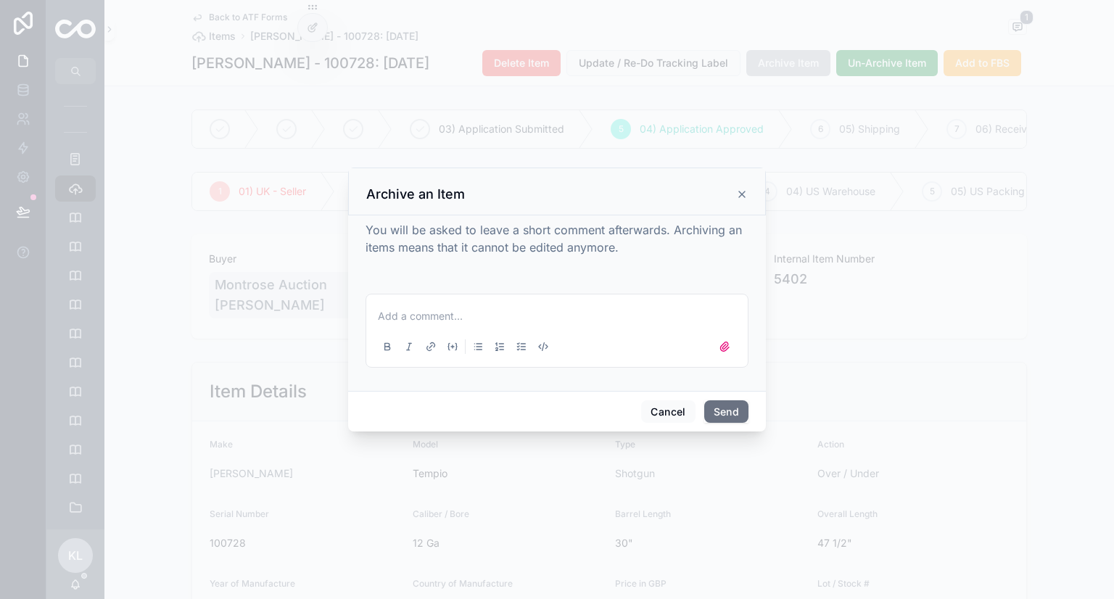
click at [712, 410] on button "Send" at bounding box center [726, 411] width 44 height 23
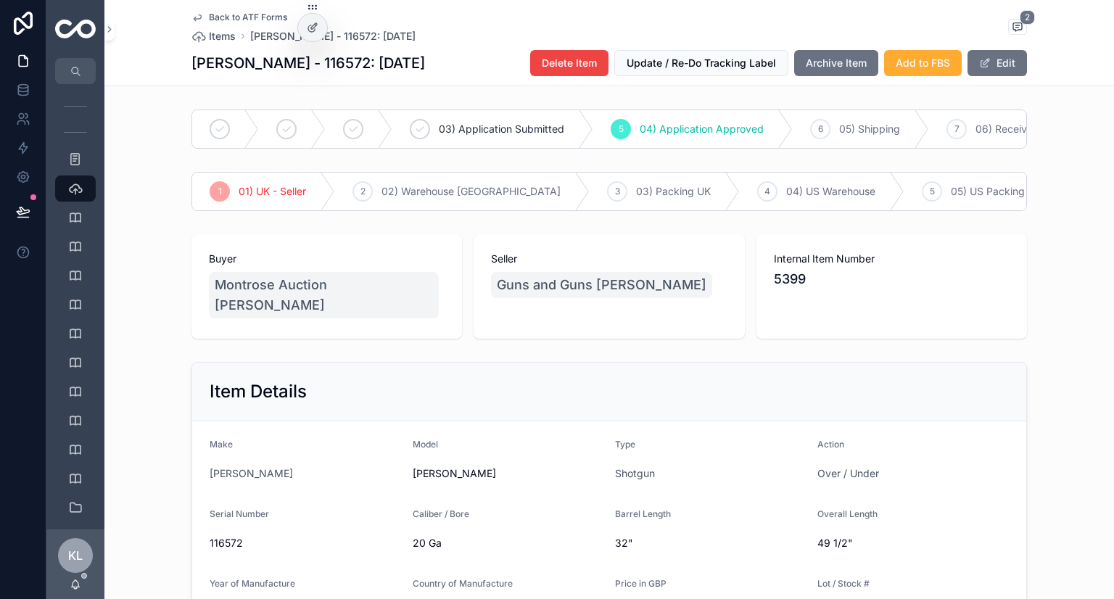
click at [818, 60] on span "Archive Item" at bounding box center [836, 63] width 61 height 15
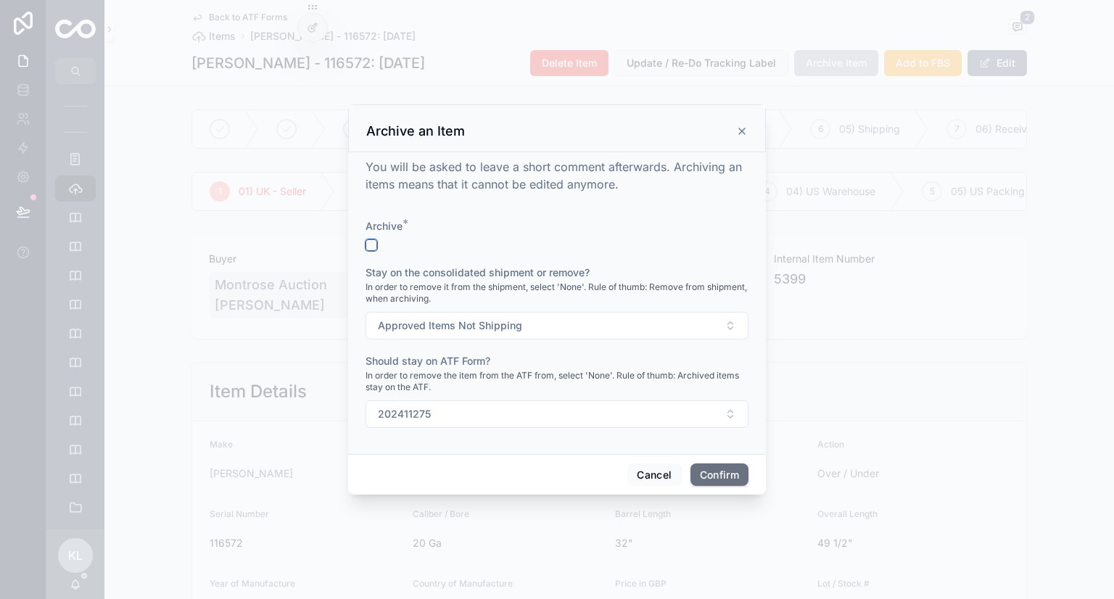
click at [373, 247] on button "button" at bounding box center [372, 245] width 12 height 12
drag, startPoint x: 711, startPoint y: 483, endPoint x: 710, endPoint y: 474, distance: 8.7
click at [711, 482] on button "Confirm" at bounding box center [720, 475] width 58 height 23
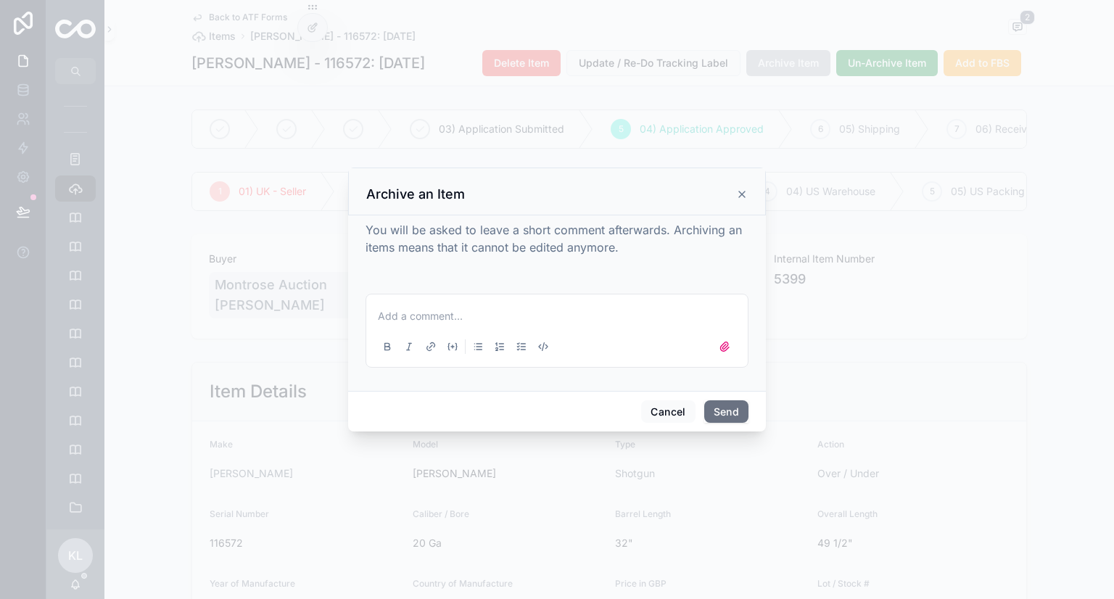
click at [715, 403] on button "Send" at bounding box center [726, 411] width 44 height 23
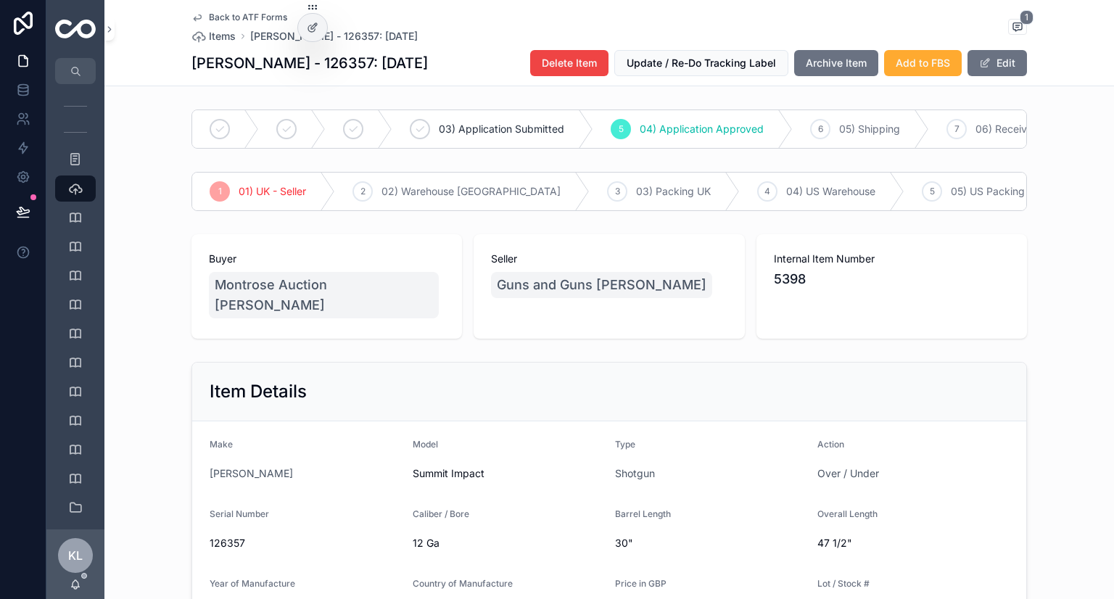
click at [849, 67] on span "Archive Item" at bounding box center [836, 63] width 61 height 15
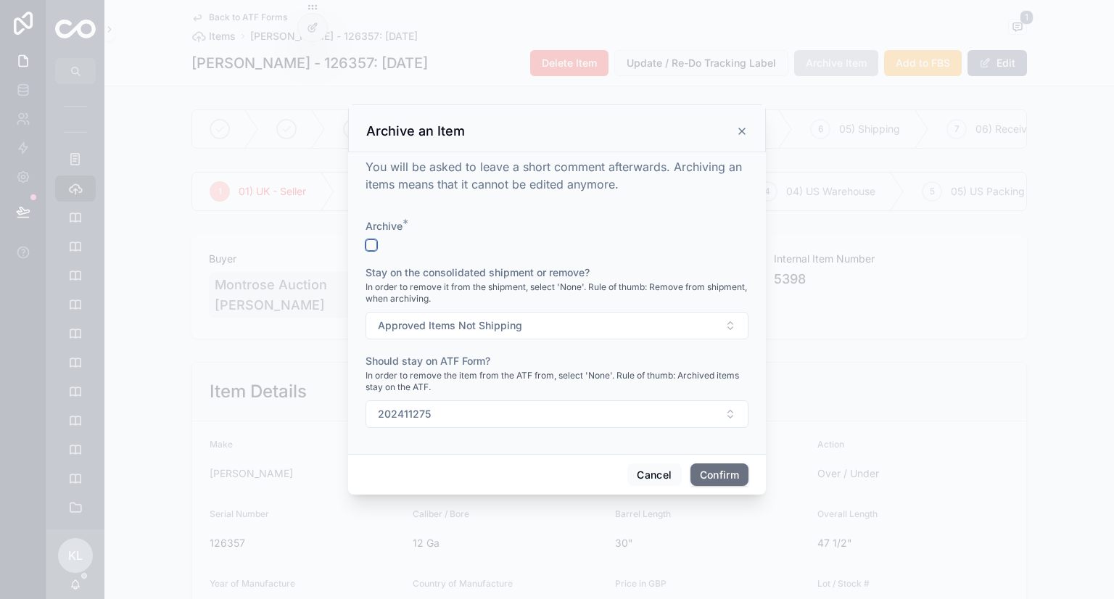
click at [374, 243] on button "button" at bounding box center [372, 245] width 12 height 12
click at [725, 469] on button "Confirm" at bounding box center [720, 475] width 58 height 23
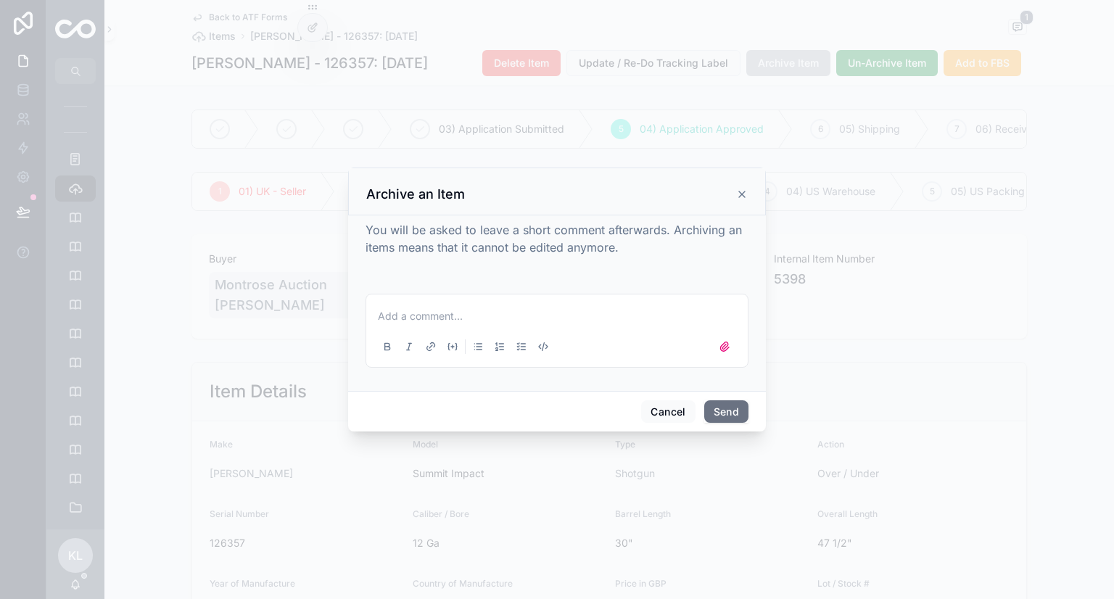
drag, startPoint x: 736, startPoint y: 411, endPoint x: 734, endPoint y: 420, distance: 9.7
click at [737, 411] on button "Send" at bounding box center [726, 411] width 44 height 23
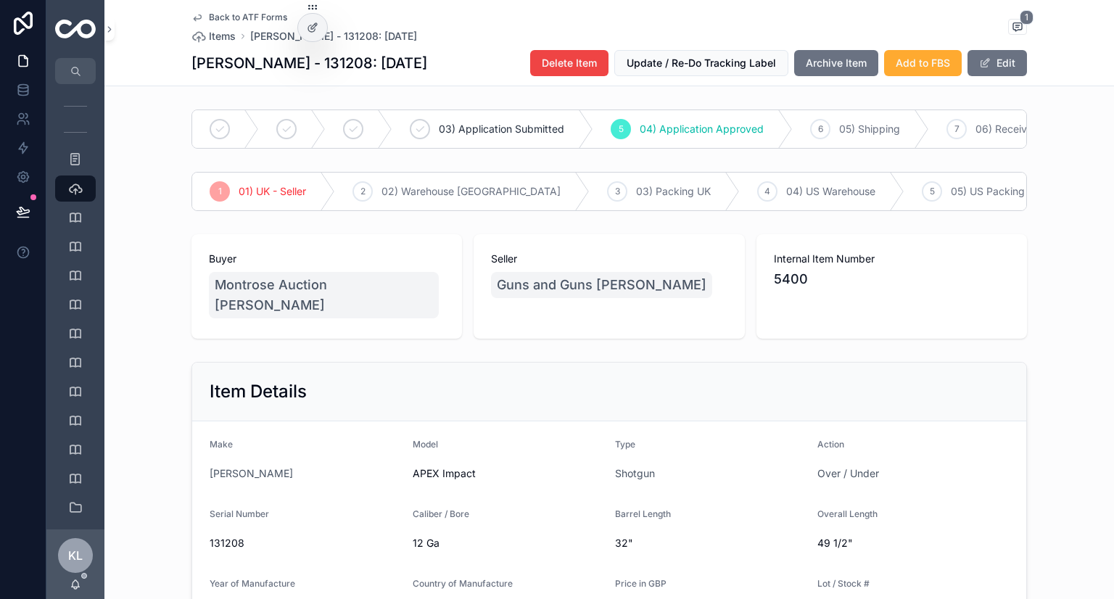
click at [818, 53] on button "Archive Item" at bounding box center [836, 63] width 84 height 26
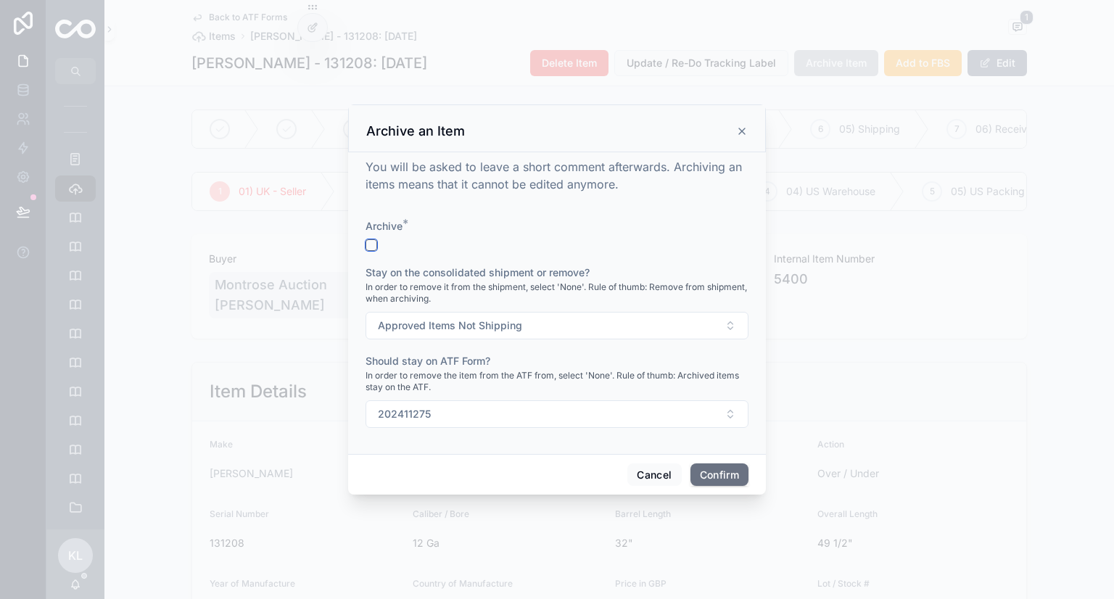
click at [374, 242] on button "button" at bounding box center [372, 245] width 12 height 12
click at [728, 477] on button "Confirm" at bounding box center [720, 475] width 58 height 23
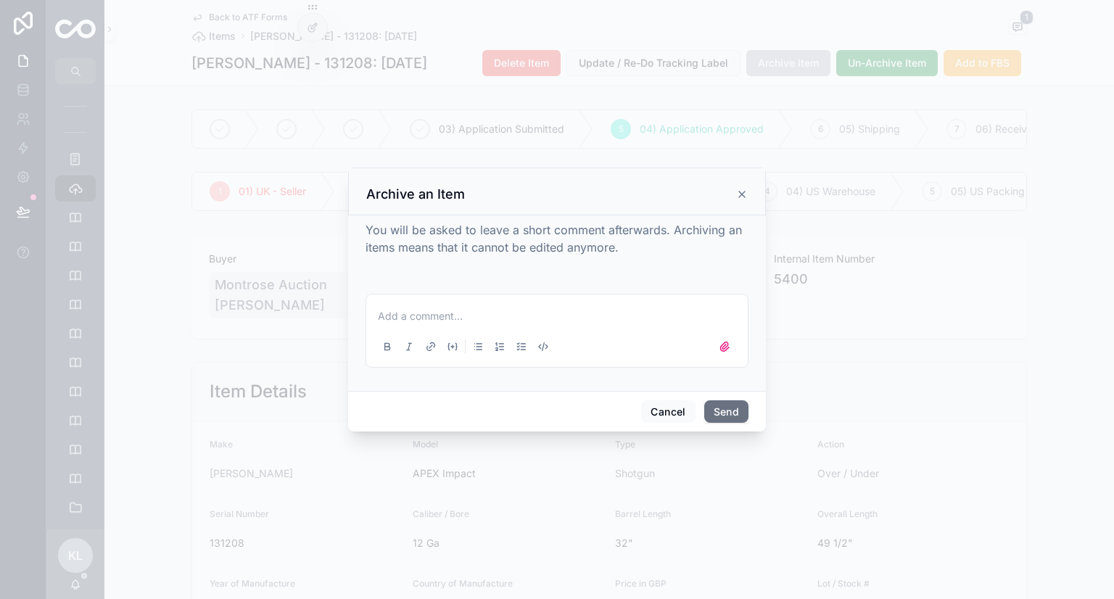
click at [736, 410] on button "Send" at bounding box center [726, 411] width 44 height 23
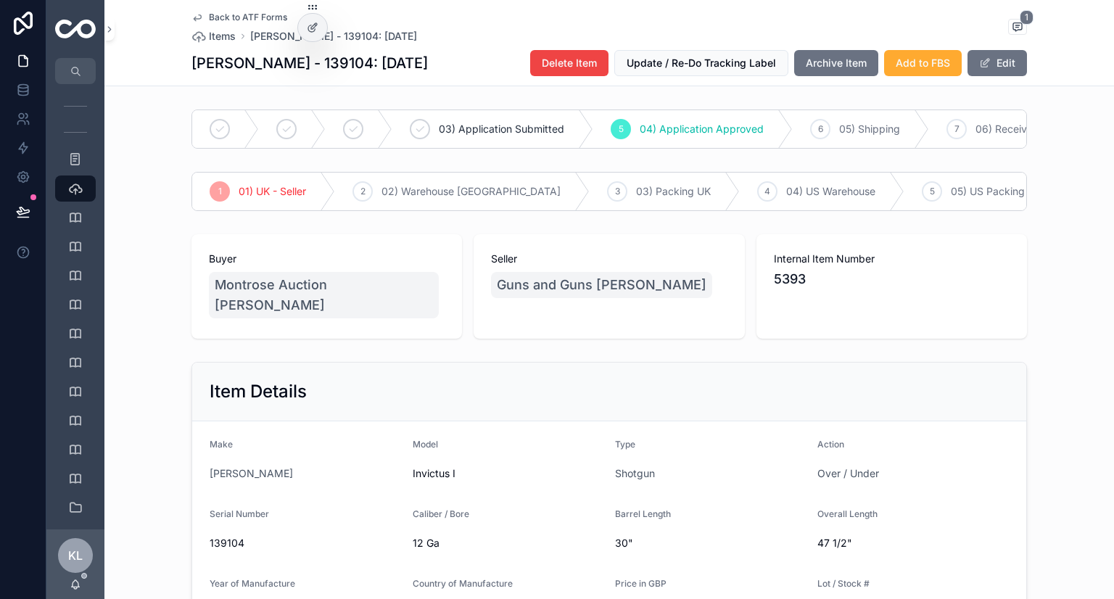
click at [827, 69] on span "Archive Item" at bounding box center [836, 63] width 61 height 15
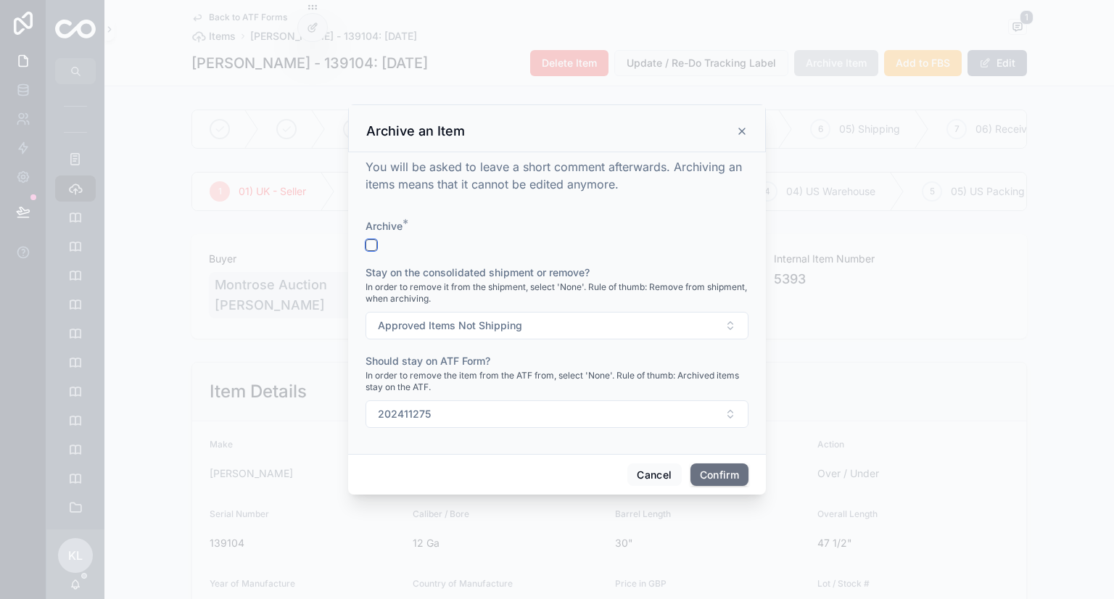
click at [375, 244] on button "button" at bounding box center [372, 245] width 12 height 12
click at [705, 468] on button "Confirm" at bounding box center [720, 475] width 58 height 23
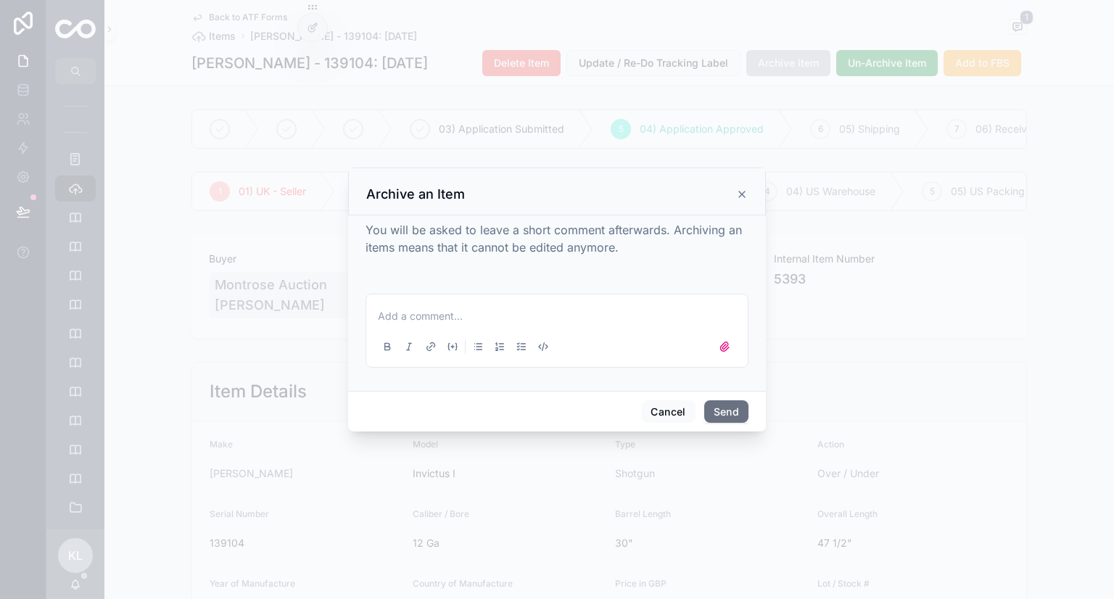
click at [728, 416] on button "Send" at bounding box center [726, 411] width 44 height 23
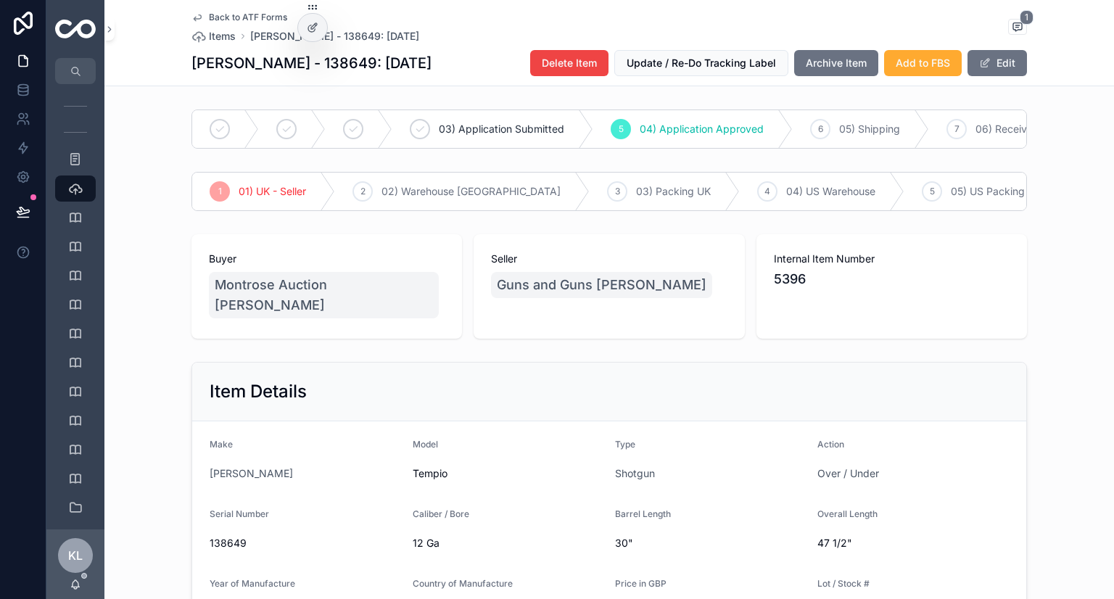
click at [818, 54] on button "Archive Item" at bounding box center [836, 63] width 84 height 26
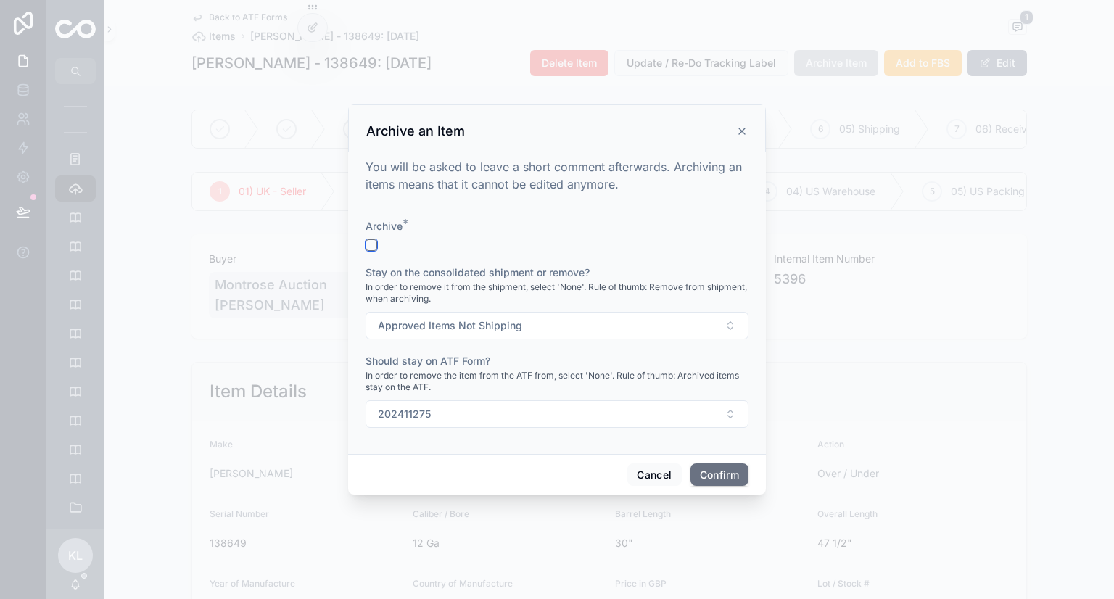
click at [373, 242] on button "button" at bounding box center [372, 245] width 12 height 12
click at [725, 477] on button "Confirm" at bounding box center [720, 475] width 58 height 23
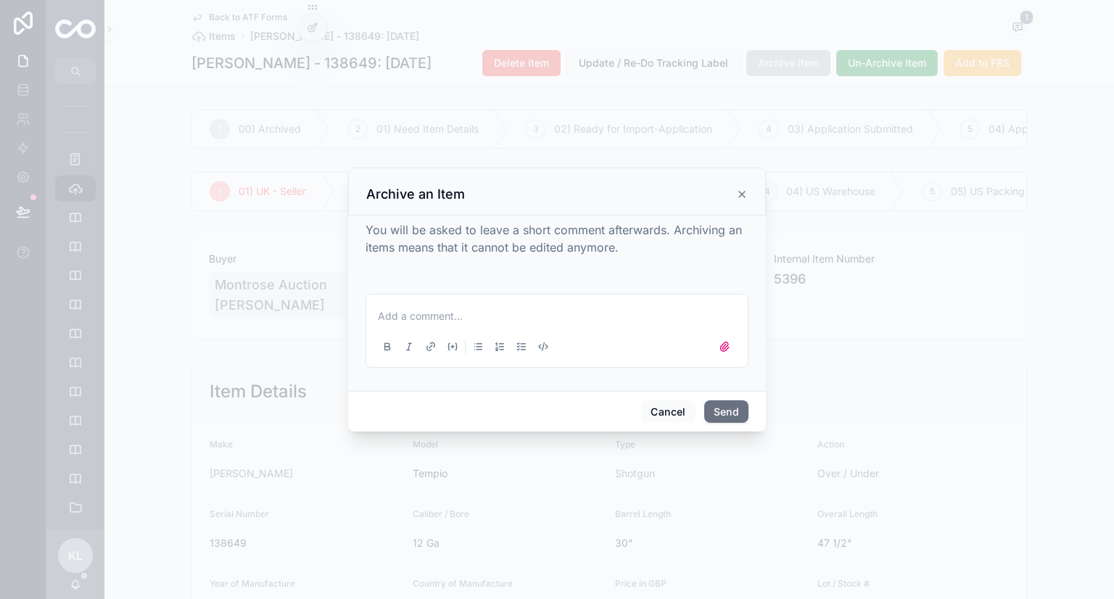
click at [733, 413] on button "Send" at bounding box center [726, 411] width 44 height 23
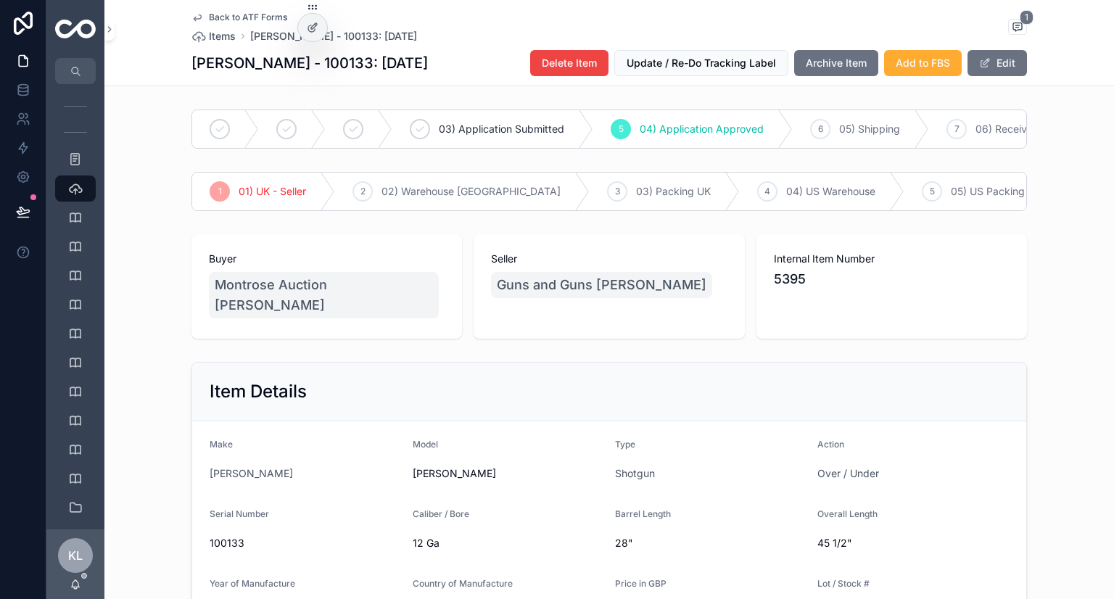
click at [853, 70] on span "Archive Item" at bounding box center [836, 63] width 61 height 15
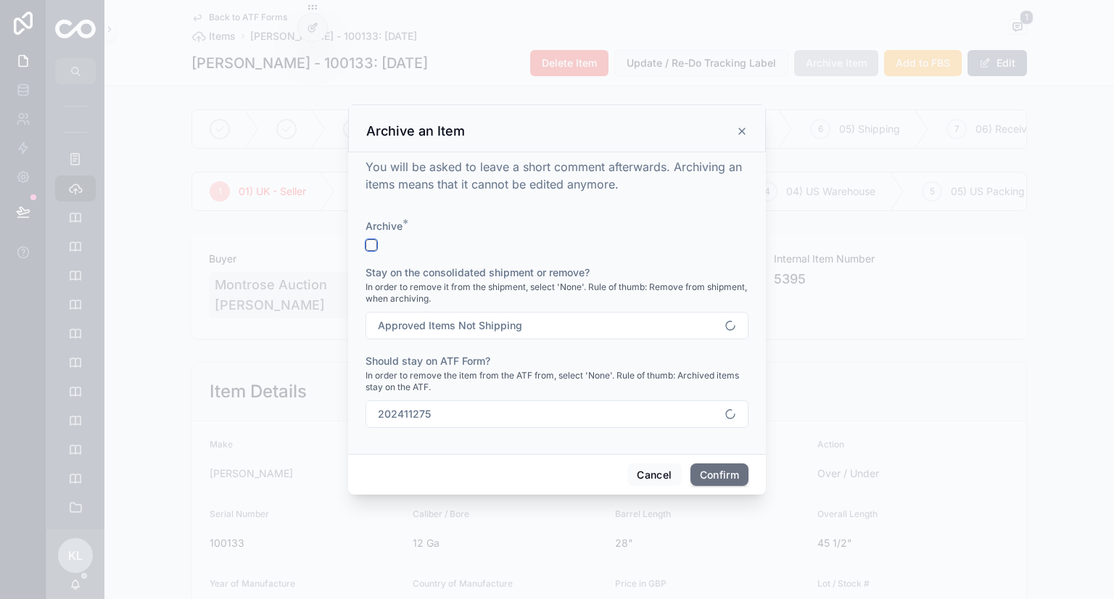
click at [371, 245] on button "button" at bounding box center [372, 245] width 12 height 12
click at [701, 474] on button "Confirm" at bounding box center [720, 475] width 58 height 23
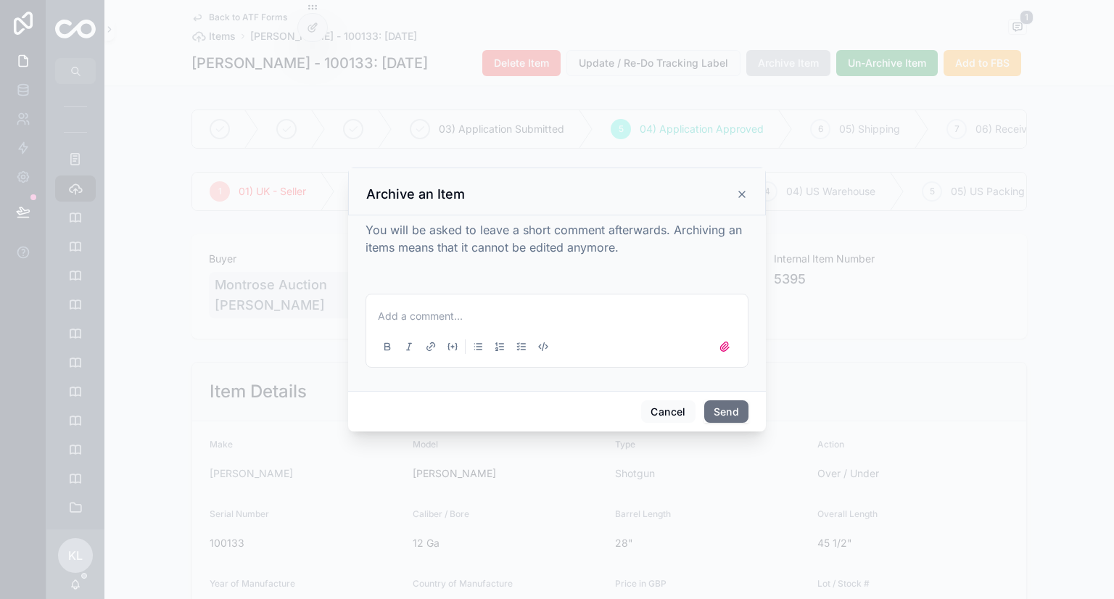
click at [739, 406] on button "Send" at bounding box center [726, 411] width 44 height 23
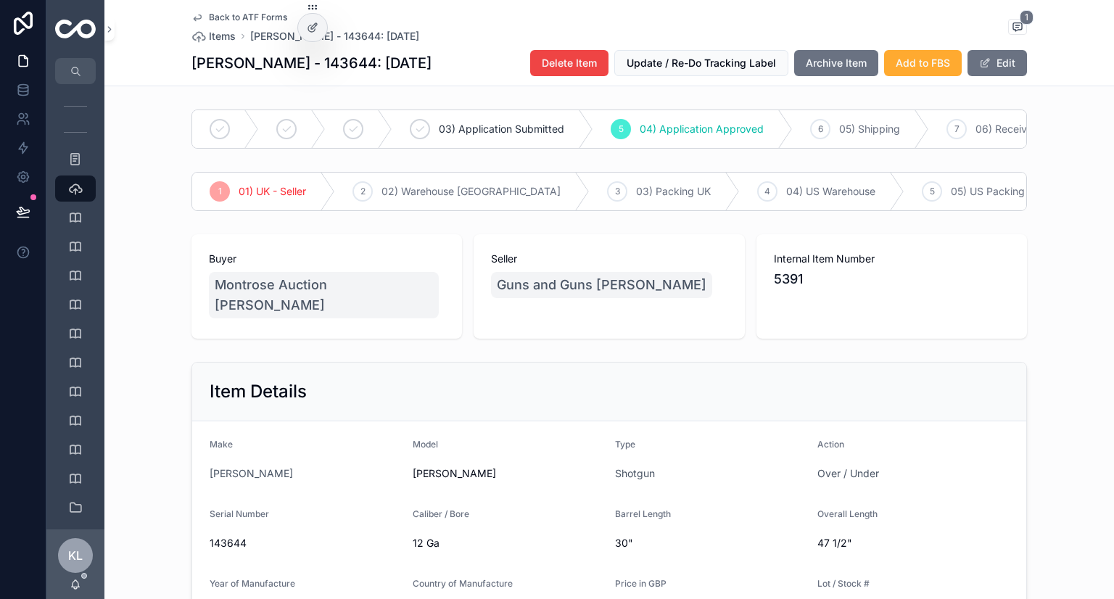
click at [849, 62] on span "Archive Item" at bounding box center [836, 63] width 61 height 15
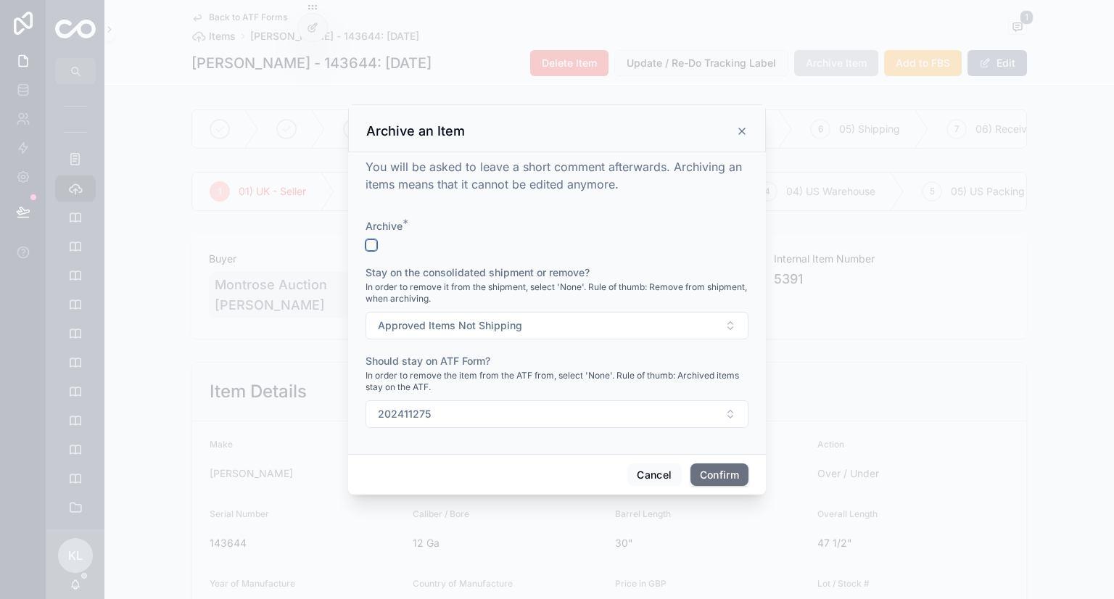
click at [370, 242] on button "button" at bounding box center [372, 245] width 12 height 12
click at [720, 470] on button "Confirm" at bounding box center [720, 475] width 58 height 23
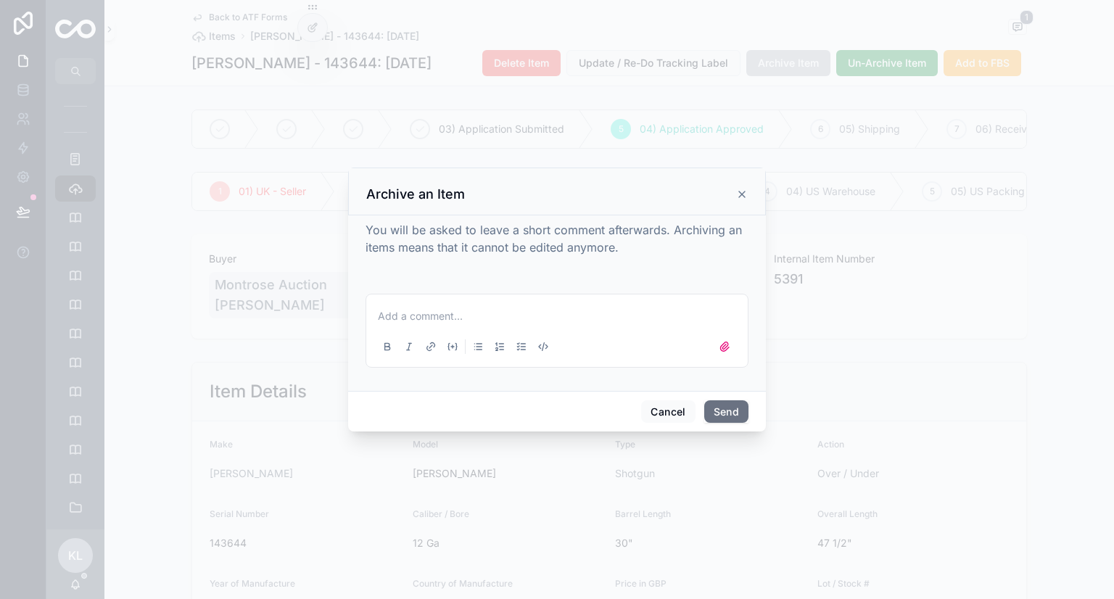
click at [736, 416] on button "Send" at bounding box center [726, 411] width 44 height 23
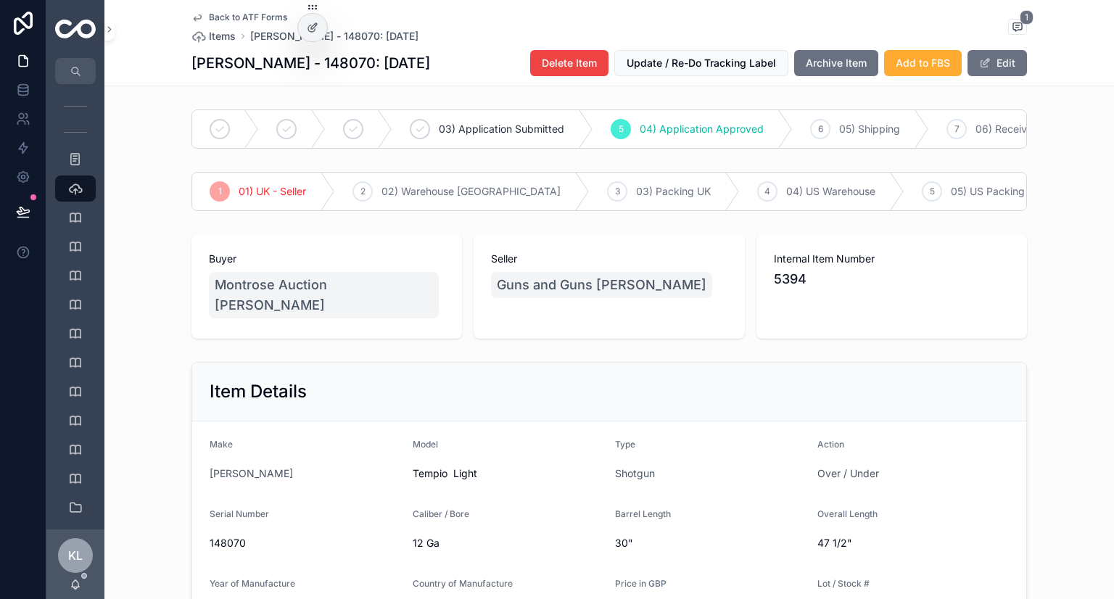
click at [839, 62] on span "Archive Item" at bounding box center [836, 63] width 61 height 15
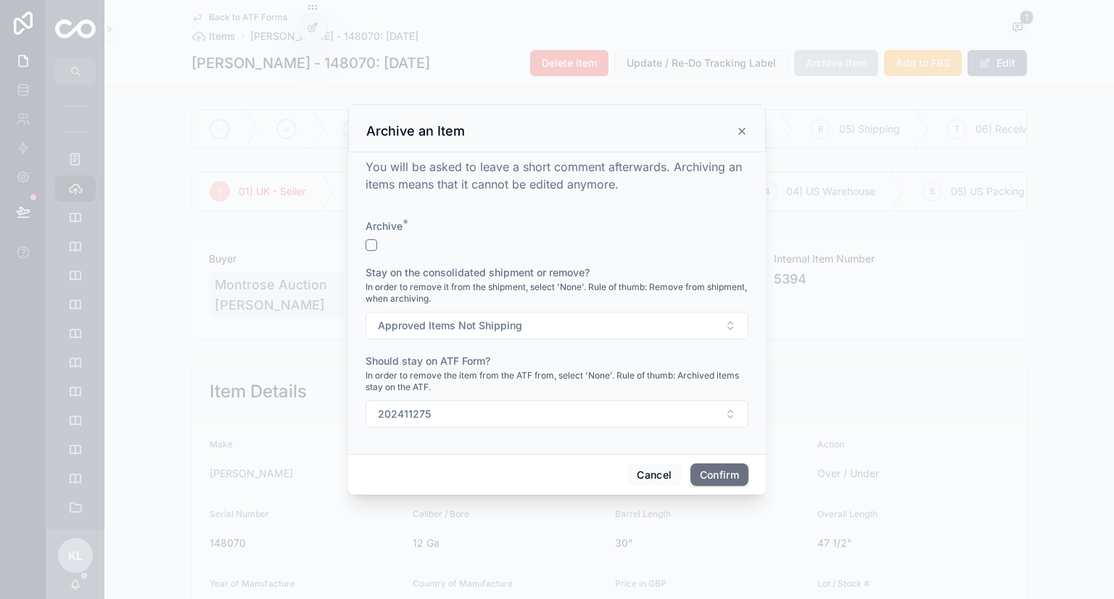
click at [370, 251] on form "Archive * Stay on the consolidated shipment or remove? In order to remove it fr…" at bounding box center [557, 330] width 383 height 223
click at [370, 236] on div "Archive *" at bounding box center [557, 235] width 383 height 32
click at [382, 246] on div at bounding box center [557, 245] width 383 height 12
click at [370, 242] on button "button" at bounding box center [372, 245] width 12 height 12
click at [721, 471] on button "Confirm" at bounding box center [720, 475] width 58 height 23
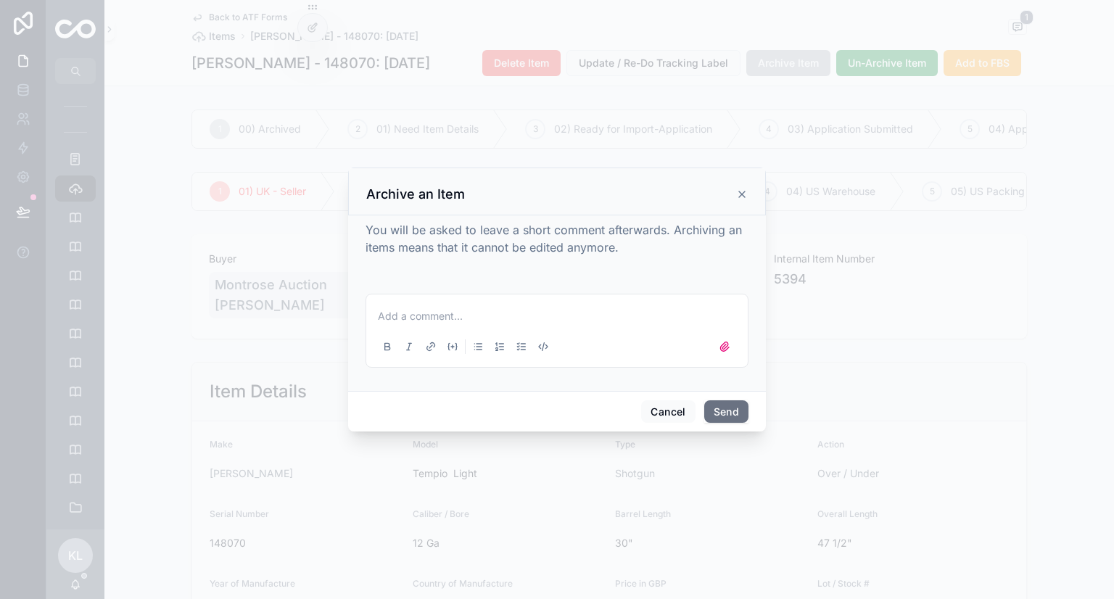
click at [735, 401] on button "Send" at bounding box center [726, 411] width 44 height 23
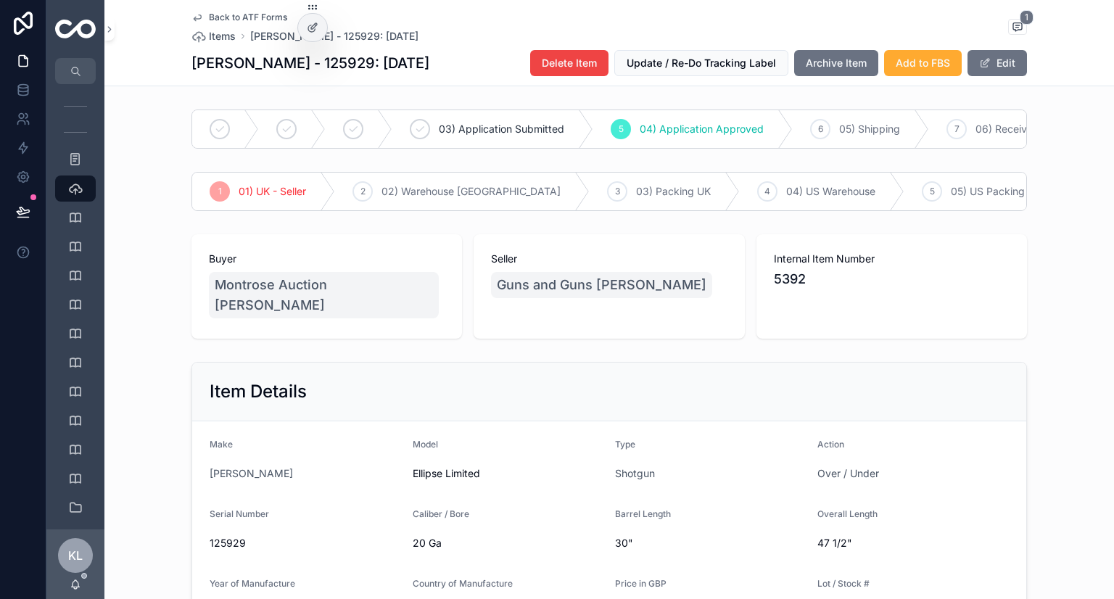
click at [807, 65] on span "Archive Item" at bounding box center [836, 63] width 61 height 15
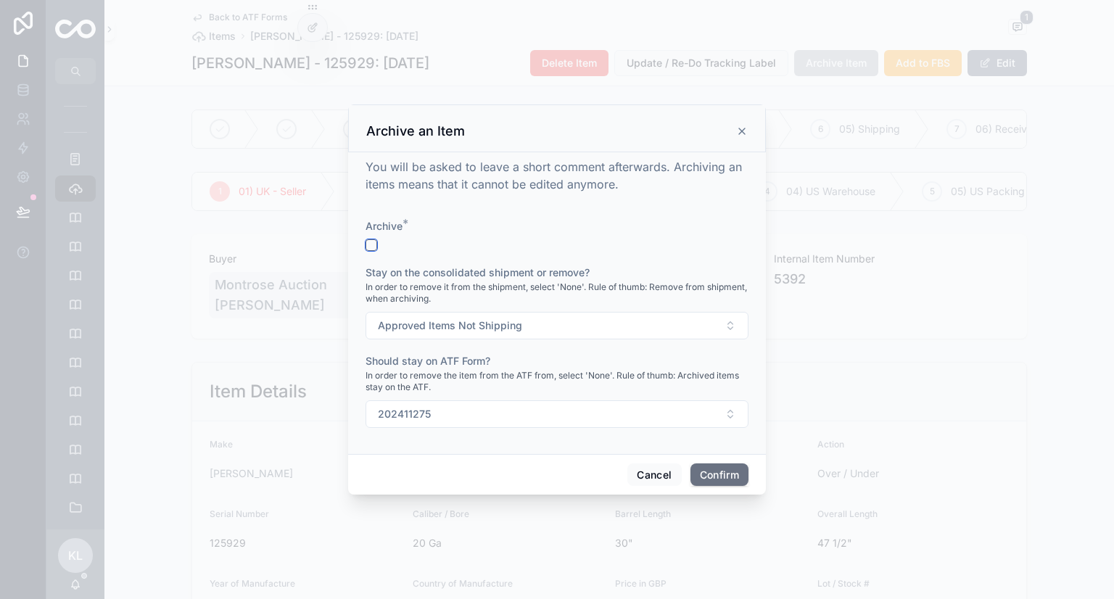
click at [373, 241] on button "button" at bounding box center [372, 245] width 12 height 12
click at [725, 471] on button "Confirm" at bounding box center [720, 475] width 58 height 23
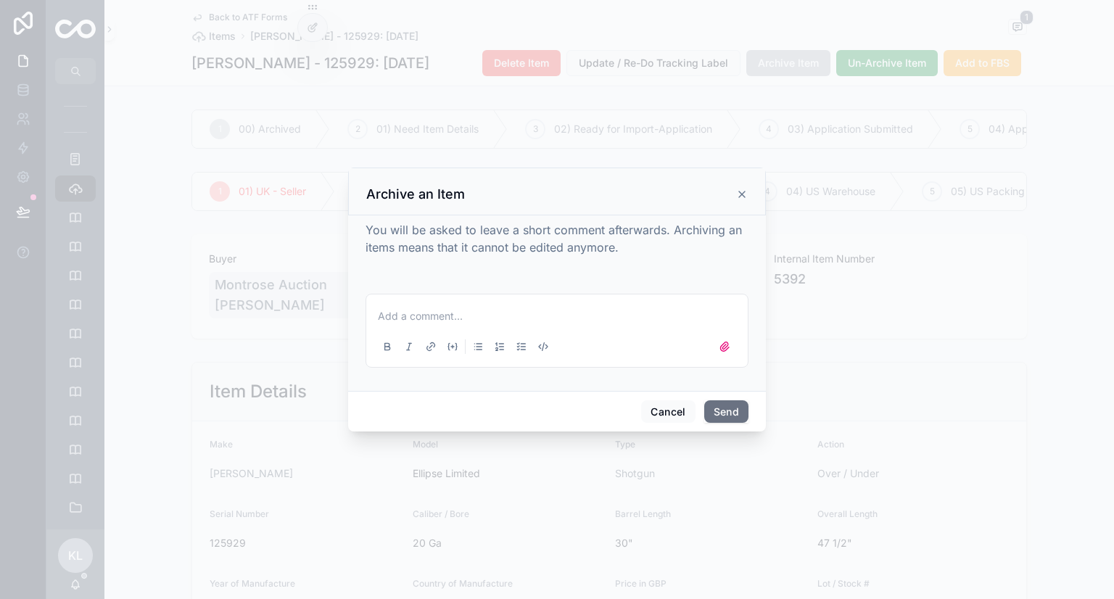
click at [731, 408] on button "Send" at bounding box center [726, 411] width 44 height 23
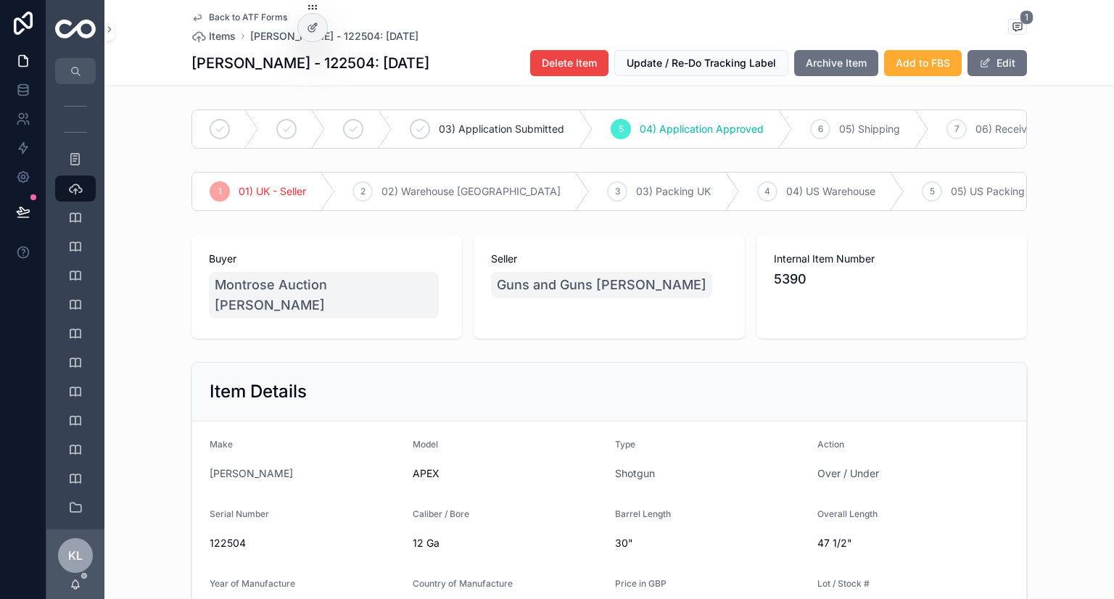
click at [811, 74] on button "Archive Item" at bounding box center [836, 63] width 84 height 26
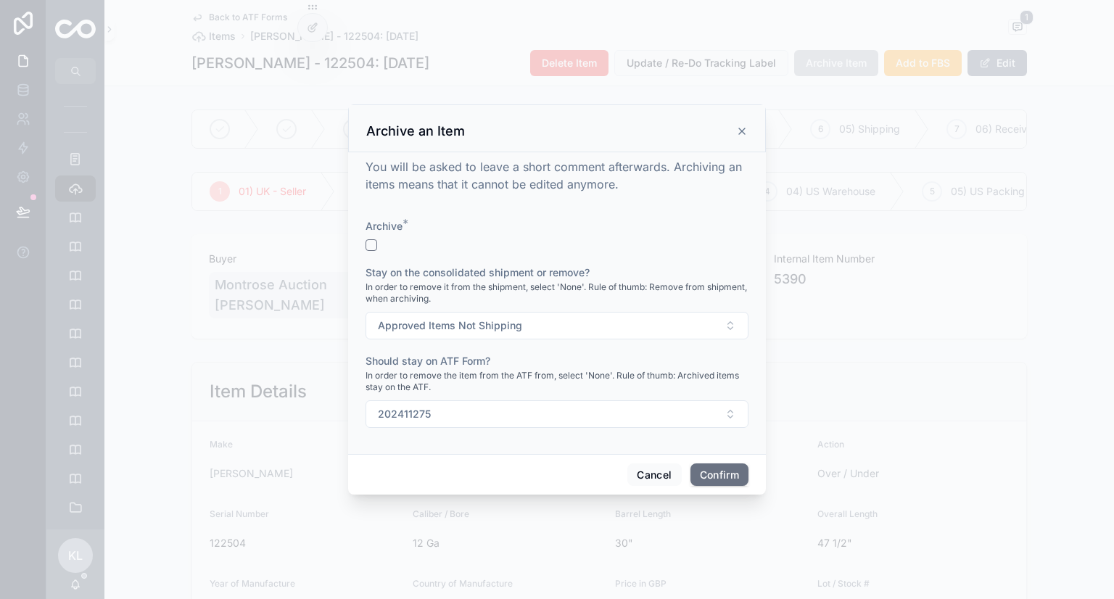
click at [377, 244] on div at bounding box center [557, 245] width 383 height 12
click at [369, 245] on button "button" at bounding box center [372, 245] width 12 height 12
click at [712, 467] on button "Confirm" at bounding box center [720, 475] width 58 height 23
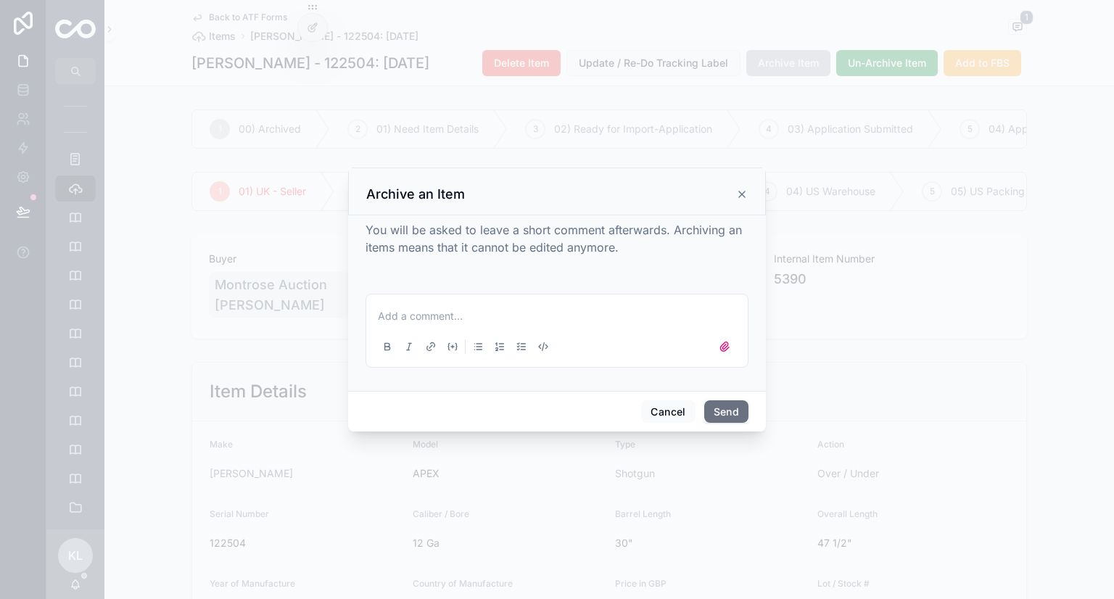
click at [733, 413] on button "Send" at bounding box center [726, 411] width 44 height 23
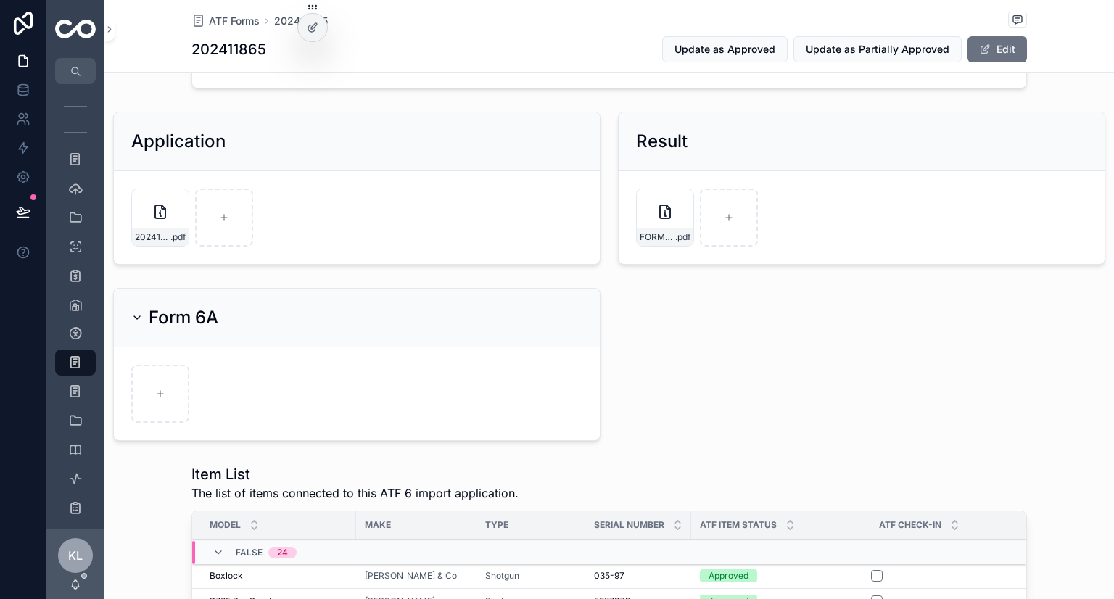
scroll to position [218, 0]
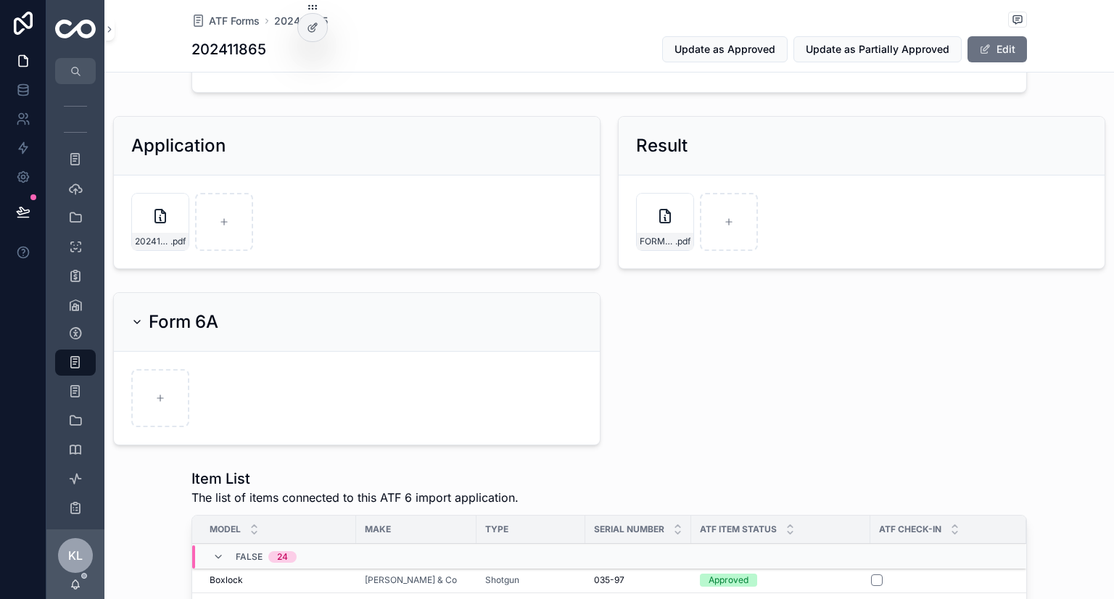
click at [248, 43] on h1 "202411865" at bounding box center [229, 49] width 75 height 20
copy h1 "202411865"
click at [171, 403] on div "scrollable content" at bounding box center [160, 398] width 58 height 58
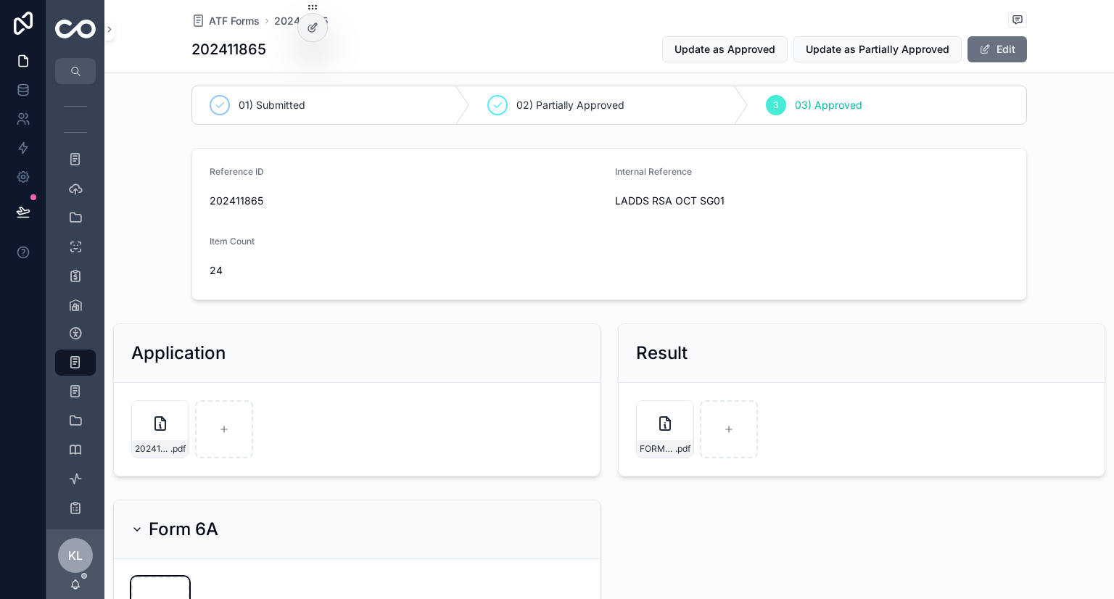
scroll to position [0, 0]
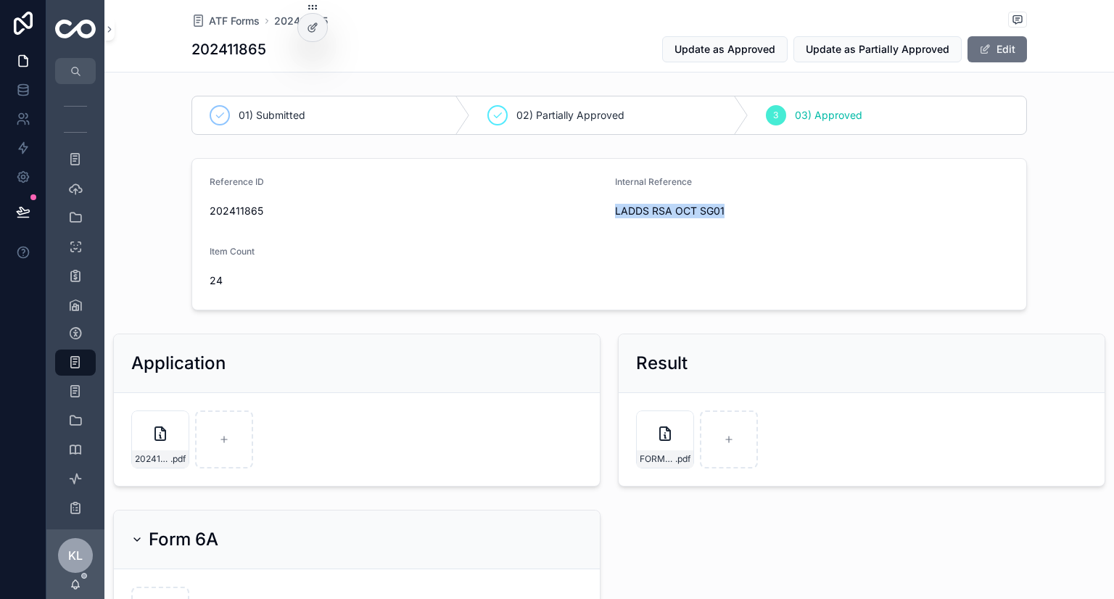
drag, startPoint x: 604, startPoint y: 212, endPoint x: 728, endPoint y: 202, distance: 125.1
click at [728, 202] on form "Reference ID 202411865 Internal Reference LADDS RSA OCT SG01 Item Count 24" at bounding box center [609, 234] width 834 height 151
copy span "LADDS RSA OCT SG01"
